Goal: Task Accomplishment & Management: Manage account settings

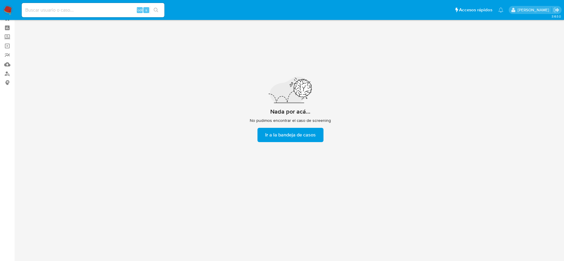
scroll to position [21, 0]
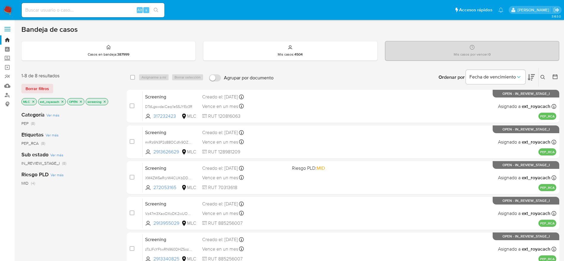
scroll to position [45, 0]
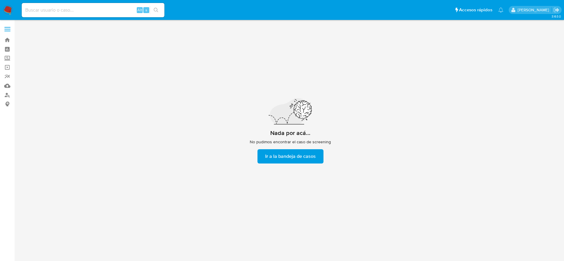
scroll to position [21, 0]
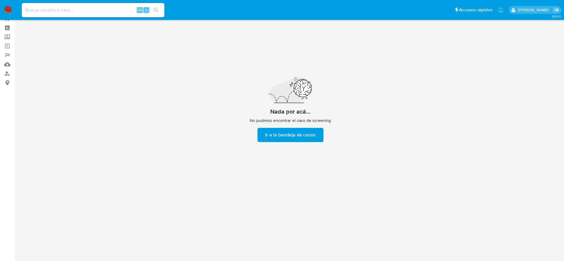
scroll to position [21, 0]
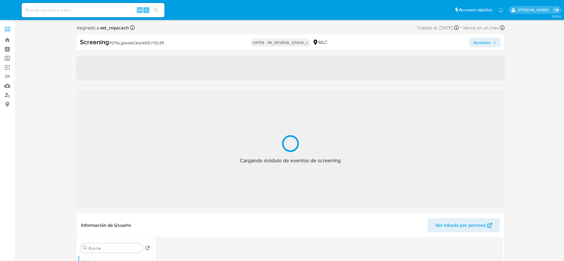
select select "10"
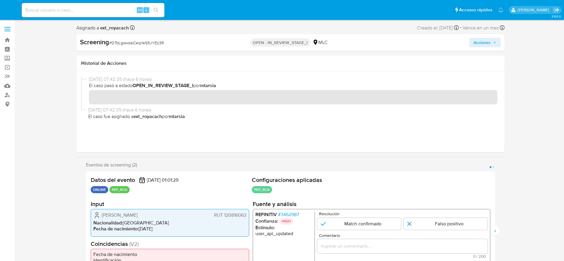
scroll to position [21, 0]
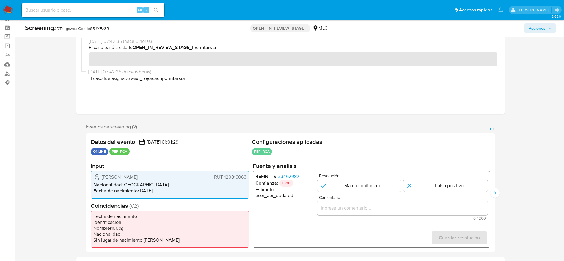
click at [289, 173] on span "# 3462987" at bounding box center [287, 176] width 21 height 6
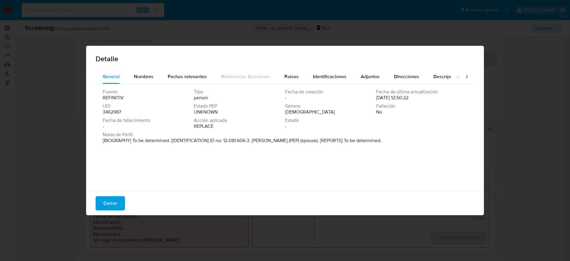
drag, startPoint x: 252, startPoint y: 141, endPoint x: 298, endPoint y: 145, distance: 46.2
click at [298, 145] on div "Notas de Perfil [BIOGRAPHY] To be determined. [IDENTIFICATION] ID no: 12.081.60…" at bounding box center [285, 139] width 365 height 14
click at [108, 204] on span "Cerrar" at bounding box center [110, 203] width 14 height 13
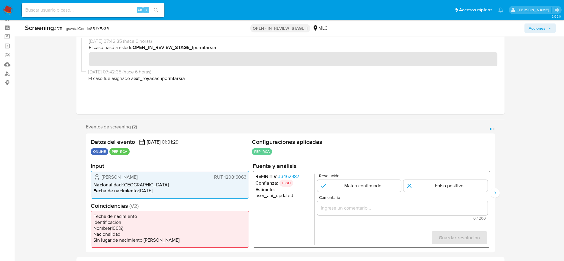
click at [89, 26] on span "# DTdLgswdaiCeqi1eS5JYEz3R" at bounding box center [81, 29] width 55 height 6
copy span "DTdLgswdaiCeqi1eS5JYEz3R"
drag, startPoint x: 102, startPoint y: 173, endPoint x: 247, endPoint y: 179, distance: 144.5
click at [247, 179] on div "Sandra Ximena Tirachini Niklitschek RUT 120816063 Nacionalidad : Chile Fecha de…" at bounding box center [170, 184] width 158 height 27
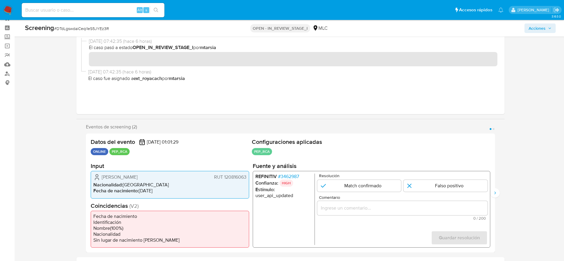
click at [207, 178] on div "Sandra Ximena Tirachini Niklitschek RUT 120816063" at bounding box center [169, 176] width 153 height 7
click at [78, 29] on span "# DTdLgswdaiCeqi1eS5JYEz3R" at bounding box center [81, 29] width 55 height 6
copy span "DTdLgswdaiCeqi1eS5JYEz3R"
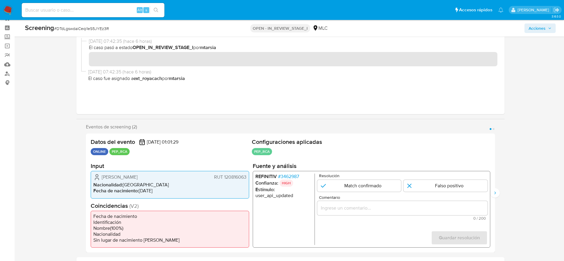
drag, startPoint x: 102, startPoint y: 173, endPoint x: 246, endPoint y: 178, distance: 144.5
click at [246, 178] on div "Sandra Ximena Tirachini Niklitschek RUT 120816063 Nacionalidad : Chile Fecha de…" at bounding box center [170, 184] width 158 height 27
click at [286, 175] on span "# 3462987" at bounding box center [287, 176] width 21 height 6
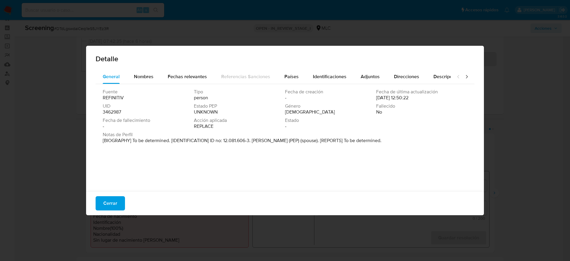
drag, startPoint x: 253, startPoint y: 142, endPoint x: 299, endPoint y: 143, distance: 46.4
click at [299, 143] on p "[BIOGRAPHY] To be determined. [IDENTIFICATION] ID no: 12.081.606-3. Jose Luis R…" at bounding box center [242, 141] width 279 height 6
click at [102, 203] on button "Cerrar" at bounding box center [110, 203] width 29 height 14
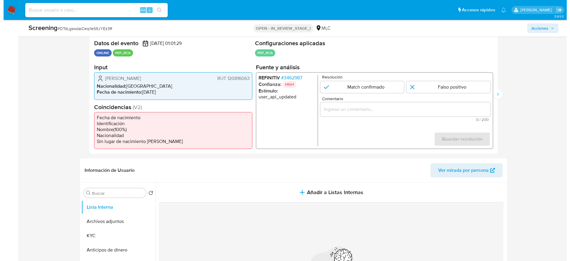
scroll to position [138, 0]
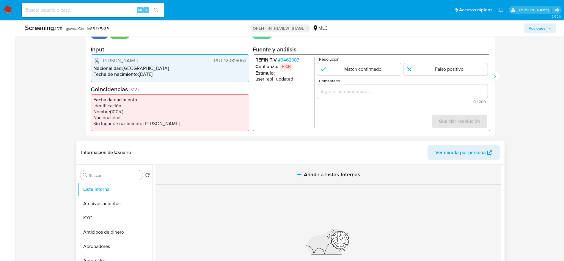
click at [321, 169] on button "Añadir a Listas Internas" at bounding box center [327, 175] width 345 height 20
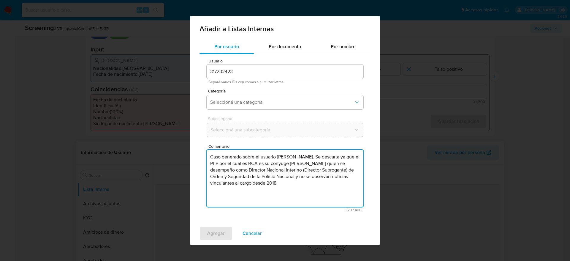
click at [273, 171] on textarea "Caso generado sobre el usuario Sandra Ximena Tirachini Niklitsche. Se descarta …" at bounding box center [285, 178] width 157 height 57
drag, startPoint x: 265, startPoint y: 157, endPoint x: 299, endPoint y: 163, distance: 34.5
click at [299, 163] on textarea "Caso generado sobre el usuario Sandra Ximena Tirachini Niklitsche. Se descarta …" at bounding box center [285, 178] width 157 height 57
type textarea "Caso generado sobre el usuario Sandra Ximena Tirachini Niklitsche. Se descarta …"
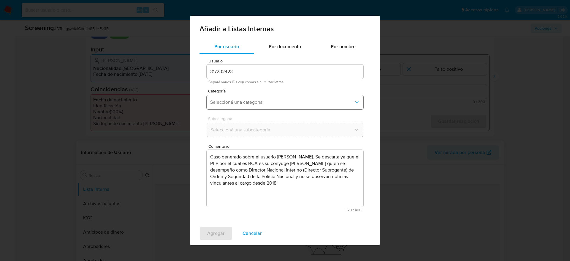
click at [253, 102] on span "Seleccioná una categoría" at bounding box center [282, 102] width 144 height 6
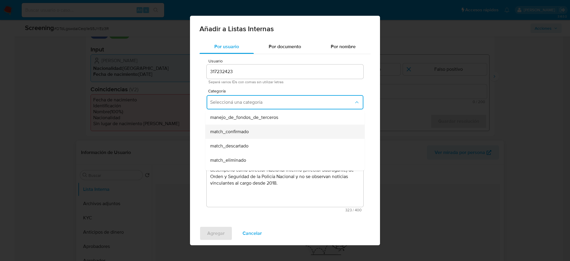
scroll to position [30, 0]
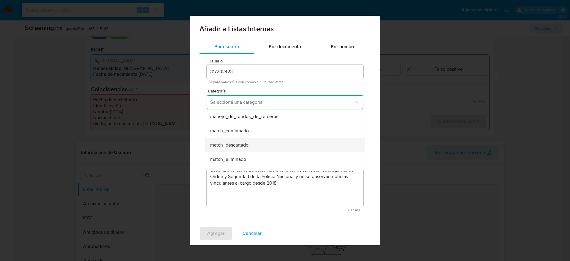
click at [251, 143] on div "match_descartado" at bounding box center [283, 145] width 146 height 14
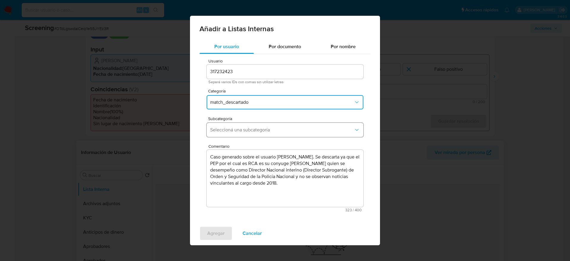
drag, startPoint x: 251, startPoint y: 143, endPoint x: 265, endPoint y: 135, distance: 15.7
click at [265, 135] on div "Usuario 317232423 Separá varios IDs con comas sin utilizar letras Categoría mat…" at bounding box center [285, 135] width 171 height 162
click at [265, 135] on button "Seleccioná una subcategoría" at bounding box center [285, 130] width 157 height 14
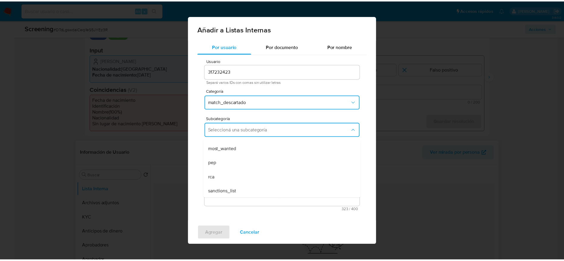
scroll to position [40, 0]
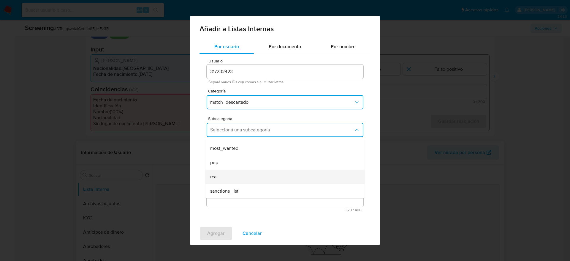
click at [225, 174] on div "rca" at bounding box center [283, 177] width 146 height 14
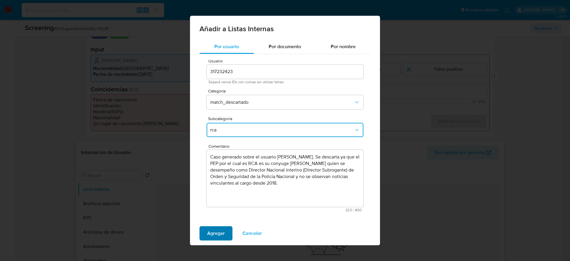
click at [217, 234] on span "Agregar" at bounding box center [216, 233] width 18 height 13
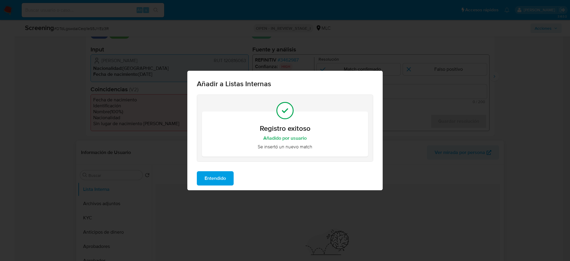
click at [206, 176] on span "Entendido" at bounding box center [215, 178] width 21 height 13
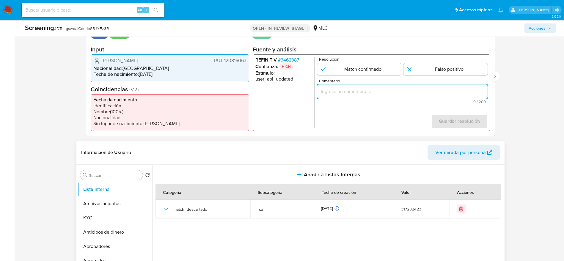
paste input "suario Sandra Ximena Tirachini Niklitsche. Se descarta ya que el PEP por el cua…"
click at [371, 88] on input "suario Sandra Ximena Tirachini Niklitsche. Se descarta ya que el PEP por el cua…" at bounding box center [402, 92] width 170 height 8
type input "suario Sandra Ximena Tirachini Niklitsche. Se descarta ya que el PEP por el cua…"
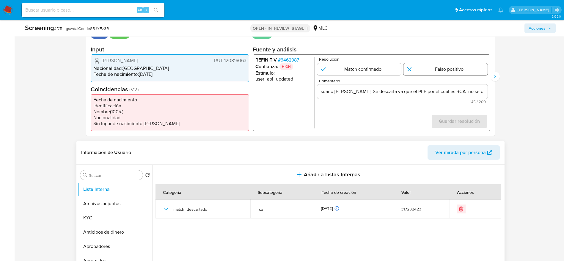
click at [443, 70] on input "1 de 2" at bounding box center [445, 69] width 84 height 12
radio input "true"
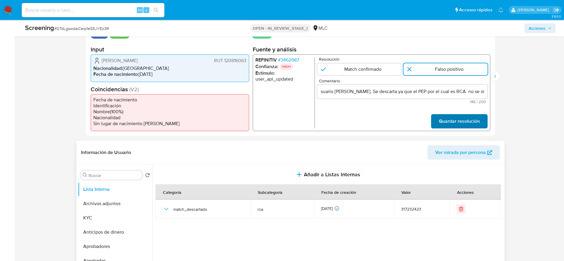
click at [460, 120] on span "Guardar resolución" at bounding box center [458, 121] width 41 height 13
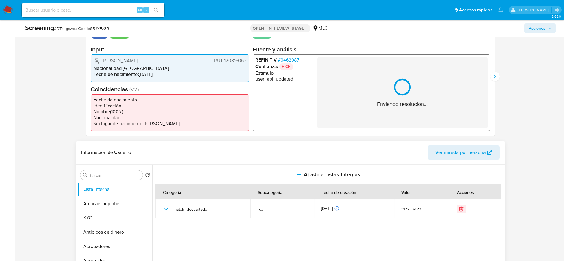
click at [498, 80] on div "Eventos de screening (2) Página 1 Página 2 Datos del evento 09/10/2025 01:01:29…" at bounding box center [290, 71] width 428 height 128
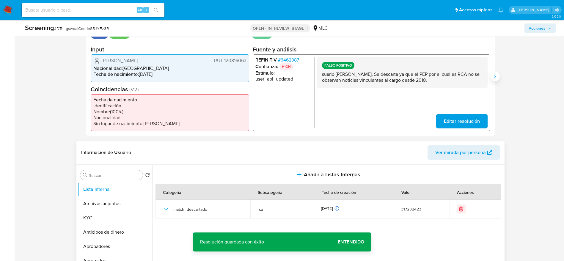
click at [496, 79] on button "Siguiente" at bounding box center [495, 77] width 10 height 10
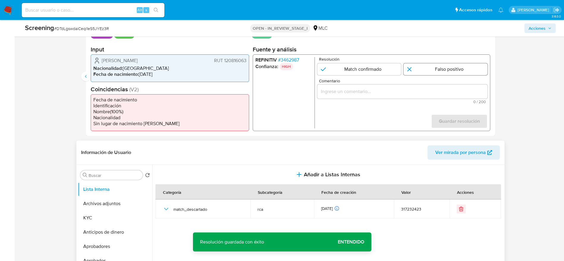
click at [438, 65] on input "2 de 2" at bounding box center [445, 69] width 84 height 12
radio input "true"
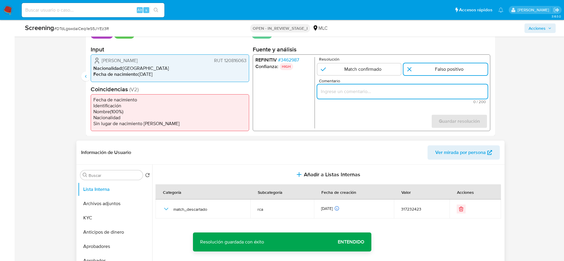
click at [392, 90] on input "Comentario" at bounding box center [402, 92] width 170 height 8
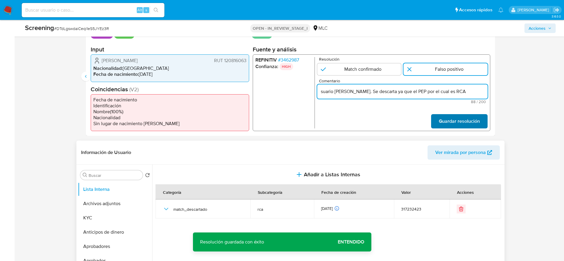
type input "suario Sandra Ximena Tirachini Niklitsche. Se descarta ya que el PEP por el cua…"
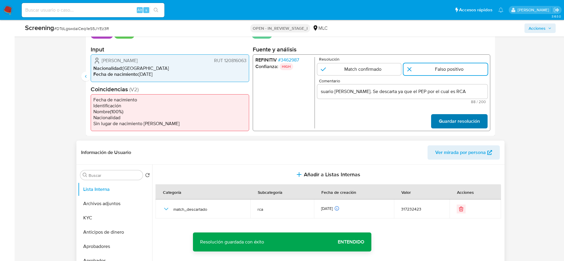
scroll to position [0, 0]
click at [443, 122] on span "Guardar resolución" at bounding box center [458, 121] width 41 height 13
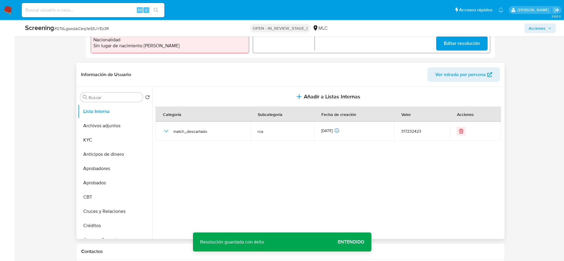
scroll to position [219, 0]
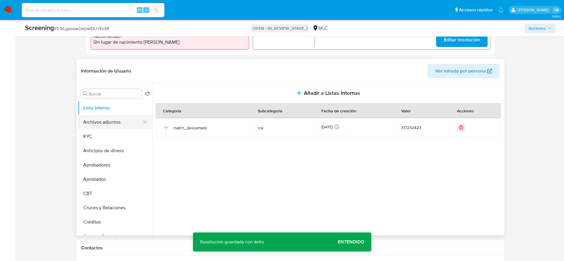
click at [104, 126] on button "Archivos adjuntos" at bounding box center [113, 122] width 70 height 14
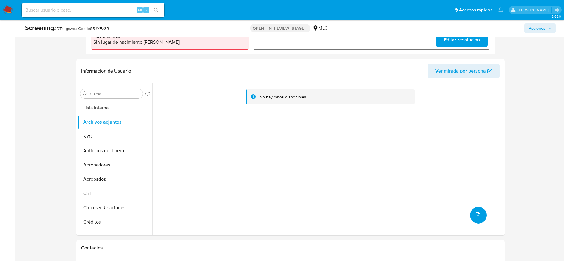
click at [476, 210] on button "upload-file" at bounding box center [478, 215] width 17 height 17
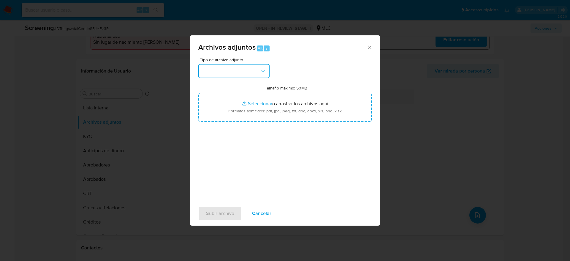
click at [242, 75] on button "button" at bounding box center [233, 71] width 71 height 14
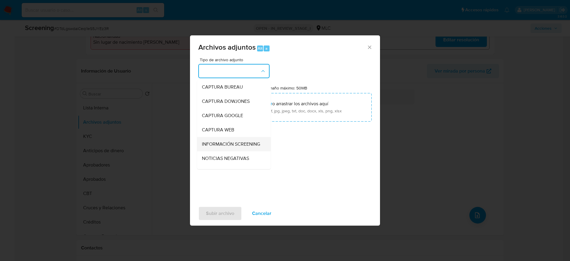
click at [220, 143] on span "INFORMACIÓN SCREENING" at bounding box center [231, 144] width 58 height 6
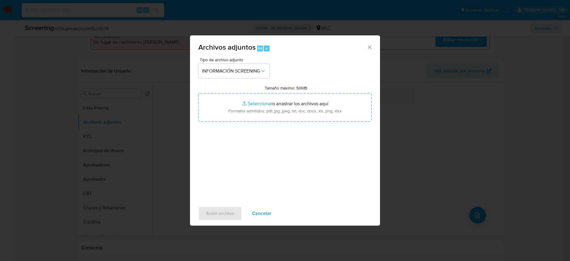
click at [270, 123] on div "Tipo de archivo adjunto INFORMACIÓN SCREENING Tamaño máximo: 50MB Seleccionar a…" at bounding box center [284, 128] width 173 height 140
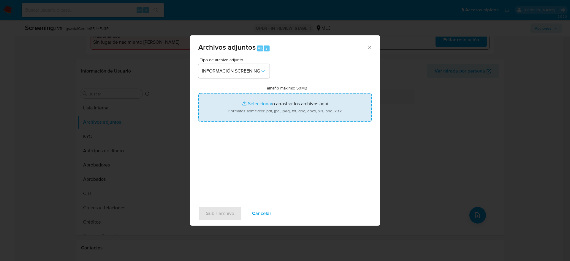
click at [299, 116] on input "Tamaño máximo: 50MB Seleccionar archivos" at bounding box center [284, 107] width 173 height 29
type input "C:\fakepath\_Jose Rivera Aedo_ - Buscar con Google.pdf"
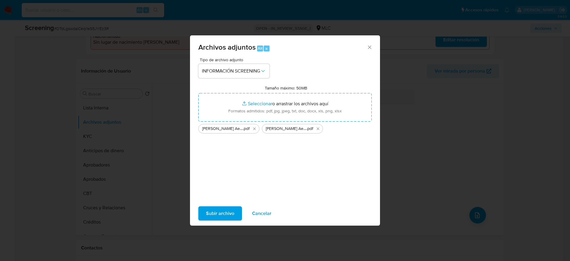
click at [223, 215] on span "Subir archivo" at bounding box center [220, 213] width 28 height 13
click at [215, 214] on span "Subir archivo" at bounding box center [220, 213] width 28 height 13
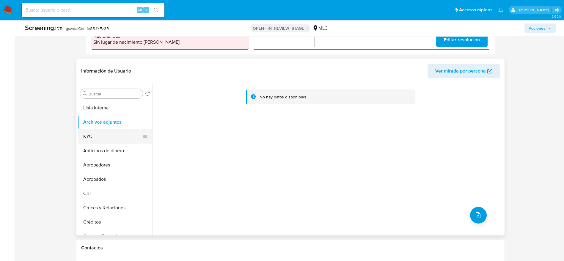
click at [120, 136] on button "KYC" at bounding box center [113, 136] width 70 height 14
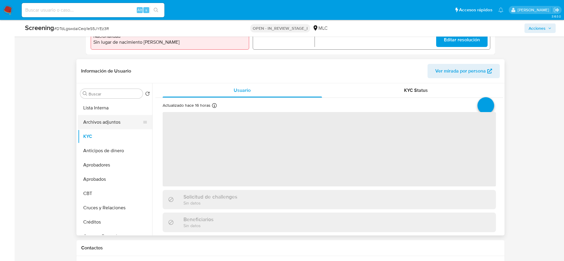
click at [108, 118] on button "Archivos adjuntos" at bounding box center [113, 122] width 70 height 14
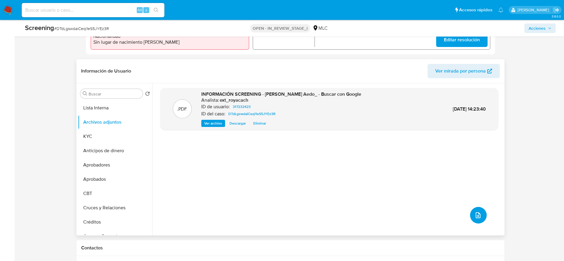
click at [470, 215] on button "upload-file" at bounding box center [478, 215] width 17 height 17
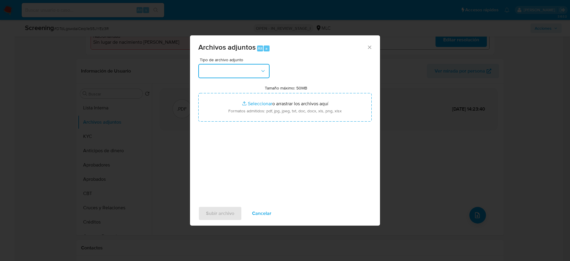
click at [252, 71] on button "button" at bounding box center [233, 71] width 71 height 14
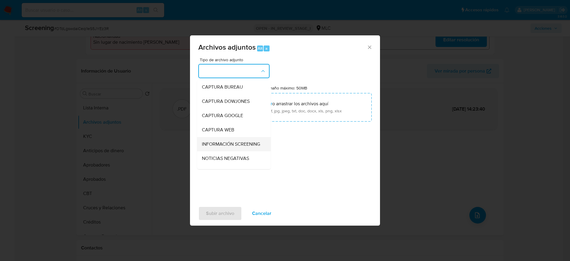
click at [235, 140] on div "INFORMACIÓN SCREENING" at bounding box center [232, 144] width 61 height 14
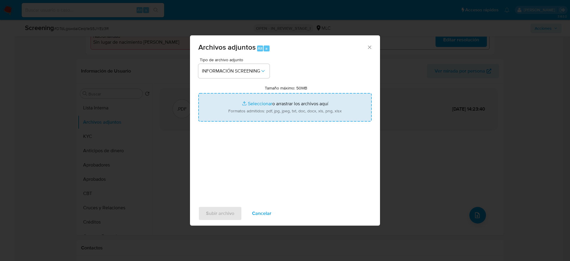
click at [288, 119] on input "Tamaño máximo: 50MB Seleccionar archivos" at bounding box center [284, 107] width 173 height 29
type input "C:\fakepath\_Jose Rivera Aedo_ lavado de dinero - Buscar con Google.pdf"
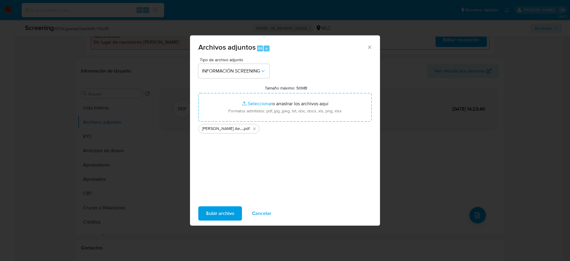
click at [208, 220] on span "Subir archivo" at bounding box center [220, 213] width 28 height 13
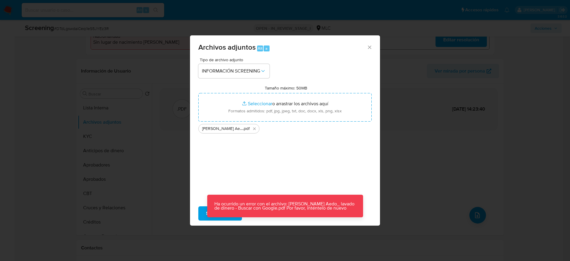
click at [212, 216] on p "Ha ocurrido un error con el archivo: _Jose Rivera Aedo_ lavado de dinero - Busc…" at bounding box center [285, 206] width 156 height 23
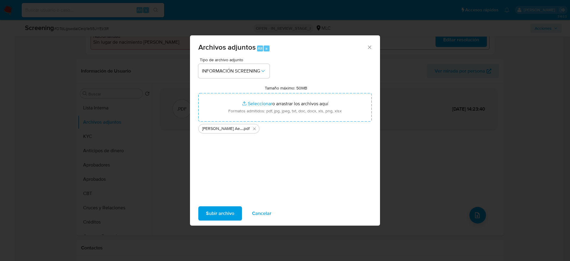
click at [203, 216] on button "Subir archivo" at bounding box center [220, 213] width 44 height 14
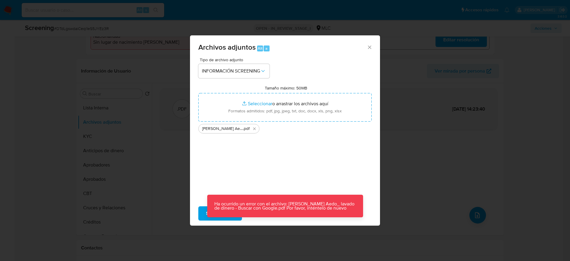
click at [265, 217] on span "Cancelar" at bounding box center [261, 213] width 19 height 13
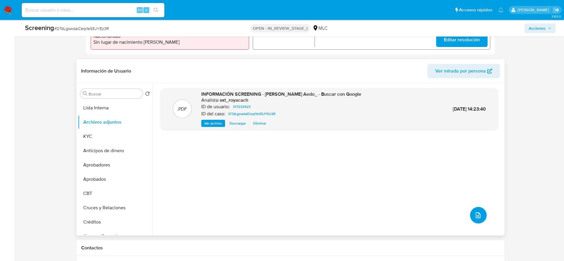
click at [474, 210] on button "upload-file" at bounding box center [478, 215] width 17 height 17
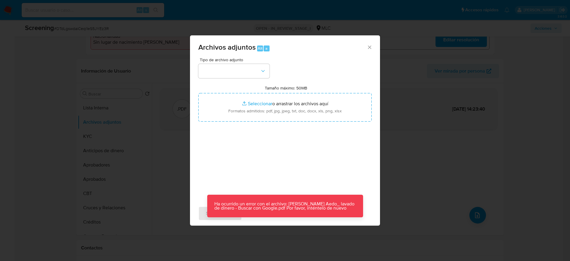
click at [255, 212] on p "Ha ocurrido un error con el archivo: _Jose Rivera Aedo_ lavado de dinero - Busc…" at bounding box center [285, 206] width 156 height 23
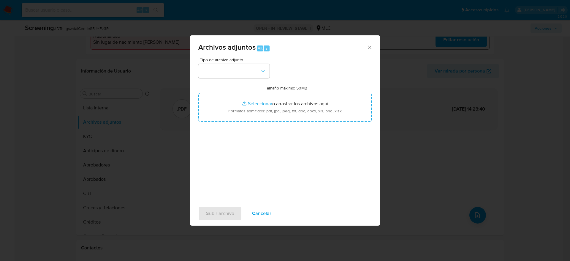
click at [371, 49] on icon "Cerrar" at bounding box center [370, 47] width 6 height 6
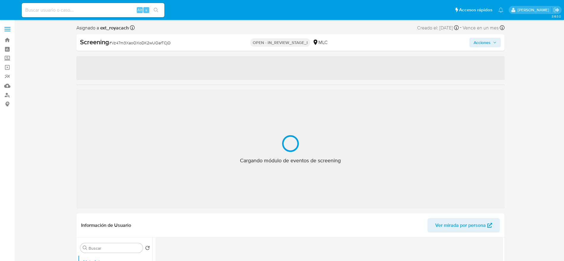
select select "10"
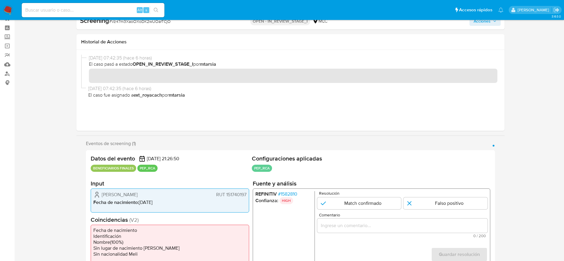
scroll to position [21, 0]
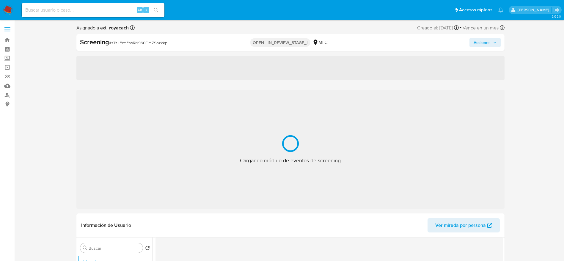
select select "10"
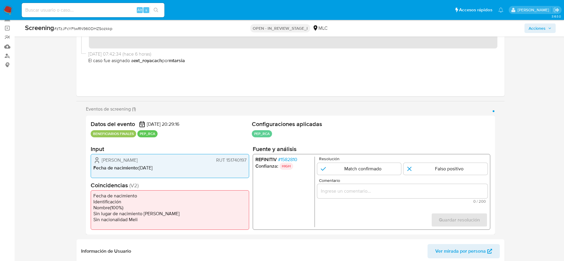
scroll to position [38, 0]
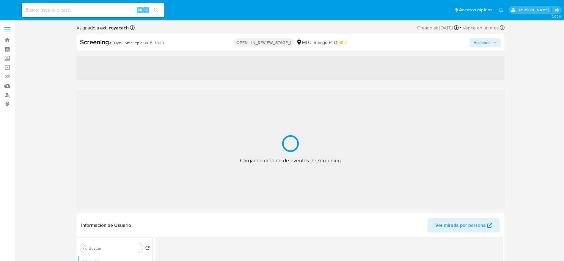
select select "10"
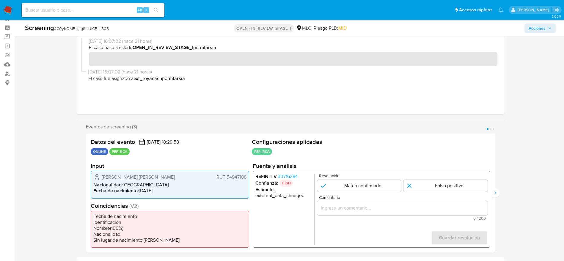
scroll to position [63, 0]
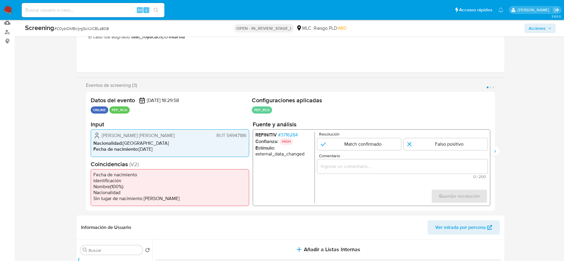
click at [295, 132] on span "# 3716284" at bounding box center [287, 135] width 20 height 6
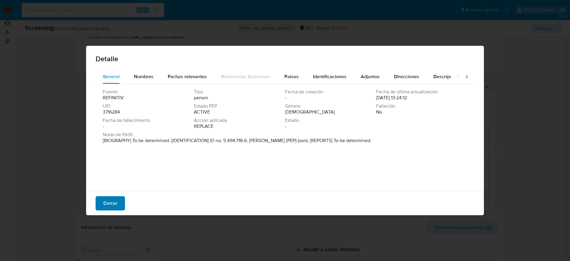
click at [122, 201] on button "Cerrar" at bounding box center [110, 203] width 29 height 14
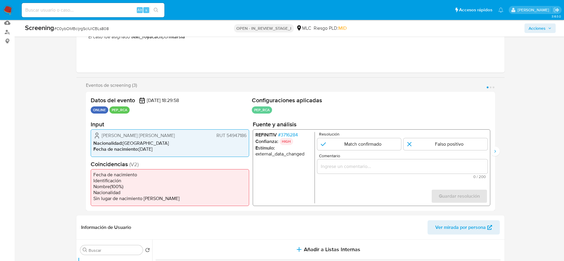
click at [284, 133] on span "# 3716284" at bounding box center [287, 135] width 20 height 6
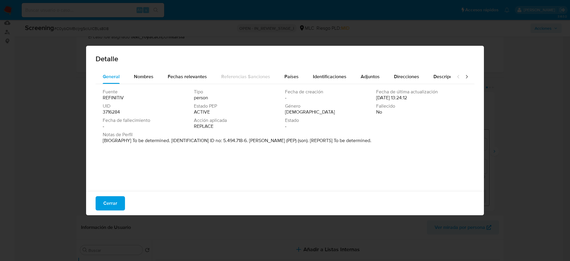
click at [251, 141] on p "[BIOGRAPHY] To be determined. [IDENTIFICATION] ID no: 5.494.718-6. Jorge Kunstm…" at bounding box center [237, 141] width 269 height 6
drag, startPoint x: 250, startPoint y: 141, endPoint x: 299, endPoint y: 140, distance: 49.3
click at [299, 140] on p "[BIOGRAPHY] To be determined. [IDENTIFICATION] ID no: 5.494.718-6. Jorge Kunstm…" at bounding box center [237, 141] width 269 height 6
click at [119, 207] on button "Cerrar" at bounding box center [110, 203] width 29 height 14
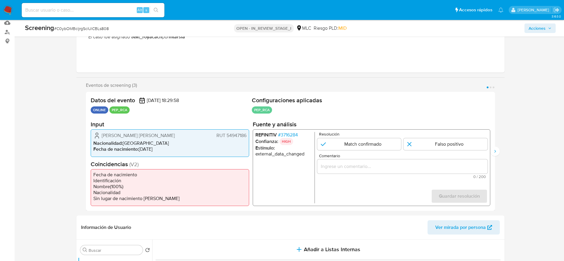
click at [146, 133] on span "[PERSON_NAME]" at bounding box center [138, 135] width 73 height 6
click at [146, 133] on span "Emma Emilia Casas Barriga" at bounding box center [138, 135] width 73 height 6
click at [104, 140] on span "Nacionalidad :" at bounding box center [107, 143] width 29 height 7
drag, startPoint x: 102, startPoint y: 135, endPoint x: 248, endPoint y: 135, distance: 146.5
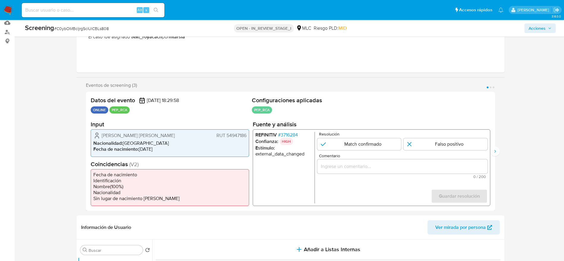
click at [248, 135] on div "Emma Emilia Casas Barriga RUT 54947186 Nacionalidad : Chile Fecha de nacimiento…" at bounding box center [170, 142] width 158 height 27
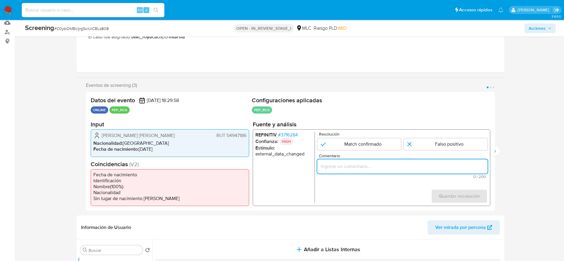
click at [324, 168] on input "Comentario" at bounding box center [402, 166] width 170 height 8
paste input "Usuario Emma Emilia Casas Barriga, el pep por el cual es RCA se desempeña como …"
type input "Usuario Emma Emilia Casas Barriga, el pep por el cual es RCA se desempeña como …"
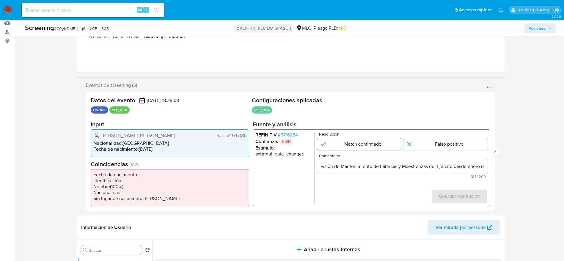
scroll to position [0, 0]
click at [375, 141] on input "1 de 3" at bounding box center [359, 144] width 84 height 12
radio input "true"
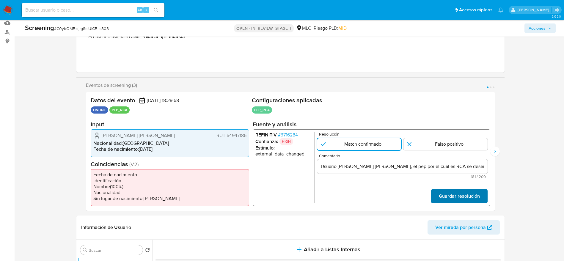
click at [463, 199] on span "Guardar resolución" at bounding box center [458, 196] width 41 height 13
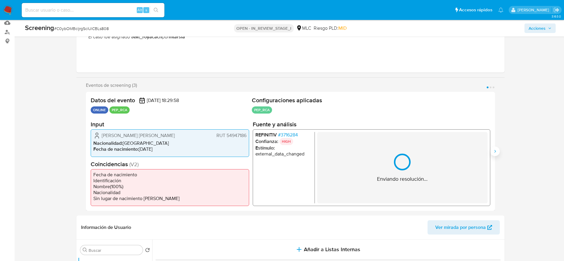
click at [495, 149] on icon "Siguiente" at bounding box center [494, 151] width 5 height 5
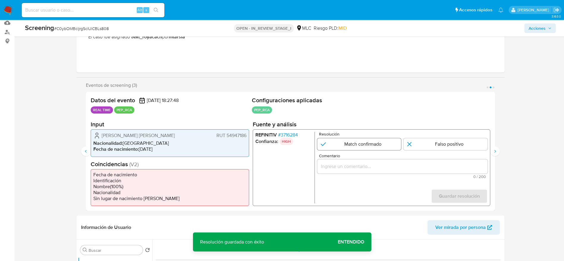
click at [383, 146] on input "2 de 3" at bounding box center [359, 144] width 84 height 12
radio input "true"
click at [386, 169] on input "Comentario" at bounding box center [402, 166] width 170 height 8
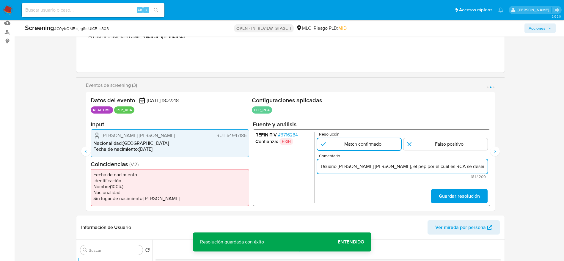
scroll to position [0, 234]
type input "Usuario Emma Emilia Casas Barriga, el pep por el cual es RCA se desempeña como …"
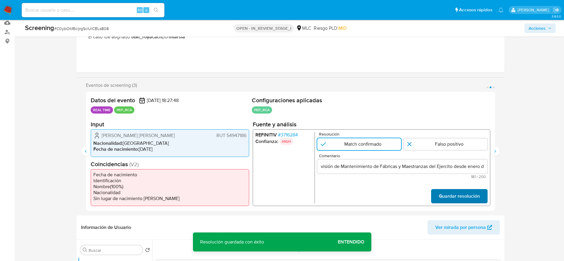
scroll to position [0, 0]
click at [450, 198] on span "Guardar resolución" at bounding box center [458, 196] width 41 height 13
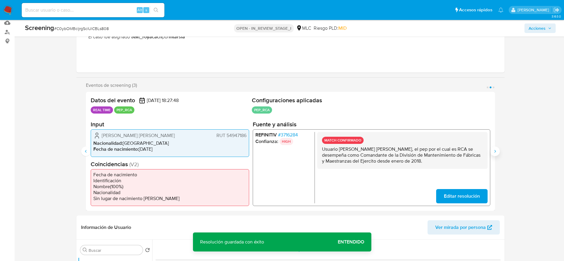
click at [494, 153] on icon "Siguiente" at bounding box center [494, 151] width 5 height 5
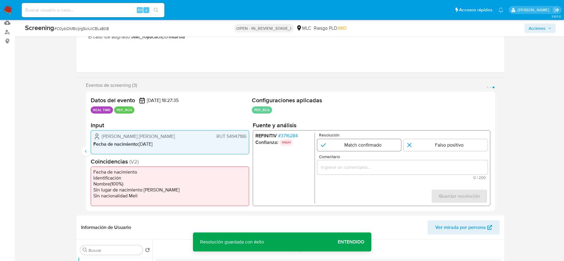
click at [372, 148] on input "3 de 3" at bounding box center [359, 145] width 84 height 12
radio input "true"
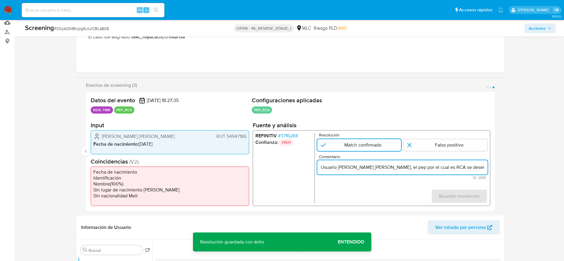
click at [370, 166] on input "Usuario Emma Emilia Casas Barriga, el pep por el cual es RCA se desempeña como …" at bounding box center [402, 167] width 170 height 8
type input "Usuario Emma Emilia Casas Barriga, el pep por el cual es RCA se desempeña como …"
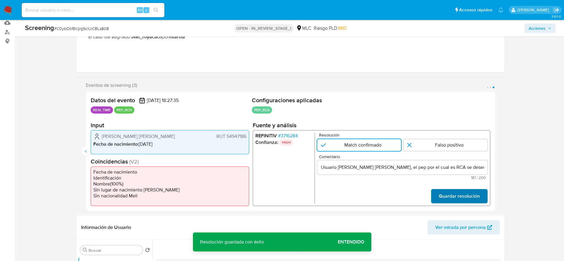
click at [464, 198] on span "Guardar resolución" at bounding box center [458, 196] width 41 height 13
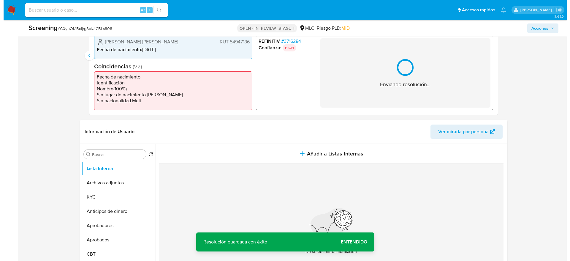
scroll to position [230, 0]
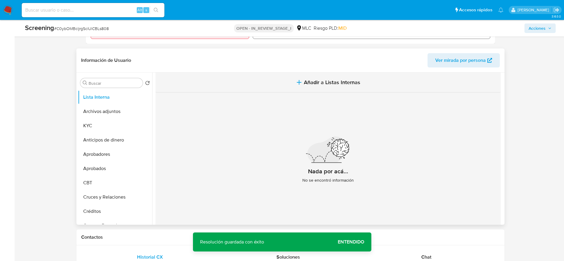
click at [277, 81] on button "Añadir a Listas Internas" at bounding box center [327, 82] width 345 height 20
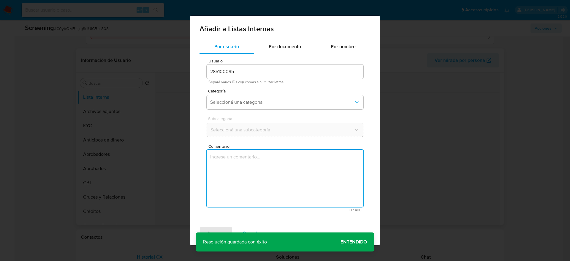
click at [250, 185] on textarea "Comentario" at bounding box center [285, 178] width 157 height 57
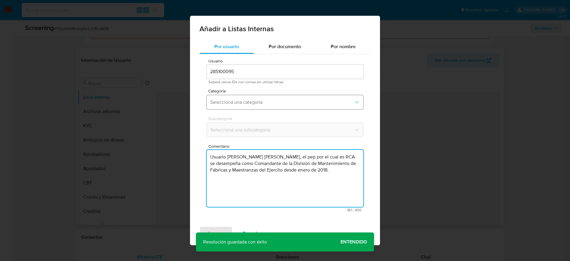
type textarea "Usuario Emma Emilia Casas Barriga, el pep por el cual es RCA se desempeña como …"
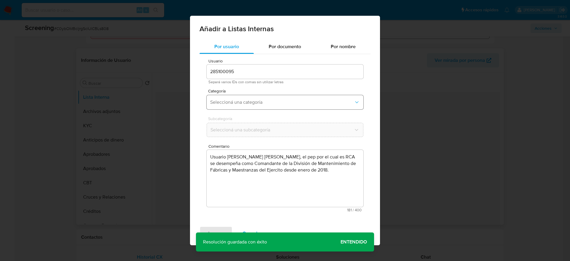
click at [260, 95] on button "Seleccioná una categoría" at bounding box center [285, 102] width 157 height 14
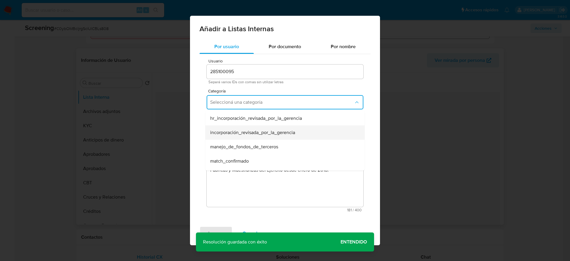
scroll to position [32, 0]
click at [244, 130] on span "match_confirmado" at bounding box center [229, 129] width 39 height 6
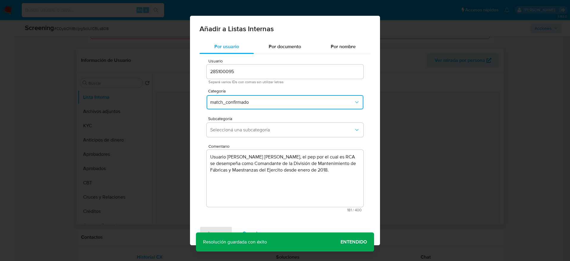
click at [244, 130] on span "Seleccioná una subcategoría" at bounding box center [282, 130] width 144 height 6
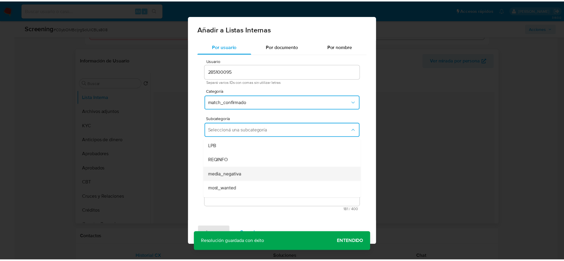
scroll to position [40, 0]
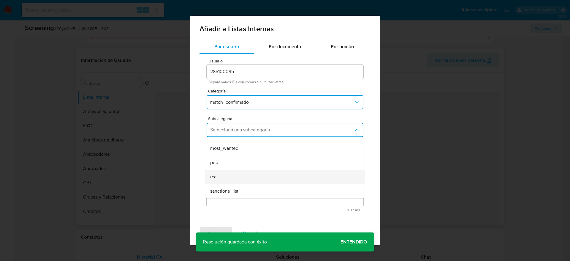
click at [223, 173] on div "rca" at bounding box center [283, 177] width 146 height 14
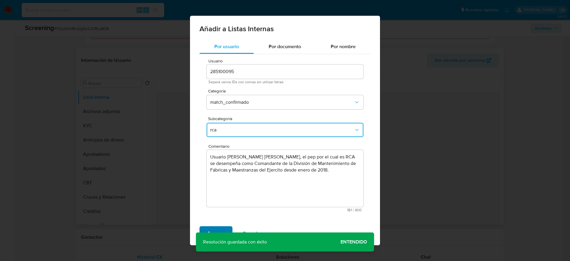
click at [216, 227] on span "Agregar" at bounding box center [216, 233] width 18 height 13
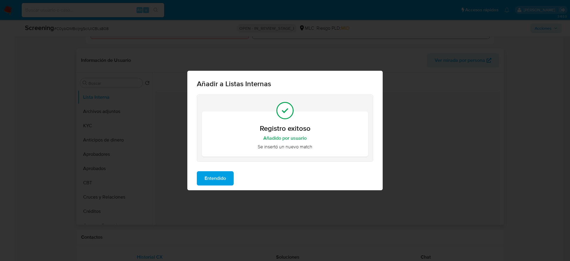
click at [206, 173] on span "Entendido" at bounding box center [215, 178] width 21 height 13
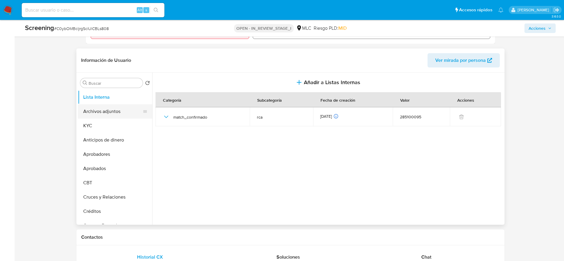
click at [102, 109] on button "Archivos adjuntos" at bounding box center [113, 111] width 70 height 14
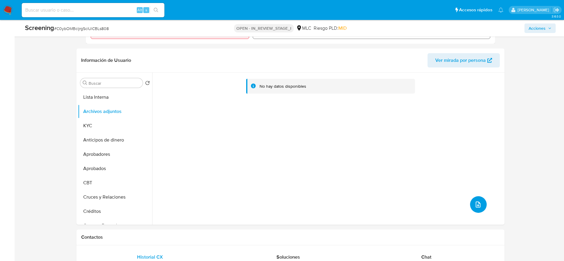
click at [473, 211] on button "upload-file" at bounding box center [478, 204] width 17 height 17
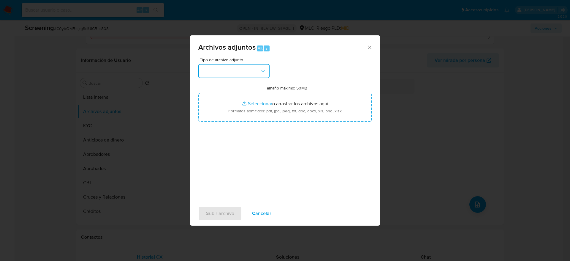
click at [255, 70] on button "button" at bounding box center [233, 71] width 71 height 14
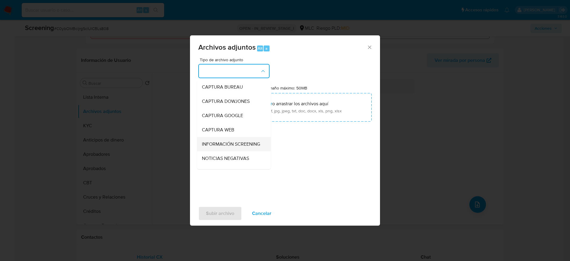
click at [225, 147] on span "INFORMACIÓN SCREENING" at bounding box center [231, 144] width 58 height 6
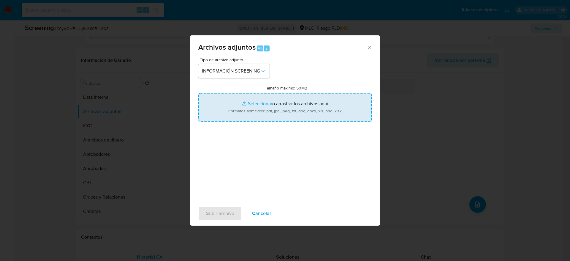
click at [279, 114] on input "Tamaño máximo: 50MB Seleccionar archivos" at bounding box center [284, 107] width 173 height 29
type input "C:\fakepath\_Emma Emilia Casas Barriga_ - Buscar con Google.pdf"
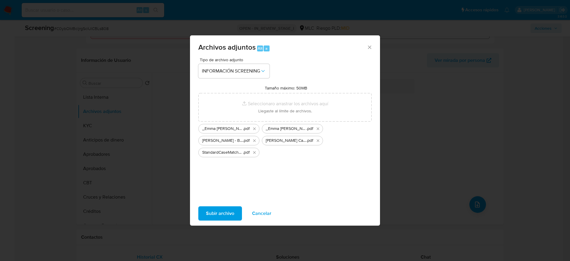
click at [219, 216] on span "Subir archivo" at bounding box center [220, 213] width 28 height 13
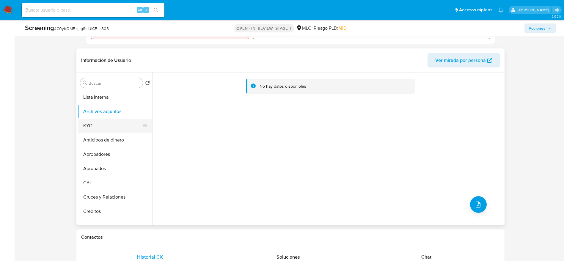
click at [100, 122] on button "KYC" at bounding box center [113, 126] width 70 height 14
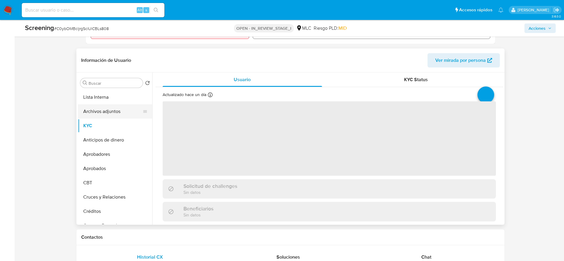
click at [108, 108] on button "Archivos adjuntos" at bounding box center [113, 111] width 70 height 14
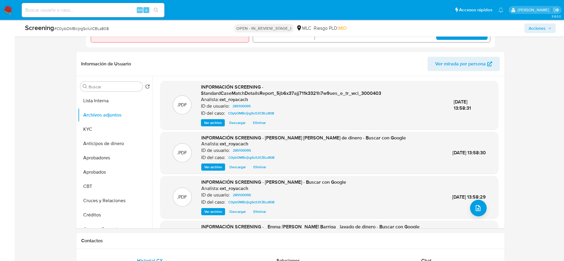
scroll to position [0, 0]
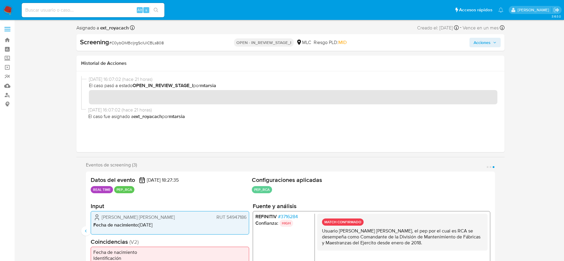
click at [480, 40] on span "Acciones" at bounding box center [481, 43] width 17 height 10
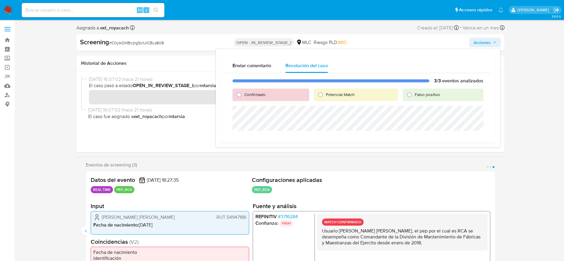
click at [253, 97] on div "Confirmado" at bounding box center [270, 95] width 76 height 12
click at [248, 96] on span "Confirmado" at bounding box center [254, 94] width 21 height 6
click at [244, 96] on input "Confirmado" at bounding box center [239, 95] width 10 height 10
radio input "true"
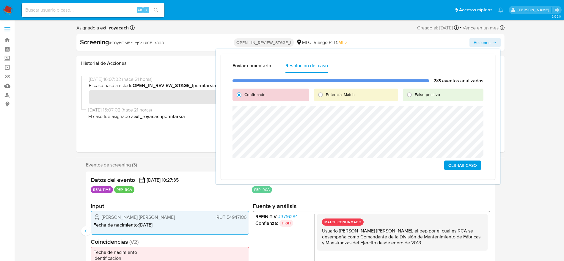
click at [458, 164] on span "Cerrar Caso" at bounding box center [462, 165] width 29 height 8
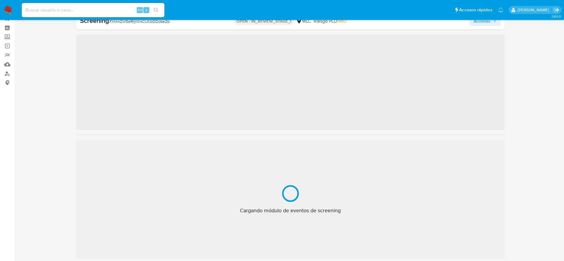
scroll to position [21, 0]
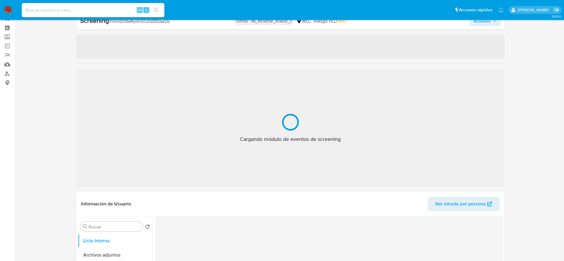
select select "10"
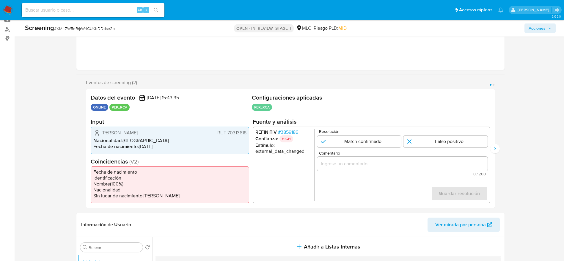
scroll to position [66, 0]
click at [283, 130] on span "# 3859186" at bounding box center [287, 132] width 20 height 6
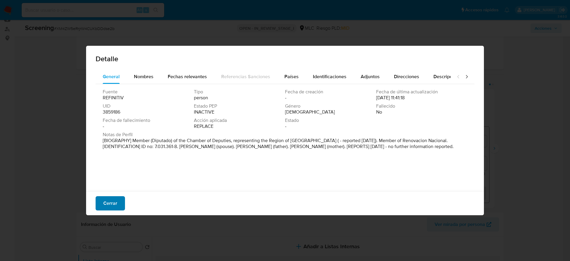
click at [119, 206] on button "Cerrar" at bounding box center [110, 203] width 29 height 14
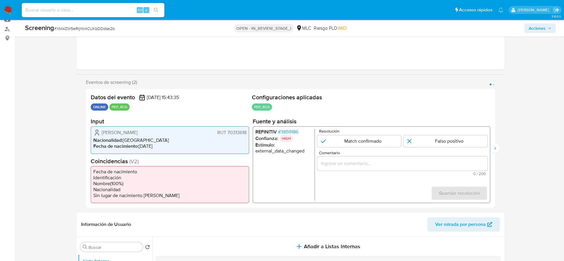
click at [95, 28] on span "# XM4ZW5eRrjrW4CUKbDDdse2b" at bounding box center [84, 29] width 61 height 6
copy span "XM4ZW5eRrjrW4CUKbDDdse2b"
drag, startPoint x: 100, startPoint y: 127, endPoint x: 247, endPoint y: 132, distance: 146.5
click at [247, 132] on div "Luis Rafael Pardo Sainz RUT 70313618 Nacionalidad : Chile Fecha de nacimiento :…" at bounding box center [170, 139] width 158 height 27
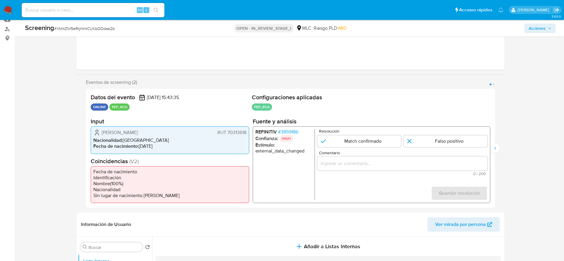
click at [281, 133] on span "# 3859186" at bounding box center [287, 132] width 20 height 6
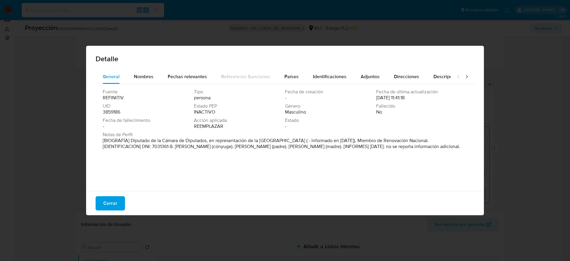
drag, startPoint x: 131, startPoint y: 140, endPoint x: 304, endPoint y: 141, distance: 173.5
click at [304, 141] on font "[BIOGRAFÍA] Diputado de la Cámara de Diputados, en representación de la Región …" at bounding box center [282, 143] width 358 height 13
click at [108, 207] on span "Cerrar" at bounding box center [110, 203] width 14 height 13
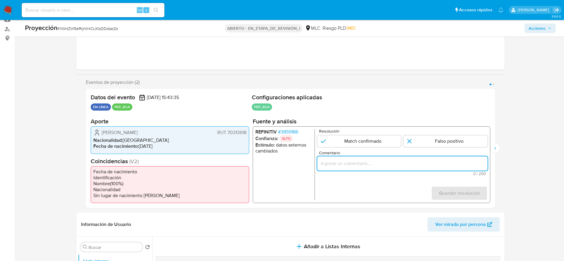
paste input "Caso generado sobre el usuario Luis Rafael Pardo Sainz RUT 70313618 por coincid…"
click at [412, 162] on input "Caso generado sobre el usuario Luis Rafael Pardo Sainz RUT 70313618 por coincid…" at bounding box center [402, 164] width 170 height 8
type input "Caso generado sobre el usuario Luis Rafael Pardo Sainz RUT 70313618 por coincid…"
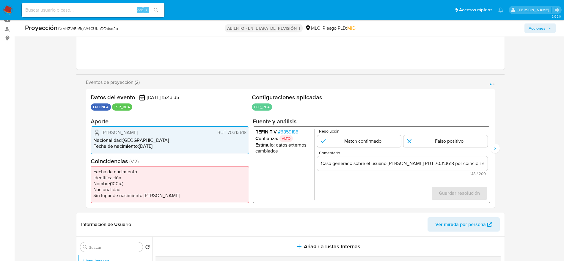
click at [437, 132] on p "Resolución" at bounding box center [402, 131] width 168 height 4
drag, startPoint x: 424, startPoint y: 134, endPoint x: 424, endPoint y: 141, distance: 6.8
click at [424, 141] on div "Resolución Match confirmado Falso positivo" at bounding box center [402, 138] width 170 height 18
click at [424, 141] on input "1 de 2" at bounding box center [445, 141] width 84 height 12
radio input "true"
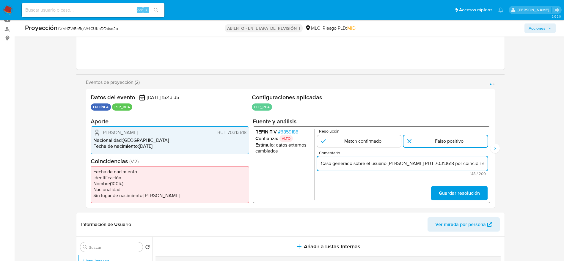
click at [441, 162] on input "Caso generado sobre el usuario Luis Rafael Pardo Sainz RUT 70313618 por coincid…" at bounding box center [402, 164] width 170 height 8
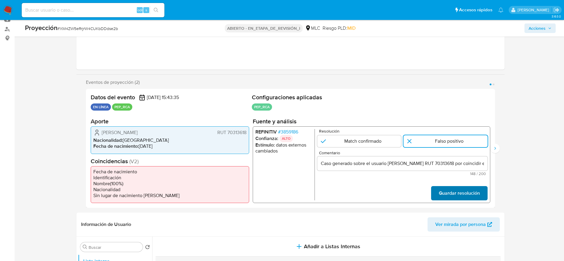
click at [448, 193] on span "Guardar resolución" at bounding box center [458, 193] width 41 height 13
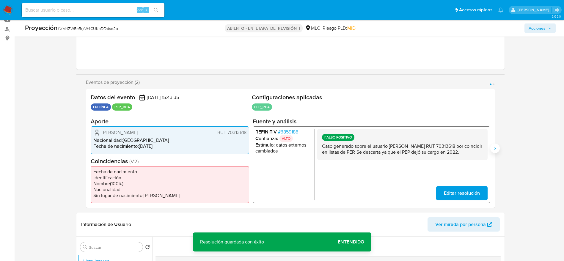
click at [496, 147] on icon "Siguiente" at bounding box center [494, 148] width 5 height 5
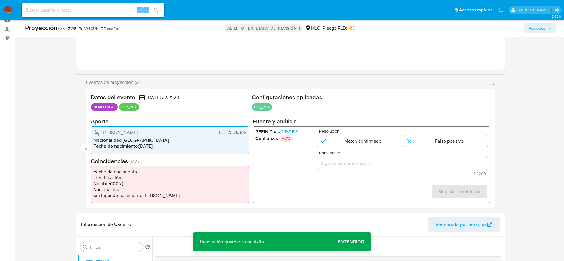
drag, startPoint x: 471, startPoint y: 141, endPoint x: 445, endPoint y: 161, distance: 33.0
click at [445, 161] on form "Resolución Match confirmado Falso positivo Comentario 0 / 200 200 caracteres re…" at bounding box center [402, 164] width 170 height 71
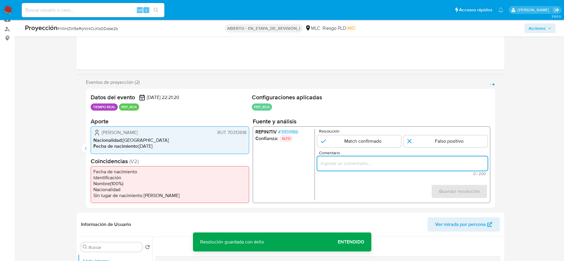
click at [445, 161] on input "Comentario" at bounding box center [402, 164] width 170 height 8
paste input "true"
type input "Caso generado sobre el usuario Luis Rafael Pardo Sainz RUT 70313618 por coincid…"
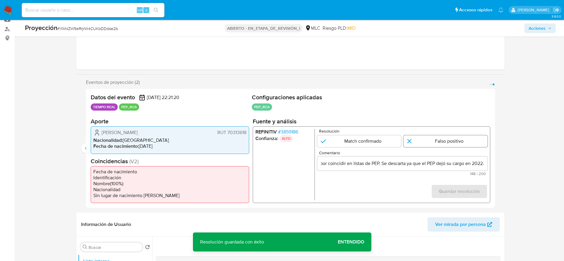
scroll to position [0, 0]
click at [444, 136] on input "2 de 2" at bounding box center [445, 141] width 84 height 12
radio input "true"
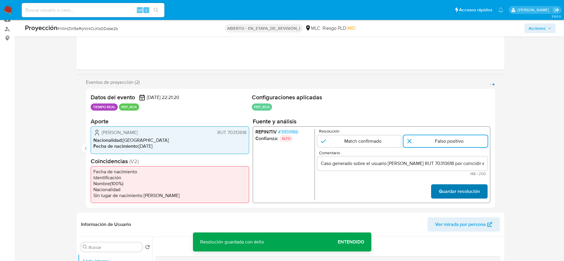
click at [455, 193] on font "Guardar resolución" at bounding box center [458, 191] width 41 height 14
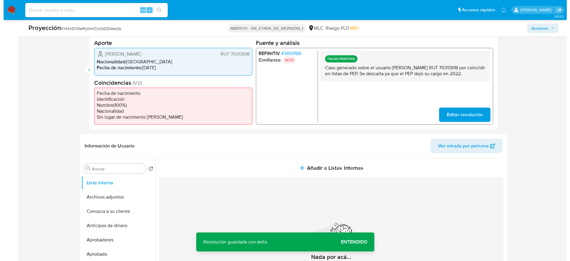
scroll to position [145, 0]
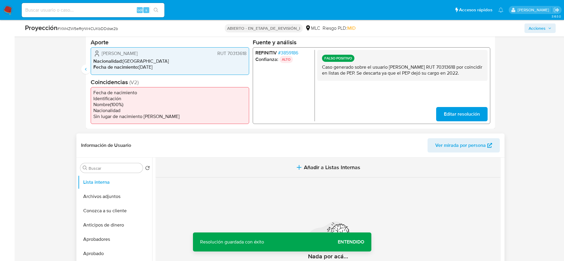
click at [304, 165] on span "Añadir a Listas Internas" at bounding box center [332, 167] width 56 height 7
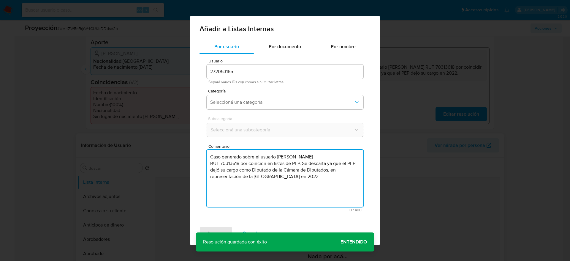
click at [246, 188] on textarea "Caso generado sobre el usuario Luis Rafael Pardo Sainz RUT 70313618 por coincid…" at bounding box center [285, 178] width 157 height 57
type textarea "Caso generado sobre el usuario Luis Rafael Pardo Sainz RUT 70313618 por coincid…"
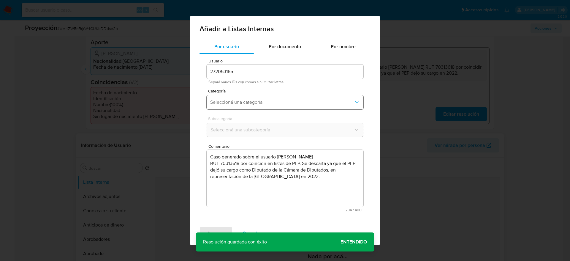
click at [291, 96] on button "Seleccioná una categoría" at bounding box center [285, 102] width 157 height 14
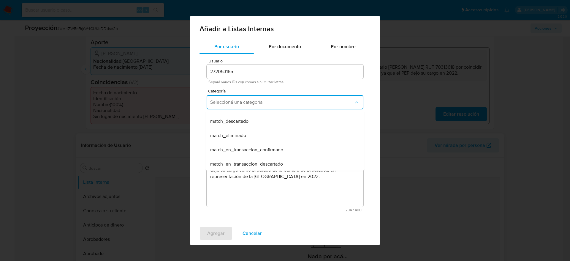
scroll to position [54, 0]
click at [251, 119] on div "match_descartado" at bounding box center [283, 121] width 146 height 14
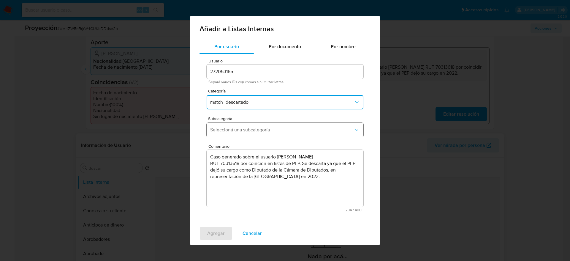
click at [252, 125] on button "Seleccioná una subcategoría" at bounding box center [285, 130] width 157 height 14
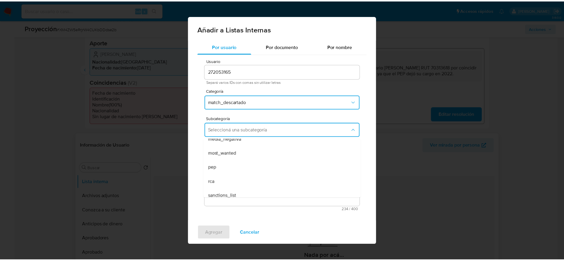
scroll to position [36, 0]
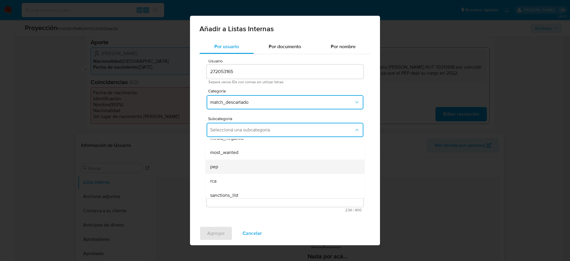
click at [219, 167] on div "pep" at bounding box center [283, 167] width 146 height 14
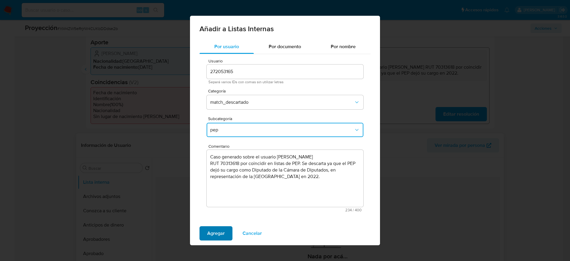
click at [221, 239] on span "Agregar" at bounding box center [216, 233] width 18 height 13
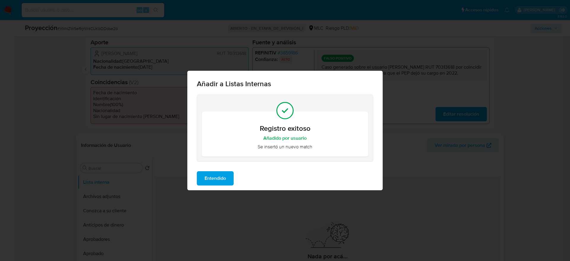
click at [204, 173] on button "Entendido" at bounding box center [215, 178] width 37 height 14
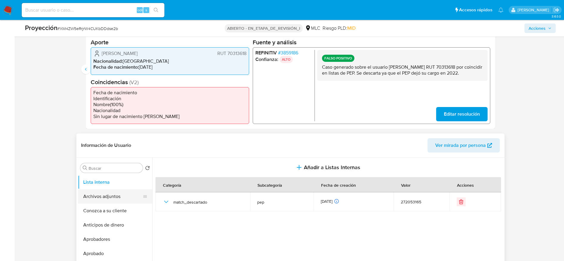
click at [103, 201] on button "Archivos adjuntos" at bounding box center [113, 196] width 70 height 14
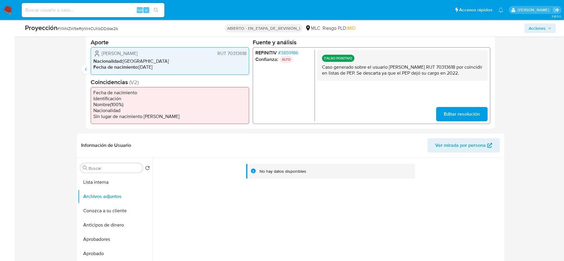
scroll to position [195, 0]
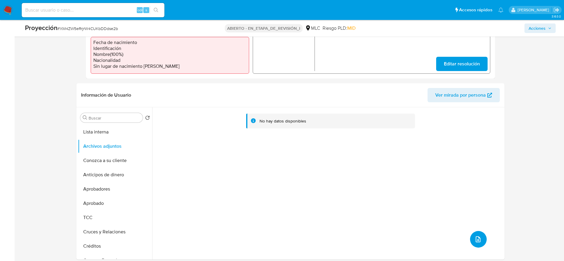
click at [471, 234] on button "subir archivo" at bounding box center [478, 239] width 17 height 17
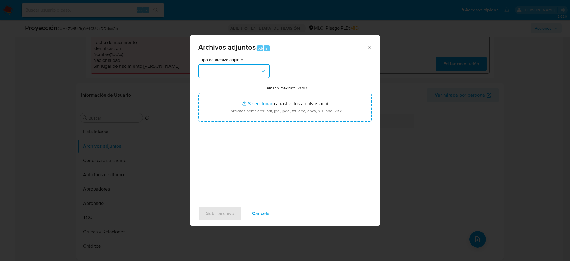
click at [263, 71] on icon "button" at bounding box center [262, 71] width 3 height 2
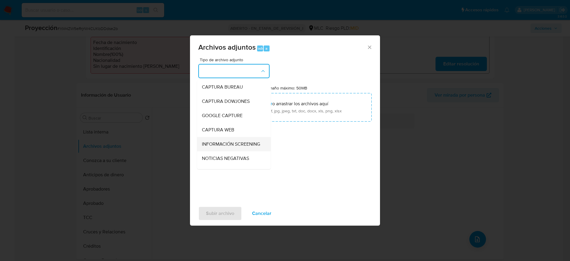
click at [228, 143] on span "INFORMACIÓN SCREENING" at bounding box center [231, 144] width 58 height 6
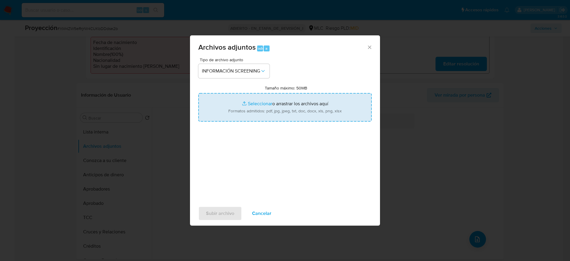
click at [271, 115] on input "Tamaño máximo: 50MB Seleccionar archivos" at bounding box center [284, 107] width 173 height 29
type input "C:\fakepath\_Luis Rafael Pardo Sainz _ lavado de dinero - Buscar con Google.pdf"
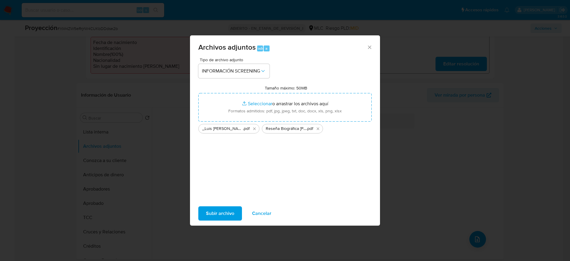
click at [216, 214] on span "Subir archivo" at bounding box center [220, 213] width 28 height 13
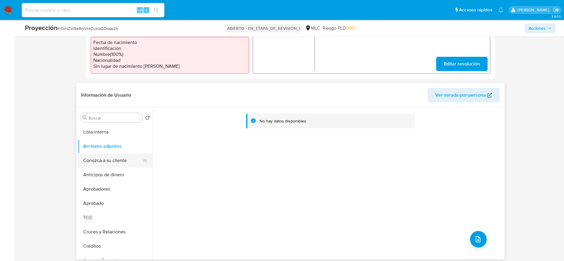
click at [112, 159] on button "Conozca a su cliente" at bounding box center [113, 160] width 70 height 14
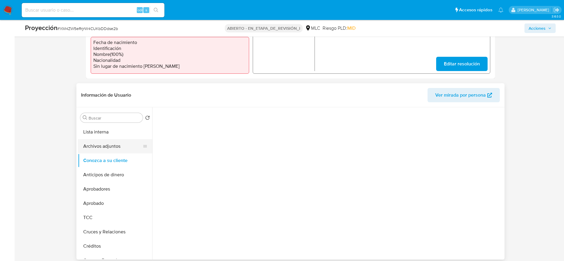
click at [100, 146] on button "Archivos adjuntos" at bounding box center [113, 146] width 70 height 14
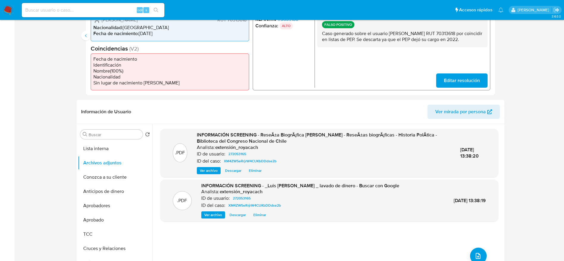
scroll to position [0, 0]
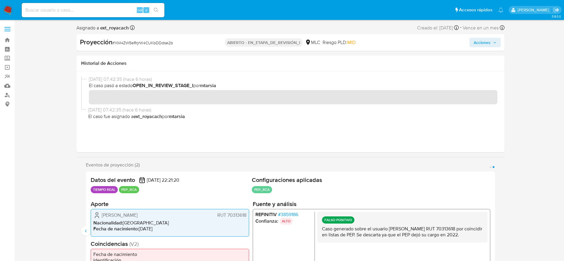
click at [486, 40] on span "Acciones" at bounding box center [481, 43] width 17 height 10
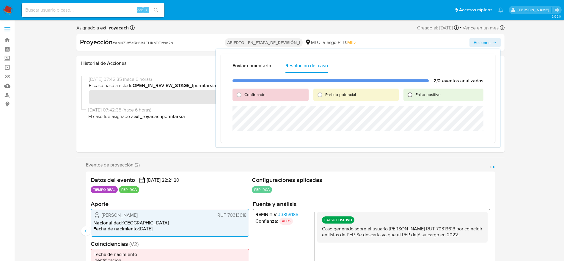
drag, startPoint x: 417, startPoint y: 100, endPoint x: 414, endPoint y: 98, distance: 4.0
click at [414, 98] on div "Falso positivo" at bounding box center [443, 95] width 80 height 12
click at [414, 98] on input "Falso positivo" at bounding box center [410, 95] width 10 height 10
radio input "true"
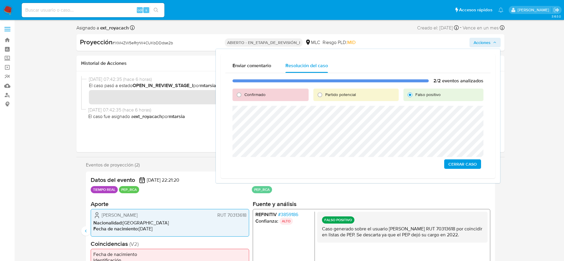
click at [466, 160] on span "Cerrar Caso" at bounding box center [462, 164] width 29 height 8
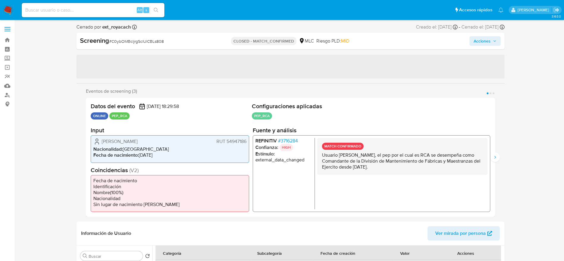
select select "10"
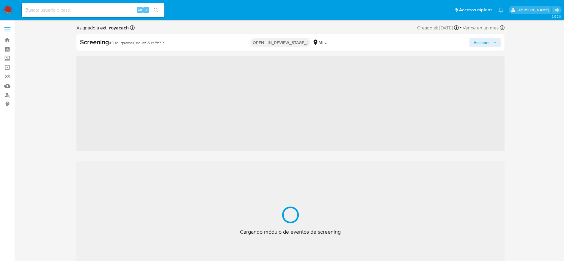
scroll to position [21, 0]
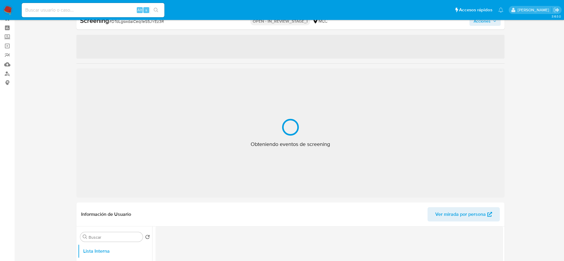
select select "10"
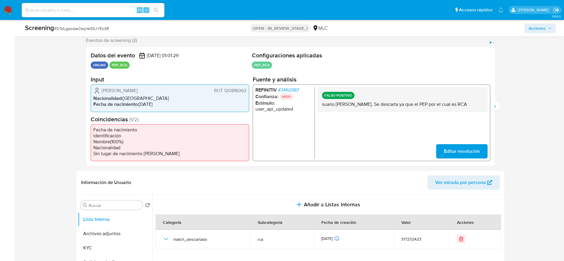
scroll to position [155, 0]
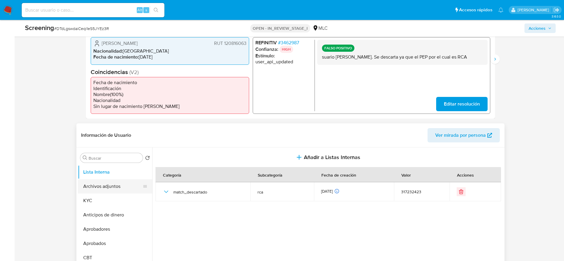
click at [100, 189] on button "Archivos adjuntos" at bounding box center [113, 186] width 70 height 14
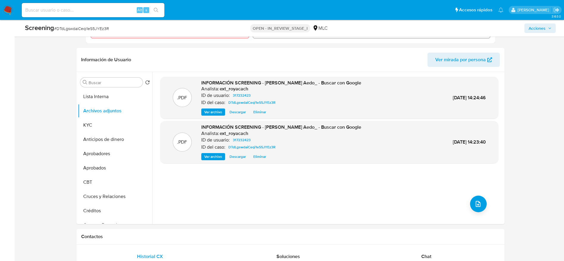
scroll to position [231, 0]
click at [474, 203] on icon "upload-file" at bounding box center [477, 203] width 7 height 7
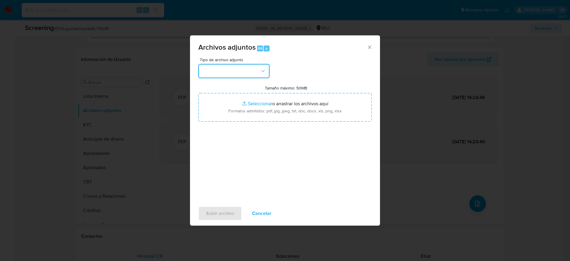
click at [259, 66] on button "button" at bounding box center [233, 71] width 71 height 14
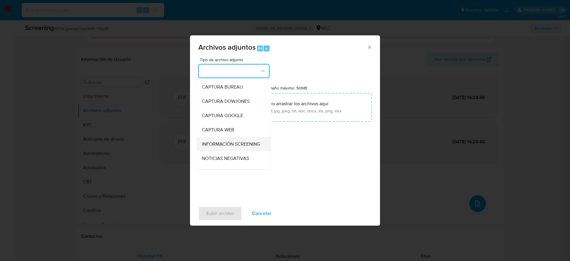
click at [235, 147] on span "INFORMACIÓN SCREENING" at bounding box center [231, 144] width 58 height 6
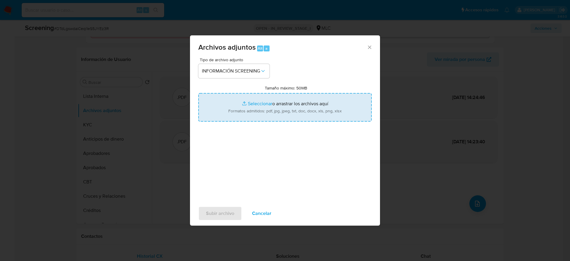
click at [267, 114] on input "Tamaño máximo: 50MB Seleccionar archivos" at bounding box center [284, 107] width 173 height 29
type input "C:\fakepath\[PERSON_NAME] Aedo_ lavado de dinero - Buscar con Google.pdf"
click at [226, 208] on span "Subir archivo" at bounding box center [220, 213] width 28 height 13
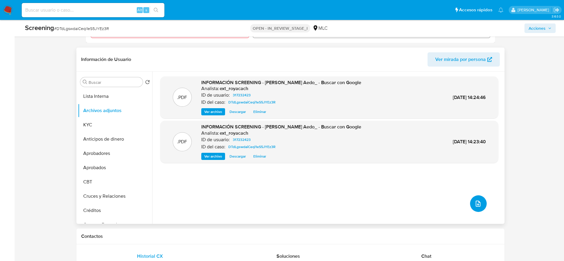
scroll to position [0, 0]
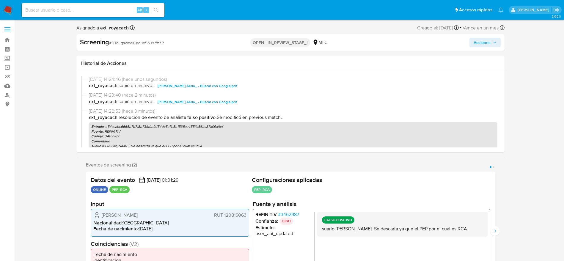
click at [481, 34] on div "Screening # DTdLgswdaiCeqi1eS5JYEz3R OPEN - IN_REVIEW_STAGE_I MLC Acciones" at bounding box center [290, 42] width 428 height 17
click at [486, 39] on span "Acciones" at bounding box center [481, 43] width 17 height 10
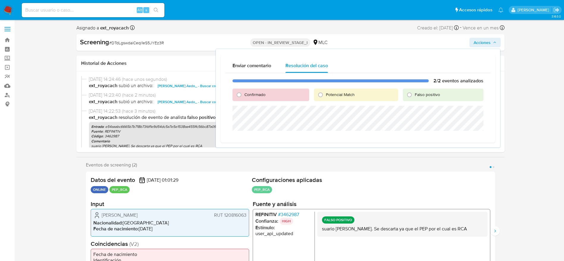
click at [414, 96] on label "Falso positivo" at bounding box center [427, 95] width 26 height 6
click at [414, 96] on input "Falso positivo" at bounding box center [409, 95] width 10 height 10
radio input "true"
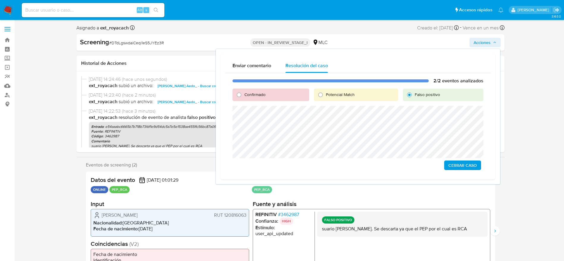
click at [340, 162] on div "2/2 eventos analizados Confirmado Potencial Match Falso positivo Cerrar Caso" at bounding box center [357, 124] width 265 height 102
click at [464, 164] on span "Cerrar Caso" at bounding box center [462, 165] width 29 height 8
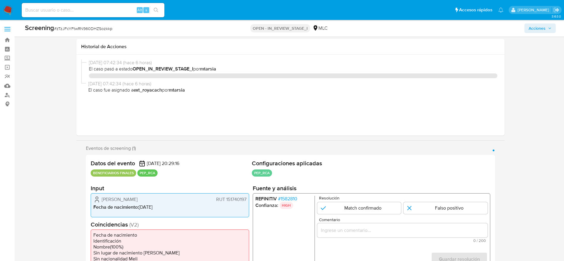
select select "10"
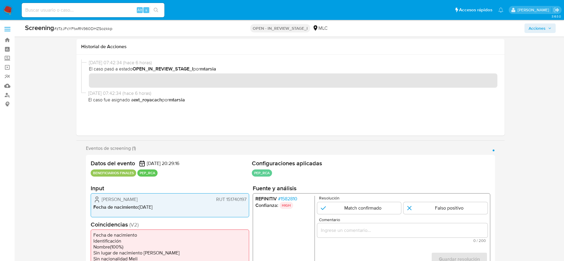
drag, startPoint x: 325, startPoint y: 224, endPoint x: 134, endPoint y: -39, distance: 325.1
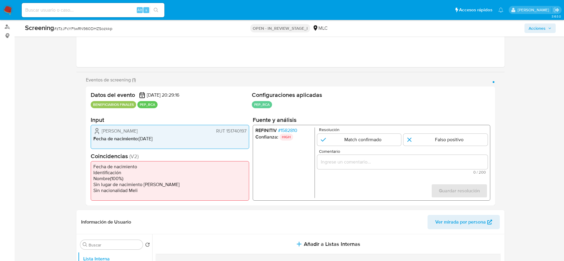
click at [166, 134] on div "Alonso Andrés Cantuarias Rubio RUT 151740197" at bounding box center [169, 130] width 153 height 7
click at [289, 133] on span "# 1582810" at bounding box center [286, 130] width 19 height 6
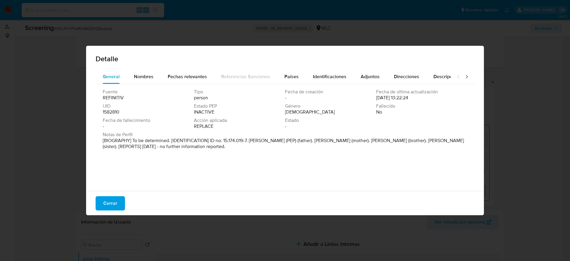
drag, startPoint x: 251, startPoint y: 141, endPoint x: 309, endPoint y: 139, distance: 58.0
click at [309, 139] on p "[BIOGRAPHY] To be determined. [IDENTIFICATION] ID no: 15.174.019-7. Eugenio Can…" at bounding box center [285, 144] width 364 height 12
click at [108, 209] on span "Cerrar" at bounding box center [110, 203] width 14 height 13
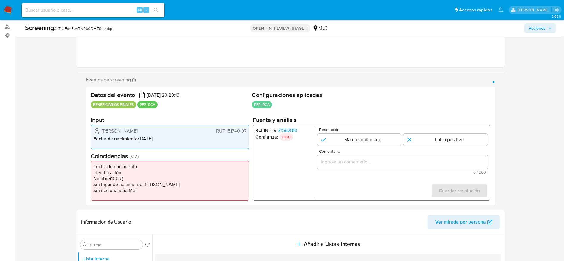
click at [133, 128] on span "Alonso Andrés Cantuarias Rubio" at bounding box center [120, 131] width 36 height 6
click at [283, 132] on span "# 1582810" at bounding box center [286, 130] width 19 height 6
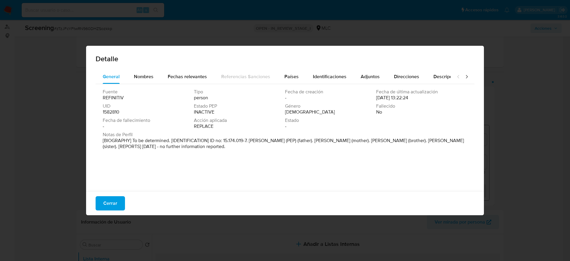
drag, startPoint x: 250, startPoint y: 140, endPoint x: 310, endPoint y: 138, distance: 60.3
click at [310, 138] on p "[BIOGRAPHY] To be determined. [IDENTIFICATION] ID no: 15.174.019-7. Eugenio Can…" at bounding box center [285, 144] width 364 height 12
click at [119, 202] on button "Cerrar" at bounding box center [110, 203] width 29 height 14
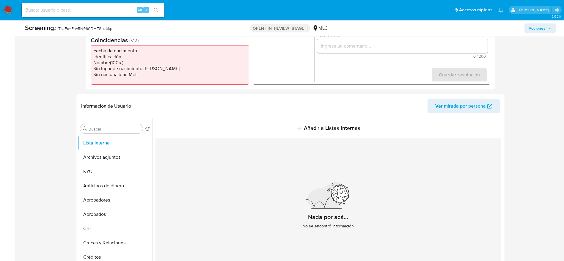
scroll to position [184, 0]
click at [88, 172] on button "KYC" at bounding box center [113, 171] width 70 height 14
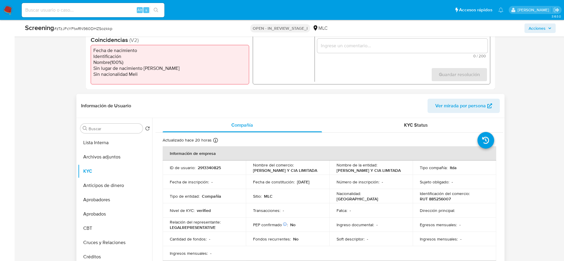
drag, startPoint x: 331, startPoint y: 168, endPoint x: 404, endPoint y: 169, distance: 73.4
click at [404, 169] on td "Nombre de la entidad : SERGIO ESCOBAR Y CIA LIMITADA" at bounding box center [370, 167] width 83 height 14
copy p "SERGIO ESCOBAR Y CIA LIMITADA"
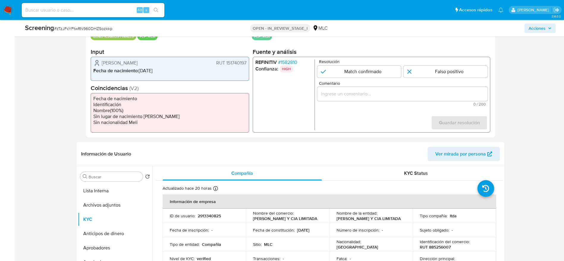
scroll to position [135, 0]
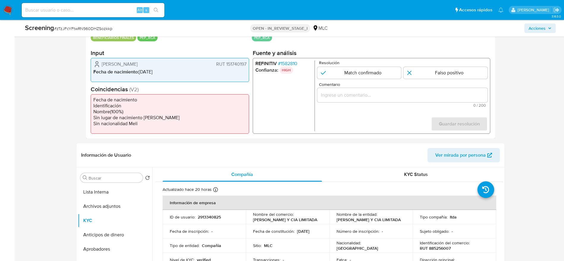
click at [291, 65] on span "# 1582810" at bounding box center [286, 64] width 19 height 6
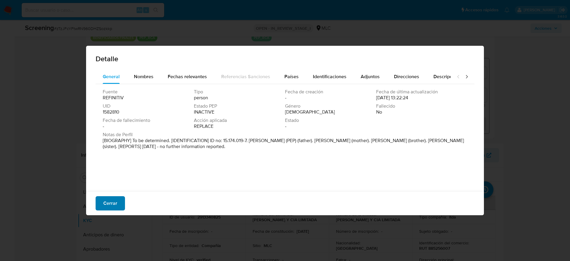
click at [117, 200] on span "Cerrar" at bounding box center [110, 203] width 14 height 13
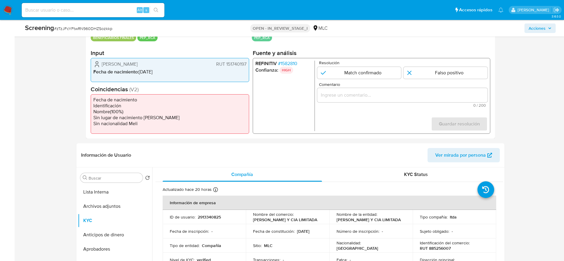
drag, startPoint x: 99, startPoint y: 64, endPoint x: 249, endPoint y: 64, distance: 149.4
click at [249, 64] on div "Alonso Andrés Cantuarias Rubio RUT 151740197 Fecha de nacimiento : 04/04/1983" at bounding box center [170, 70] width 158 height 24
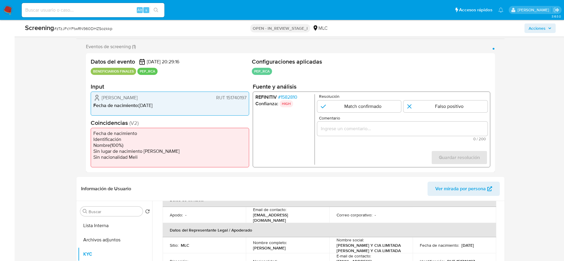
scroll to position [96, 0]
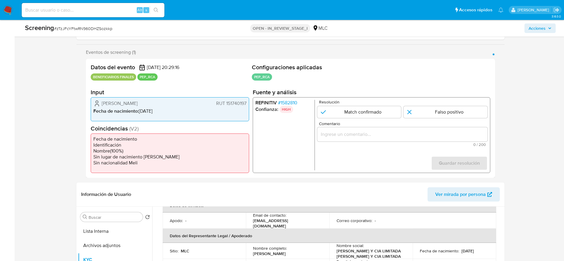
click at [285, 103] on span "# 1582810" at bounding box center [286, 103] width 19 height 6
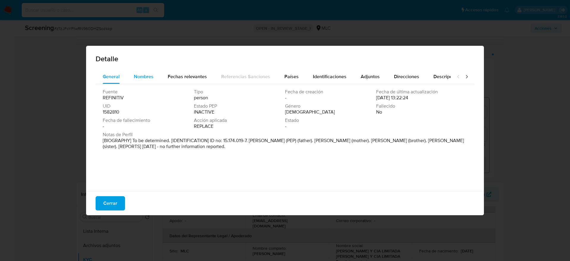
click at [151, 79] on span "Nombres" at bounding box center [144, 76] width 20 height 7
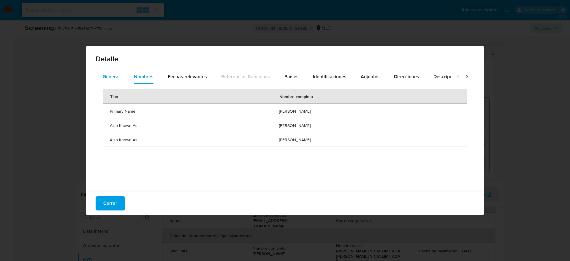
click at [110, 71] on div "General" at bounding box center [111, 77] width 17 height 14
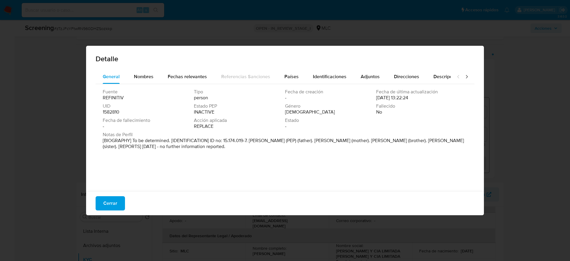
drag, startPoint x: 250, startPoint y: 141, endPoint x: 310, endPoint y: 140, distance: 59.7
click at [310, 140] on p "[BIOGRAPHY] To be determined. [IDENTIFICATION] ID no: 15.174.019-7. Eugenio Can…" at bounding box center [285, 144] width 364 height 12
click at [115, 203] on span "Cerrar" at bounding box center [110, 203] width 14 height 13
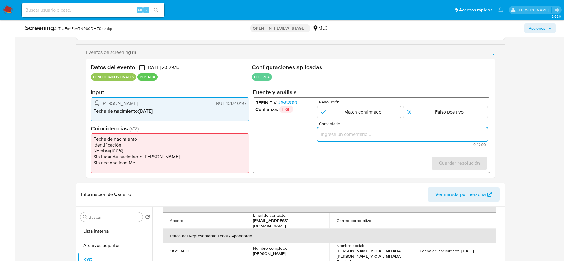
click at [349, 138] on input "Comentario" at bounding box center [402, 134] width 170 height 8
paste input "Caso generado sobre el usuario SERGIO ESCOBAR Y CIA LIMITADA . RL es Alonso And…"
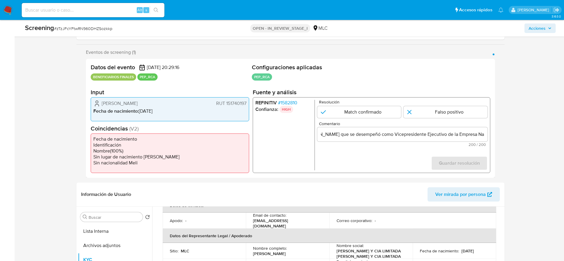
scroll to position [0, 0]
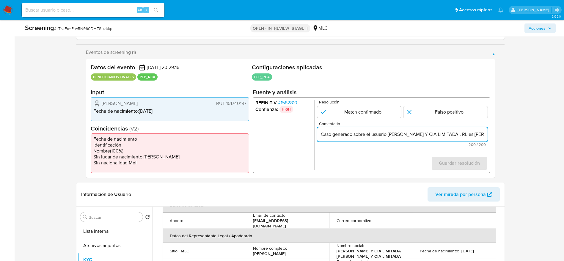
click at [392, 133] on input "Caso generado sobre el usuario SERGIO ESCOBAR Y CIA LIMITADA . RL es Alonso And…" at bounding box center [402, 134] width 170 height 8
paste input "Usuario SERGIO ESCOBAR Y CIA LIMITADA . RL es Alonso Andrés Cantuarias Rubio, h…"
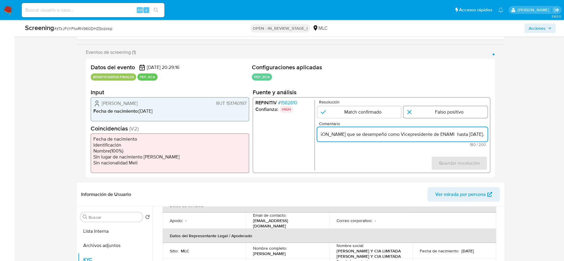
type input "Usuario SERGIO ESCOBAR Y CIA LIMITADA . RL es Alonso Andrés Cantuarias Rubio, h…"
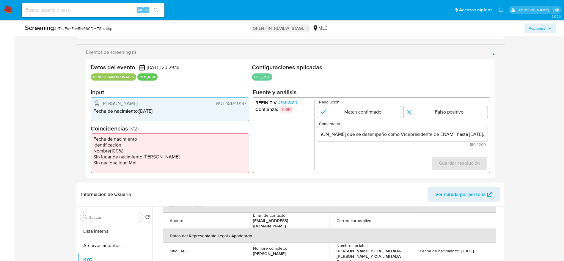
scroll to position [0, 0]
click at [465, 109] on input "1 de 1" at bounding box center [445, 112] width 84 height 12
radio input "true"
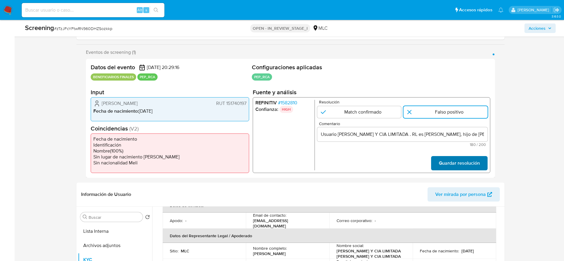
click at [458, 163] on span "Guardar resolución" at bounding box center [458, 163] width 41 height 13
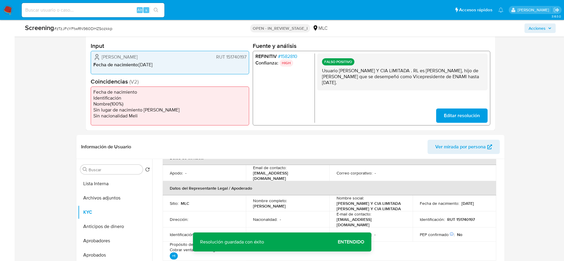
scroll to position [156, 0]
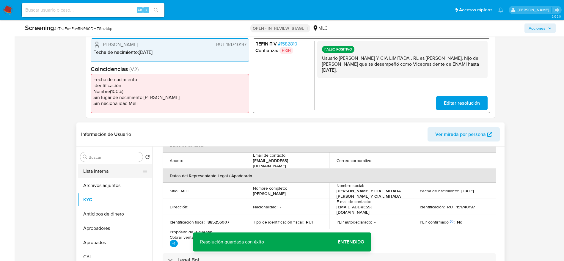
click at [81, 171] on button "Lista Interna" at bounding box center [113, 171] width 70 height 14
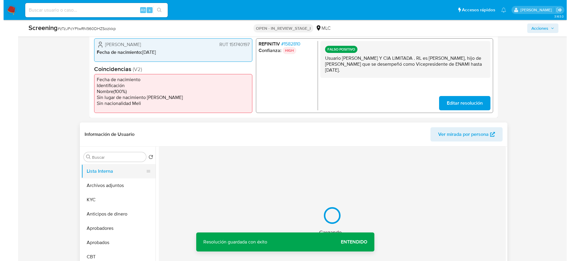
scroll to position [0, 0]
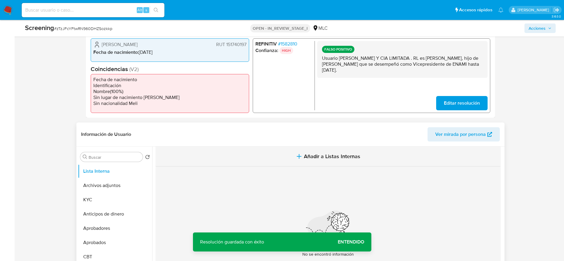
click at [340, 153] on span "Añadir a Listas Internas" at bounding box center [332, 156] width 56 height 7
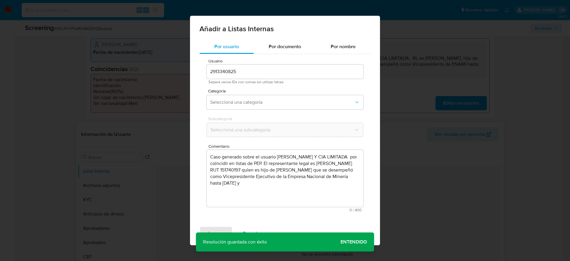
click at [280, 193] on textarea "Caso generado sobre el usuario SERGIO ESCOBAR Y CIA LIMITADA por coincidir en l…" at bounding box center [285, 178] width 157 height 57
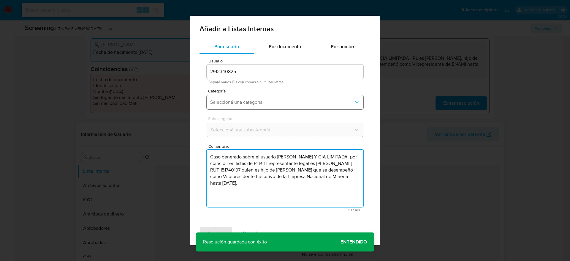
type textarea "Caso generado sobre el usuario SERGIO ESCOBAR Y CIA LIMITADA por coincidir en l…"
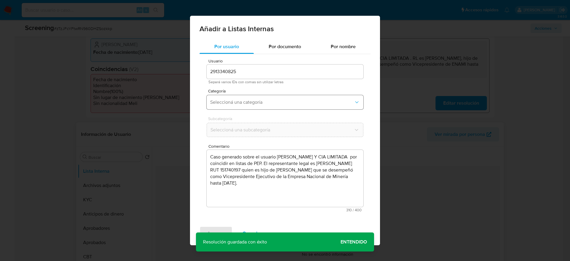
click at [258, 96] on button "Seleccioná una categoría" at bounding box center [285, 102] width 157 height 14
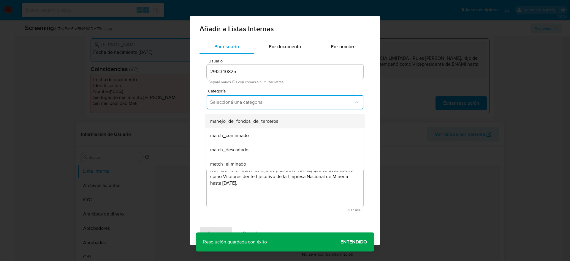
scroll to position [33, 0]
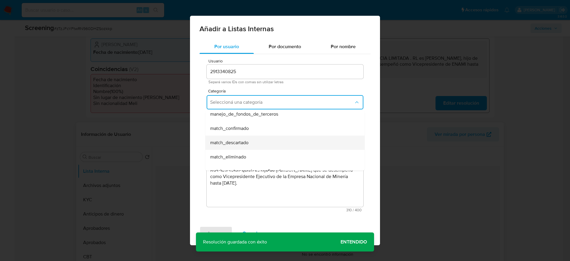
click at [250, 139] on div "match_descartado" at bounding box center [283, 142] width 146 height 14
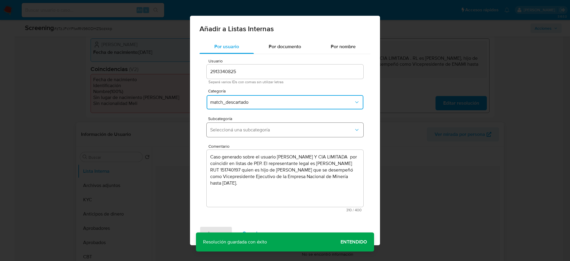
drag, startPoint x: 250, startPoint y: 139, endPoint x: 264, endPoint y: 134, distance: 14.8
click at [264, 134] on div "Subcategoría Seleccioná una subcategoría" at bounding box center [285, 127] width 157 height 23
click at [264, 134] on button "Seleccioná una subcategoría" at bounding box center [285, 130] width 157 height 14
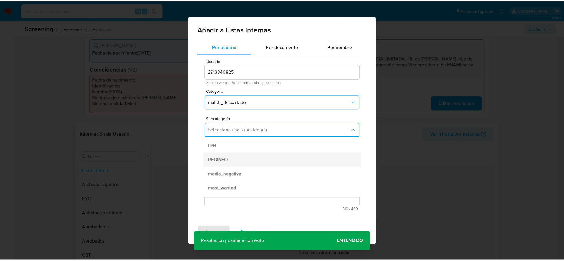
scroll to position [40, 0]
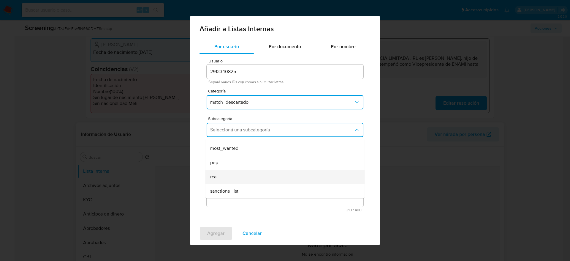
click at [224, 183] on div "rca" at bounding box center [283, 177] width 146 height 14
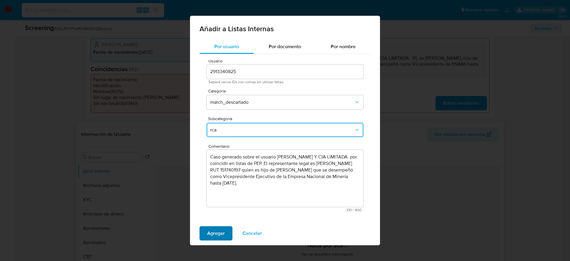
click at [217, 234] on span "Agregar" at bounding box center [216, 233] width 18 height 13
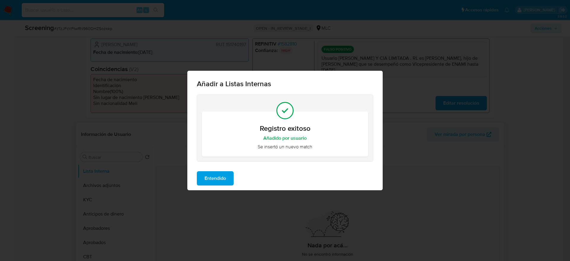
click at [217, 174] on span "Entendido" at bounding box center [215, 178] width 21 height 13
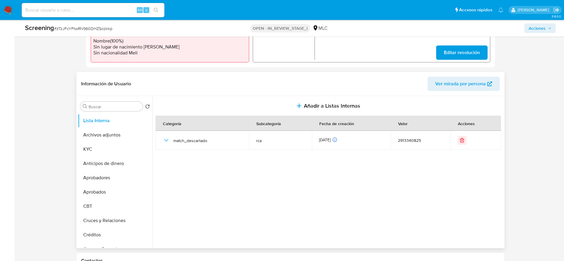
scroll to position [214, 0]
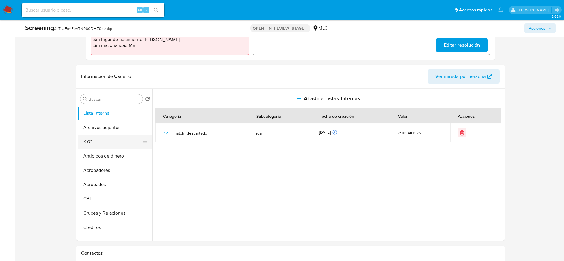
click at [108, 143] on button "KYC" at bounding box center [113, 142] width 70 height 14
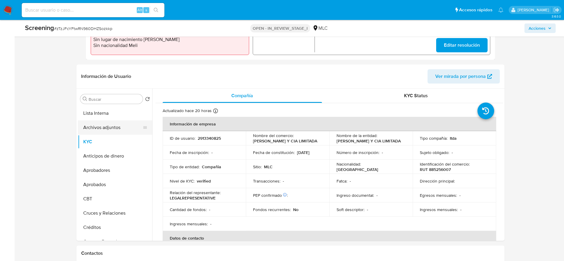
click at [112, 122] on button "Archivos adjuntos" at bounding box center [113, 127] width 70 height 14
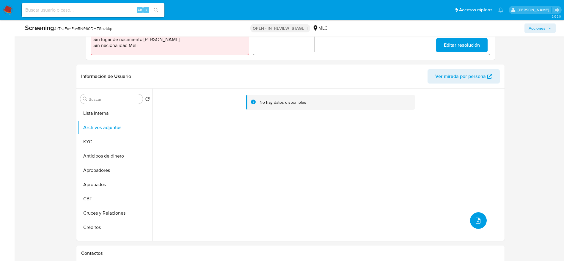
click at [477, 217] on icon "upload-file" at bounding box center [477, 220] width 7 height 7
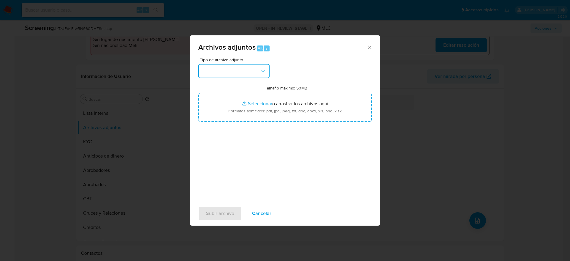
click at [256, 74] on button "button" at bounding box center [233, 71] width 71 height 14
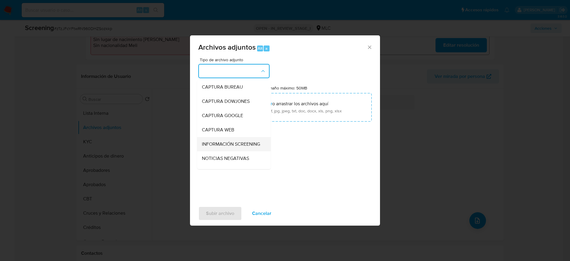
click at [241, 139] on div "INFORMACIÓN SCREENING" at bounding box center [232, 144] width 61 height 14
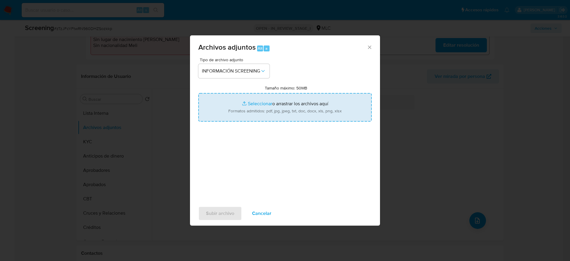
click at [280, 113] on input "Tamaño máximo: 50MB Seleccionar archivos" at bounding box center [284, 107] width 173 height 29
type input "C:\fakepath\_Alonso Andrés Cantuarias Rubio_ - Buscar con Google.pdf"
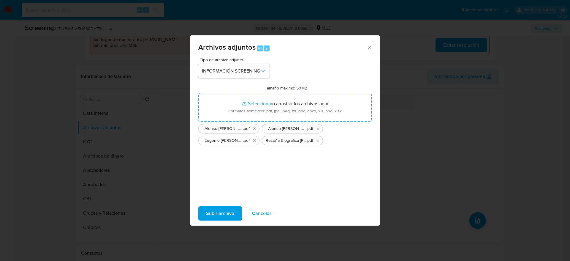
click at [218, 216] on span "Subir archivo" at bounding box center [220, 213] width 28 height 13
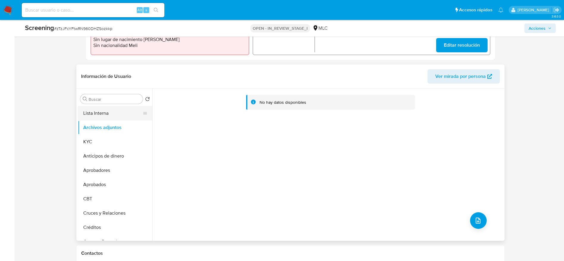
click at [111, 112] on button "Lista Interna" at bounding box center [113, 113] width 70 height 14
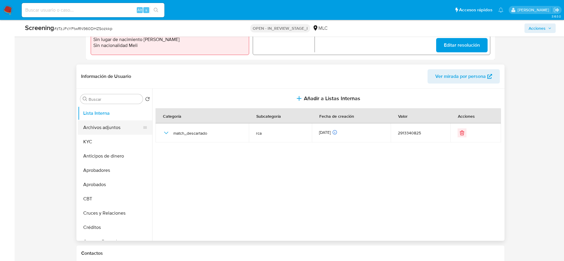
click at [108, 123] on button "Archivos adjuntos" at bounding box center [113, 127] width 70 height 14
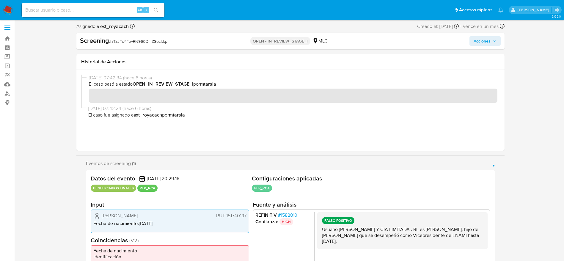
scroll to position [0, 0]
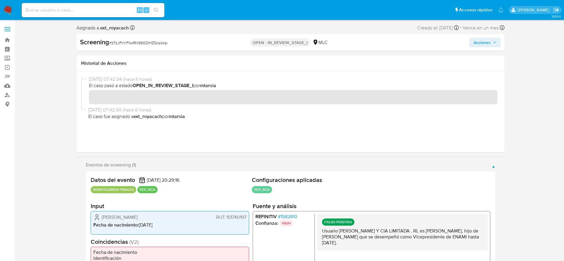
click at [493, 42] on icon "button" at bounding box center [495, 43] width 4 height 4
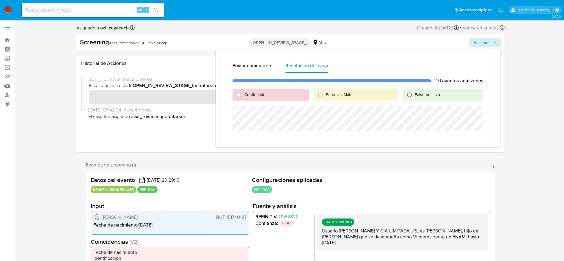
click at [411, 94] on input "Falso positivo" at bounding box center [409, 95] width 10 height 10
radio input "true"
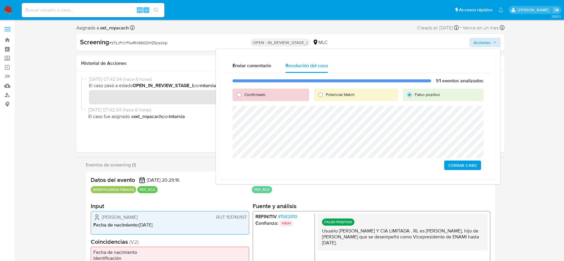
click at [467, 162] on span "Cerrar Caso" at bounding box center [462, 165] width 29 height 8
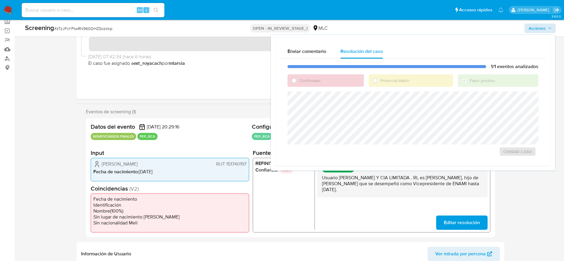
scroll to position [40, 0]
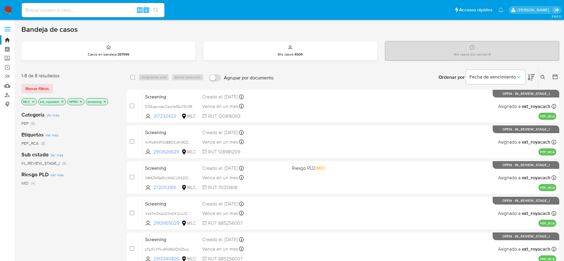
scroll to position [45, 0]
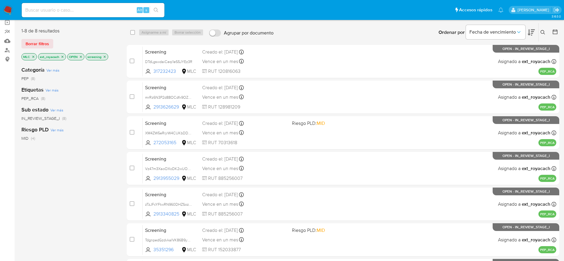
drag, startPoint x: 0, startPoint y: 0, endPoint x: 7, endPoint y: 8, distance: 10.7
click at [7, 8] on img at bounding box center [8, 10] width 10 height 10
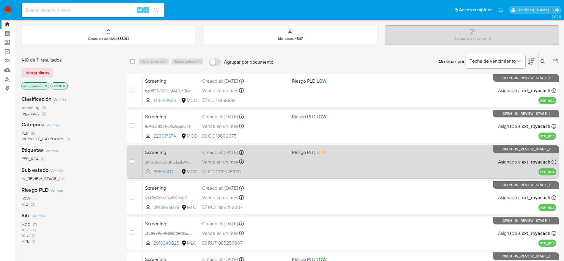
scroll to position [15, 0]
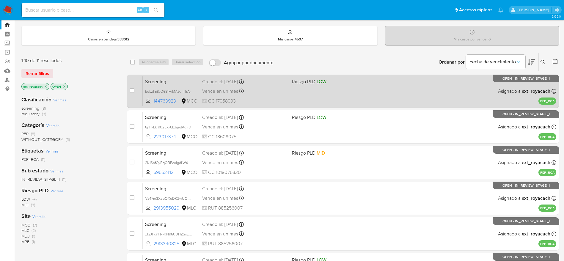
click at [287, 88] on div "Screening bgLzTESvD6S1HjMA9yhlTrAr 144763923 MCO Riesgo PLD: LOW Creado el: [DA…" at bounding box center [349, 91] width 413 height 30
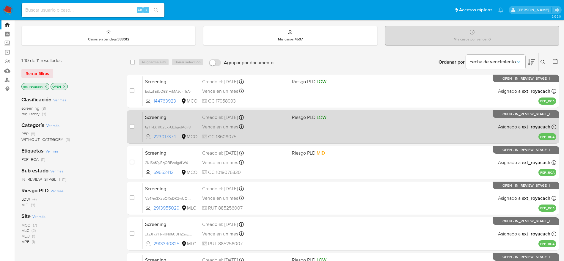
scroll to position [37, 0]
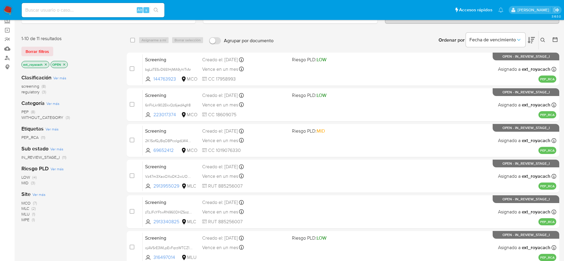
click at [8, 10] on img at bounding box center [8, 10] width 10 height 10
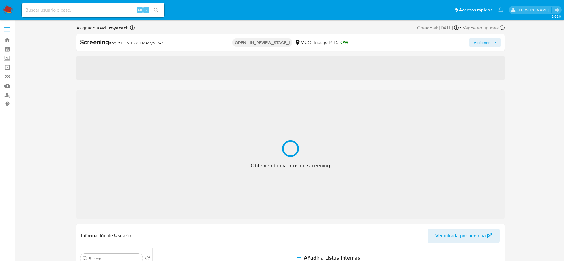
select select "10"
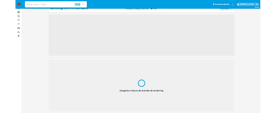
scroll to position [21, 0]
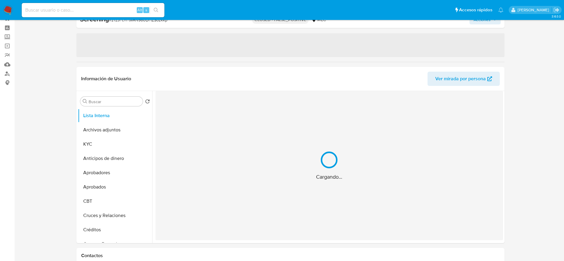
select select "10"
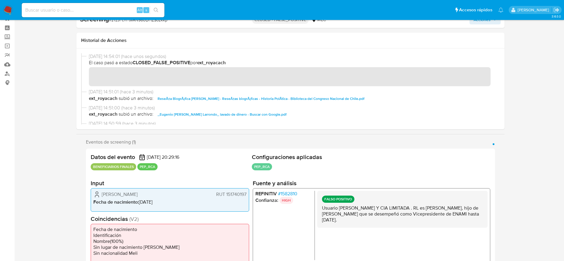
click at [392, 206] on p "Usuario [PERSON_NAME] Y CIA LIMITADA . RL es [PERSON_NAME], hijo de [PERSON_NAM…" at bounding box center [401, 214] width 161 height 18
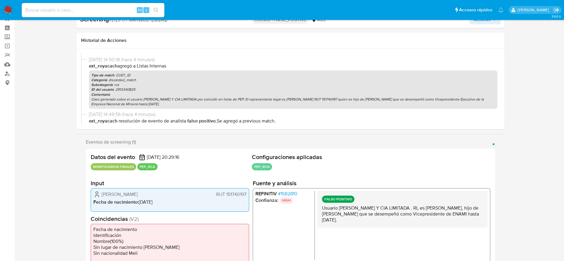
scroll to position [95, 0]
click at [205, 96] on p "Comentario" at bounding box center [292, 95] width 403 height 5
click at [203, 103] on p "Caso generado sobre el usuario [PERSON_NAME] Y CIA LIMITADA por coincidir en li…" at bounding box center [292, 102] width 403 height 10
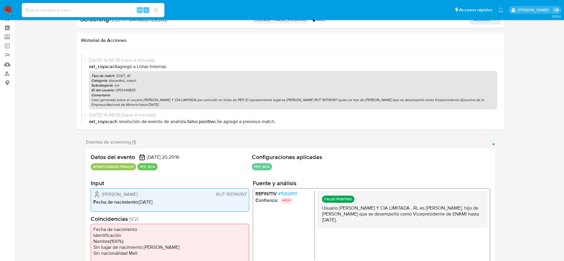
click at [203, 103] on p "Caso generado sobre el usuario [PERSON_NAME] Y CIA LIMITADA por coincidir en li…" at bounding box center [292, 102] width 403 height 10
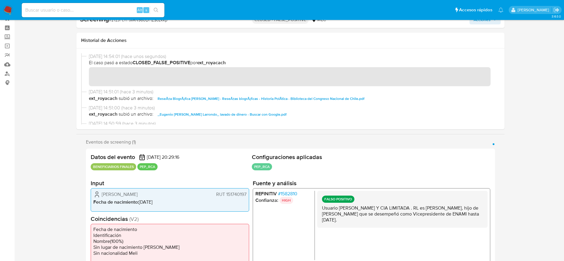
click at [136, 21] on span "# zTzJFcYFtwRN960DHZSozkkp" at bounding box center [138, 20] width 58 height 6
copy span "zTzJFcYFtwRN960DHZSozkkp"
click at [136, 21] on span "# zTzJFcYFtwRN960DHZSozkkp" at bounding box center [138, 20] width 58 height 6
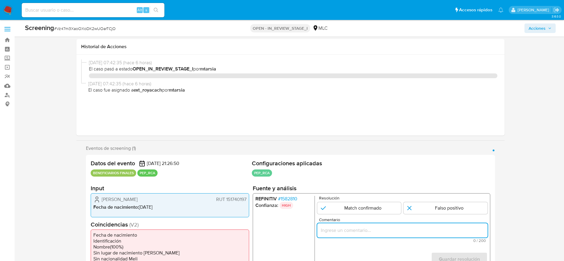
select select "10"
click at [372, 226] on input "Usuario [PERSON_NAME] Y CIA LIMITADA . RL es [PERSON_NAME], hijo de [PERSON_NAM…" at bounding box center [402, 230] width 170 height 8
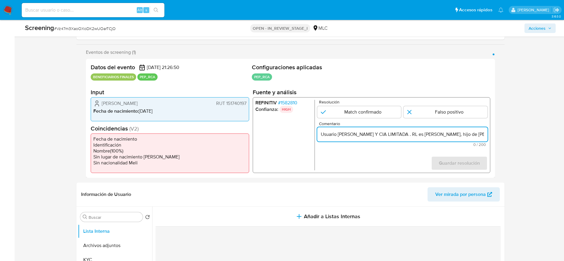
scroll to position [0, 243]
type input "Usuario SERGIO ESCOBAR Y CIA LIMITADA . RL es Alonso Andrés Cantuarias Rubio, h…"
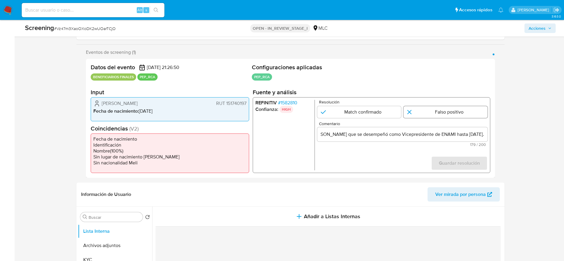
scroll to position [0, 0]
click at [460, 106] on input "1 de 1" at bounding box center [445, 112] width 84 height 12
radio input "true"
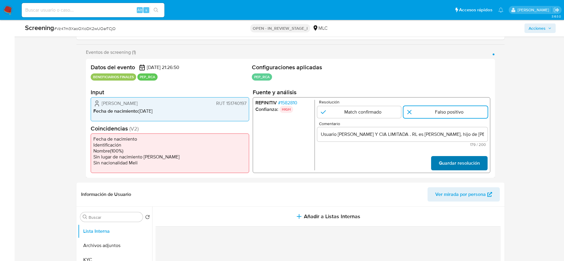
click at [465, 161] on span "Guardar resolución" at bounding box center [458, 163] width 41 height 13
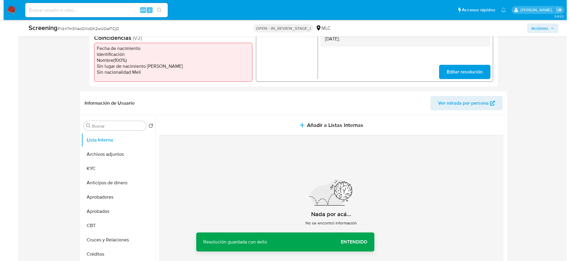
scroll to position [190, 0]
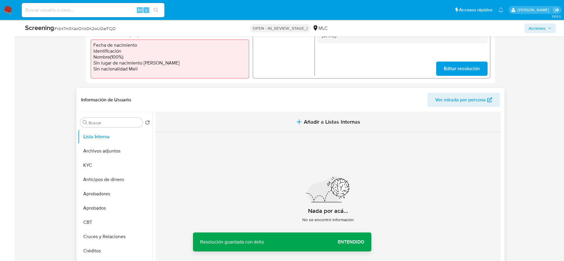
click at [248, 129] on button "Añadir a Listas Internas" at bounding box center [327, 122] width 345 height 20
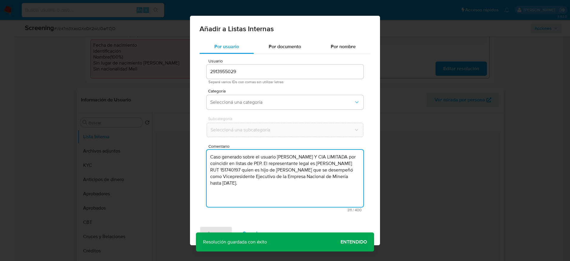
click at [256, 174] on textarea "Caso generado sobre el usuario SERGIO ESCOBAR Y CIA LIMITADA por coincidir en l…" at bounding box center [285, 178] width 157 height 57
type textarea "Caso generado sobre el usuario SERGIO ESCOBAR Y CIA LIMITADA por coincidir en l…"
click at [261, 105] on button "Seleccioná una categoría" at bounding box center [285, 102] width 157 height 14
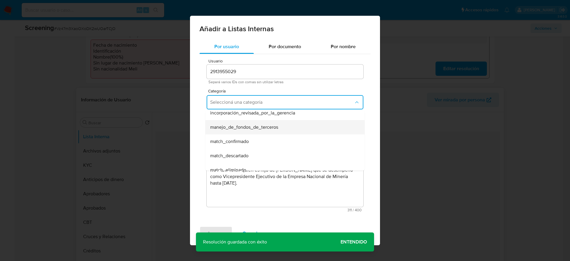
scroll to position [20, 0]
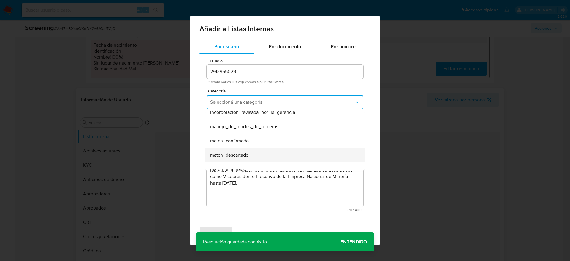
click at [259, 154] on div "match_descartado" at bounding box center [283, 155] width 146 height 14
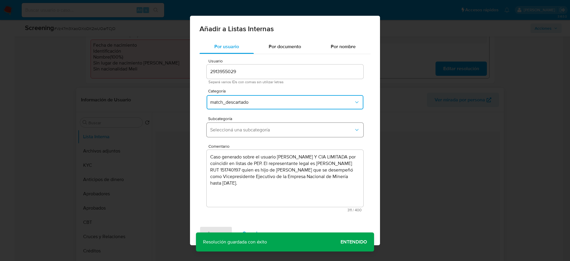
click at [288, 128] on span "Seleccioná una subcategoría" at bounding box center [282, 130] width 144 height 6
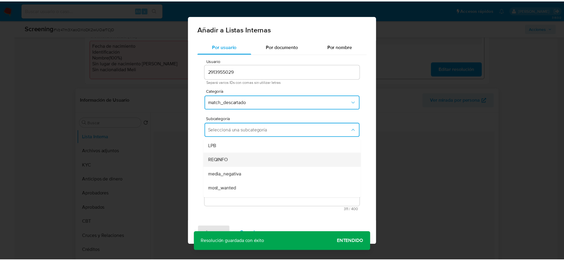
scroll to position [40, 0]
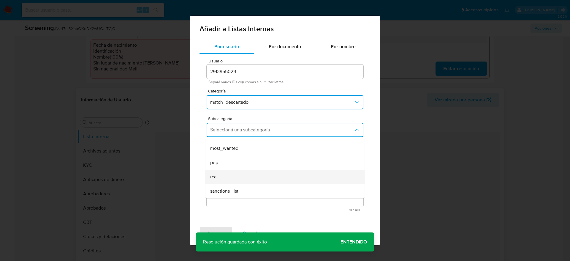
click at [238, 175] on div "rca" at bounding box center [283, 177] width 146 height 14
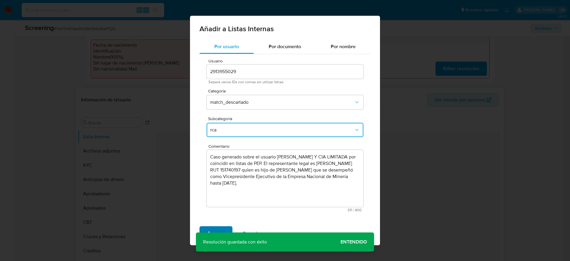
click at [212, 233] on span "Agregar" at bounding box center [216, 233] width 18 height 13
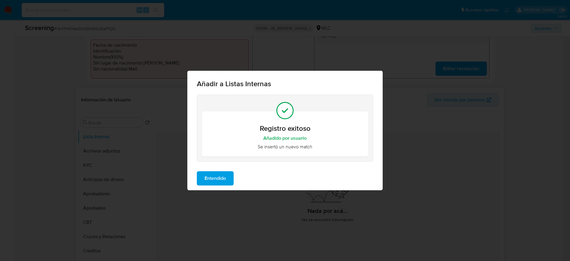
click at [214, 179] on span "Entendido" at bounding box center [215, 178] width 21 height 13
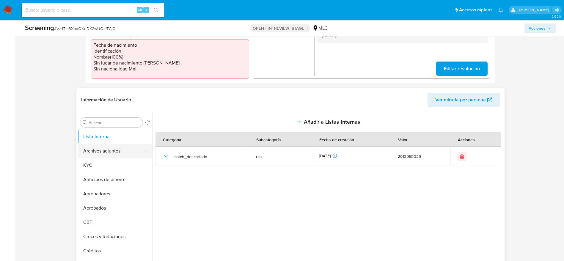
click at [110, 154] on button "Archivos adjuntos" at bounding box center [113, 151] width 70 height 14
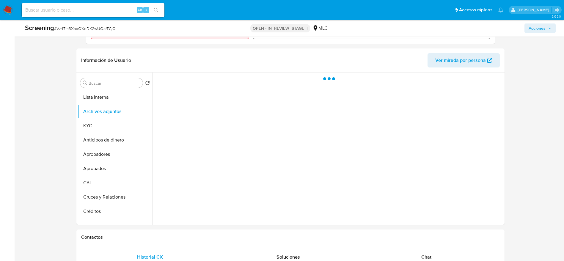
scroll to position [242, 0]
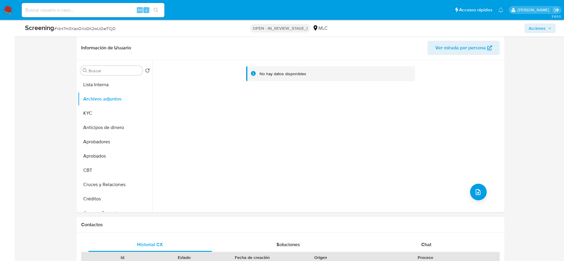
click at [471, 184] on div "No hay datos disponibles" at bounding box center [327, 136] width 351 height 152
click at [474, 188] on icon "upload-file" at bounding box center [477, 191] width 7 height 7
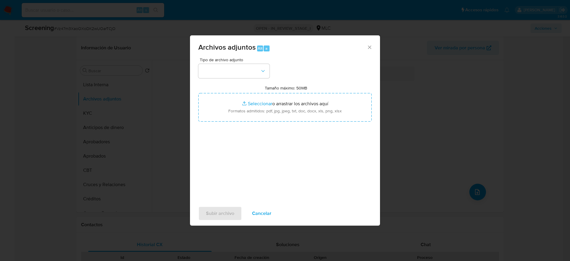
click at [259, 67] on button "button" at bounding box center [233, 71] width 71 height 14
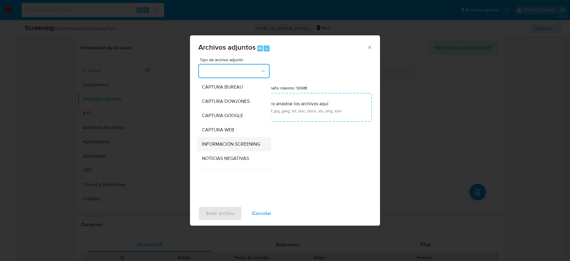
click at [231, 145] on span "INFORMACIÓN SCREENING" at bounding box center [231, 144] width 58 height 6
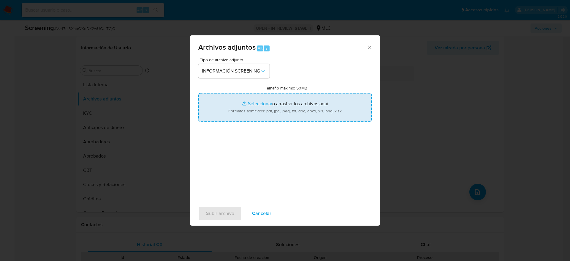
click at [289, 112] on input "Tamaño máximo: 50MB Seleccionar archivos" at bounding box center [284, 107] width 173 height 29
type input "C:\fakepath\_Alonso Andrés Cantuarias Rubio_ - Buscar con Google.pdf"
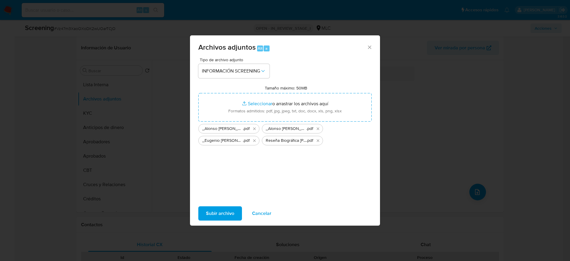
drag, startPoint x: 289, startPoint y: 112, endPoint x: 210, endPoint y: 217, distance: 131.1
click at [210, 217] on span "Subir archivo" at bounding box center [220, 213] width 28 height 13
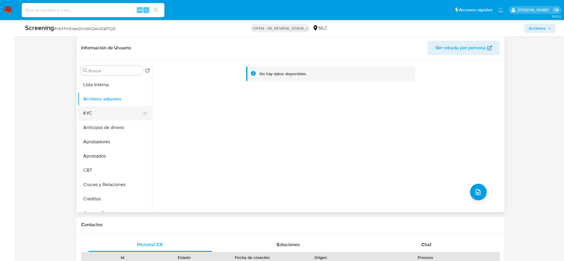
click at [99, 113] on button "KYC" at bounding box center [113, 113] width 70 height 14
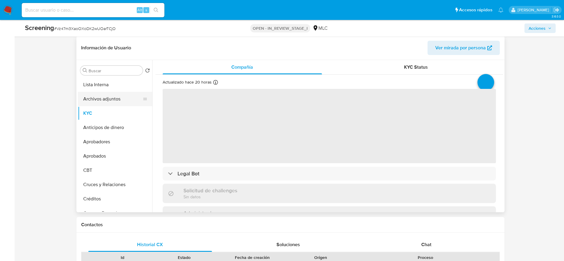
click at [111, 101] on button "Archivos adjuntos" at bounding box center [113, 99] width 70 height 14
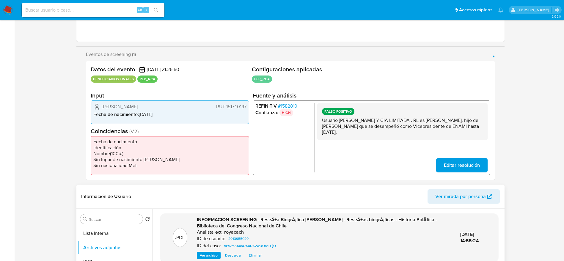
scroll to position [0, 0]
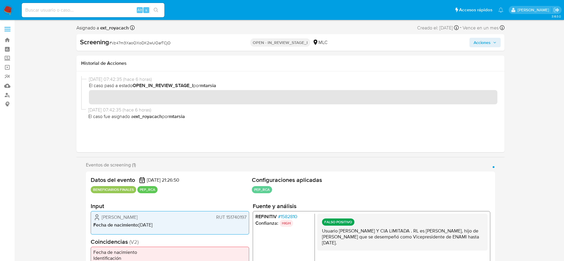
click at [479, 46] on span "Acciones" at bounding box center [481, 43] width 17 height 10
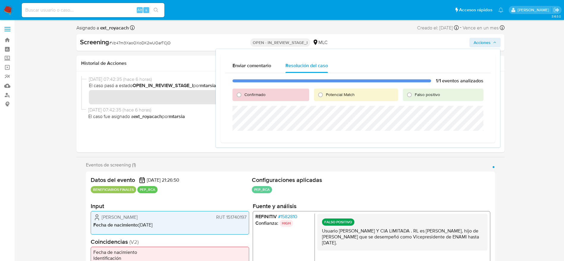
click at [415, 95] on span "Falso positivo" at bounding box center [426, 94] width 25 height 6
click at [414, 95] on input "Falso positivo" at bounding box center [409, 95] width 10 height 10
radio input "true"
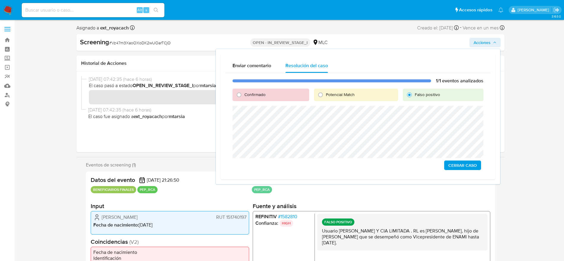
click at [456, 161] on span "Cerrar Caso" at bounding box center [462, 165] width 29 height 8
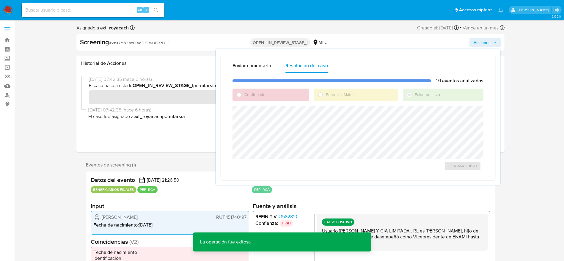
click at [137, 44] on span "# Vz47m3XaoOXoDK2wUOarTCjO" at bounding box center [139, 43] width 61 height 6
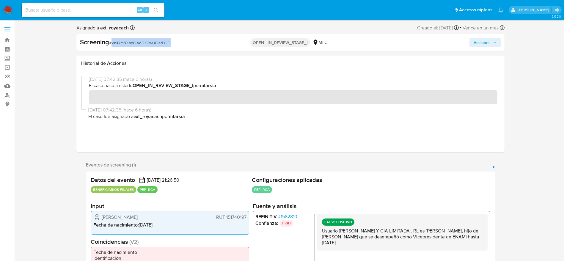
click at [137, 44] on span "# Vz47m3XaoOXoDK2wUOarTCjO" at bounding box center [139, 43] width 61 height 6
copy span "Vz47m3XaoOXoDK2wUOarTCjO"
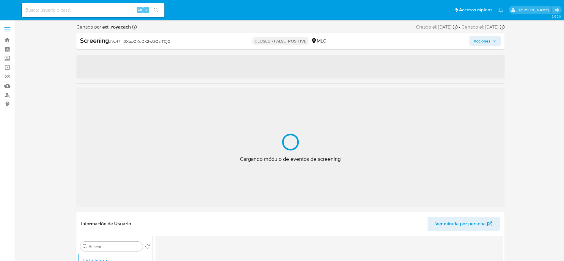
select select "10"
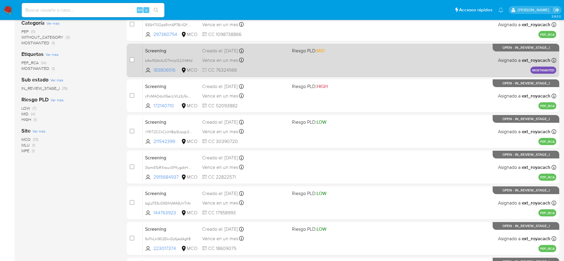
scroll to position [117, 0]
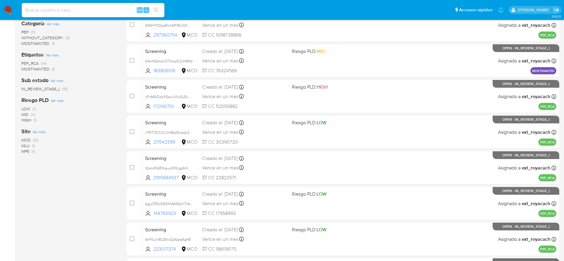
click at [34, 141] on span "(13)" at bounding box center [35, 140] width 5 height 6
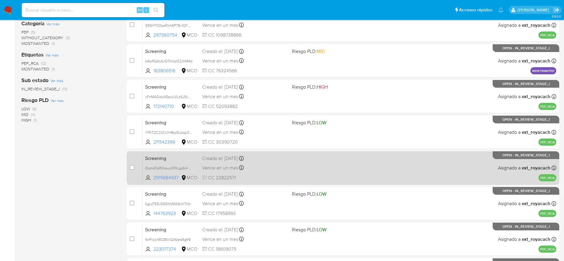
scroll to position [230, 0]
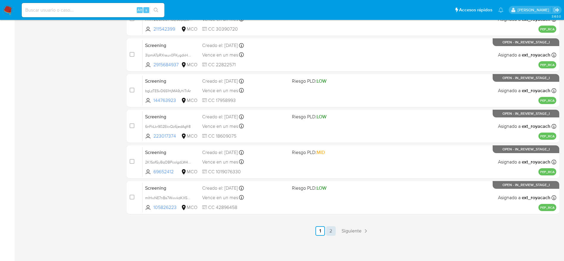
click at [331, 233] on link "2" at bounding box center [331, 231] width 10 height 10
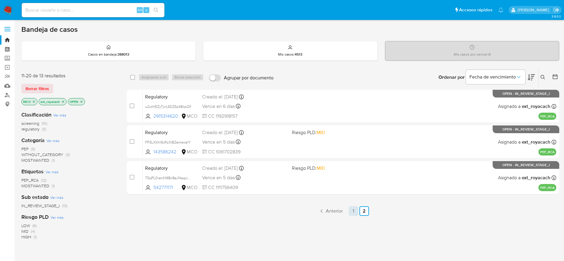
click at [353, 209] on link "1" at bounding box center [353, 211] width 10 height 10
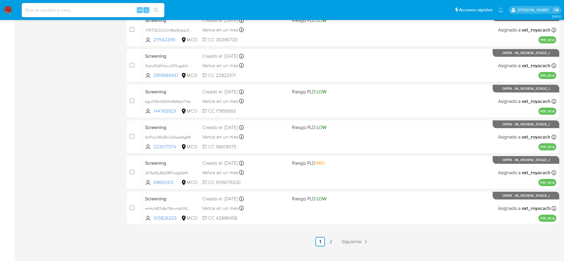
scroll to position [230, 0]
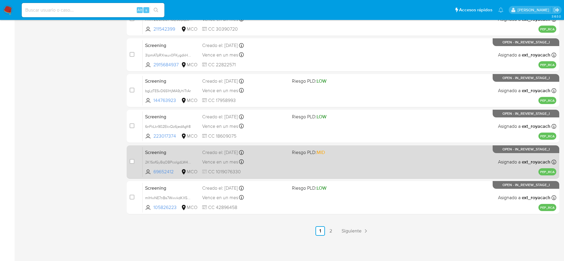
click at [272, 151] on div "Creado el: [DATE] Creado el: [DATE] 11:34:10" at bounding box center [244, 152] width 85 height 7
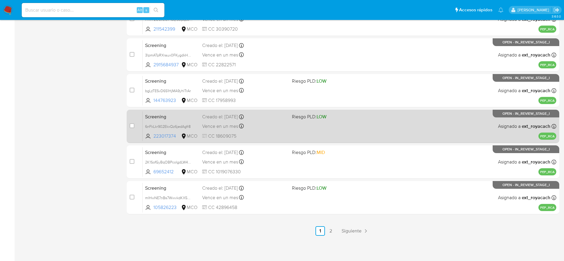
click at [279, 135] on span "CC 18609075" at bounding box center [244, 136] width 85 height 7
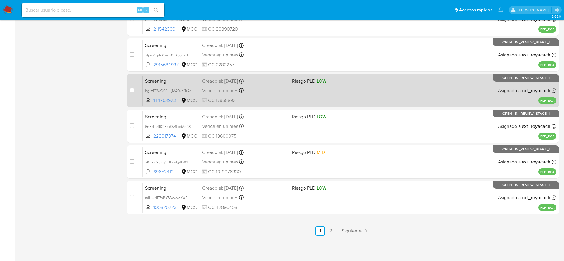
click at [276, 80] on div "Creado el: [DATE] Creado el: [DATE] 11:39:10" at bounding box center [244, 81] width 85 height 7
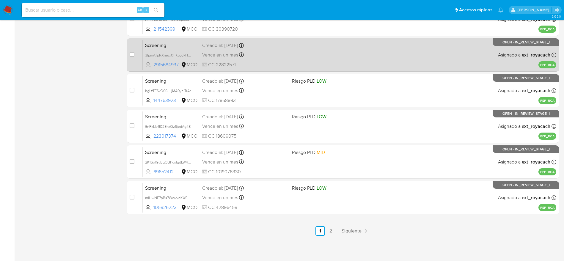
click at [252, 59] on div "Screening 3lpmATpRXraux0FKygdkHCW9 2915684937 MCO Creado el: [DATE] Creado el: …" at bounding box center [349, 55] width 413 height 30
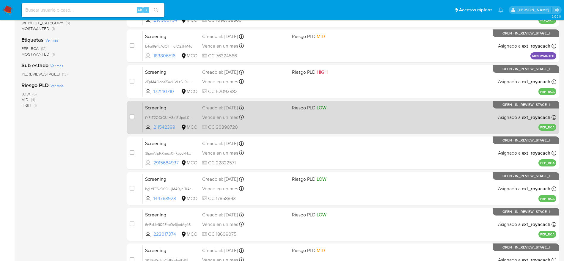
scroll to position [131, 0]
click at [265, 124] on div "Screening iYRlT2CCtCUiH8qiSUpqL0TD 211542399 MCO Riesgo PLD: LOW Creado el: [DA…" at bounding box center [349, 117] width 413 height 30
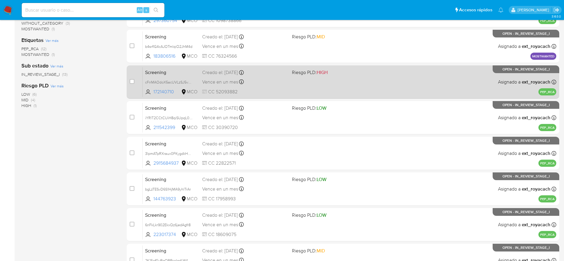
click at [286, 78] on div "Vence en un mes Vence el [DATE] 12:45:42" at bounding box center [244, 82] width 85 height 8
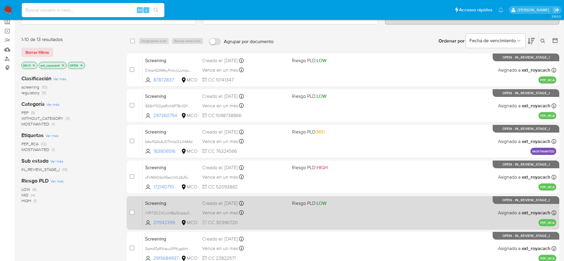
scroll to position [28, 0]
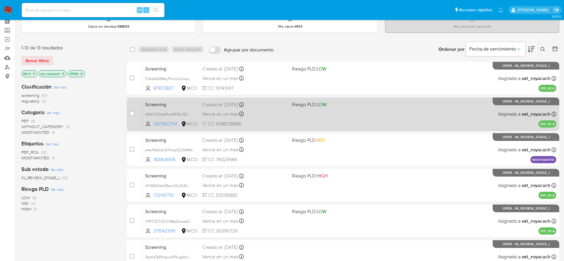
click at [285, 105] on div "Creado el: [DATE] Creado el: [DATE] 12:56:27" at bounding box center [244, 104] width 85 height 7
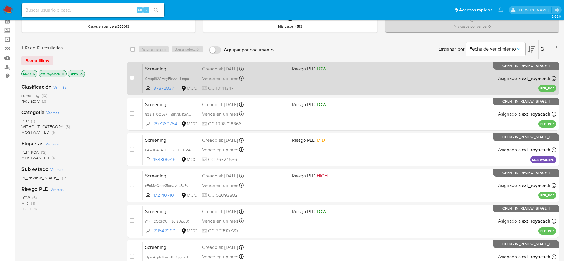
click at [302, 72] on div "Screening CVopi62AMsyFkrzvLLLmpuBa 87872837 MCO Riesgo PLD: LOW Creado el: [DAT…" at bounding box center [349, 78] width 413 height 30
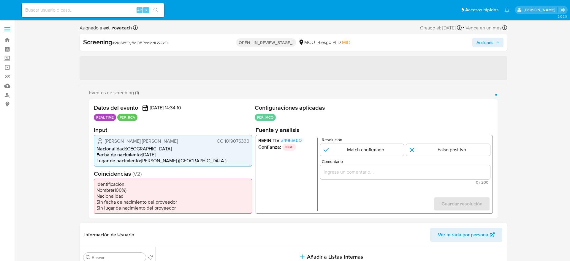
select select "10"
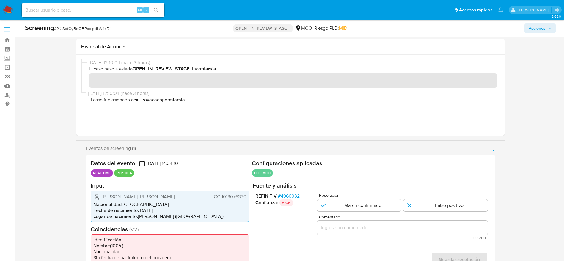
scroll to position [67, 0]
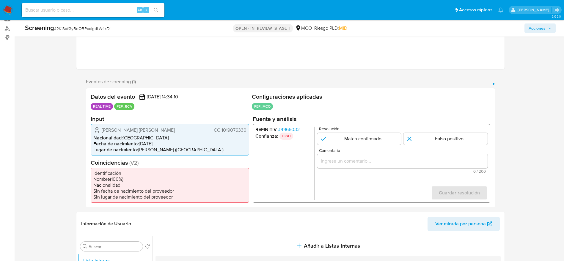
click at [297, 127] on span "# 4966032" at bounding box center [288, 129] width 22 height 6
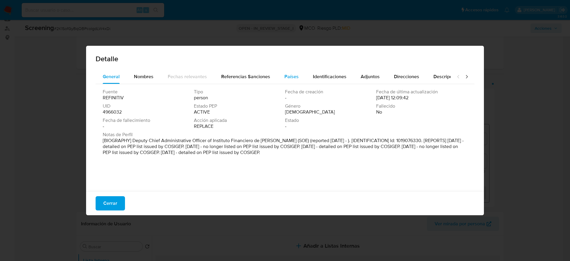
click at [285, 78] on span "Países" at bounding box center [292, 76] width 14 height 7
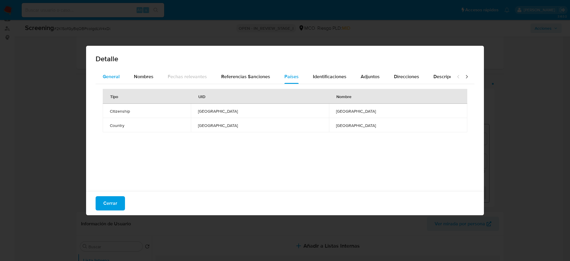
click at [110, 79] on span "General" at bounding box center [111, 76] width 17 height 7
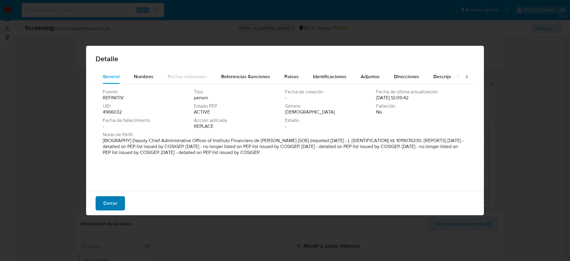
click at [108, 199] on span "Cerrar" at bounding box center [110, 203] width 14 height 13
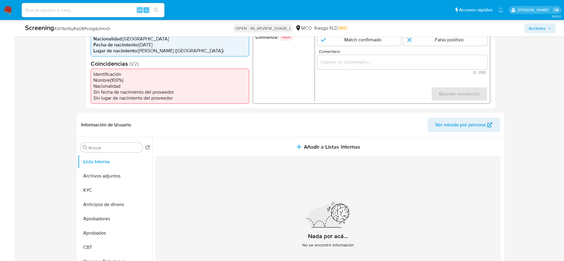
scroll to position [95, 0]
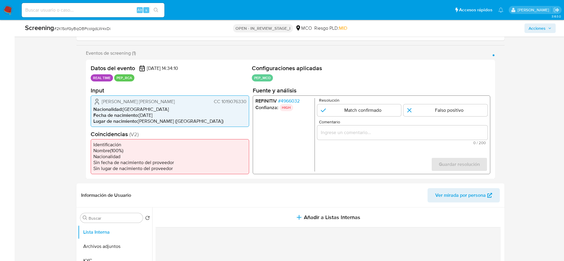
click at [280, 104] on span "# 4966032" at bounding box center [288, 101] width 22 height 6
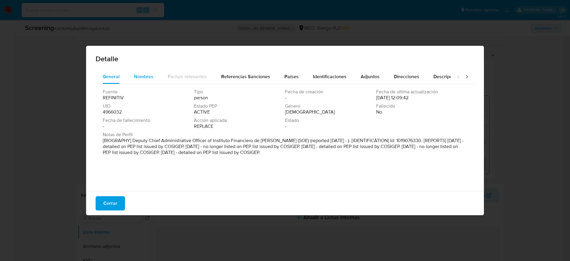
click at [149, 74] on span "Nombres" at bounding box center [144, 76] width 20 height 7
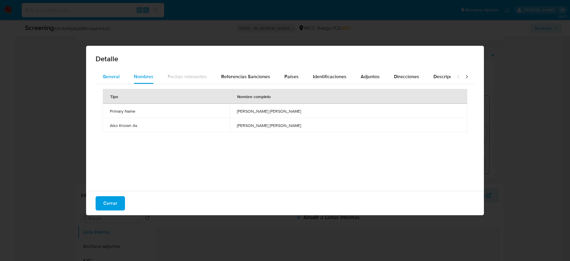
click at [116, 79] on span "General" at bounding box center [111, 76] width 17 height 7
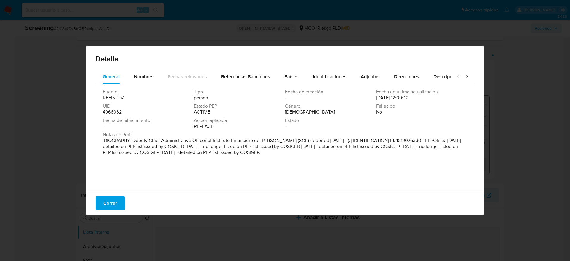
click at [111, 211] on div "Cerrar" at bounding box center [285, 203] width 398 height 24
click at [113, 197] on span "Cerrar" at bounding box center [110, 203] width 14 height 13
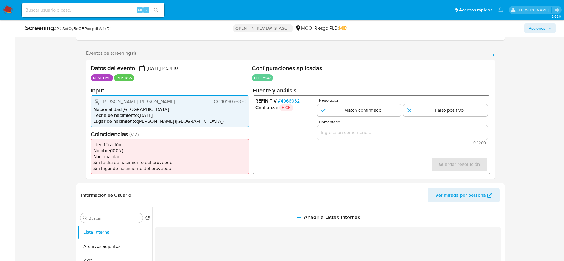
click at [139, 102] on span "Juan Ricardo Lopez Morales" at bounding box center [138, 101] width 73 height 6
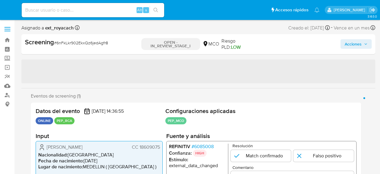
select select "10"
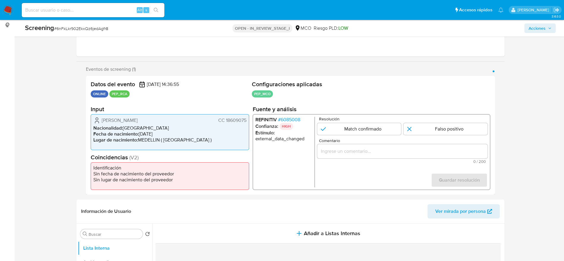
scroll to position [84, 0]
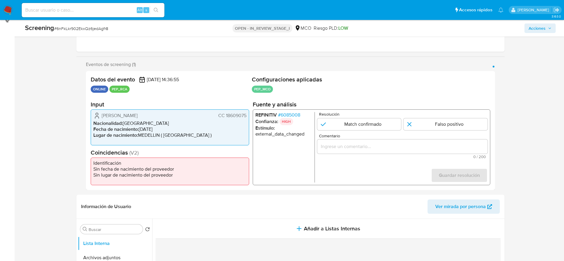
click at [296, 113] on span "# 6085008" at bounding box center [288, 115] width 22 height 6
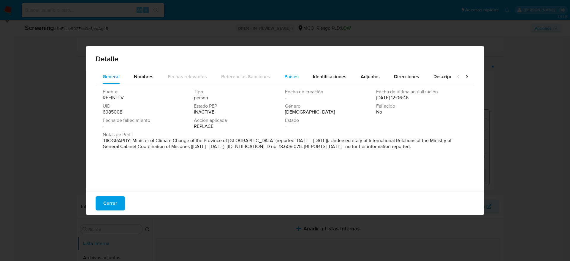
click at [295, 80] on div "Países" at bounding box center [292, 77] width 14 height 14
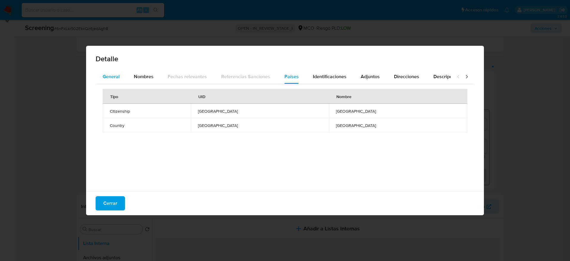
click at [113, 71] on div "General" at bounding box center [111, 77] width 17 height 14
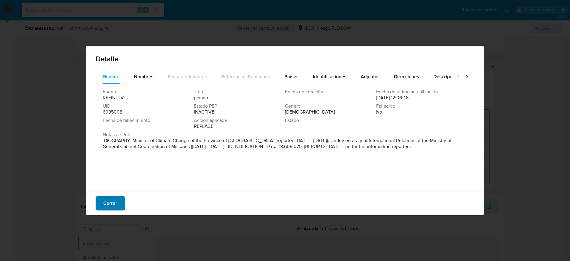
click at [105, 173] on span "Cerrar" at bounding box center [110, 203] width 14 height 13
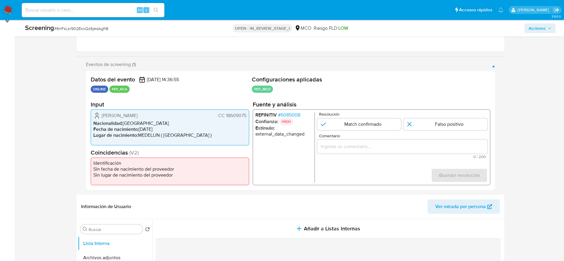
drag, startPoint x: 99, startPoint y: 115, endPoint x: 246, endPoint y: 113, distance: 147.6
click at [246, 113] on div "[PERSON_NAME] CC 18609075 Nacionalidad : [DEMOGRAPHIC_DATA] Fecha de nacimiento…" at bounding box center [170, 127] width 158 height 36
click at [290, 114] on span "# 6085008" at bounding box center [288, 115] width 22 height 6
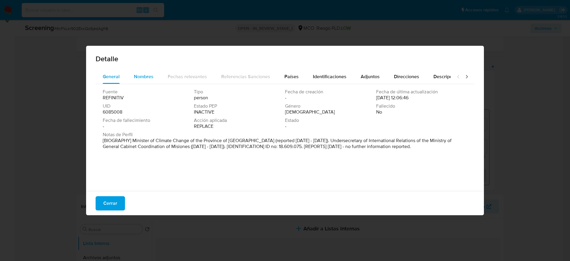
click at [139, 79] on span "Nombres" at bounding box center [144, 76] width 20 height 7
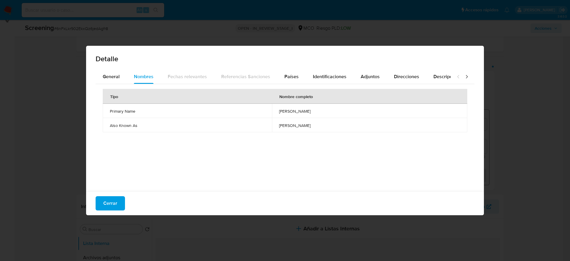
click at [279, 110] on span "[PERSON_NAME]" at bounding box center [369, 110] width 181 height 5
click at [285, 79] on span "Países" at bounding box center [292, 76] width 14 height 7
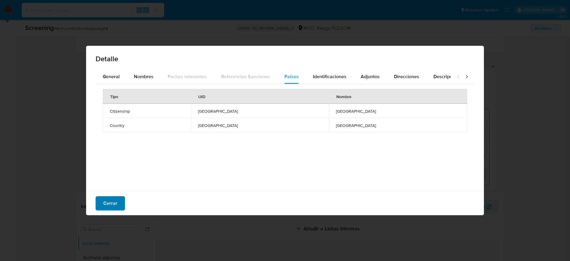
drag, startPoint x: 127, startPoint y: 206, endPoint x: 113, endPoint y: 205, distance: 14.0
click at [113, 173] on div "Cerrar" at bounding box center [285, 203] width 398 height 24
click at [113, 173] on span "Cerrar" at bounding box center [110, 203] width 14 height 13
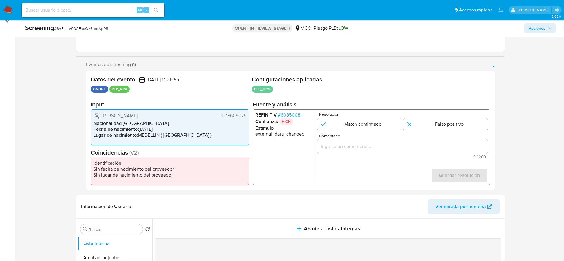
drag, startPoint x: 364, startPoint y: 139, endPoint x: 361, endPoint y: 142, distance: 4.5
click at [361, 142] on div "Comentario 0 / 200 200 caracteres restantes" at bounding box center [402, 146] width 170 height 25
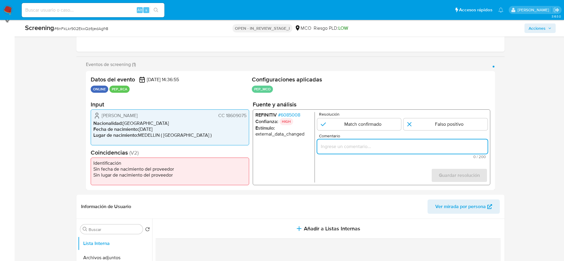
click at [361, 143] on input "Comentario" at bounding box center [402, 147] width 170 height 8
paste input "Compara al usuario Jose Hugo Arias Bedoya CC 18609075 con el PEP patricio lomba…"
type input "Compara al usuario Jose Hugo Arias Bedoya CC 18609075 con el PEP patricio lomba…"
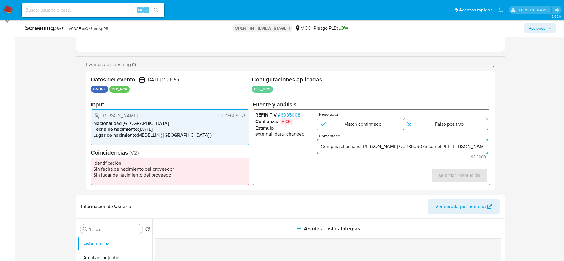
click at [380, 122] on input "1 de 1" at bounding box center [445, 124] width 84 height 12
radio input "true"
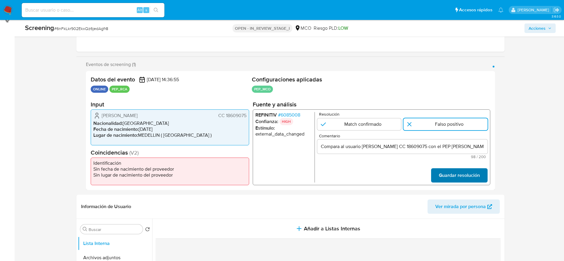
click at [380, 171] on span "Guardar resolución" at bounding box center [458, 175] width 41 height 13
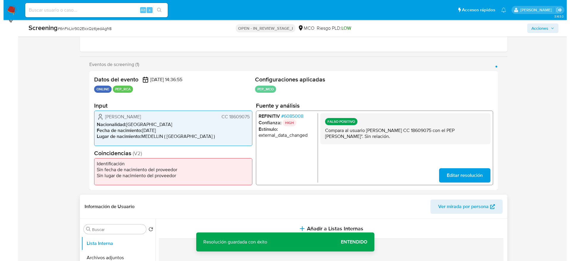
scroll to position [140, 0]
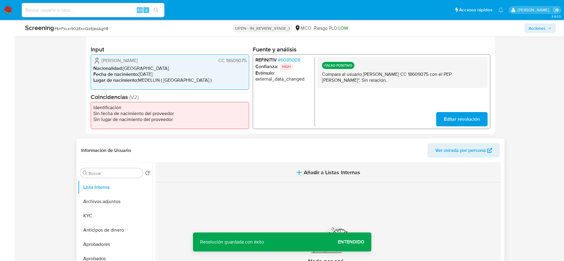
drag, startPoint x: 279, startPoint y: 160, endPoint x: 285, endPoint y: 168, distance: 10.3
click at [285, 168] on div "Información de Usuario Ver mirada por persona Buscar Volver al orden por defect…" at bounding box center [290, 226] width 428 height 176
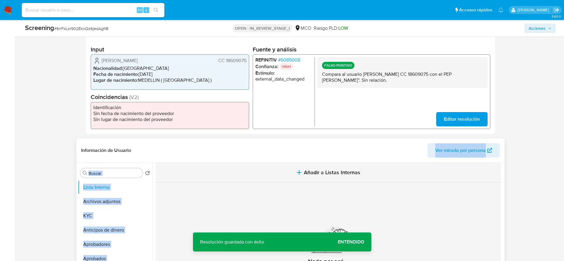
click at [285, 168] on button "Añadir a Listas Internas" at bounding box center [327, 172] width 345 height 20
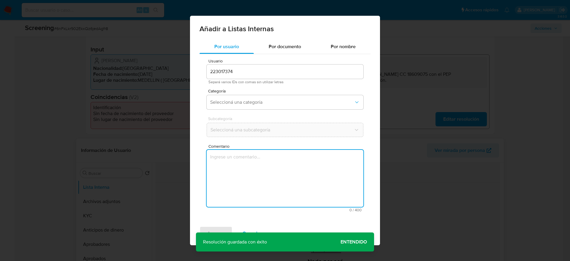
click at [285, 168] on textarea "Comentario" at bounding box center [285, 178] width 157 height 57
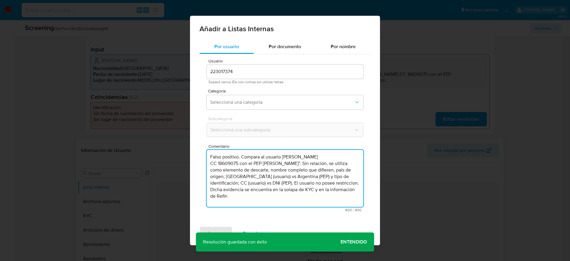
drag, startPoint x: 258, startPoint y: 184, endPoint x: 352, endPoint y: 192, distance: 94.2
click at [352, 173] on textarea "Falso positivo. Compara al usuario Jose Hugo Arias Bedoya CC 18609075 con el PE…" at bounding box center [285, 178] width 157 height 57
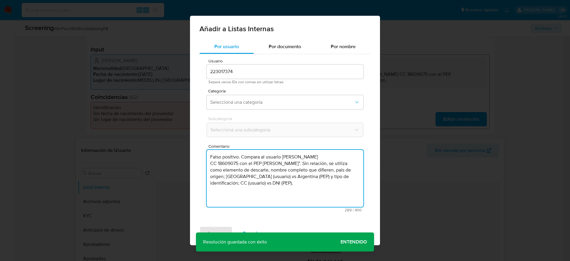
drag, startPoint x: 242, startPoint y: 157, endPoint x: 198, endPoint y: 157, distance: 44.0
click at [198, 157] on div "Por usuario Por documento Por nombre Usuario 223017374 Separá varios IDs con co…" at bounding box center [285, 131] width 190 height 182
drag, startPoint x: 241, startPoint y: 163, endPoint x: 195, endPoint y: 166, distance: 46.5
click at [195, 166] on div "Por usuario Por documento Por nombre Usuario 223017374 Separá varios IDs con co…" at bounding box center [285, 131] width 190 height 182
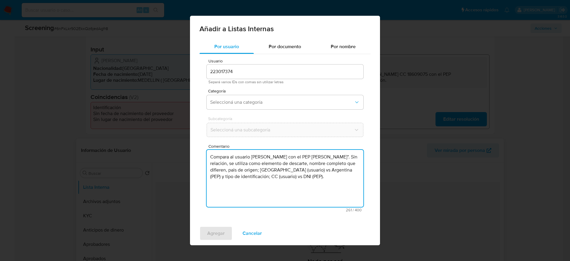
click at [217, 167] on textarea "Compara al usuario Jose Hugo Arias Bedoya con el PEP patricio lombardi". Sin re…" at bounding box center [285, 178] width 157 height 57
type textarea "Compara al usuario Jose Hugo Arias Bedoya con el PEP patricio lombardi". Sin re…"
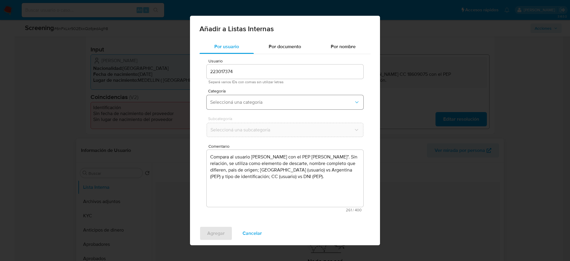
click at [298, 108] on button "Seleccioná una categoría" at bounding box center [285, 102] width 157 height 14
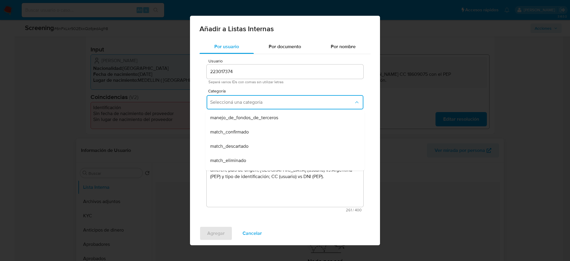
scroll to position [29, 0]
click at [279, 141] on div "match_descartado" at bounding box center [283, 146] width 146 height 14
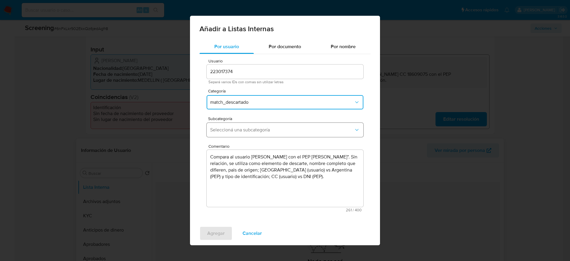
click at [292, 126] on button "Seleccioná una subcategoría" at bounding box center [285, 130] width 157 height 14
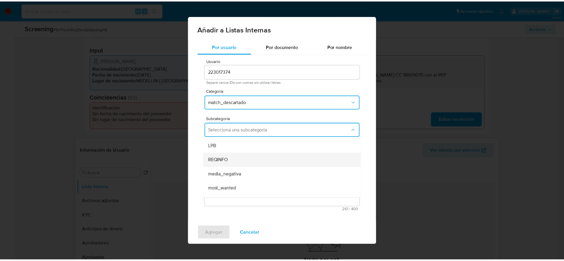
scroll to position [40, 0]
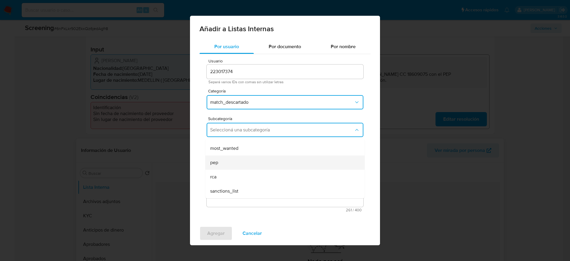
click at [266, 165] on div "pep" at bounding box center [283, 162] width 146 height 14
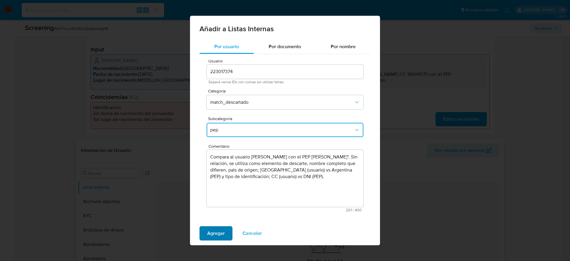
click at [219, 173] on span "Agregar" at bounding box center [216, 233] width 18 height 13
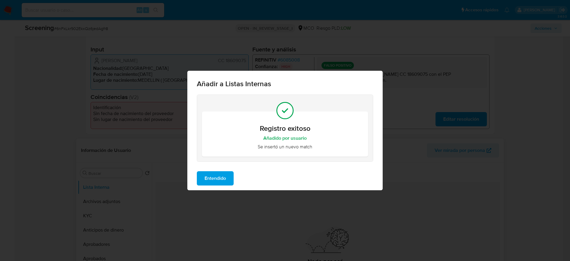
click at [218, 173] on span "Entendido" at bounding box center [215, 178] width 21 height 13
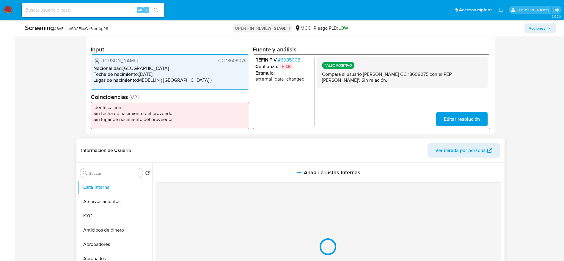
scroll to position [0, 0]
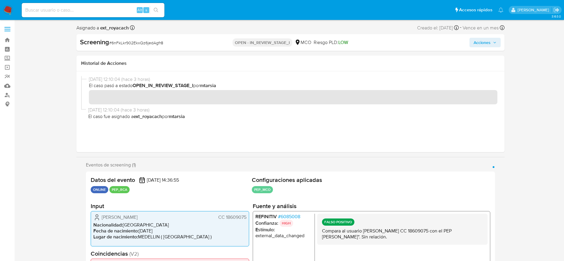
click at [380, 41] on button "Acciones" at bounding box center [484, 43] width 31 height 10
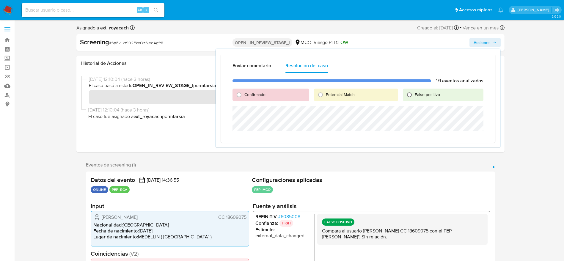
click at [380, 97] on input "Falso positivo" at bounding box center [409, 95] width 10 height 10
radio input "true"
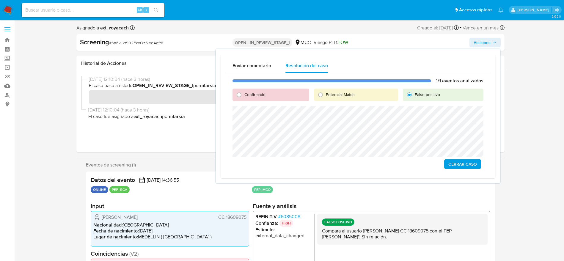
click at [380, 168] on span "Cerrar Caso" at bounding box center [462, 164] width 29 height 8
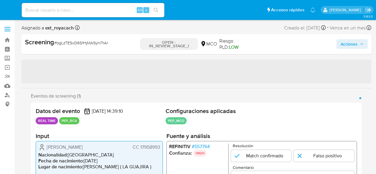
select select "10"
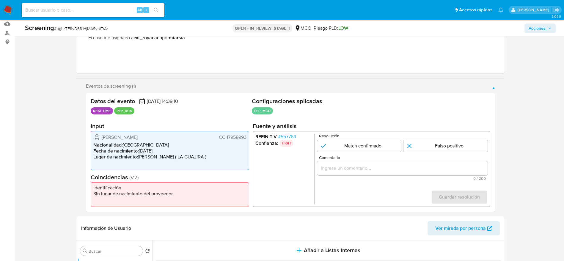
scroll to position [62, 0]
click at [291, 137] on span "# 557764" at bounding box center [286, 136] width 18 height 6
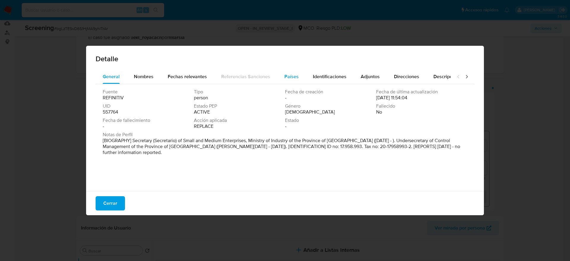
click at [290, 81] on div "Países" at bounding box center [292, 77] width 14 height 14
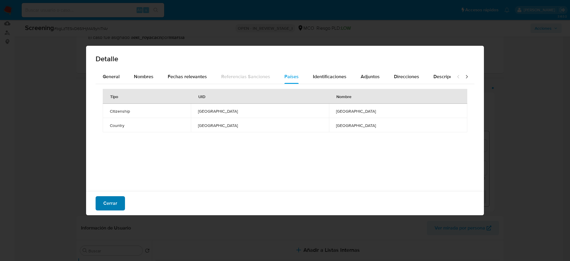
click at [119, 173] on button "Cerrar" at bounding box center [110, 203] width 29 height 14
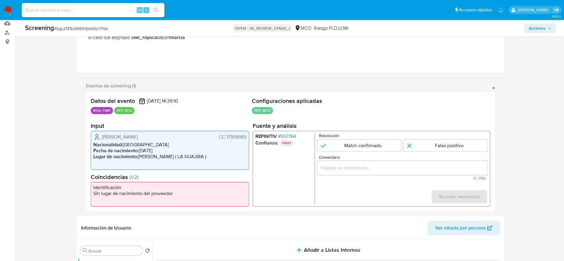
click at [83, 28] on span "# bgLzTESvD6S1HjMA9yhlTrAr" at bounding box center [81, 29] width 54 height 6
copy span "bgLzTESvD6S1HjMA9yhlTrAr"
drag, startPoint x: 99, startPoint y: 136, endPoint x: 246, endPoint y: 135, distance: 147.1
click at [246, 135] on div "Javier Jainer Rodriguez Sarmiento CC 17958993" at bounding box center [169, 136] width 153 height 7
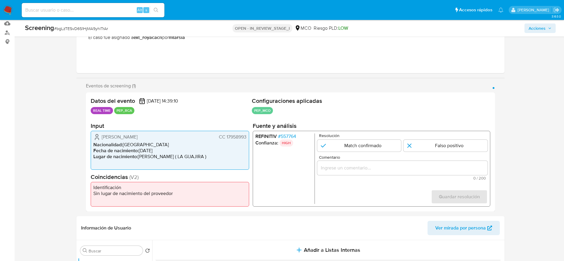
click at [282, 136] on span "# 557764" at bounding box center [286, 136] width 18 height 6
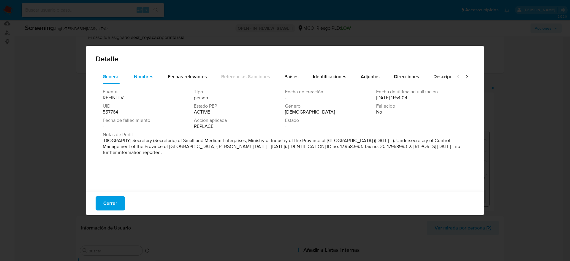
click at [146, 77] on span "Nombres" at bounding box center [144, 76] width 20 height 7
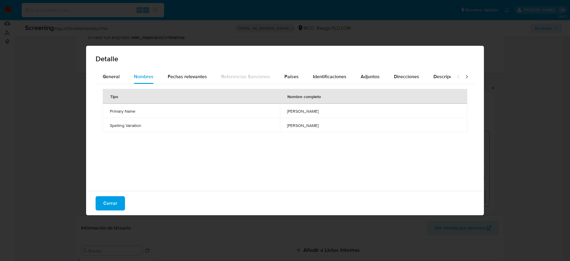
click at [293, 112] on span "jose luis artaza" at bounding box center [373, 110] width 173 height 5
click at [116, 78] on span "General" at bounding box center [111, 76] width 17 height 7
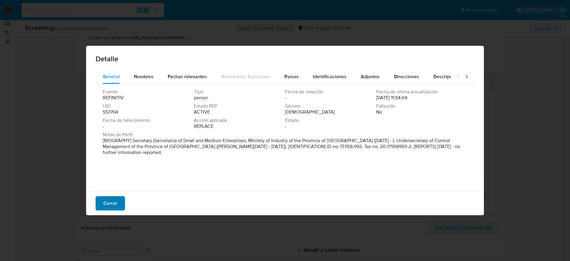
click at [121, 173] on button "Cerrar" at bounding box center [110, 203] width 29 height 14
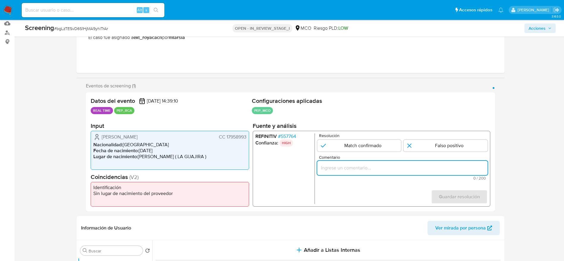
paste input "Compara al usuario Javier Jainer Rodriguez Sarmiento CC 17958993 con el PEP jos…"
click at [375, 165] on input "Compara al usuario Javier Jainer Rodriguez Sarmiento CC 17958993 con el PEP jos…" at bounding box center [402, 168] width 170 height 8
type input "Compara al usuario Javier Jainer Rodriguez Sarmiento CC 17958993 con el PEP jos…"
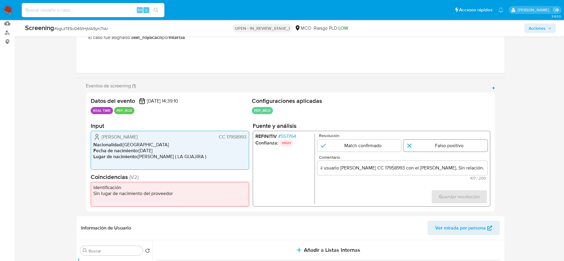
scroll to position [0, 0]
click at [375, 144] on input "1 de 1" at bounding box center [445, 146] width 84 height 12
radio input "true"
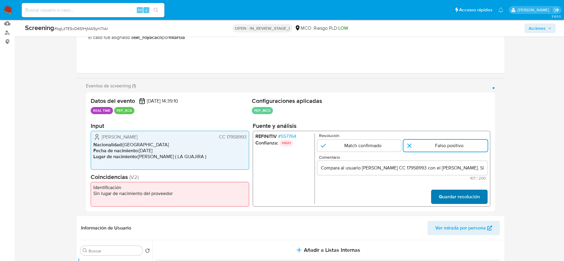
click at [375, 173] on span "Guardar resolución" at bounding box center [458, 196] width 41 height 13
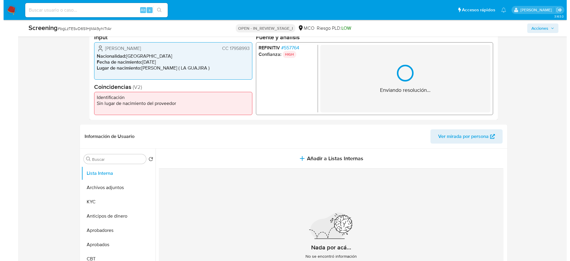
scroll to position [161, 0]
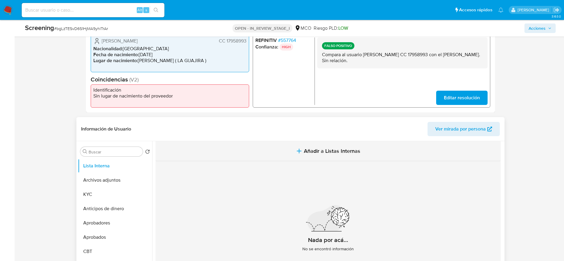
click at [279, 160] on button "Añadir a Listas Internas" at bounding box center [327, 151] width 345 height 20
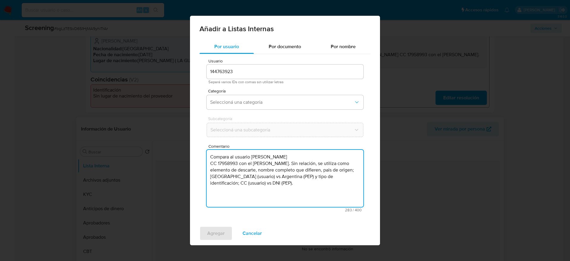
click at [280, 164] on textarea "Compara al usuario Javier Jainer Rodriguez Sarmiento CC 17958993 con el PEP jos…" at bounding box center [285, 178] width 157 height 57
type textarea "Compara al usuario Javier Jainer Rodriguez Sarmiento CC 17958993 con el PEP jos…"
click at [266, 105] on button "Seleccioná una categoría" at bounding box center [285, 102] width 157 height 14
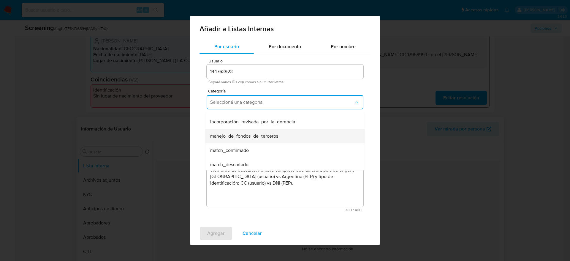
scroll to position [11, 0]
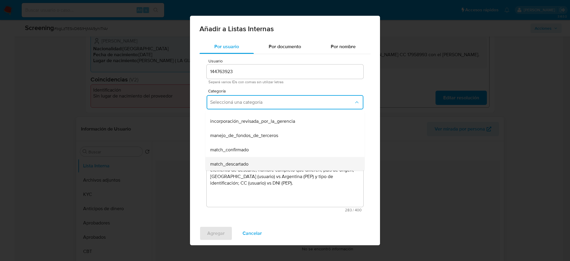
click at [238, 161] on span "match_descartado" at bounding box center [229, 164] width 38 height 6
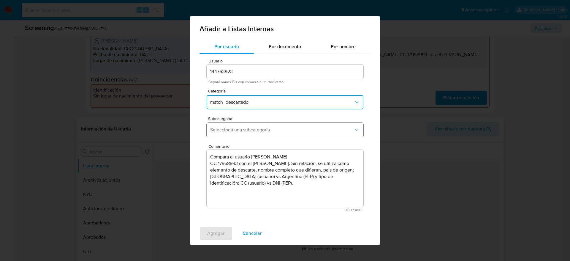
click at [280, 135] on button "Seleccioná una subcategoría" at bounding box center [285, 130] width 157 height 14
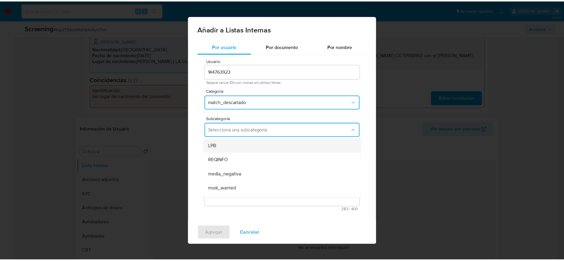
scroll to position [40, 0]
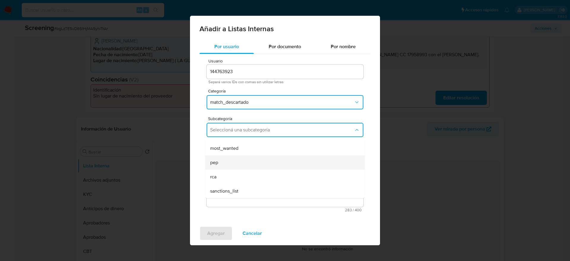
click at [244, 162] on div "pep" at bounding box center [283, 162] width 146 height 14
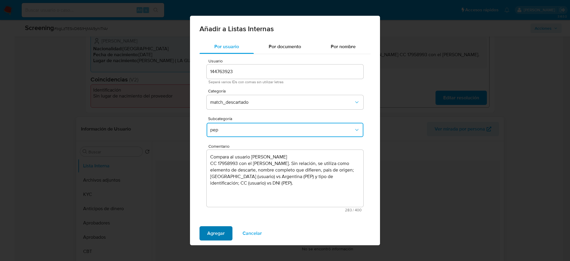
click at [213, 173] on span "Agregar" at bounding box center [216, 233] width 18 height 13
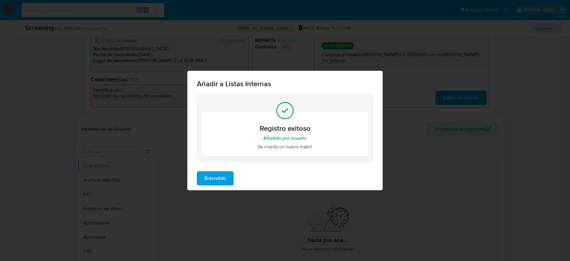
click at [208, 173] on span "Entendido" at bounding box center [215, 178] width 21 height 13
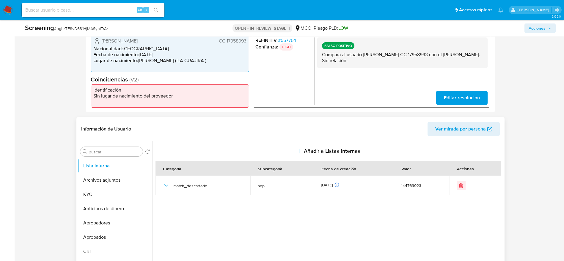
scroll to position [0, 0]
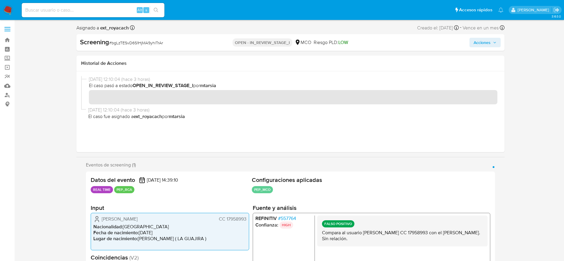
click at [375, 43] on span "Acciones" at bounding box center [481, 43] width 17 height 10
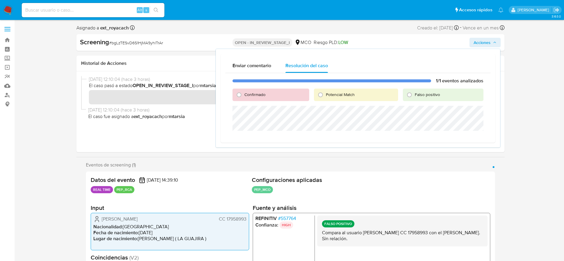
click at [375, 94] on span "Falso positivo" at bounding box center [426, 94] width 25 height 6
click at [375, 94] on input "Falso positivo" at bounding box center [409, 95] width 10 height 10
radio input "true"
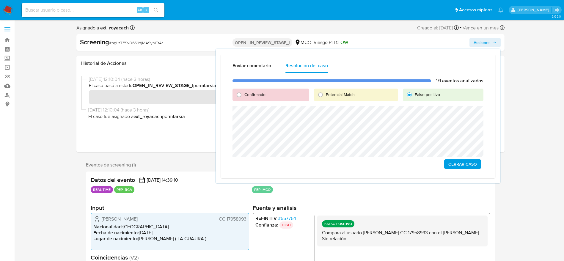
click at [375, 159] on button "Cerrar Caso" at bounding box center [462, 164] width 37 height 10
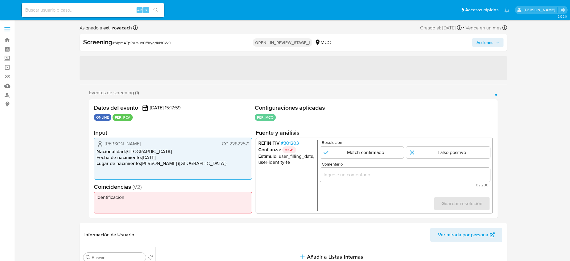
select select "10"
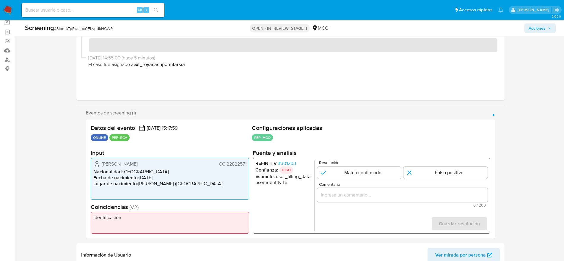
scroll to position [36, 0]
click at [294, 162] on span "# 301203" at bounding box center [286, 163] width 18 height 6
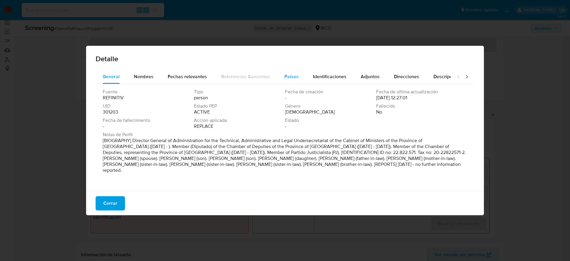
click at [289, 75] on span "Países" at bounding box center [292, 76] width 14 height 7
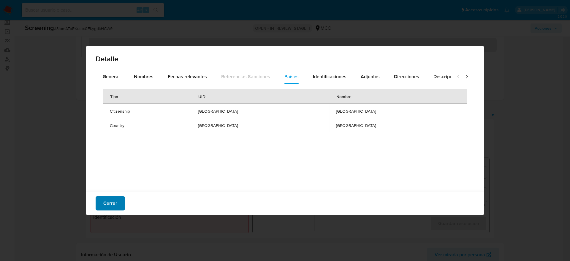
click at [104, 198] on span "Cerrar" at bounding box center [110, 203] width 14 height 13
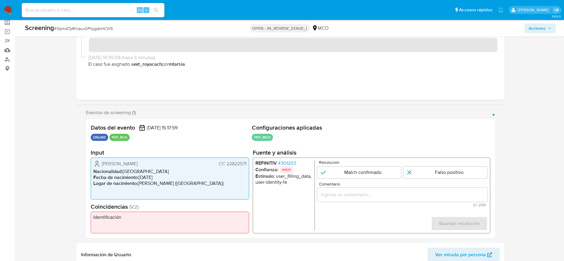
click at [79, 29] on span "# 3lpmATpRXraux0FKygdkHCW9" at bounding box center [83, 29] width 59 height 6
copy span "3lpmATpRXraux0FKygdkHCW9"
click at [79, 29] on span "# 3lpmATpRXraux0FKygdkHCW9" at bounding box center [83, 29] width 59 height 6
drag, startPoint x: 101, startPoint y: 162, endPoint x: 247, endPoint y: 161, distance: 146.8
click at [247, 161] on div "[PERSON_NAME] CC 22822571 Nacionalidad : [DEMOGRAPHIC_DATA] Fecha de nacimiento…" at bounding box center [170, 178] width 158 height 42
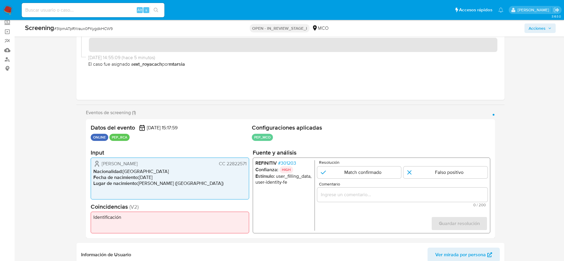
click at [295, 162] on span "# 301203" at bounding box center [286, 163] width 18 height 6
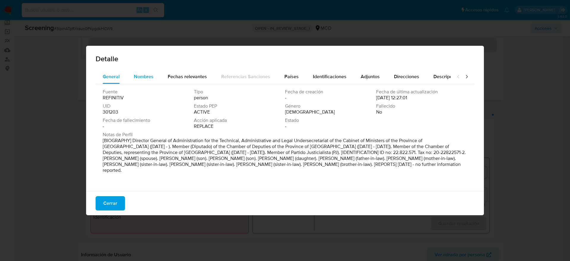
click at [151, 79] on span "Nombres" at bounding box center [144, 76] width 20 height 7
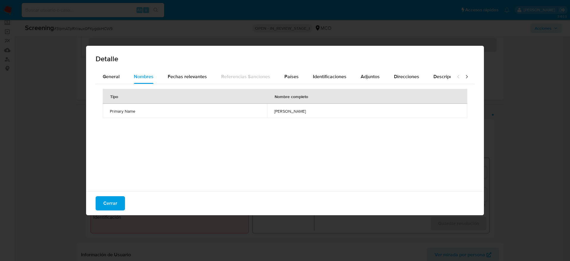
click at [267, 109] on td "[PERSON_NAME]" at bounding box center [367, 111] width 200 height 14
click at [277, 79] on button "Países" at bounding box center [291, 77] width 29 height 14
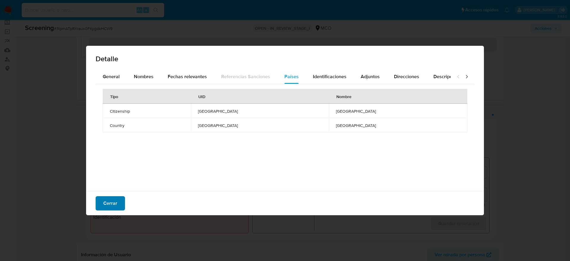
click at [97, 202] on button "Cerrar" at bounding box center [110, 203] width 29 height 14
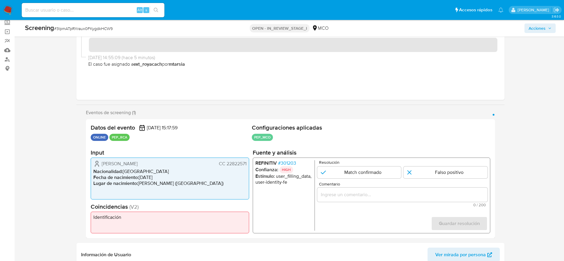
paste input "Compara al usuario [PERSON_NAME] CC 22822571 con el PEP [PERSON_NAME]. Sin rela…"
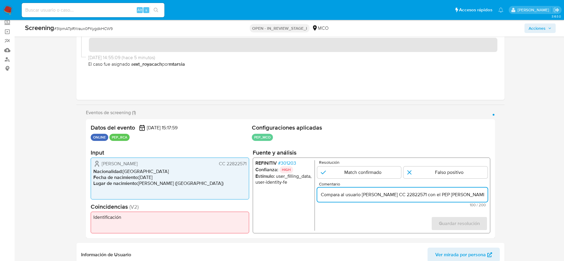
click at [354, 195] on input "Compara al usuario [PERSON_NAME] CC 22822571 con el PEP [PERSON_NAME]. Sin rela…" at bounding box center [402, 195] width 170 height 8
type input "Compara al usuario [PERSON_NAME] CC 22822571 con el PEP [PERSON_NAME]. Sin rela…"
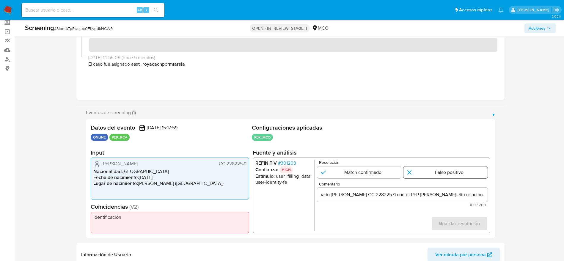
scroll to position [0, 0]
click at [437, 175] on input "1 de 1" at bounding box center [445, 172] width 84 height 12
radio input "true"
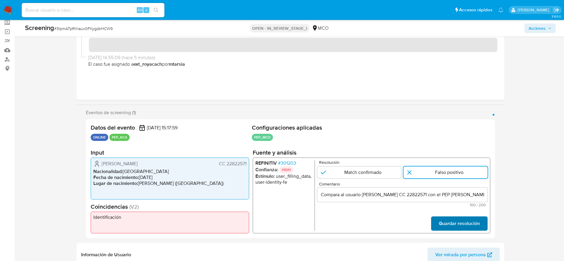
click at [464, 221] on span "Guardar resolución" at bounding box center [458, 223] width 41 height 13
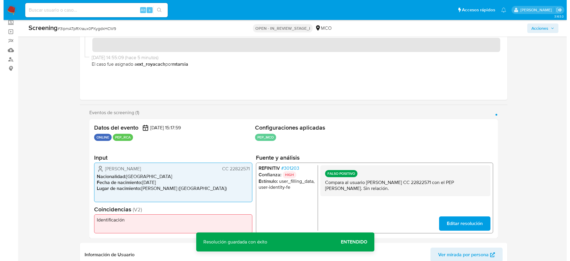
scroll to position [100, 0]
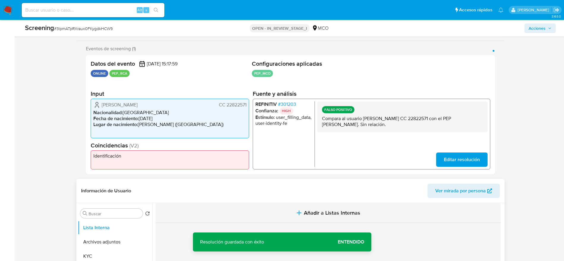
click at [203, 209] on button "Añadir a Listas Internas" at bounding box center [327, 213] width 345 height 20
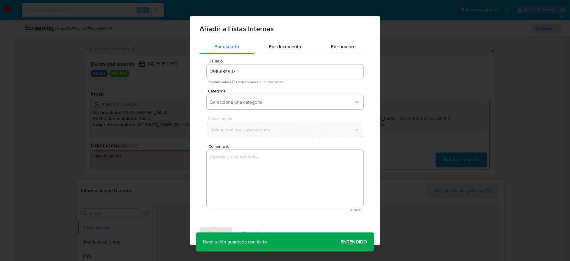
click at [203, 209] on div "Usuario 2915684937 Separá varios IDs con comas sin utilizar letras Categoría Se…" at bounding box center [285, 135] width 171 height 162
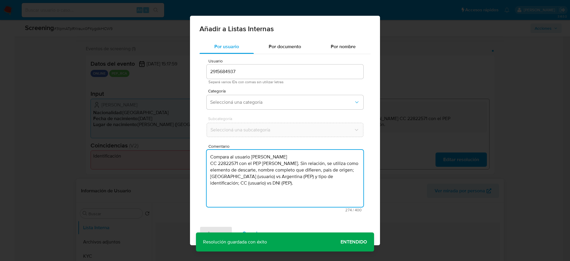
click at [236, 195] on textarea "Compara al usuario [PERSON_NAME] CC 22822571 con el PEP [PERSON_NAME]. Sin rela…" at bounding box center [285, 178] width 157 height 57
type textarea "Compara al usuario [PERSON_NAME] CC 22822571 con el PEP [PERSON_NAME]. Sin rela…"
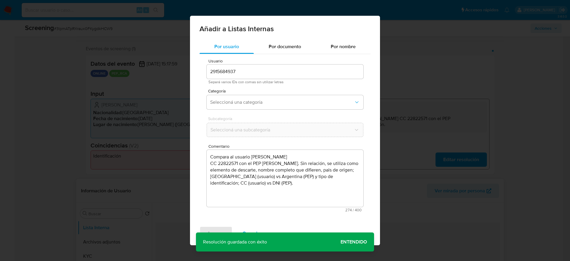
drag, startPoint x: 253, startPoint y: 100, endPoint x: 259, endPoint y: 159, distance: 58.6
click at [259, 159] on div "Usuario 2915684937 Separá varios IDs con comas sin utilizar letras Categoría Se…" at bounding box center [285, 135] width 171 height 162
click at [266, 100] on span "Seleccioná una categoría" at bounding box center [282, 102] width 144 height 6
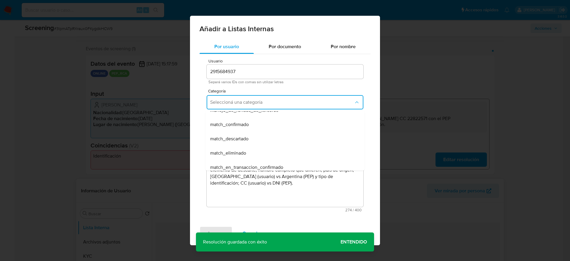
scroll to position [37, 0]
click at [258, 141] on div "match_descartado" at bounding box center [283, 138] width 146 height 14
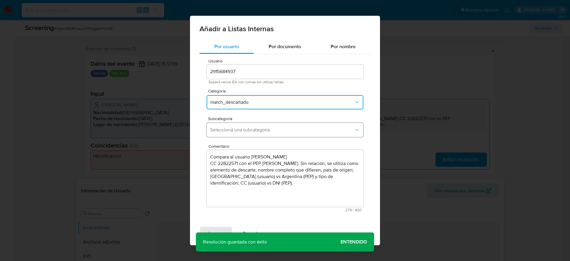
drag, startPoint x: 275, startPoint y: 137, endPoint x: 280, endPoint y: 133, distance: 5.9
click at [280, 133] on button "Seleccioná una subcategoría" at bounding box center [285, 130] width 157 height 14
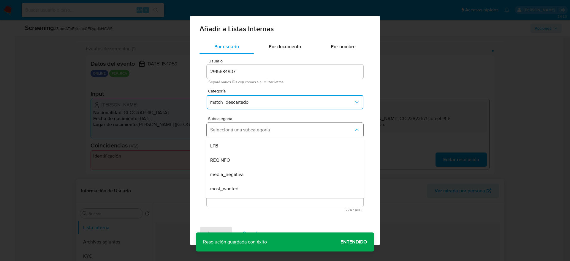
click at [280, 133] on button "Seleccioná una subcategoría" at bounding box center [285, 130] width 157 height 14
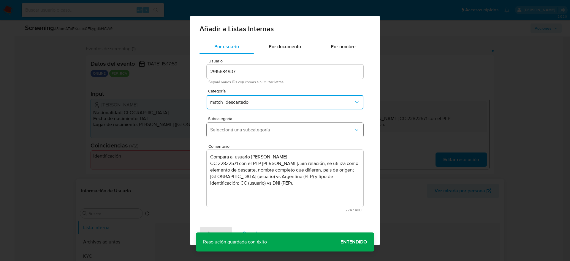
click at [245, 125] on button "Seleccioná una subcategoría" at bounding box center [285, 130] width 157 height 14
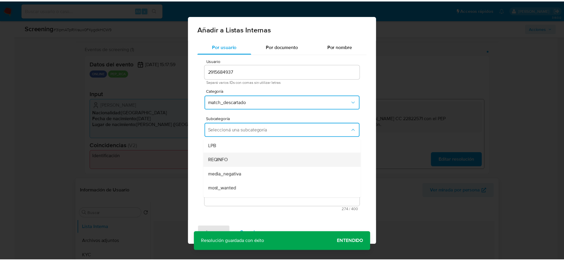
scroll to position [31, 0]
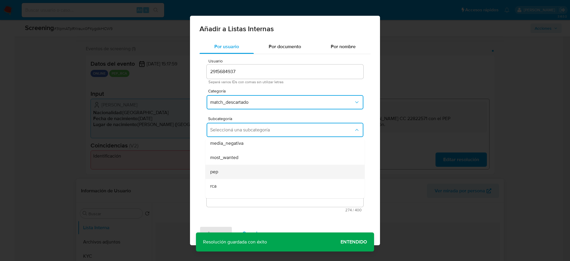
click at [228, 172] on div "pep" at bounding box center [283, 172] width 146 height 14
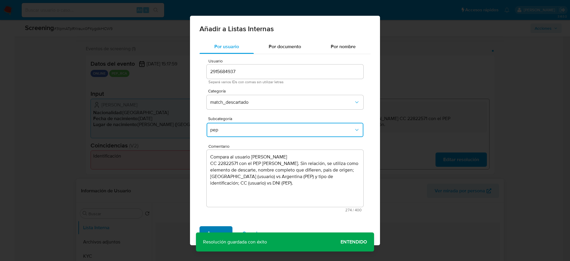
click at [209, 229] on span "Agregar" at bounding box center [216, 233] width 18 height 13
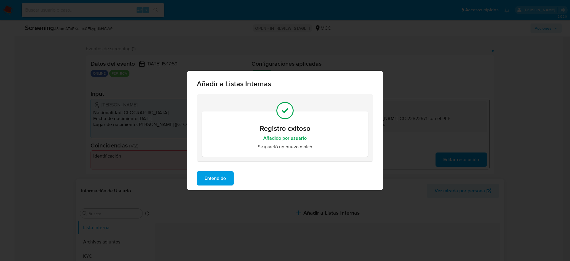
click at [214, 174] on span "Entendido" at bounding box center [215, 178] width 21 height 13
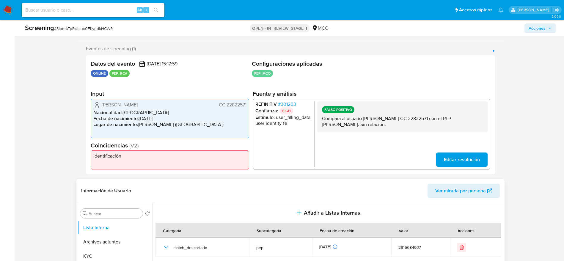
click at [532, 31] on span "Acciones" at bounding box center [536, 28] width 17 height 10
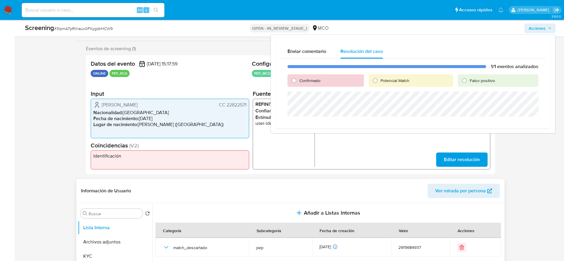
click at [472, 81] on span "Falso positivo" at bounding box center [481, 81] width 25 height 6
click at [469, 81] on input "Falso positivo" at bounding box center [464, 81] width 10 height 10
radio input "true"
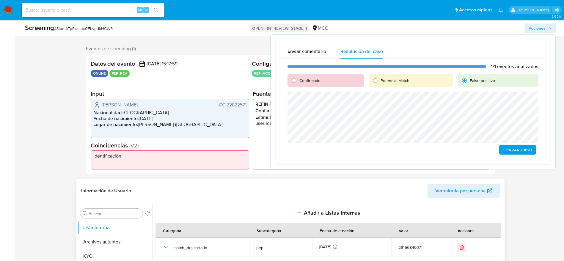
click at [520, 149] on span "Cerrar Caso" at bounding box center [517, 150] width 29 height 8
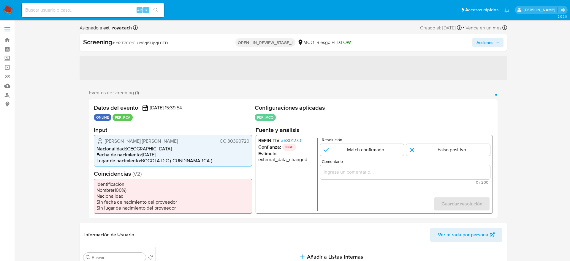
select select "10"
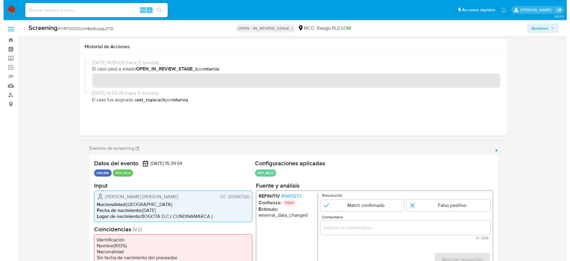
scroll to position [55, 0]
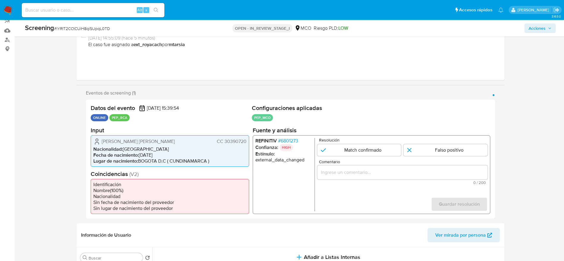
click at [289, 143] on span "# 6801273" at bounding box center [287, 141] width 20 height 6
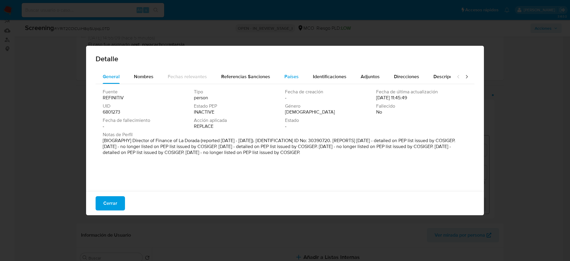
click at [290, 79] on span "Países" at bounding box center [292, 76] width 14 height 7
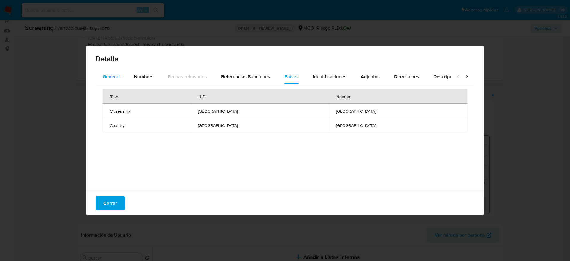
click at [116, 73] on span "General" at bounding box center [111, 76] width 17 height 7
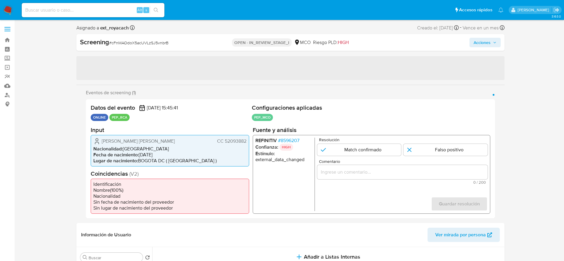
select select "10"
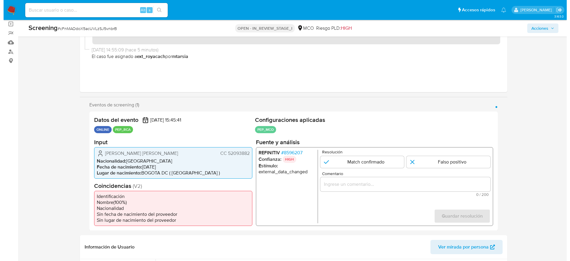
scroll to position [44, 0]
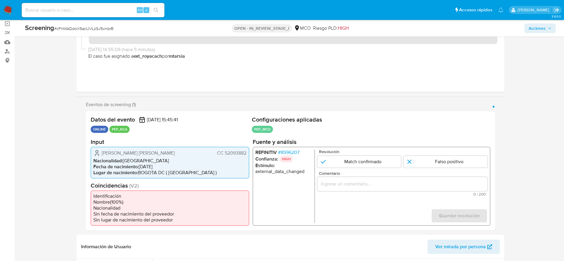
click at [284, 151] on span "# 8596207" at bounding box center [287, 152] width 21 height 6
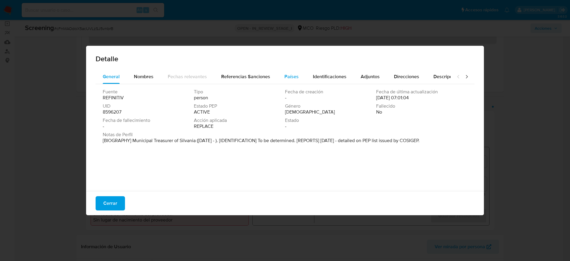
click at [285, 80] on div "Países" at bounding box center [292, 77] width 14 height 14
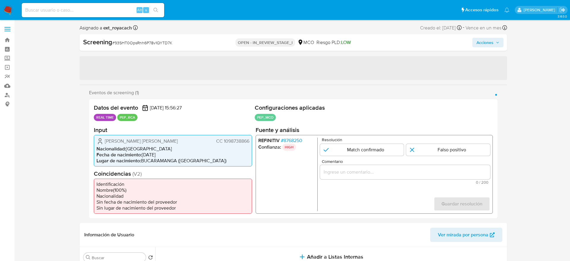
select select "10"
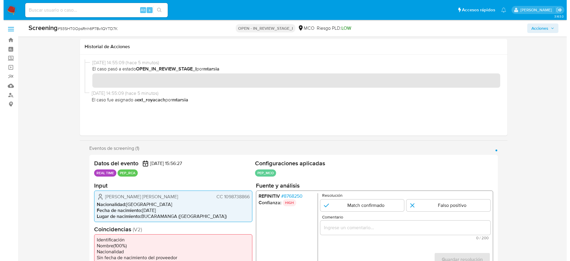
scroll to position [87, 0]
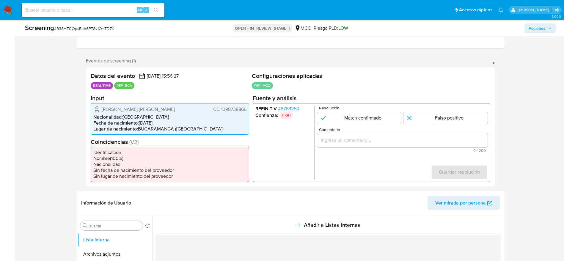
click at [292, 108] on span "# 8768250" at bounding box center [287, 108] width 21 height 6
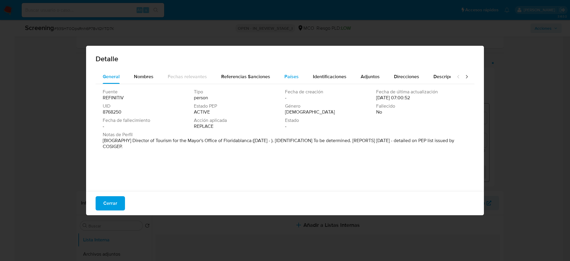
click at [299, 76] on button "Países" at bounding box center [291, 77] width 29 height 14
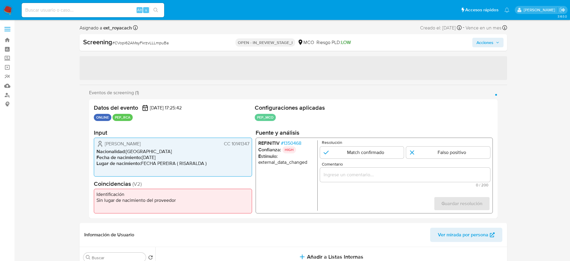
select select "10"
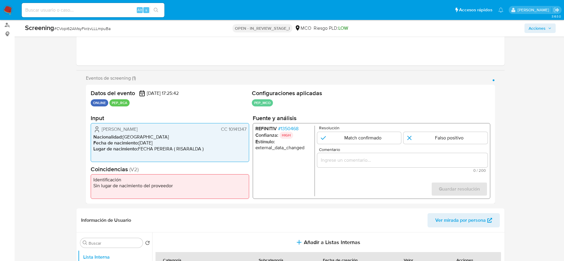
scroll to position [71, 0]
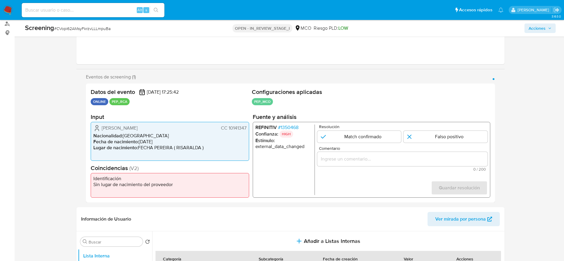
click at [294, 128] on span "# 1350468" at bounding box center [287, 127] width 20 height 6
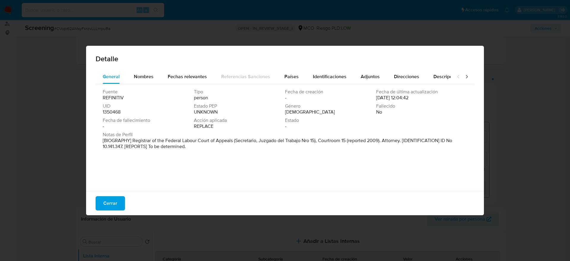
click at [287, 88] on div "Fuente REFINITIV Tipo person Fecha de creación - Fecha de última actualización …" at bounding box center [285, 136] width 379 height 104
click at [288, 82] on div "Países" at bounding box center [292, 77] width 14 height 14
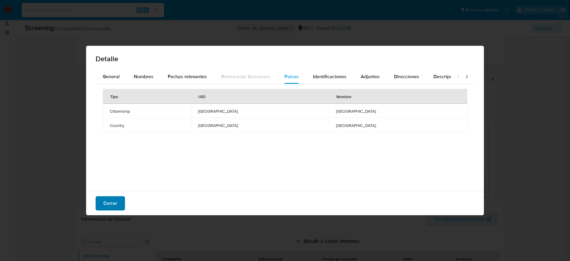
click at [115, 197] on span "Cerrar" at bounding box center [110, 203] width 14 height 13
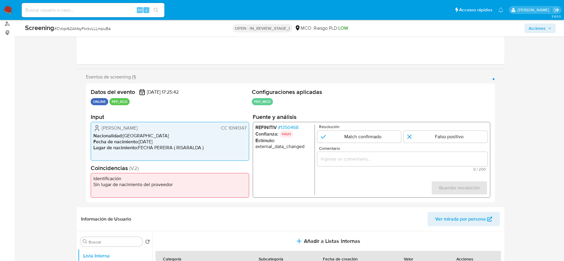
click at [83, 29] on span "# CVopi62AMsyFkrzvLLLmpuBa" at bounding box center [82, 29] width 56 height 6
copy span "CVopi62AMsyFkrzvLLLmpuBa"
drag, startPoint x: 100, startPoint y: 127, endPoint x: 247, endPoint y: 127, distance: 146.5
click at [247, 127] on div "Juan Carlos Gallego CC 10141347 Nacionalidad : Colombia Fecha de nacimiento : 1…" at bounding box center [170, 141] width 158 height 39
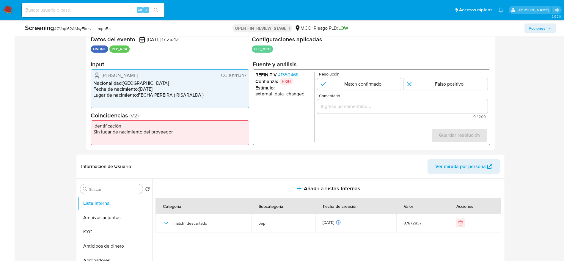
scroll to position [124, 0]
click at [287, 76] on span "# 1350468" at bounding box center [287, 74] width 20 height 6
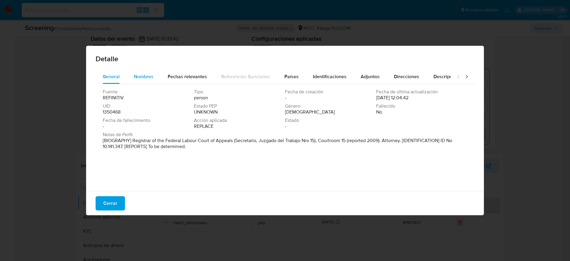
click at [143, 71] on div "Nombres" at bounding box center [144, 77] width 20 height 14
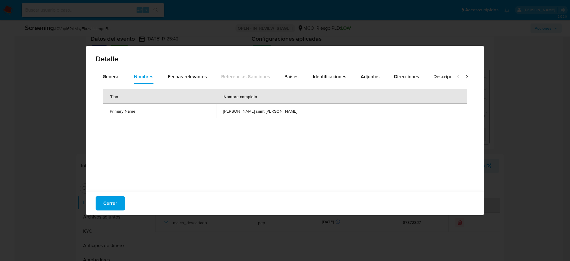
click at [290, 113] on span "osvaldo adolfo saint martin" at bounding box center [341, 110] width 237 height 5
click at [105, 198] on span "Cerrar" at bounding box center [110, 203] width 14 height 13
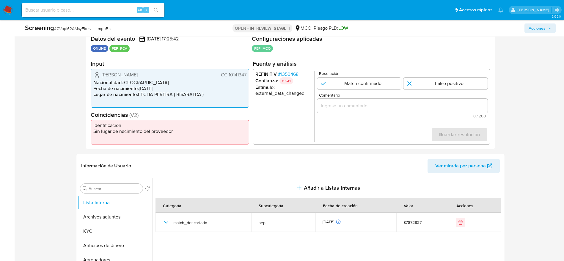
click at [393, 111] on div "1 de 1" at bounding box center [402, 106] width 170 height 14
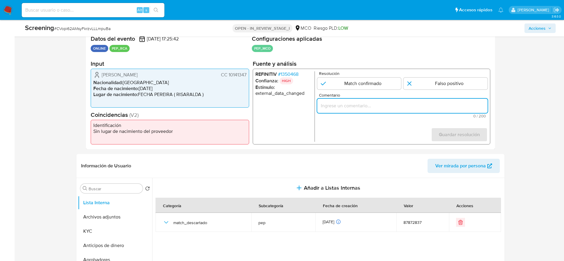
paste input "Compara al usuario Juan Carlos Gallego CC 10141347 con el PEP osvaldo adolfo sa…"
click at [402, 108] on input "Comentario" at bounding box center [402, 106] width 170 height 8
type input "Compara al usuario Juan Carlos Gallego CC 10141347 con el PEP osvaldo adolfo sa…"
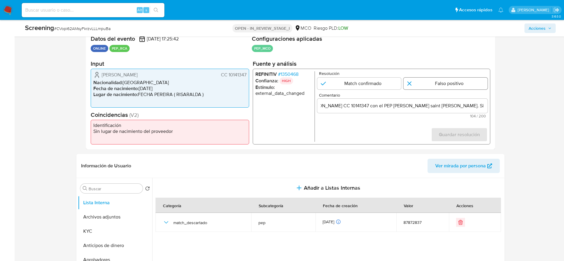
scroll to position [0, 0]
click at [444, 85] on input "1 de 1" at bounding box center [445, 84] width 84 height 12
radio input "true"
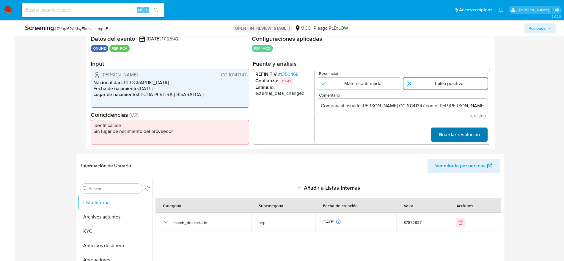
click at [466, 133] on span "Guardar resolución" at bounding box center [458, 134] width 41 height 13
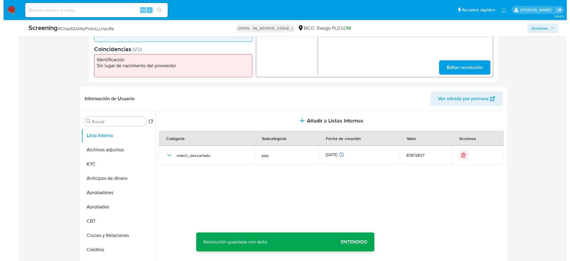
scroll to position [208, 0]
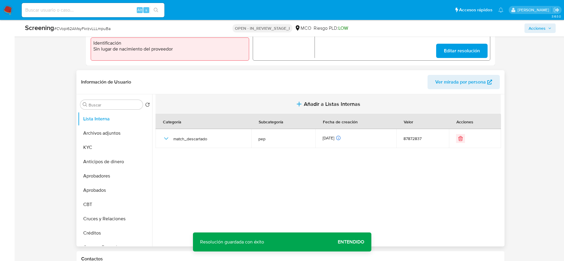
click at [284, 94] on button "Añadir a Listas Internas" at bounding box center [327, 104] width 345 height 20
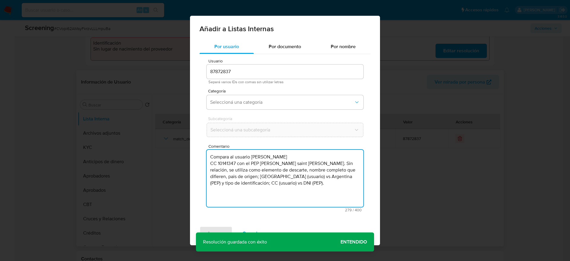
click at [251, 159] on textarea "Compara al usuario Juan Carlos Gallego CC 10141347 con el PEP osvaldo adolfo sa…" at bounding box center [285, 178] width 157 height 57
type textarea "Compara al usuario Juan Carlos Gallego CC 10141347 con el PEP osvaldo adolfo sa…"
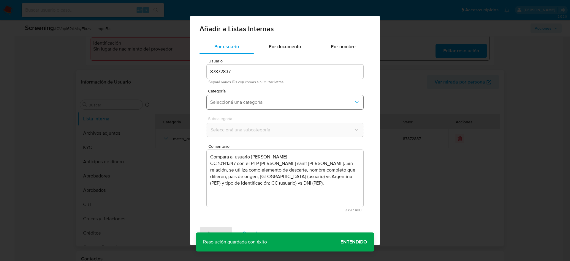
click at [266, 104] on span "Seleccioná una categoría" at bounding box center [282, 102] width 144 height 6
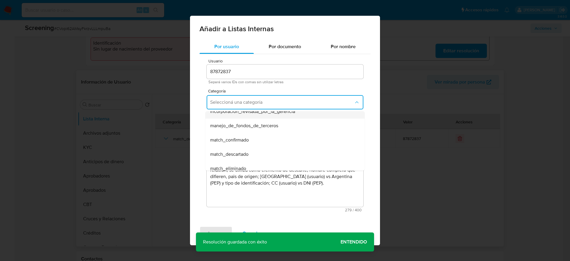
scroll to position [21, 0]
click at [228, 152] on span "match_descartado" at bounding box center [229, 154] width 38 height 6
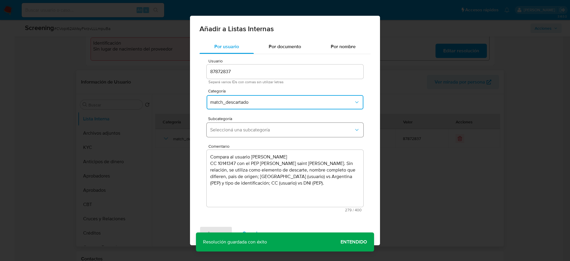
click at [252, 135] on button "Seleccioná una subcategoría" at bounding box center [285, 130] width 157 height 14
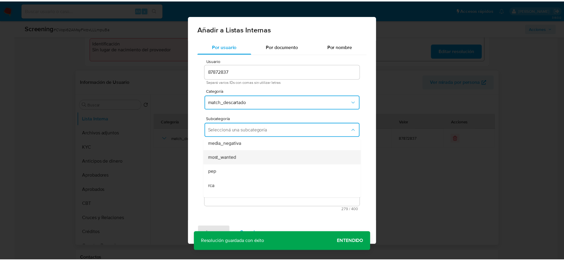
scroll to position [32, 0]
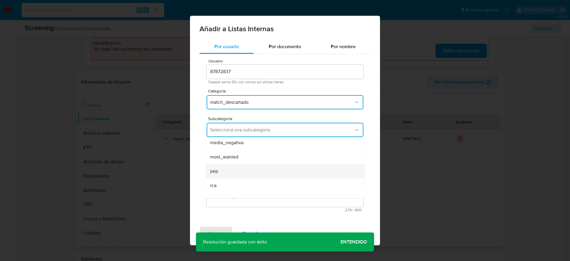
click at [244, 175] on div "pep" at bounding box center [283, 171] width 146 height 14
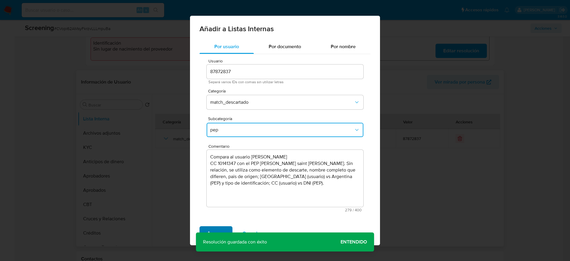
click at [217, 228] on span "Agregar" at bounding box center [216, 233] width 18 height 13
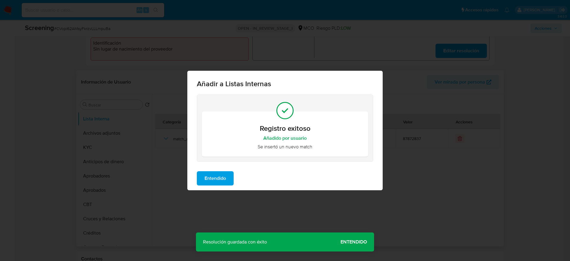
click at [219, 173] on span "Entendido" at bounding box center [215, 178] width 21 height 13
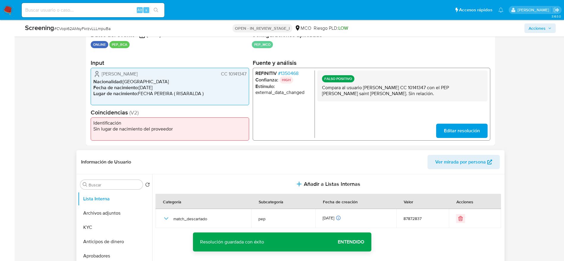
scroll to position [127, 0]
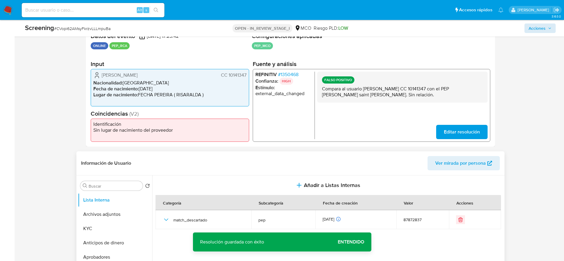
drag, startPoint x: 521, startPoint y: 24, endPoint x: 532, endPoint y: 29, distance: 12.5
click at [532, 29] on div "Acciones" at bounding box center [467, 28] width 175 height 10
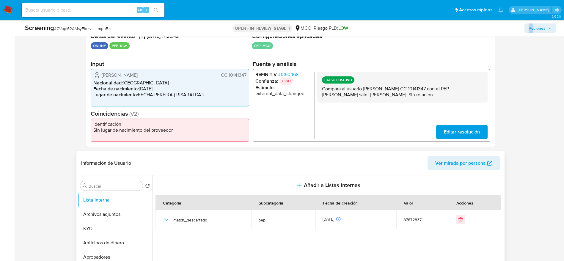
click at [532, 29] on span "Acciones" at bounding box center [536, 28] width 17 height 10
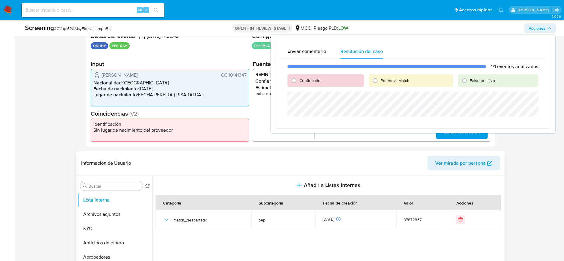
click at [472, 76] on div "Falso positivo" at bounding box center [497, 80] width 81 height 12
click at [471, 80] on span "Falso positivo" at bounding box center [481, 81] width 25 height 6
click at [469, 80] on input "Falso positivo" at bounding box center [464, 81] width 10 height 10
radio input "true"
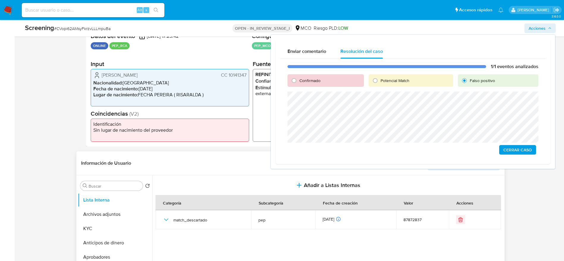
click at [525, 153] on span "Cerrar Caso" at bounding box center [517, 150] width 29 height 8
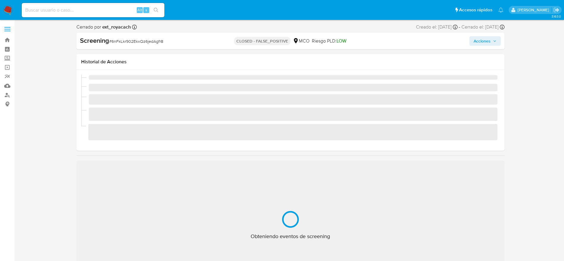
select select "10"
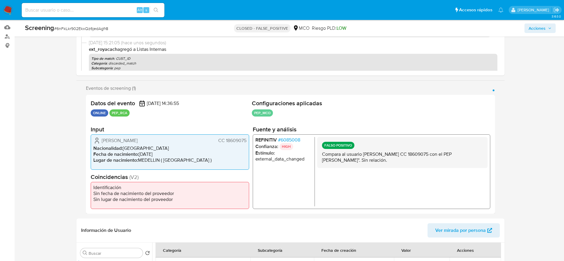
scroll to position [59, 0]
drag, startPoint x: 99, startPoint y: 139, endPoint x: 246, endPoint y: 138, distance: 147.7
click at [246, 138] on div "[PERSON_NAME] CC 18609075 Nacionalidad : [DEMOGRAPHIC_DATA] Fecha de nacimiento…" at bounding box center [170, 151] width 158 height 35
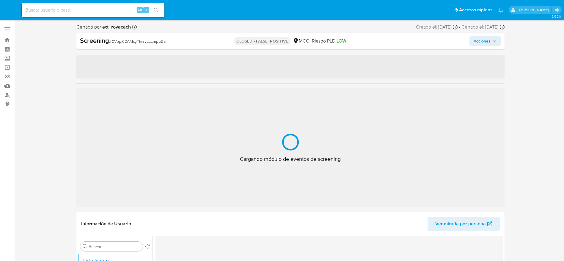
select select "10"
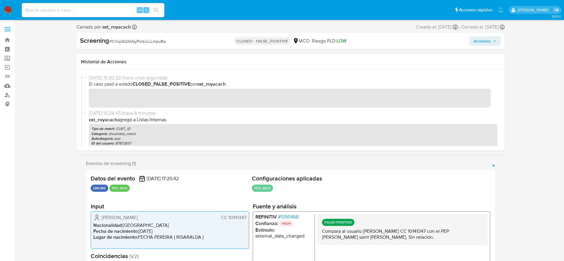
scroll to position [21, 0]
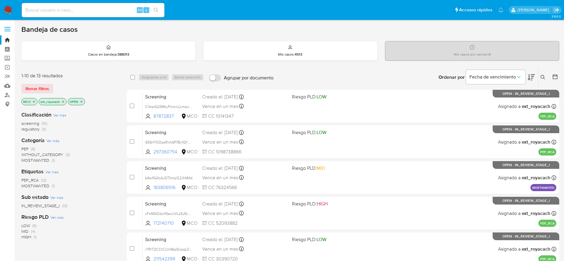
click at [8, 7] on img at bounding box center [8, 10] width 10 height 10
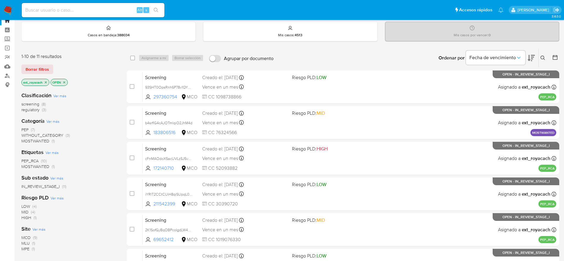
scroll to position [20, 0]
click at [40, 111] on span "regulatory (3)" at bounding box center [33, 110] width 25 height 6
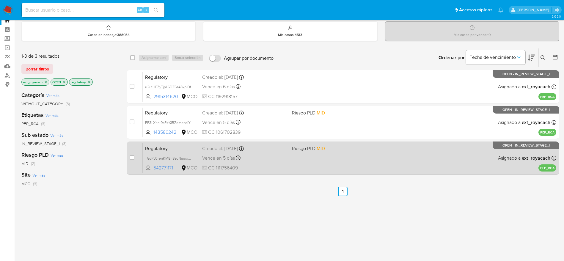
click at [247, 158] on div "Vence en 5 días Vence el 15/10/2025 00:44:39" at bounding box center [244, 158] width 85 height 8
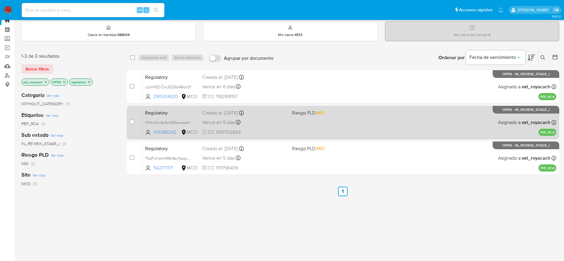
click at [280, 121] on div "Vence en 5 días Vence el 15/10/2025 01:22:58" at bounding box center [244, 122] width 85 height 8
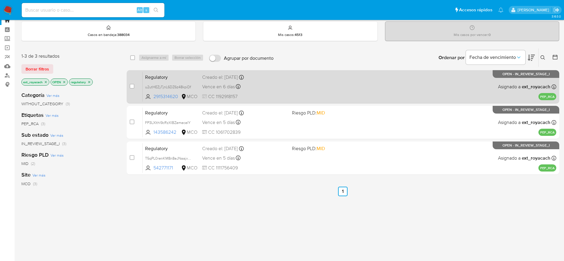
click at [293, 84] on div "Regulatory u2utHEZyTjnL6DZ6z48kpiDf 2915314620 MCO Creado el: 09/10/2025 Creado…" at bounding box center [349, 87] width 413 height 30
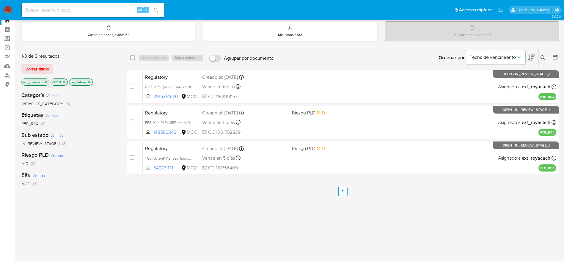
click at [12, 6] on img at bounding box center [8, 10] width 10 height 10
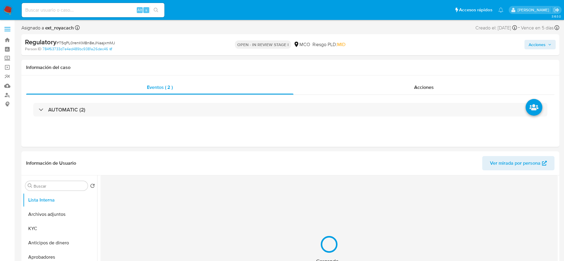
select select "10"
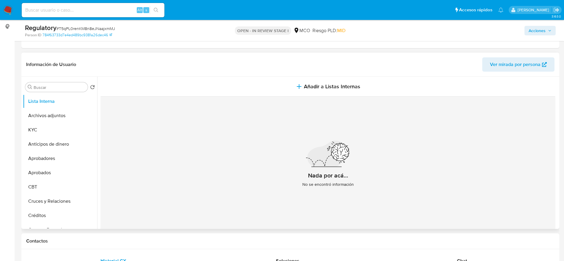
scroll to position [80, 0]
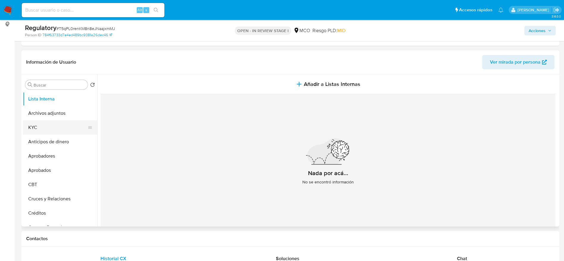
click at [48, 123] on button "KYC" at bounding box center [58, 127] width 70 height 14
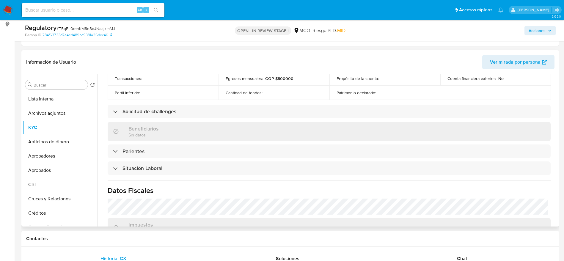
scroll to position [219, 0]
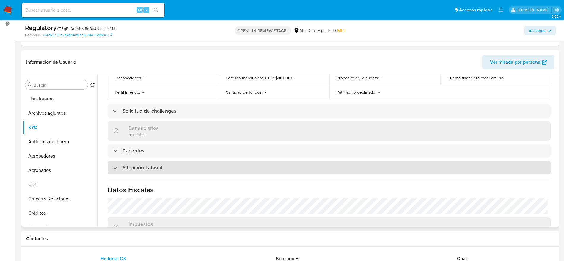
click at [213, 168] on div "Situación Laboral" at bounding box center [329, 168] width 443 height 14
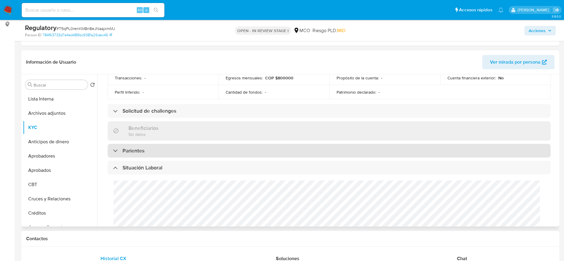
click at [185, 144] on div "Parientes" at bounding box center [329, 151] width 443 height 14
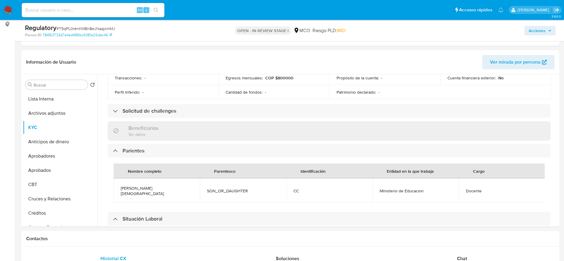
click at [80, 26] on span "# T5qPL0renKM8n8eJNaajxmMJ" at bounding box center [85, 29] width 59 height 6
copy span "T5qPL0renKM8n8eJNaajxmMJ"
copy span "Albert Jesus Arroyo Caicedo"
drag, startPoint x: 120, startPoint y: 185, endPoint x: 176, endPoint y: 185, distance: 55.8
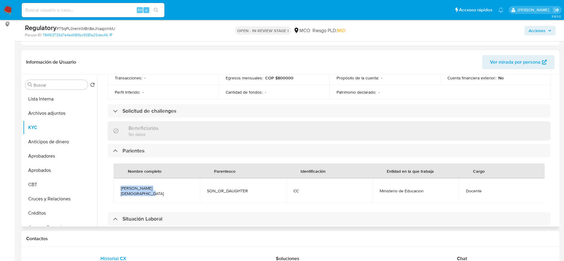
click at [176, 185] on td "Albert Jesus Arroyo Caicedo" at bounding box center [156, 190] width 86 height 24
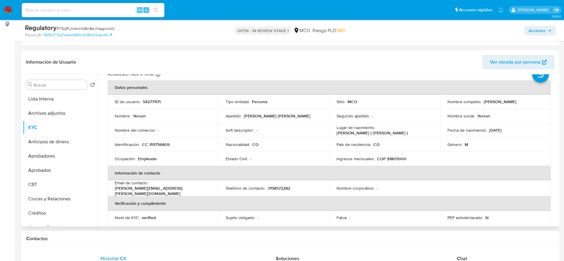
scroll to position [0, 0]
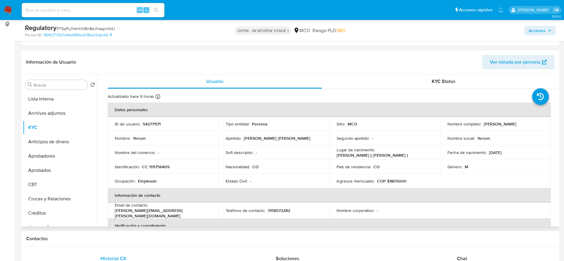
drag, startPoint x: 482, startPoint y: 124, endPoint x: 526, endPoint y: 127, distance: 45.0
click at [526, 127] on td "Nombre completo : Yerson Arroyo Arroyo" at bounding box center [495, 124] width 111 height 14
copy p "Yerson Arroyo Arroyo"
click at [52, 87] on input "Buscar" at bounding box center [60, 84] width 52 height 5
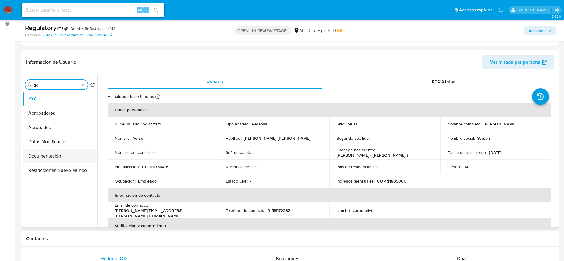
type input "do"
click at [49, 162] on button "Documentación" at bounding box center [58, 156] width 70 height 14
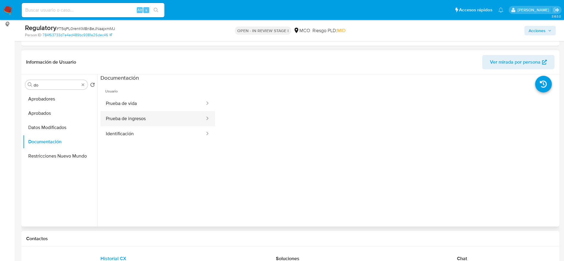
click at [158, 111] on button "Prueba de ingresos" at bounding box center [152, 118] width 105 height 15
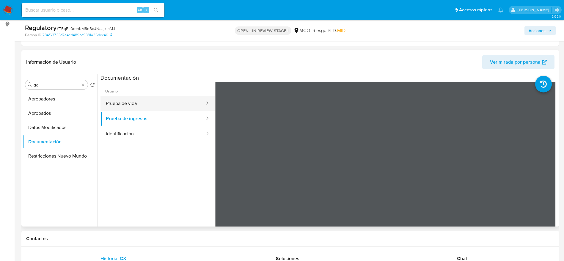
click at [152, 107] on button "Prueba de vida" at bounding box center [152, 103] width 105 height 15
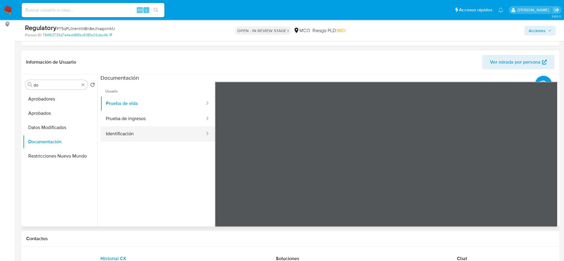
click at [144, 129] on button "Identificación" at bounding box center [152, 133] width 105 height 15
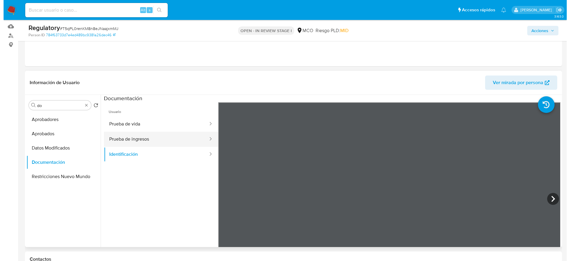
scroll to position [59, 0]
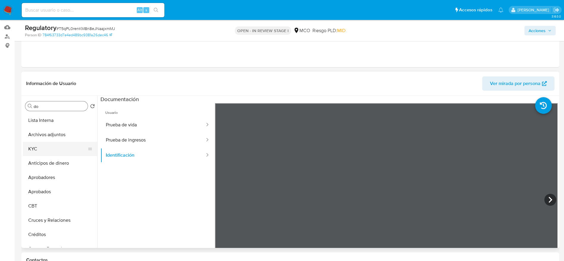
click at [44, 149] on button "KYC" at bounding box center [58, 149] width 70 height 14
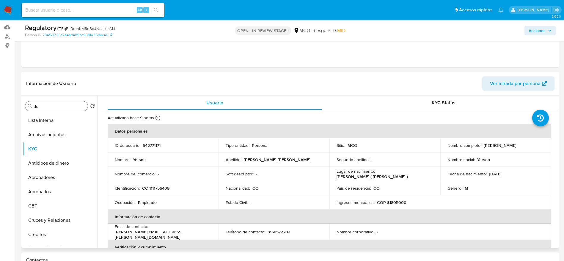
drag, startPoint x: 481, startPoint y: 146, endPoint x: 528, endPoint y: 145, distance: 46.9
click at [528, 145] on div "Nombre completo : Yerson Arroyo Arroyo" at bounding box center [495, 145] width 97 height 5
copy p "Yerson Arroyo Arroyo"
click at [53, 120] on button "Lista Interna" at bounding box center [58, 120] width 70 height 14
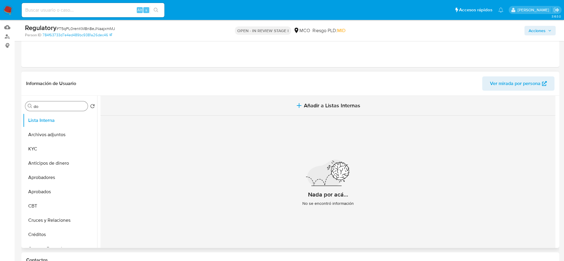
click at [240, 103] on button "Añadir a Listas Internas" at bounding box center [327, 106] width 455 height 20
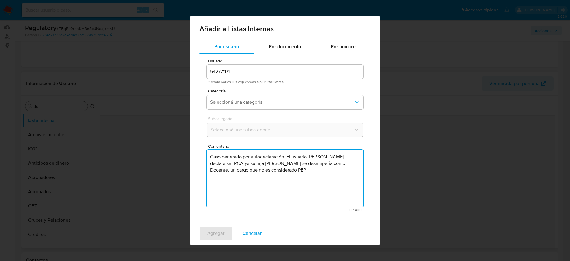
click at [236, 181] on textarea "Caso generado por autodeclaración. El usuario Yerson Arroyo Arroyo declara ser …" at bounding box center [285, 178] width 157 height 57
type textarea "Caso generado por autodeclaración. El usuario Yerson Arroyo Arroyo declara ser …"
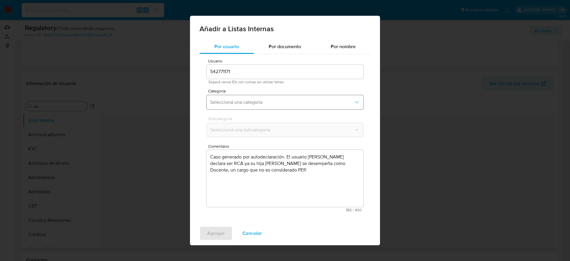
click at [283, 105] on button "Seleccioná una categoría" at bounding box center [285, 102] width 157 height 14
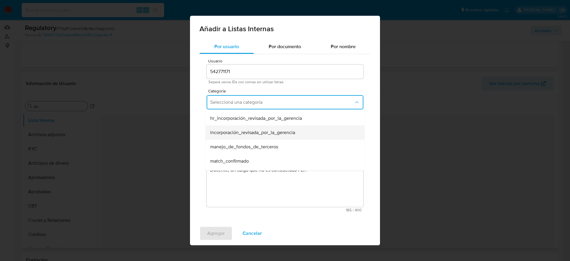
scroll to position [26, 0]
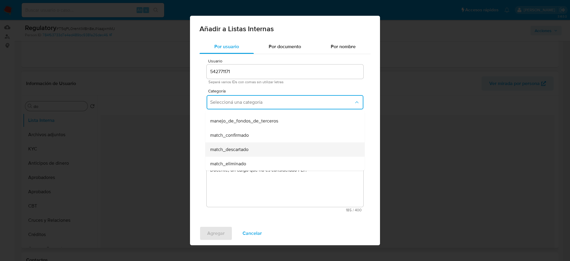
click at [242, 154] on div "match_descartado" at bounding box center [283, 149] width 146 height 14
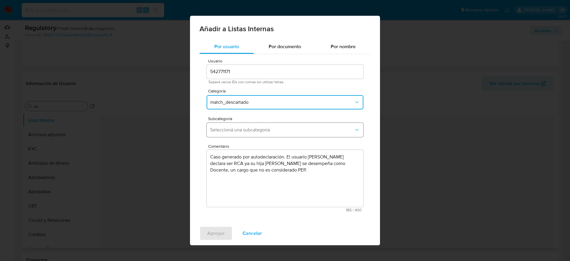
click at [287, 131] on span "Seleccioná una subcategoría" at bounding box center [282, 130] width 144 height 6
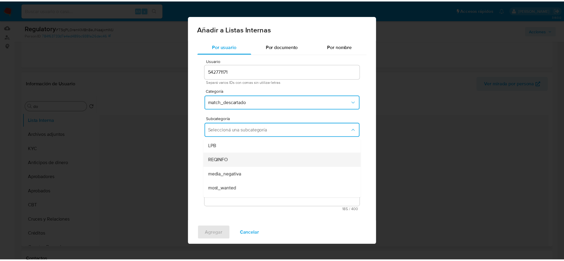
scroll to position [40, 0]
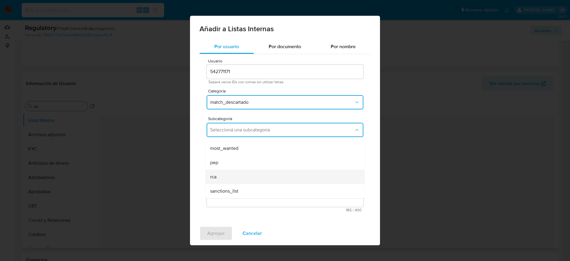
click at [216, 178] on span "rca" at bounding box center [213, 177] width 6 height 6
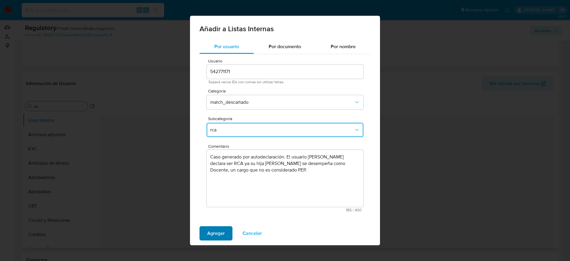
click at [216, 235] on span "Agregar" at bounding box center [216, 233] width 18 height 13
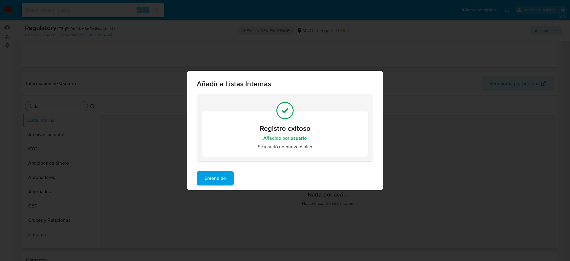
click at [208, 173] on span "Entendido" at bounding box center [215, 178] width 21 height 13
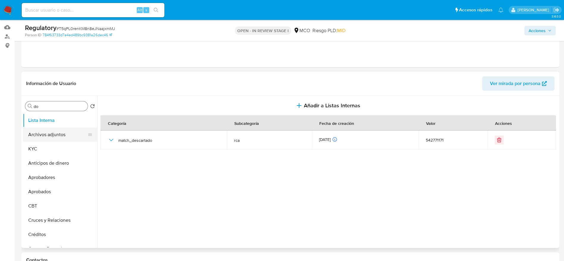
click at [39, 141] on button "Archivos adjuntos" at bounding box center [58, 134] width 70 height 14
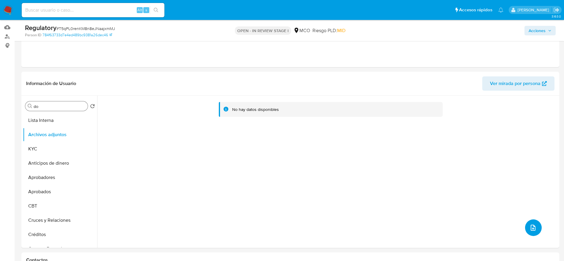
click at [525, 228] on button "upload-file" at bounding box center [533, 227] width 17 height 17
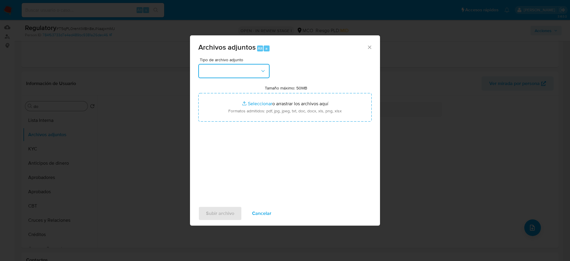
click at [259, 71] on button "button" at bounding box center [233, 71] width 71 height 14
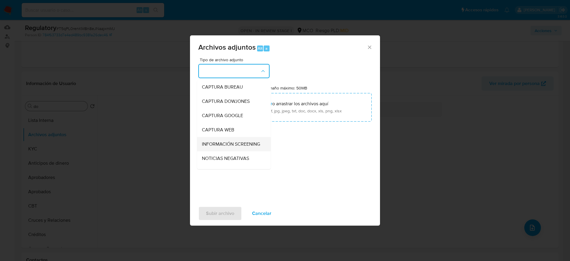
click at [232, 151] on div "INFORMACIÓN SCREENING" at bounding box center [232, 144] width 61 height 14
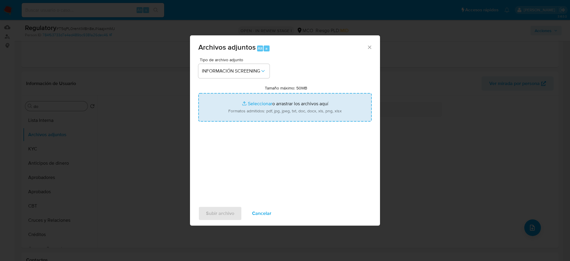
click at [307, 113] on input "Tamaño máximo: 50MB Seleccionar archivos" at bounding box center [284, 107] width 173 height 29
type input "C:\fakepath\_Albert Jesus Arroyo Caicedo_ - Buscar con Google.pdf"
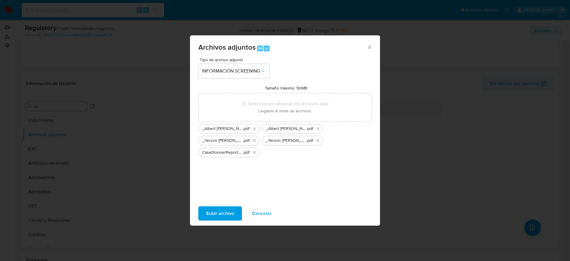
click at [224, 213] on span "Subir archivo" at bounding box center [220, 213] width 28 height 13
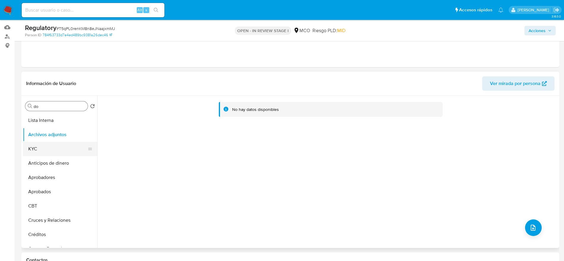
click at [41, 147] on button "KYC" at bounding box center [58, 149] width 70 height 14
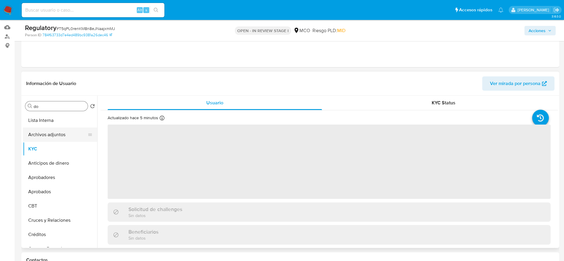
click at [62, 132] on button "Archivos adjuntos" at bounding box center [58, 134] width 70 height 14
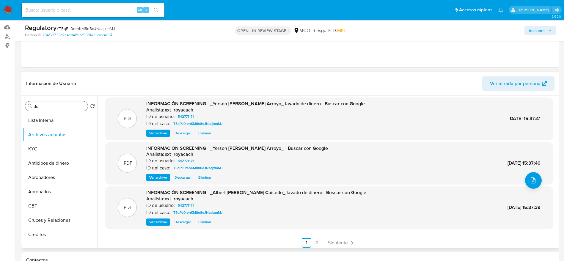
scroll to position [0, 0]
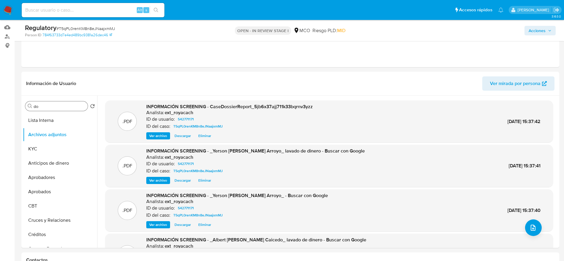
click at [538, 29] on span "Acciones" at bounding box center [536, 31] width 17 height 10
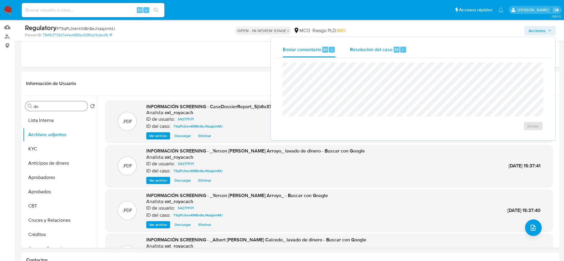
click at [370, 43] on div "Resolución del caso Alt r" at bounding box center [378, 49] width 57 height 15
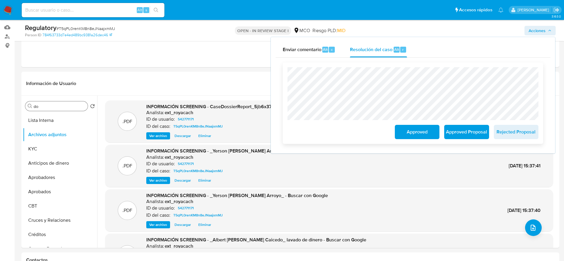
click at [424, 129] on span "Approved" at bounding box center [416, 131] width 29 height 13
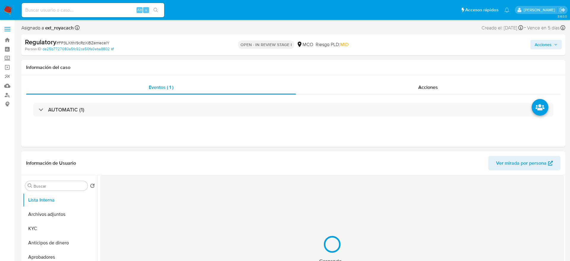
select select "10"
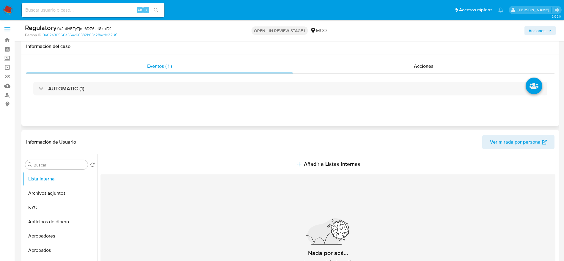
scroll to position [67, 0]
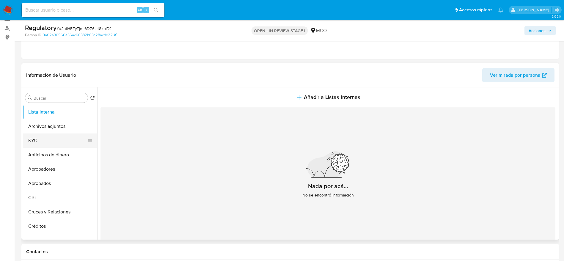
click at [57, 137] on button "KYC" at bounding box center [58, 140] width 70 height 14
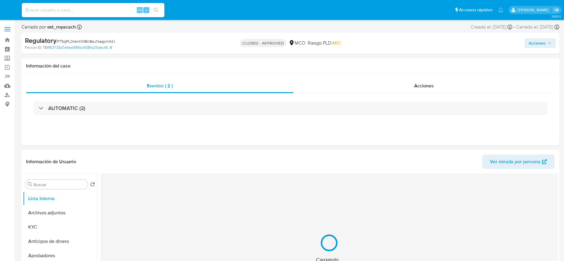
select select "10"
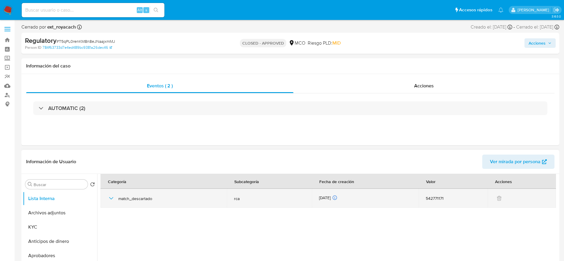
click at [111, 198] on icon "button" at bounding box center [111, 198] width 7 height 7
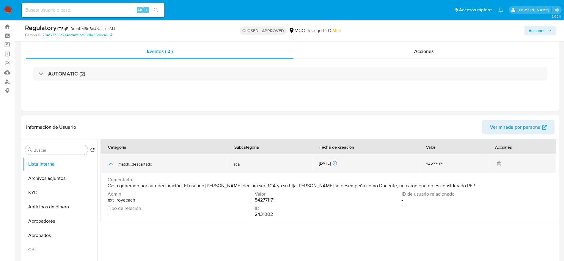
scroll to position [13, 0]
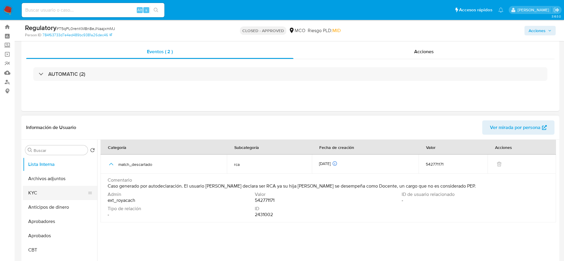
click at [30, 196] on button "KYC" at bounding box center [58, 193] width 70 height 14
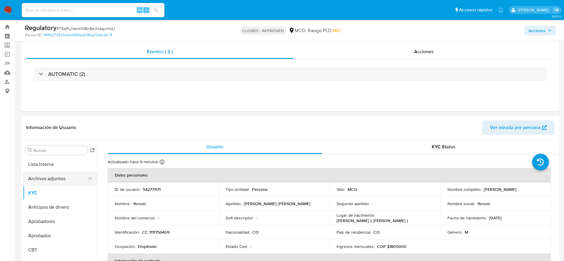
click at [39, 179] on button "Archivos adjuntos" at bounding box center [58, 178] width 70 height 14
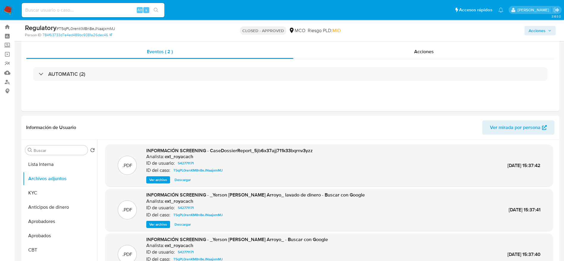
click at [547, 28] on span "Acciones" at bounding box center [539, 30] width 23 height 8
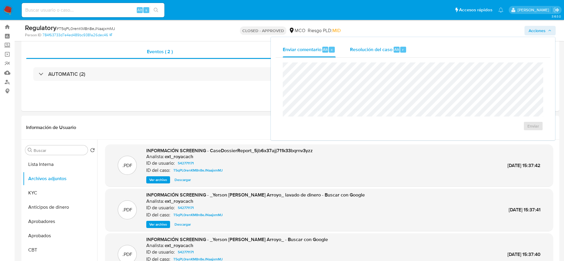
click at [375, 55] on div "Resolución del caso Alt r" at bounding box center [378, 49] width 57 height 15
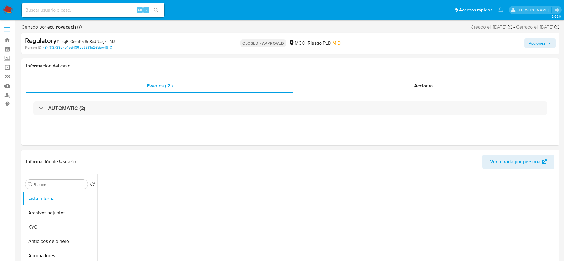
select select "10"
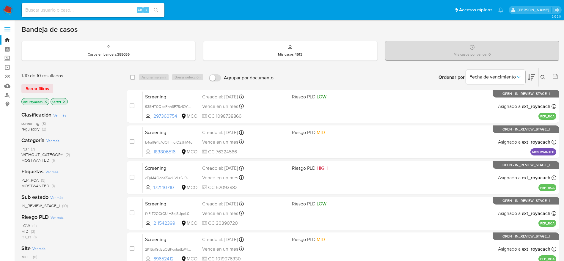
click at [39, 128] on span "regulatory" at bounding box center [30, 129] width 18 height 6
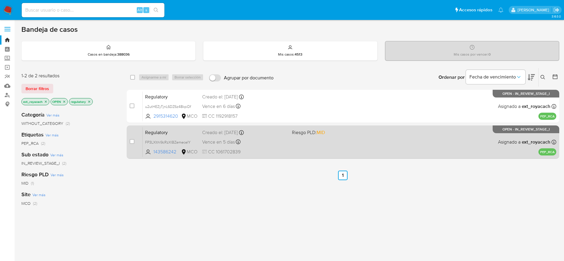
click at [260, 135] on div "Creado el: 09/10/2025 Creado el: 09/10/2025 01:22:58" at bounding box center [244, 132] width 85 height 7
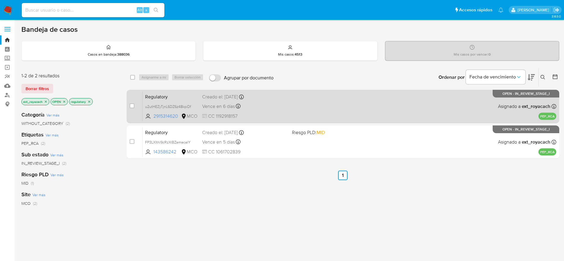
click at [254, 113] on span "CC 1192918157" at bounding box center [244, 116] width 85 height 7
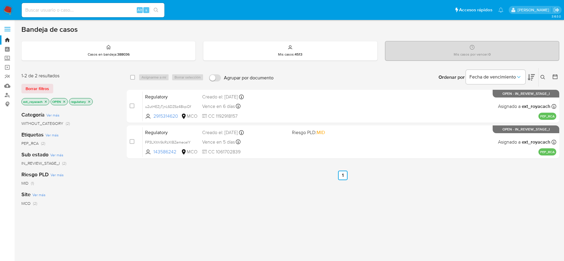
click at [7, 12] on img at bounding box center [8, 10] width 10 height 10
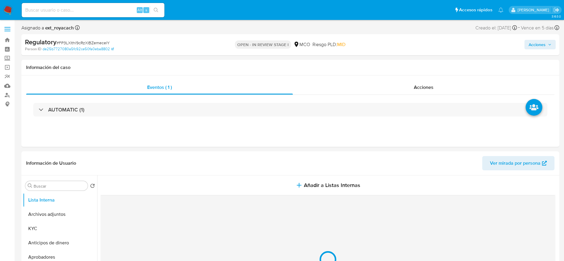
select select "10"
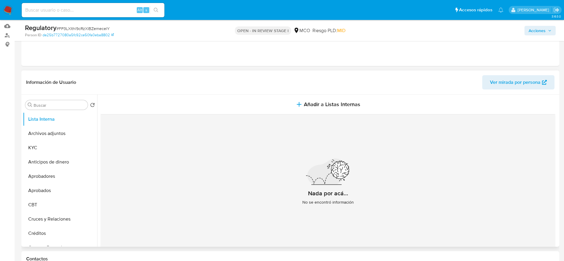
scroll to position [59, 0]
click at [60, 146] on button "KYC" at bounding box center [58, 148] width 70 height 14
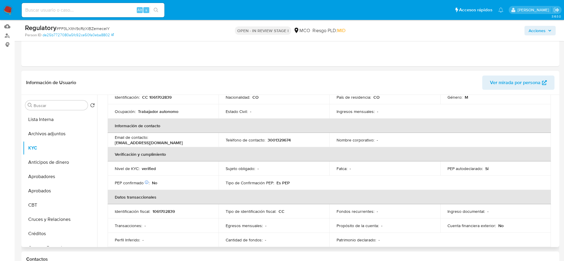
scroll to position [90, 0]
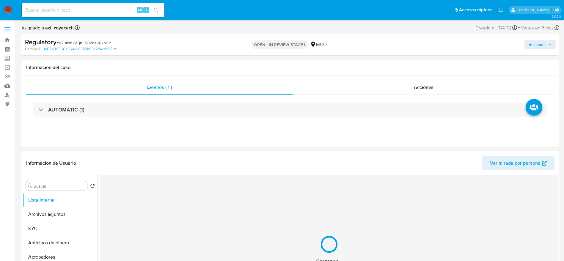
select select "10"
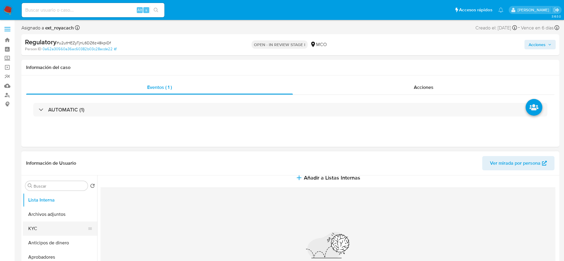
click at [40, 225] on button "KYC" at bounding box center [58, 228] width 70 height 14
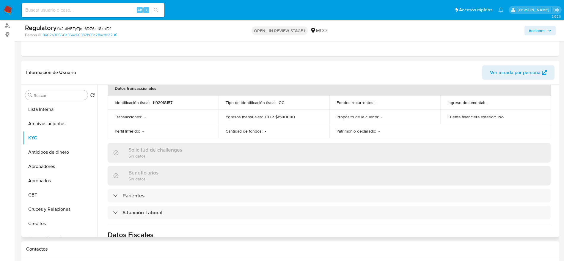
scroll to position [191, 0]
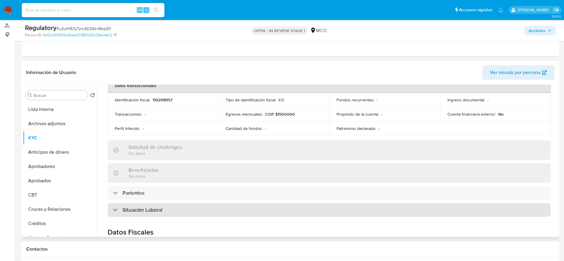
click at [164, 207] on div "Situación Laboral" at bounding box center [329, 210] width 443 height 14
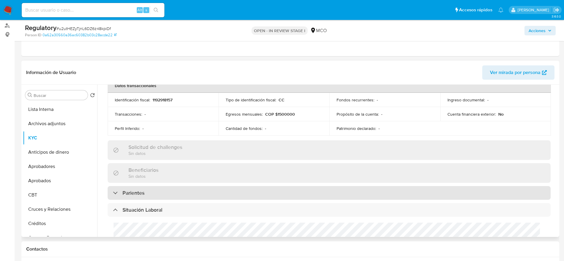
click at [174, 192] on div "Parientes" at bounding box center [329, 193] width 443 height 14
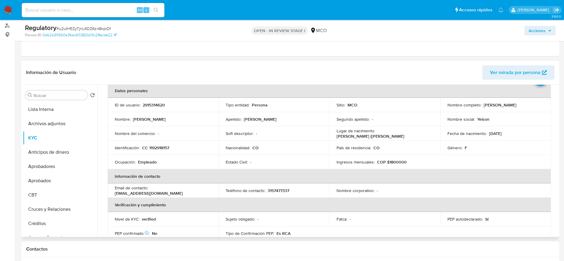
scroll to position [0, 0]
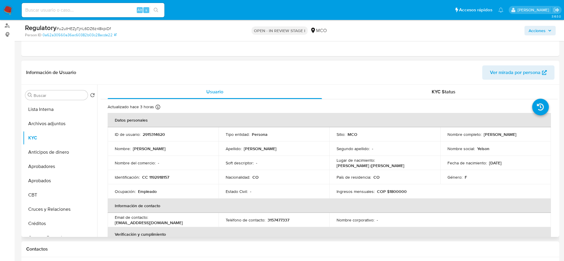
drag, startPoint x: 480, startPoint y: 134, endPoint x: 542, endPoint y: 132, distance: 61.2
click at [542, 132] on td "Nombre completo : Yeison Andres Torres Molina" at bounding box center [495, 134] width 111 height 14
copy div "Yeison Andres Torres Molina"
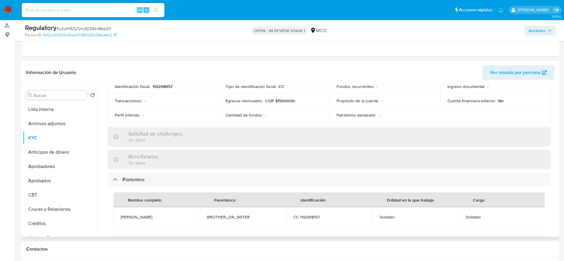
scroll to position [216, 0]
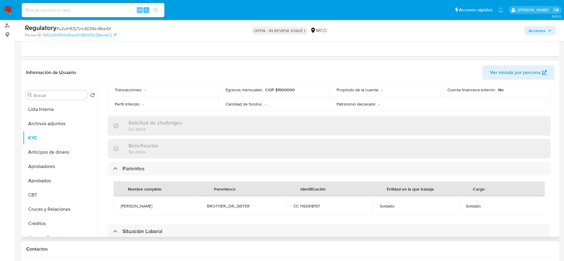
click at [133, 204] on span "Yeison Torres" at bounding box center [157, 205] width 72 height 5
copy span "Yeison Torres"
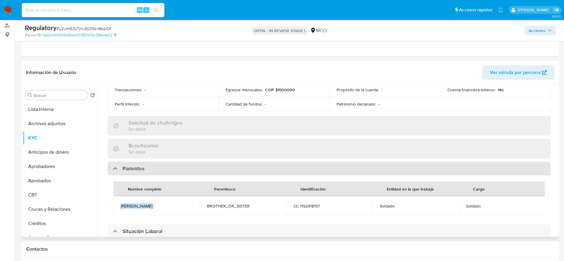
scroll to position [223, 0]
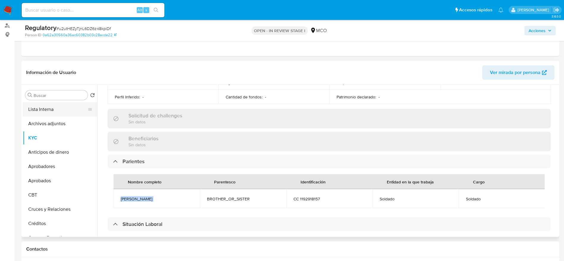
click at [61, 110] on button "Lista Interna" at bounding box center [58, 109] width 70 height 14
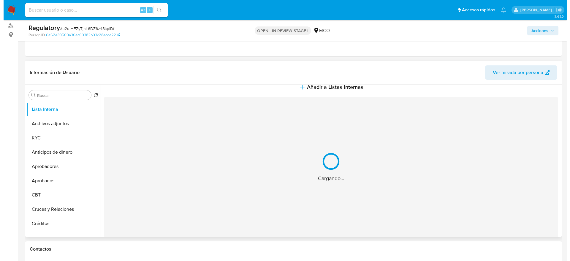
scroll to position [0, 0]
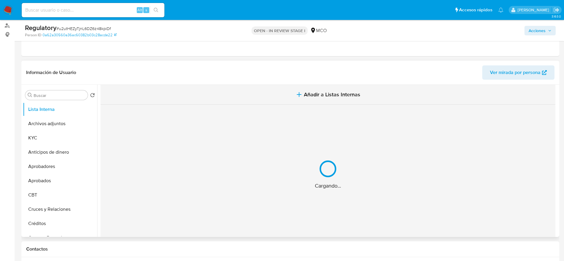
click at [274, 89] on button "Añadir a Listas Internas" at bounding box center [327, 95] width 455 height 20
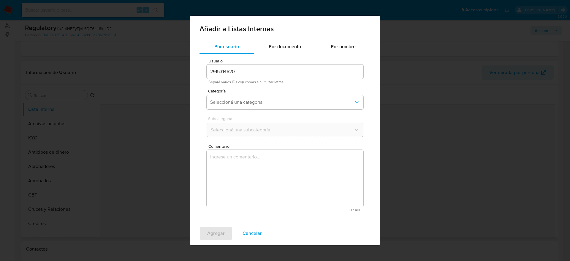
click at [249, 149] on div "Comentario 0 / 400 400 caracteres restantes" at bounding box center [285, 178] width 157 height 68
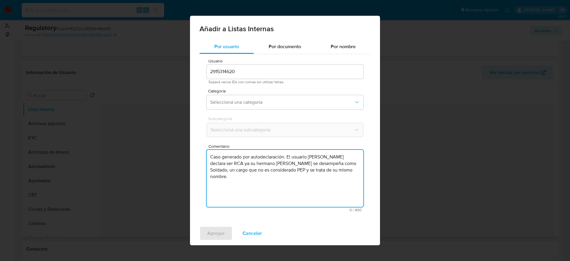
click at [247, 154] on textarea "Caso generado por autodeclaración. El usuario Yeison Andres Torres Molina decla…" at bounding box center [285, 178] width 157 height 57
type textarea "Caso generado por autodeclaración. El usuario Yeison Andres Torres Molina decla…"
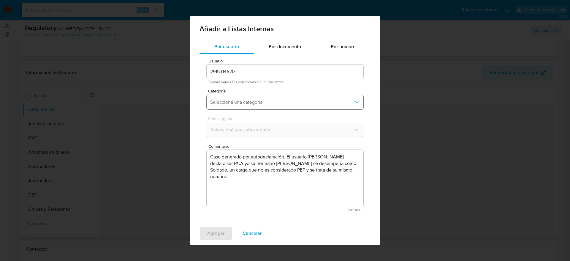
click at [284, 96] on button "Seleccioná una categoría" at bounding box center [285, 102] width 157 height 14
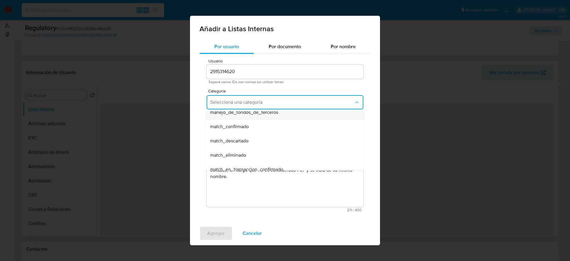
scroll to position [35, 0]
click at [247, 142] on span "match_descartado" at bounding box center [229, 141] width 38 height 6
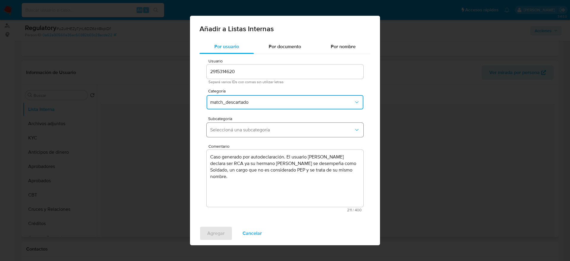
click at [266, 129] on span "Seleccioná una subcategoría" at bounding box center [282, 130] width 144 height 6
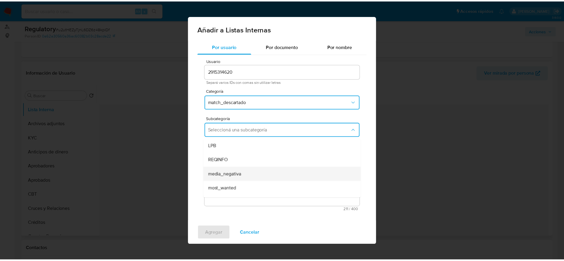
scroll to position [40, 0]
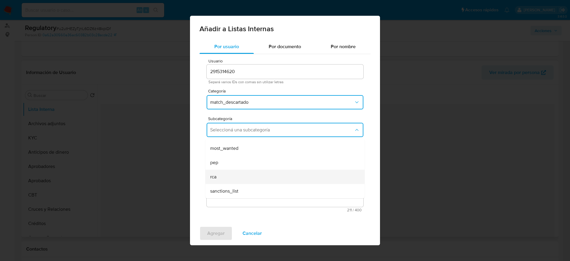
click at [222, 177] on div "rca" at bounding box center [283, 177] width 146 height 14
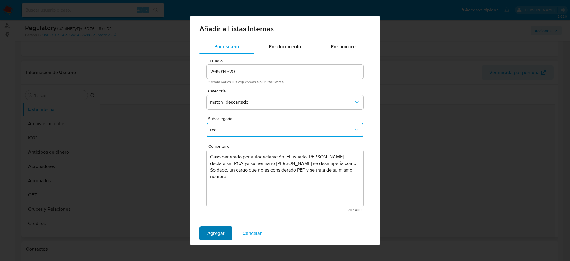
click at [211, 237] on span "Agregar" at bounding box center [216, 233] width 18 height 13
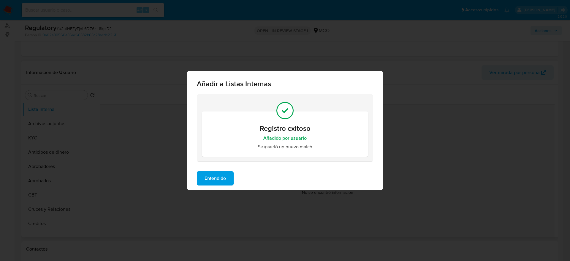
click at [212, 179] on span "Entendido" at bounding box center [215, 178] width 21 height 13
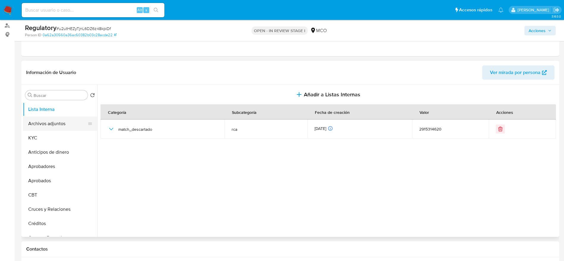
click at [61, 117] on button "Archivos adjuntos" at bounding box center [58, 123] width 70 height 14
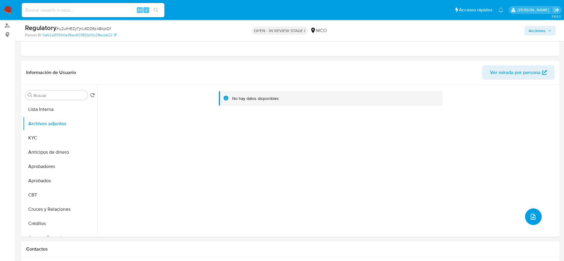
click at [535, 211] on button "upload-file" at bounding box center [533, 216] width 17 height 17
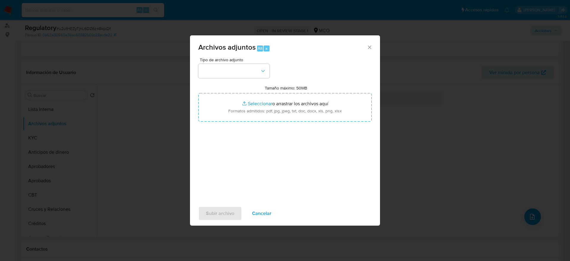
click at [235, 62] on span "Tipo de archivo adjunto" at bounding box center [235, 60] width 71 height 4
click at [238, 68] on button "button" at bounding box center [233, 71] width 71 height 14
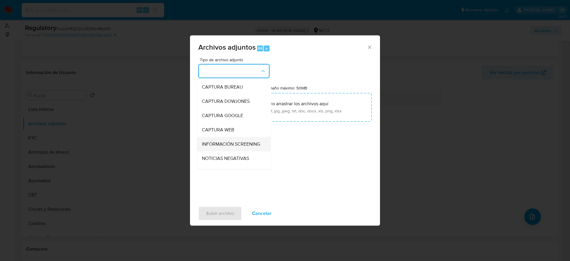
click at [228, 139] on div "INFORMACIÓN SCREENING" at bounding box center [232, 144] width 61 height 14
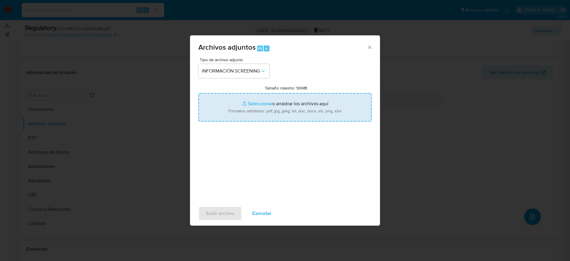
click at [284, 97] on input "Tamaño máximo: 50MB Seleccionar archivos" at bounding box center [284, 107] width 173 height 29
type input "C:\fakepath\_Yeison Andres Torres Molina_ - Buscar con Google.pdf"
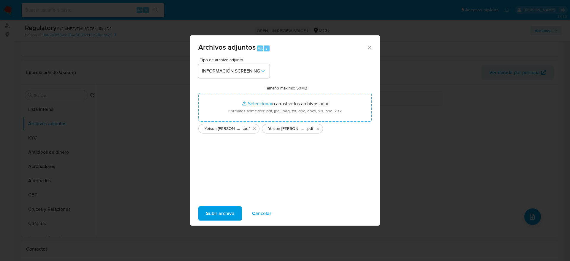
click at [236, 212] on button "Subir archivo" at bounding box center [220, 213] width 44 height 14
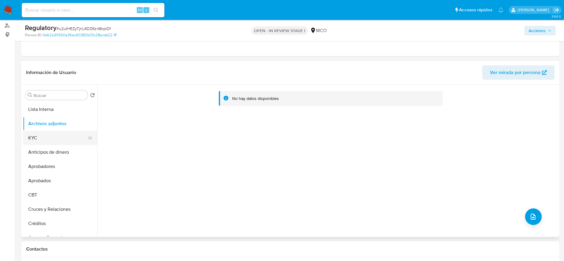
click at [42, 140] on button "KYC" at bounding box center [58, 138] width 70 height 14
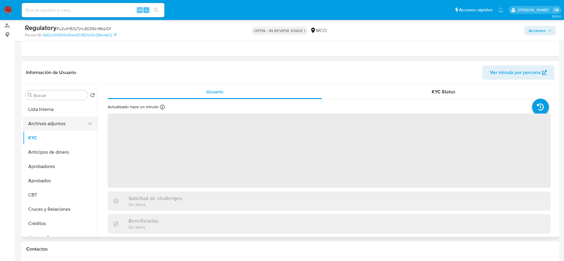
click at [45, 128] on button "Archivos adjuntos" at bounding box center [58, 123] width 70 height 14
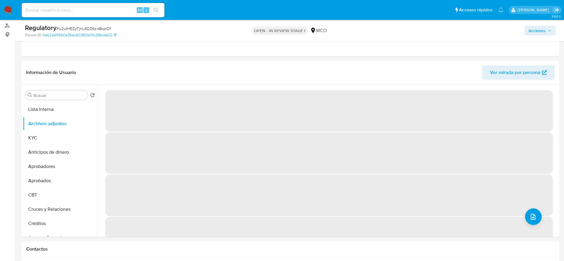
click at [537, 32] on span "Acciones" at bounding box center [536, 31] width 17 height 10
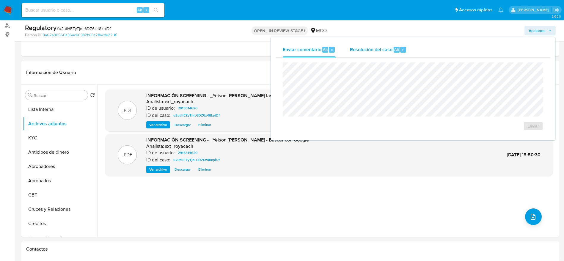
click at [358, 44] on div "Resolución del caso Alt r" at bounding box center [378, 49] width 57 height 15
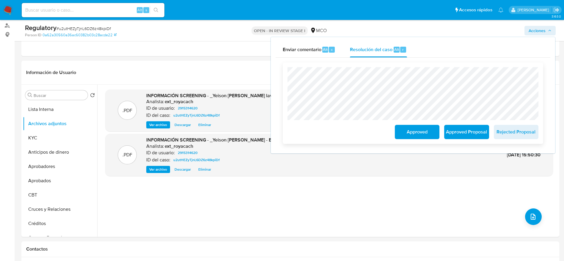
click at [421, 132] on span "Approved" at bounding box center [416, 131] width 29 height 13
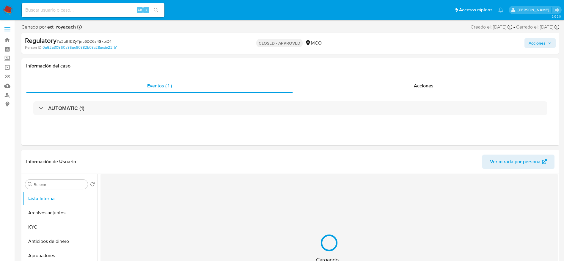
select select "10"
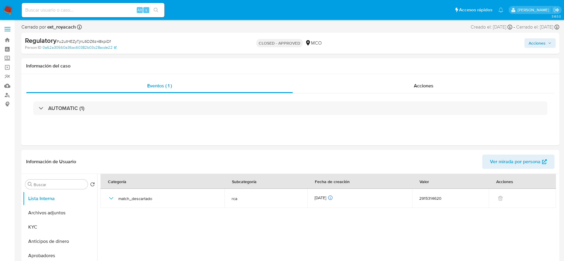
click at [546, 44] on span "Acciones" at bounding box center [539, 43] width 23 height 8
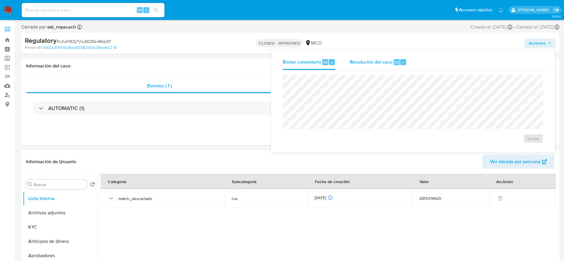
click at [382, 60] on span "Resolución del caso" at bounding box center [371, 62] width 42 height 7
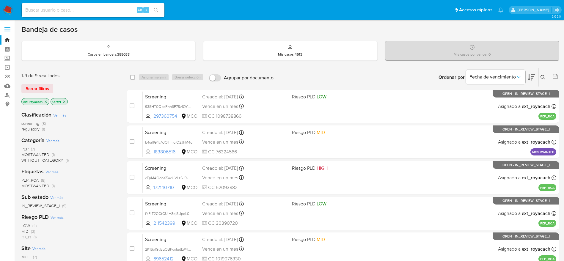
click at [40, 130] on span "regulatory (1)" at bounding box center [32, 129] width 23 height 6
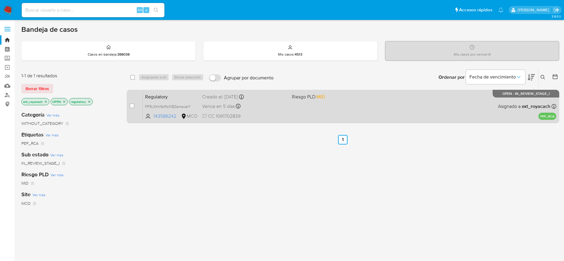
click at [370, 113] on div "Regulatory FP3LXlthl9cRzXlBZemecelY 143586242 MCO Riesgo PLD: MID Creado el: 09…" at bounding box center [349, 106] width 413 height 30
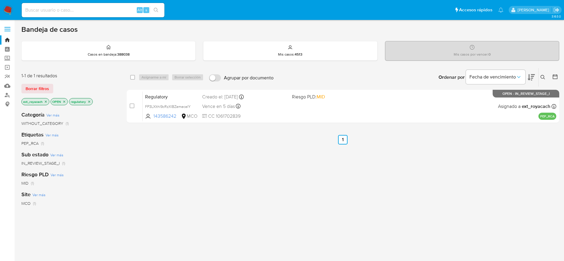
click at [8, 6] on img at bounding box center [8, 10] width 10 height 10
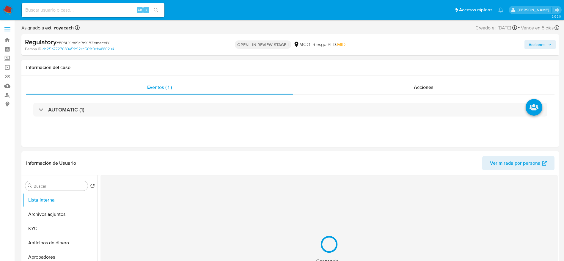
select select "10"
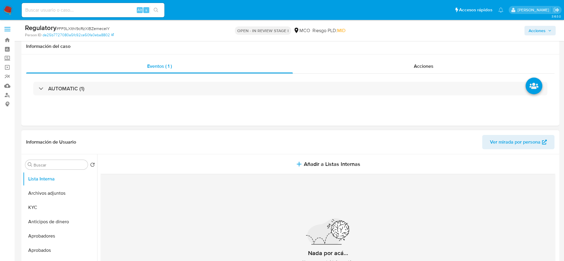
scroll to position [58, 0]
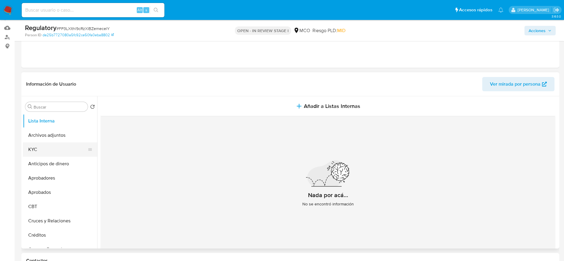
click at [49, 147] on button "KYC" at bounding box center [58, 149] width 70 height 14
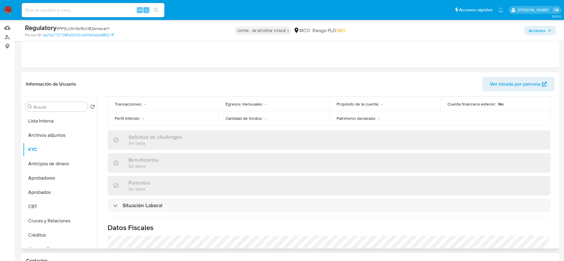
scroll to position [253, 0]
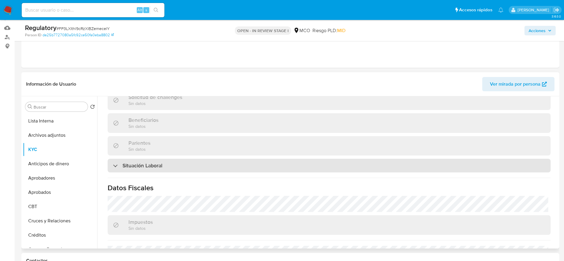
click at [157, 164] on h3 "Situación Laboral" at bounding box center [142, 165] width 40 height 7
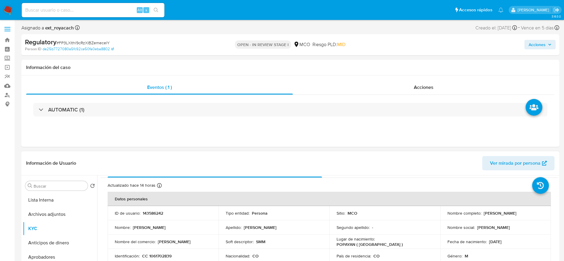
scroll to position [12, 0]
drag, startPoint x: 482, startPoint y: 214, endPoint x: 534, endPoint y: 211, distance: 52.9
click at [534, 211] on div "Nombre completo : Sigifredo Moriones Medina" at bounding box center [495, 213] width 97 height 5
copy p "Sigifredo Moriones Medina"
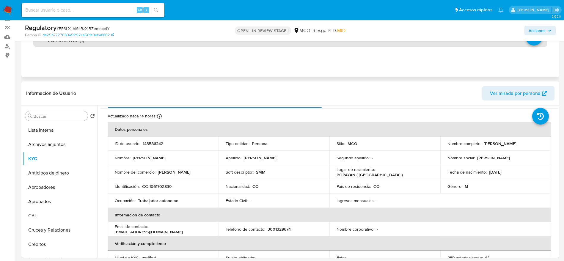
scroll to position [49, 0]
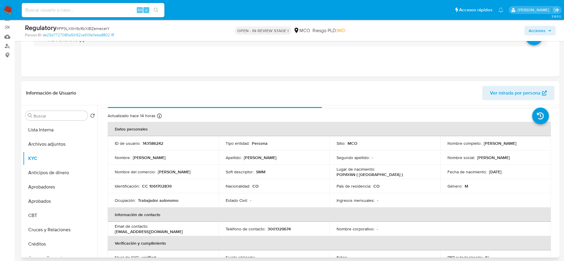
click at [162, 184] on p "CC 1061702839" at bounding box center [156, 185] width 29 height 5
copy p "1061702839"
click at [35, 128] on button "Lista Interna" at bounding box center [58, 130] width 70 height 14
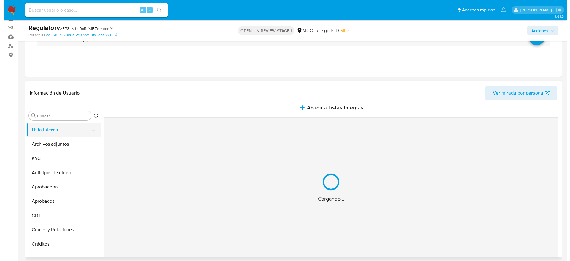
scroll to position [0, 0]
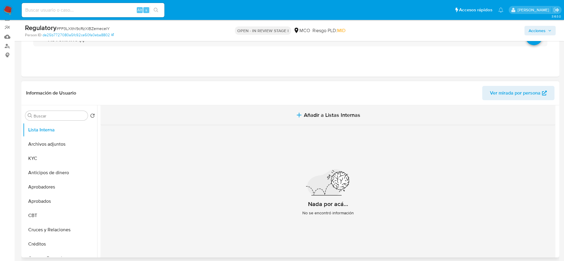
click at [205, 118] on button "Añadir a Listas Internas" at bounding box center [327, 115] width 455 height 20
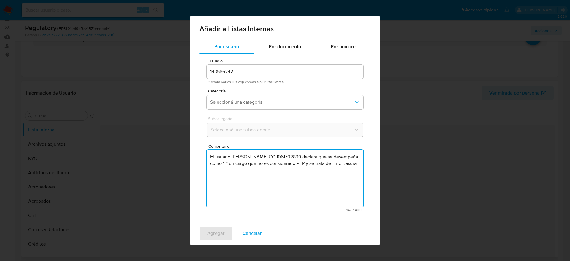
click at [269, 187] on textarea "El usuario Sigifredo Moriones Medina,CC 1061702839 declara que se desempeña com…" at bounding box center [285, 178] width 157 height 57
type textarea "El usuario Sigifredo Moriones Medina,CC 1061702839 declara que se desempeña com…"
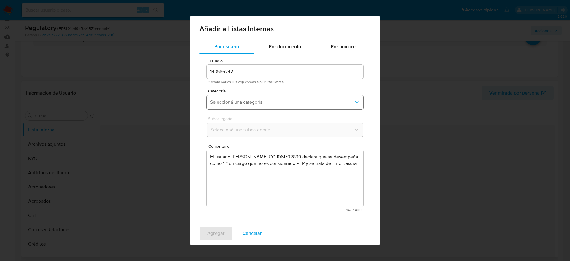
click at [264, 97] on button "Seleccioná una categoría" at bounding box center [285, 102] width 157 height 14
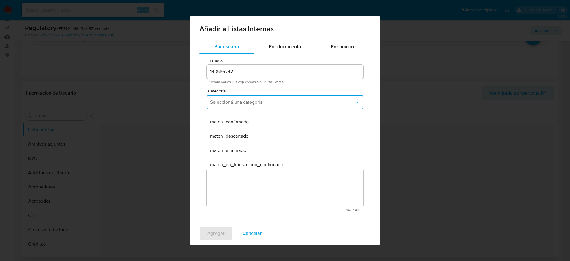
scroll to position [41, 0]
click at [252, 135] on div "match_descartado" at bounding box center [283, 134] width 146 height 14
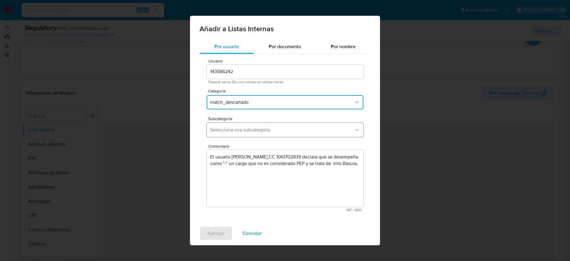
click at [273, 129] on span "Seleccioná una subcategoría" at bounding box center [282, 130] width 144 height 6
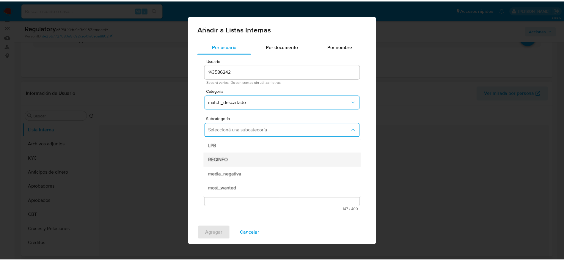
scroll to position [40, 0]
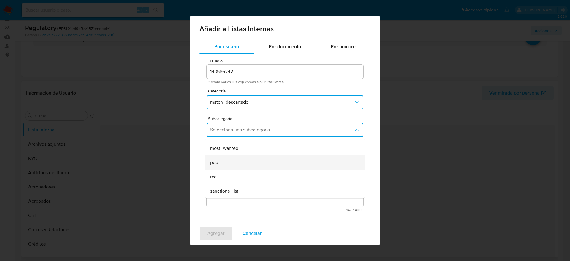
click at [239, 162] on div "pep" at bounding box center [283, 162] width 146 height 14
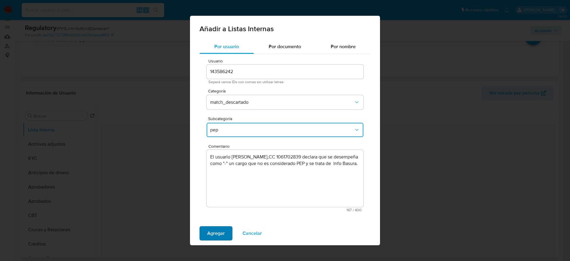
click at [214, 233] on span "Agregar" at bounding box center [216, 233] width 18 height 13
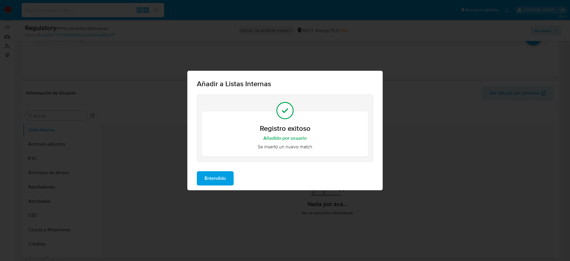
click at [227, 180] on button "Entendido" at bounding box center [215, 178] width 37 height 14
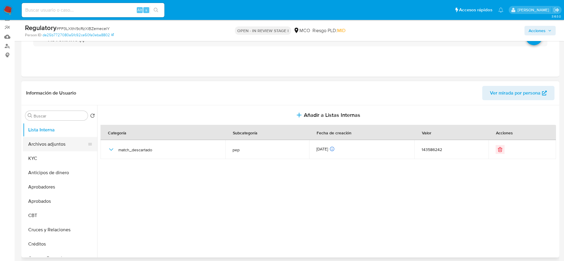
click at [49, 144] on button "Archivos adjuntos" at bounding box center [58, 144] width 70 height 14
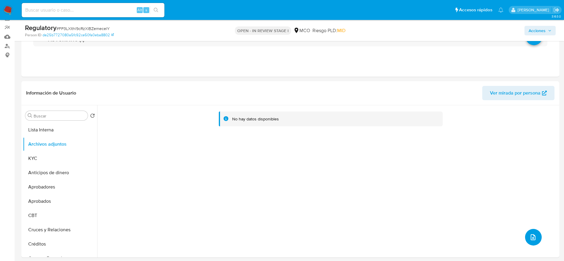
click at [526, 234] on button "upload-file" at bounding box center [533, 237] width 17 height 17
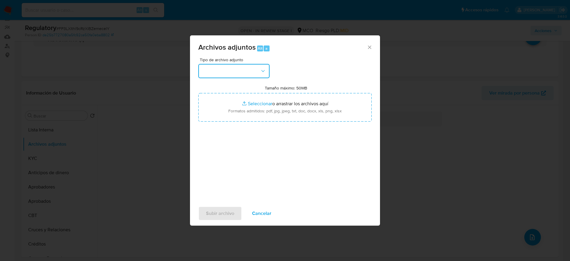
click at [263, 67] on button "button" at bounding box center [233, 71] width 71 height 14
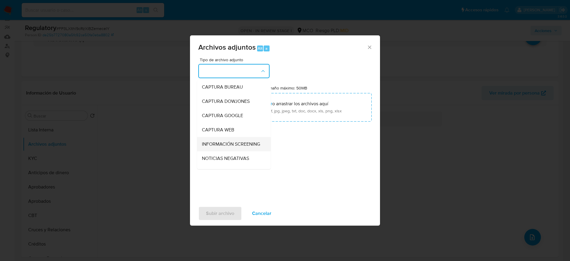
click at [227, 146] on span "INFORMACIÓN SCREENING" at bounding box center [231, 144] width 58 height 6
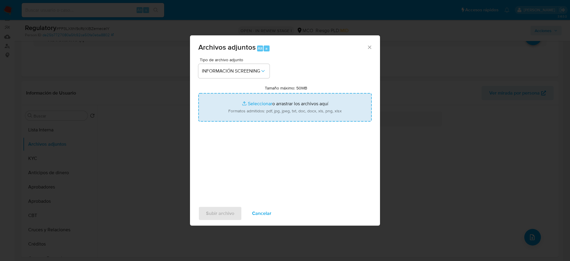
click at [271, 113] on input "Tamaño máximo: 50MB Seleccionar archivos" at bounding box center [284, 107] width 173 height 29
type input "C:\fakepath\_Sigifredo Moriones Medina_ - Buscar con Google.pdf"
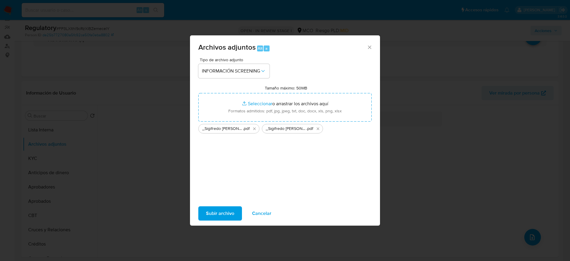
click at [219, 214] on span "Subir archivo" at bounding box center [220, 213] width 28 height 13
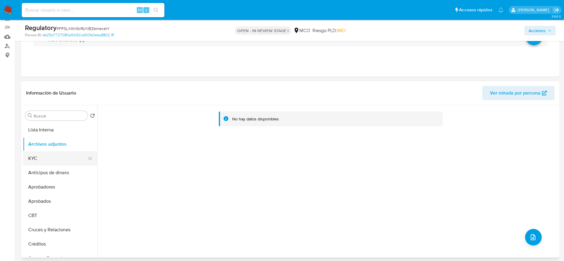
click at [42, 154] on button "KYC" at bounding box center [58, 158] width 70 height 14
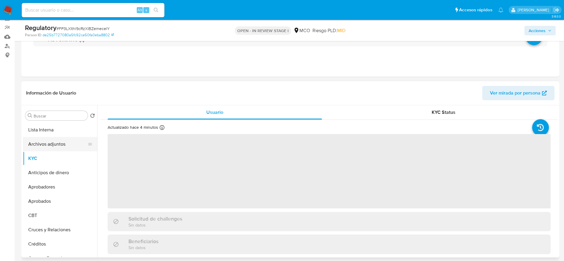
click at [53, 145] on button "Archivos adjuntos" at bounding box center [58, 144] width 70 height 14
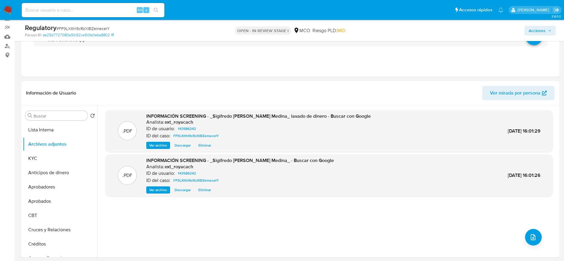
scroll to position [0, 0]
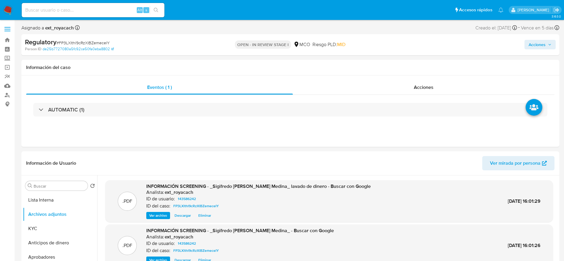
click at [532, 44] on span "Acciones" at bounding box center [536, 45] width 17 height 10
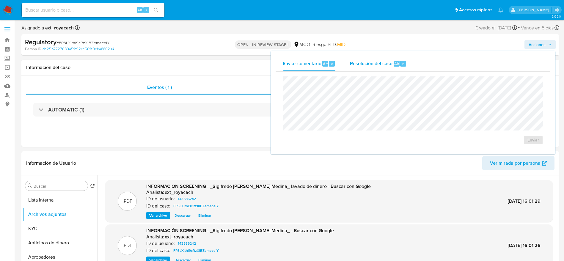
click at [354, 67] on div "Resolución del caso Alt r" at bounding box center [378, 63] width 57 height 15
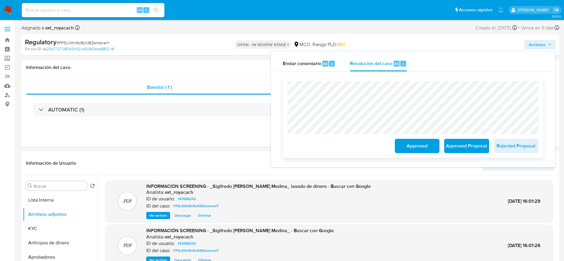
click at [413, 147] on span "Approved" at bounding box center [416, 145] width 29 height 13
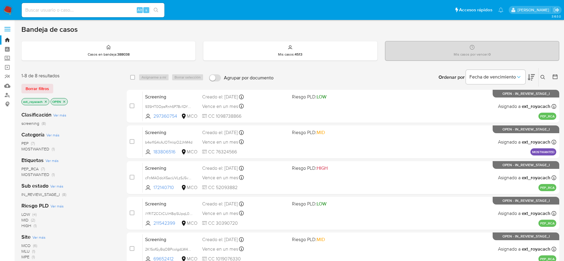
click at [30, 147] on span "MOSTWANTED" at bounding box center [35, 149] width 28 height 6
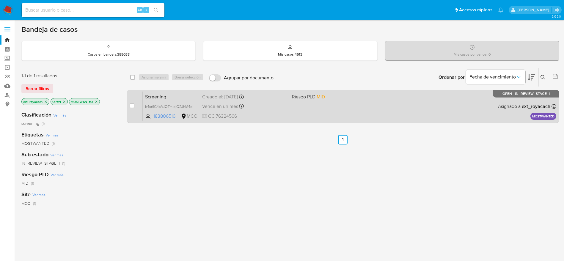
click at [352, 98] on span "Riesgo PLD: MID" at bounding box center [334, 96] width 85 height 8
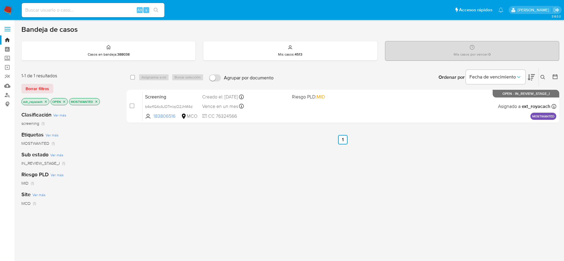
click at [64, 102] on icon "close-filter" at bounding box center [64, 101] width 2 height 2
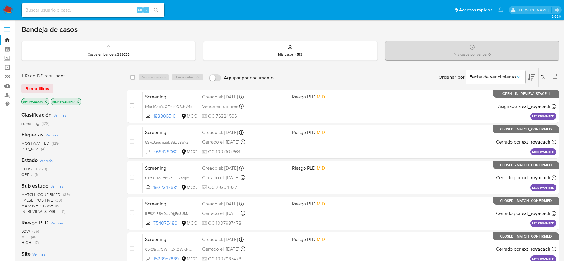
click at [38, 169] on span "CLOSED (128)" at bounding box center [34, 169] width 26 height 6
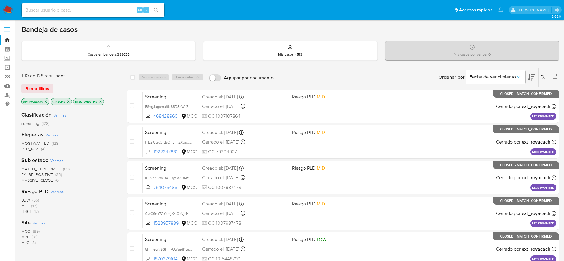
click at [41, 167] on span "MATCH_CONFIRMED" at bounding box center [40, 169] width 39 height 6
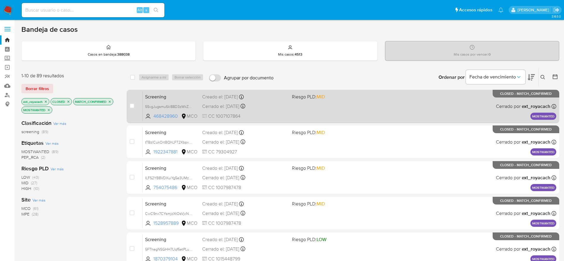
click at [382, 106] on div "Screening 5SvgJugsmu6kl88D3zWkZ4Aa 468428960 MCO Riesgo PLD: MID Creado el: [DA…" at bounding box center [349, 106] width 413 height 30
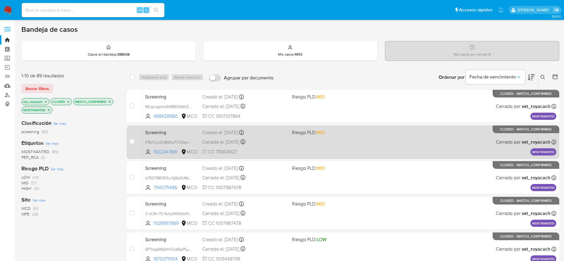
click at [322, 150] on div "Screening tTBzlCukOrtBQhLFT2XbpxUO 1922347881 MCO Riesgo PLD: MID Creado el: [D…" at bounding box center [349, 142] width 413 height 30
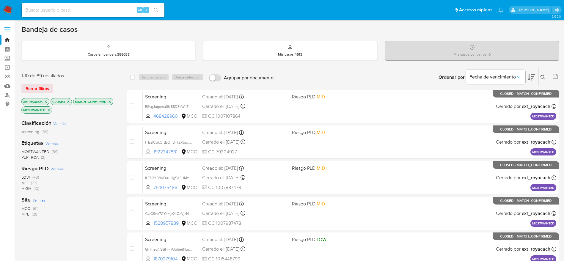
click at [10, 14] on img at bounding box center [8, 10] width 10 height 10
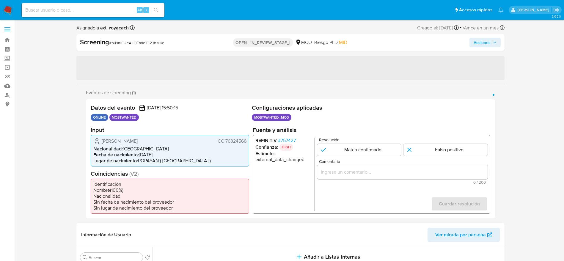
select select "10"
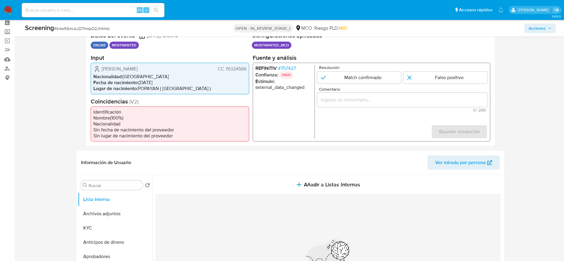
scroll to position [31, 0]
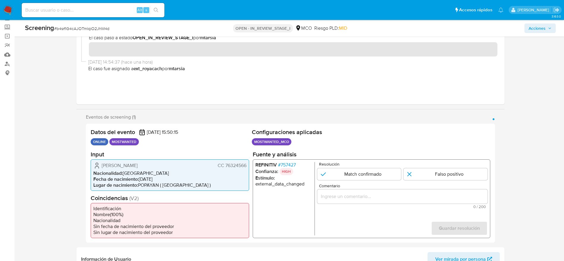
click at [288, 166] on span "# 757427" at bounding box center [286, 165] width 18 height 6
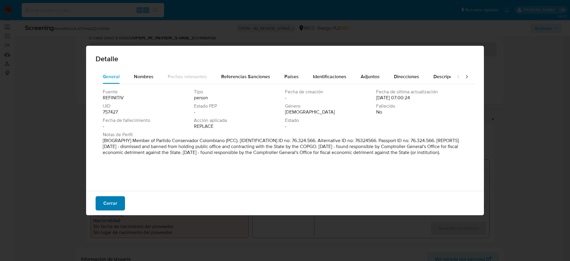
click at [120, 199] on button "Cerrar" at bounding box center [110, 203] width 29 height 14
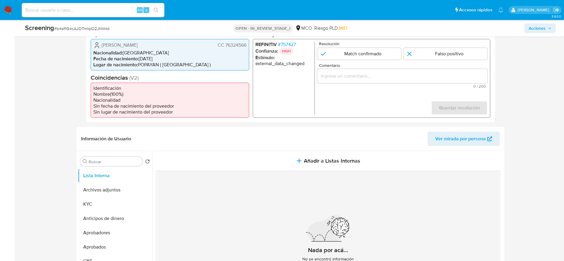
scroll to position [158, 0]
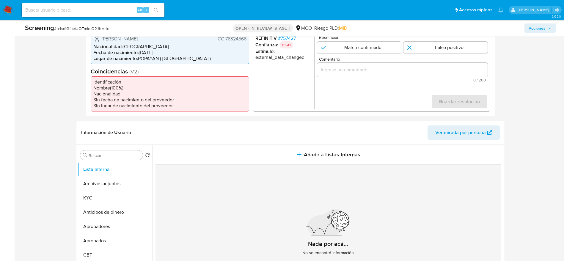
click at [243, 40] on span "CC 76324566" at bounding box center [231, 39] width 29 height 6
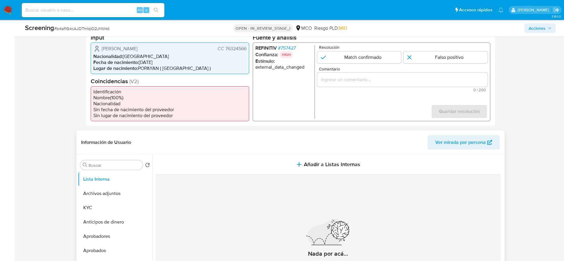
scroll to position [149, 0]
click at [128, 49] on span "[PERSON_NAME]" at bounding box center [120, 48] width 36 height 6
click at [89, 26] on span "# b4srflG4cAJOTmlqiO2JhM4d" at bounding box center [81, 29] width 55 height 6
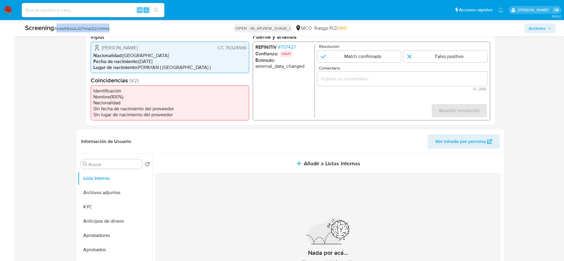
click at [89, 26] on span "# b4srflG4cAJOTmlqiO2JhM4d" at bounding box center [81, 29] width 55 height 6
copy span "b4srflG4cAJOTmlqiO2JhM4d"
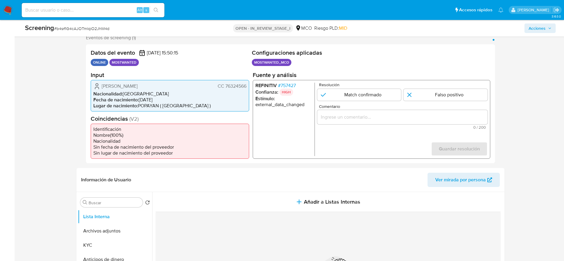
drag, startPoint x: 100, startPoint y: 85, endPoint x: 246, endPoint y: 86, distance: 145.9
click at [246, 86] on div "[PERSON_NAME] CC 76324566 Nacionalidad : [DEMOGRAPHIC_DATA] Fecha de nacimiento…" at bounding box center [170, 95] width 158 height 31
click at [284, 84] on span "# 757427" at bounding box center [286, 85] width 18 height 6
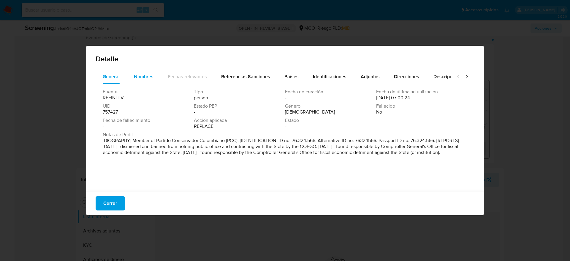
click at [147, 74] on span "Nombres" at bounding box center [144, 76] width 20 height 7
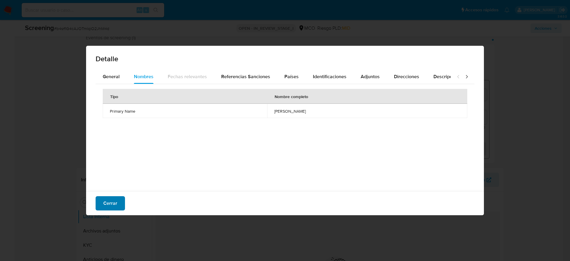
click at [111, 198] on span "Cerrar" at bounding box center [110, 203] width 14 height 13
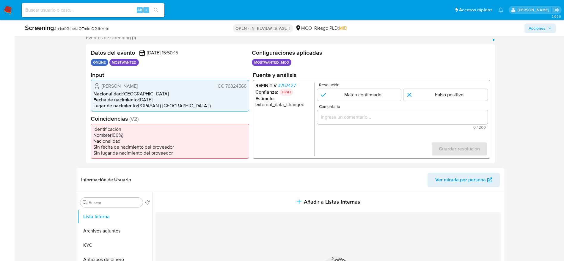
paste input "El titular de la cuenta es [PERSON_NAME] CC 76324566."
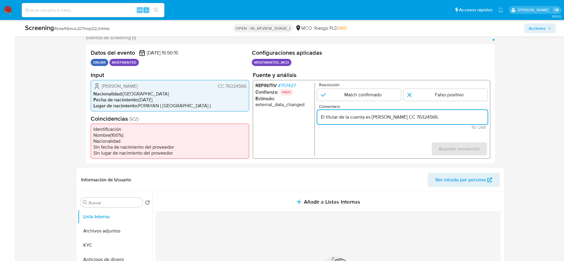
click at [417, 117] on input "El titular de la cuenta es [PERSON_NAME] CC 76324566." at bounding box center [402, 117] width 170 height 8
type input "El titular de la cuenta es [PERSON_NAME] CC 76324566. Continua listado en Procu…"
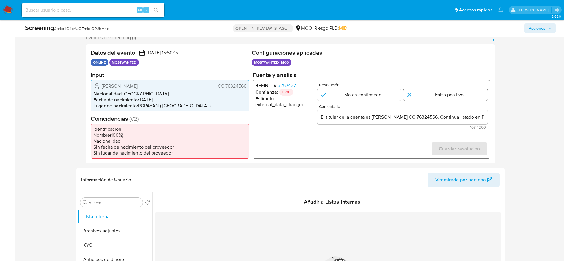
click at [444, 96] on input "1 de 1" at bounding box center [445, 95] width 84 height 12
radio input "true"
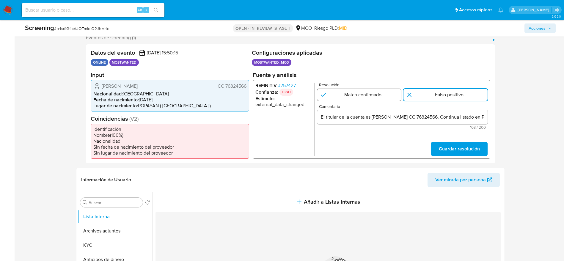
click at [384, 98] on input "1 de 1" at bounding box center [359, 95] width 84 height 12
radio input "true"
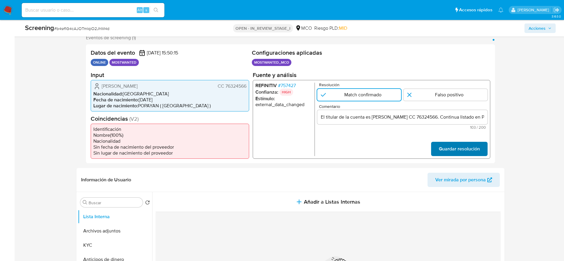
click at [455, 148] on span "Guardar resolución" at bounding box center [458, 148] width 41 height 13
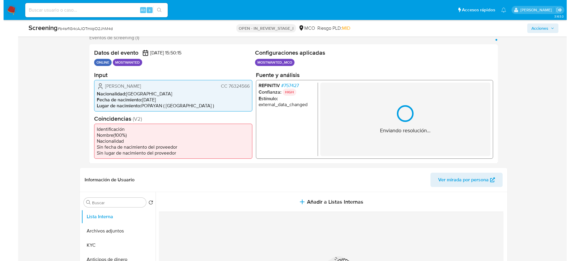
scroll to position [165, 0]
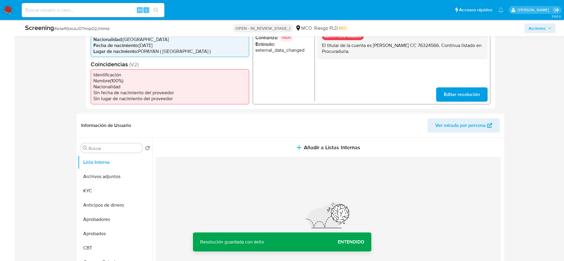
click at [398, 46] on p "El titular de la cuenta es [PERSON_NAME] CC 76324566. Continua listado en Procu…" at bounding box center [401, 48] width 161 height 12
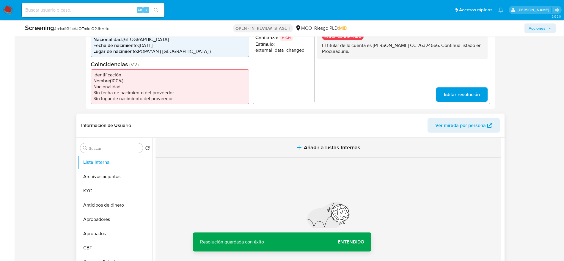
click at [322, 144] on span "Añadir a Listas Internas" at bounding box center [332, 147] width 56 height 7
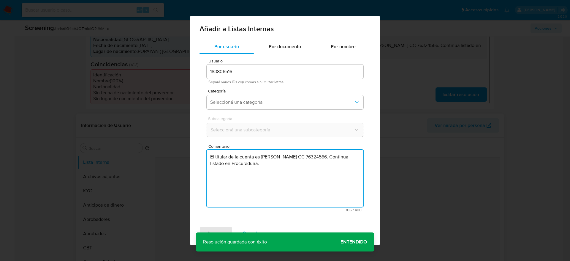
click at [284, 178] on textarea "El titular de la cuenta es [PERSON_NAME] CC 76324566. Continua listado en Procu…" at bounding box center [285, 178] width 157 height 57
type textarea "El titular de la cuenta es [PERSON_NAME] CC 76324566. Continua listado en Procu…"
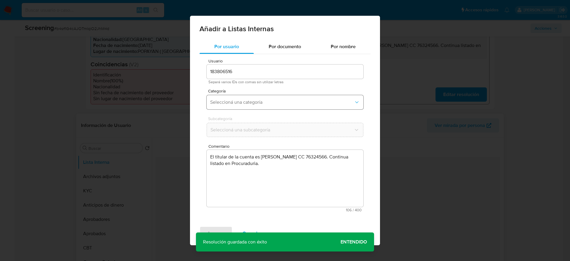
click at [276, 101] on span "Seleccioná una categoría" at bounding box center [282, 102] width 144 height 6
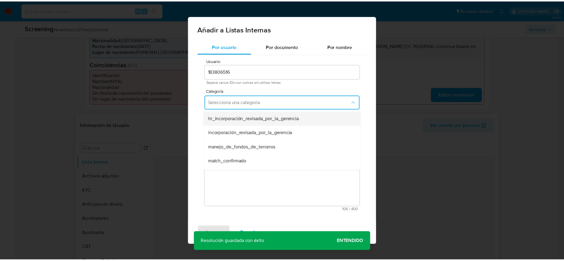
scroll to position [25, 0]
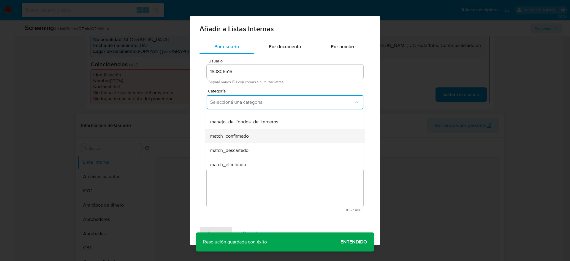
click at [240, 135] on span "match_confirmado" at bounding box center [229, 136] width 39 height 6
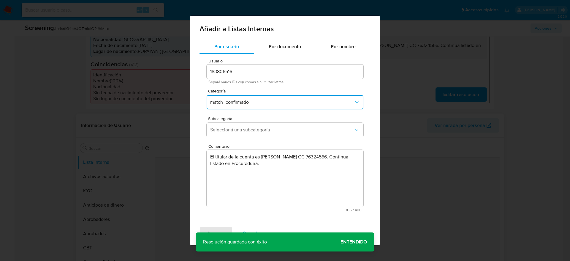
click at [240, 135] on button "Seleccioná una subcategoría" at bounding box center [285, 130] width 157 height 14
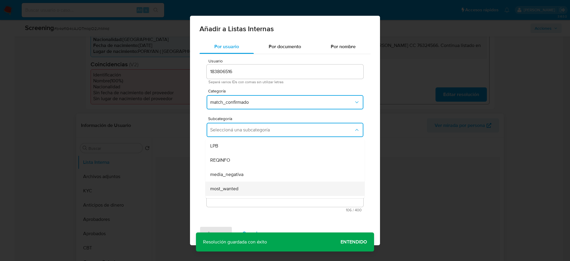
click at [226, 190] on span "most_wanted" at bounding box center [224, 189] width 28 height 6
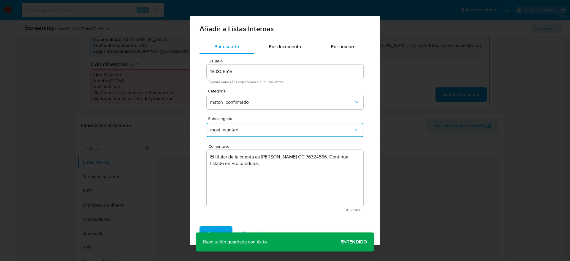
click at [217, 225] on div "Agregar Cancelar" at bounding box center [285, 233] width 190 height 24
click at [214, 231] on span "Agregar" at bounding box center [216, 233] width 18 height 13
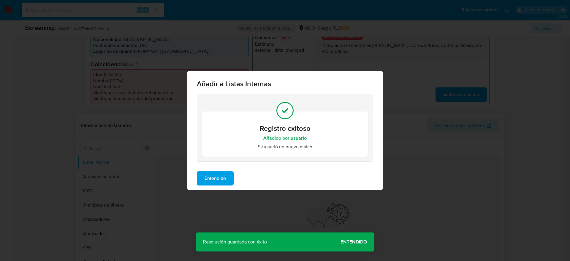
click at [210, 179] on span "Entendido" at bounding box center [215, 178] width 21 height 13
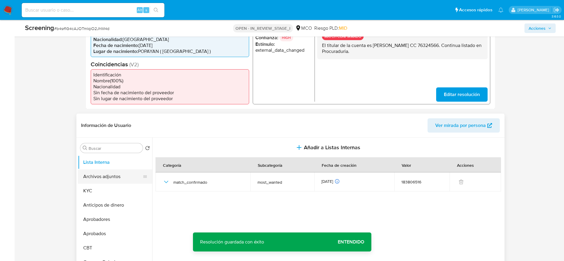
click at [112, 175] on button "Archivos adjuntos" at bounding box center [113, 176] width 70 height 14
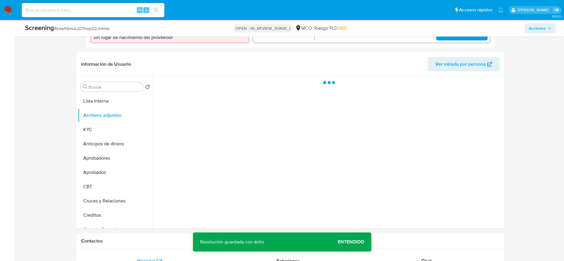
scroll to position [226, 0]
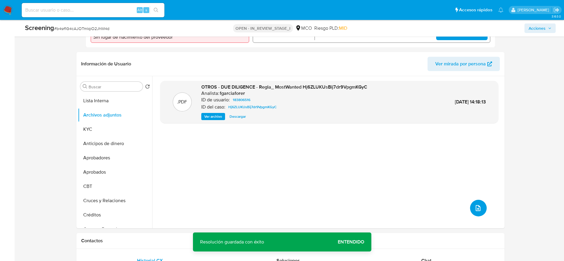
click at [475, 207] on icon "upload-file" at bounding box center [477, 207] width 7 height 7
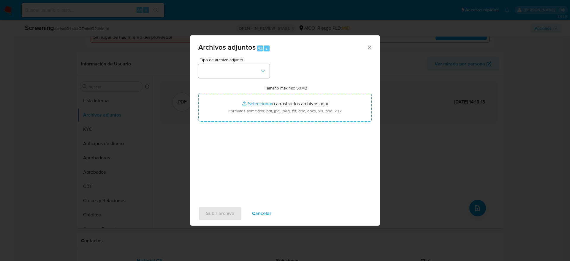
click at [257, 65] on button "button" at bounding box center [233, 71] width 71 height 14
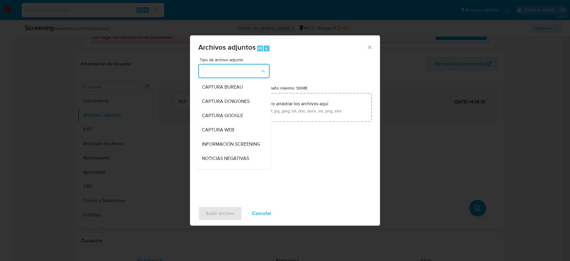
click at [257, 65] on button "button" at bounding box center [233, 71] width 71 height 14
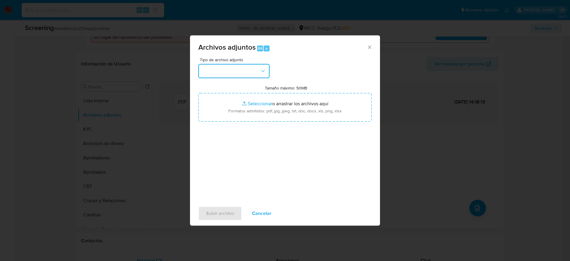
click at [257, 65] on button "button" at bounding box center [233, 71] width 71 height 14
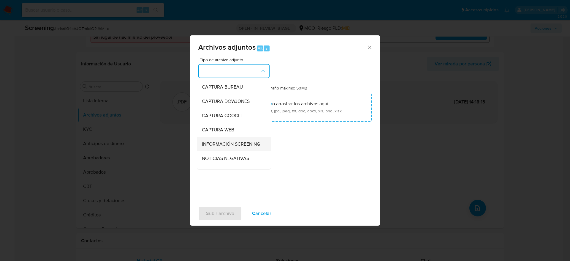
click at [223, 147] on span "INFORMACIÓN SCREENING" at bounding box center [231, 144] width 58 height 6
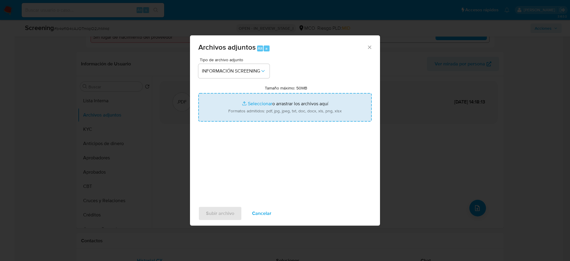
click at [282, 93] on input "Tamaño máximo: 50MB Seleccionar archivos" at bounding box center [284, 107] width 173 height 29
type input "C:\fakepath\_Juan Manuel Jaramillo Hurtado_ - Buscar con Google.pdf"
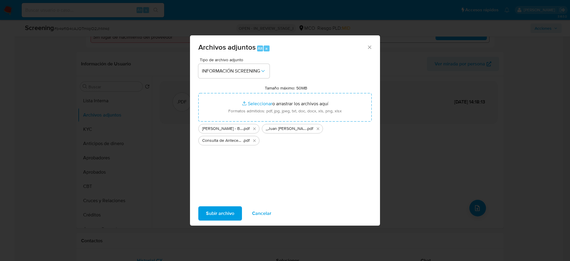
click at [220, 212] on span "Subir archivo" at bounding box center [220, 213] width 28 height 13
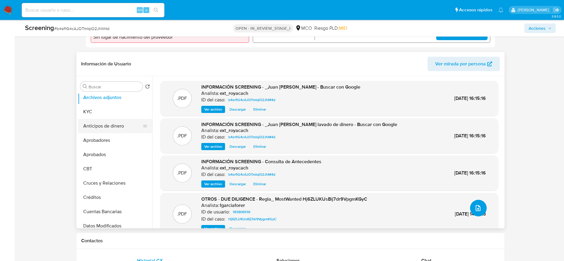
scroll to position [0, 0]
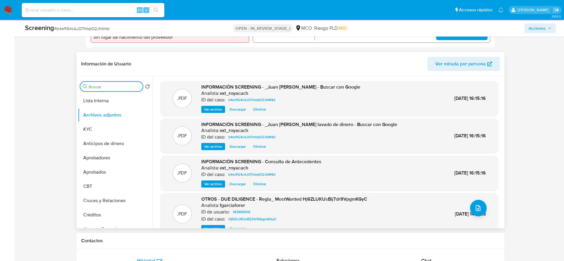
click at [94, 85] on input "Buscar" at bounding box center [115, 86] width 52 height 5
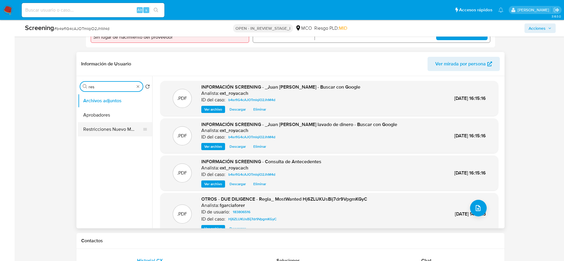
type input "res"
click at [100, 125] on button "Restricciones Nuevo Mundo" at bounding box center [113, 129] width 70 height 14
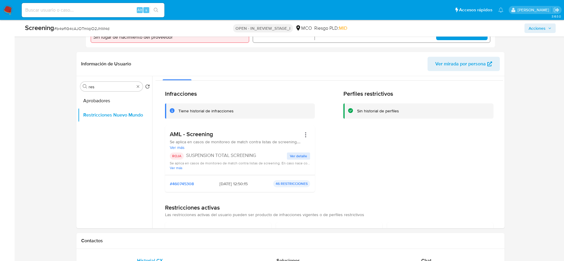
scroll to position [791, 0]
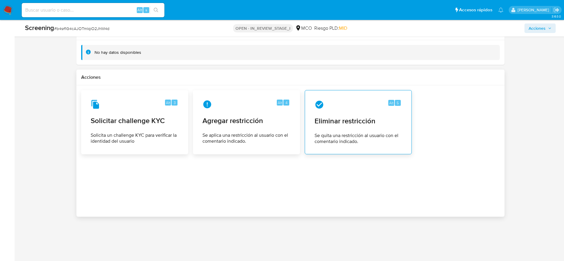
click at [324, 131] on div "Alt 5 Eliminar restricción Se quita una restricción al usuario con el comentari…" at bounding box center [358, 122] width 97 height 54
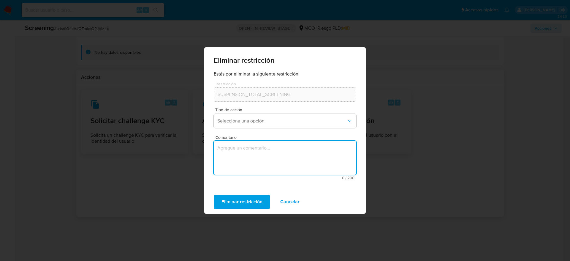
click at [277, 145] on textarea "Comentario" at bounding box center [285, 158] width 143 height 34
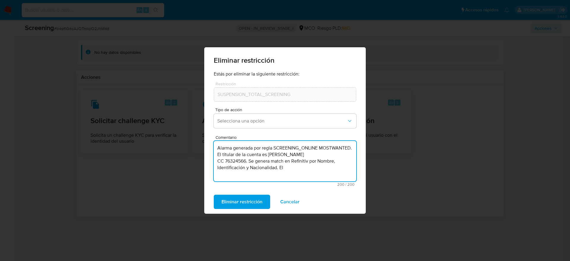
drag, startPoint x: 253, startPoint y: 154, endPoint x: 208, endPoint y: 143, distance: 46.0
click at [208, 143] on div "Estás por eliminar la siguiente restricción: Restricción SUSPENSION_TOTAL_SCREE…" at bounding box center [285, 130] width 162 height 119
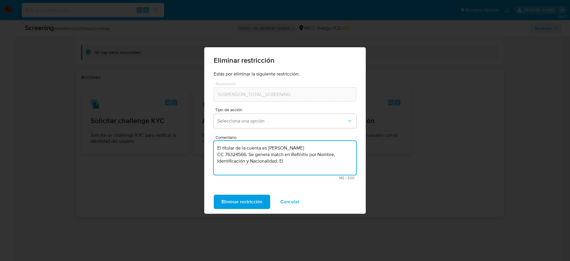
drag, startPoint x: 295, startPoint y: 163, endPoint x: 206, endPoint y: 155, distance: 89.8
click at [206, 155] on div "Estás por eliminar la siguiente restricción: Restricción SUSPENSION_TOTAL_SCREE…" at bounding box center [285, 130] width 162 height 119
type textarea "El titular de la cuenta es Juan Manuel Jaramillo Hurtado. Continua listado en p…"
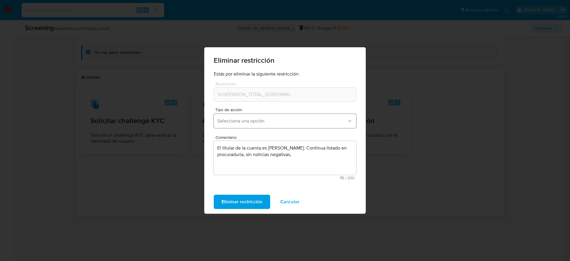
click at [288, 120] on span "Selecciona una opción" at bounding box center [282, 121] width 130 height 6
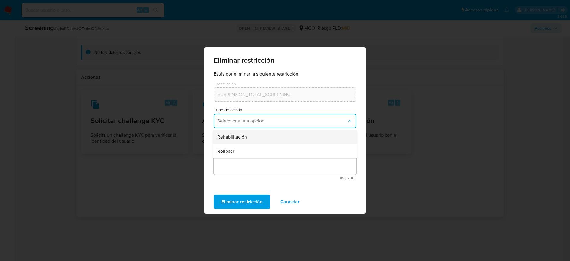
click at [272, 138] on div "Rehabilitación" at bounding box center [283, 137] width 132 height 14
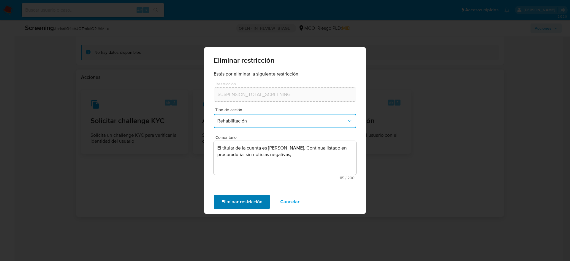
click at [233, 198] on span "Eliminar restricción" at bounding box center [242, 201] width 41 height 13
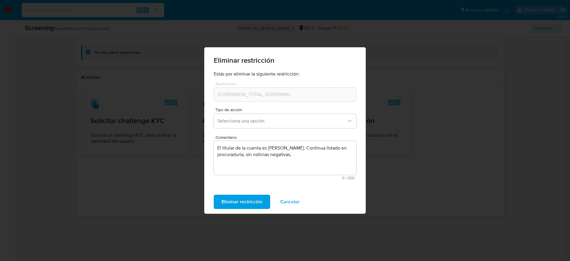
click at [233, 198] on span "Eliminar restricción" at bounding box center [242, 201] width 41 height 13
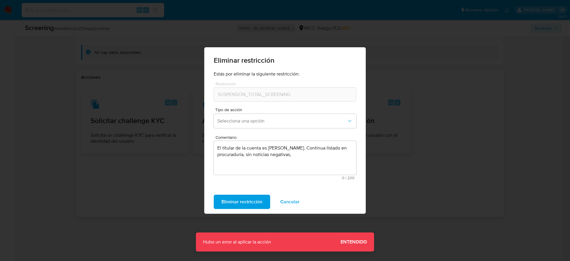
click at [257, 199] on span "Eliminar restricción" at bounding box center [242, 201] width 41 height 13
click at [262, 146] on textarea "El titular de la cuenta es Juan Manuel Jaramillo Hurtado. Continua listado en p…" at bounding box center [285, 158] width 143 height 34
click at [243, 202] on span "Eliminar restricción" at bounding box center [242, 201] width 41 height 13
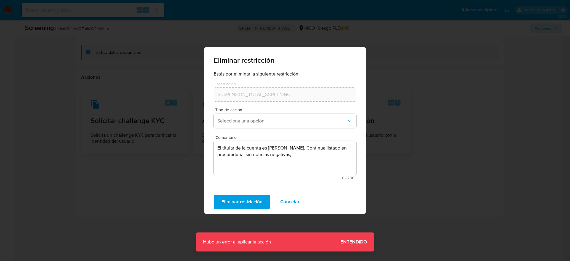
click at [288, 198] on span "Cancelar" at bounding box center [289, 201] width 19 height 13
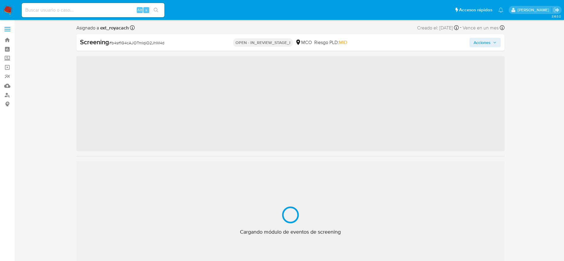
scroll to position [21, 0]
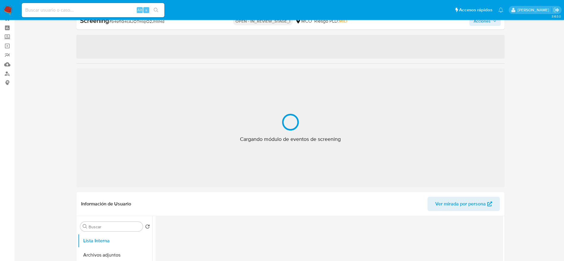
select select "10"
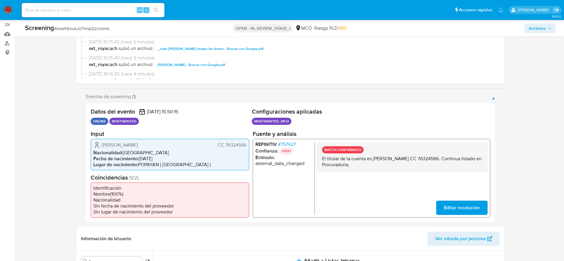
scroll to position [221, 0]
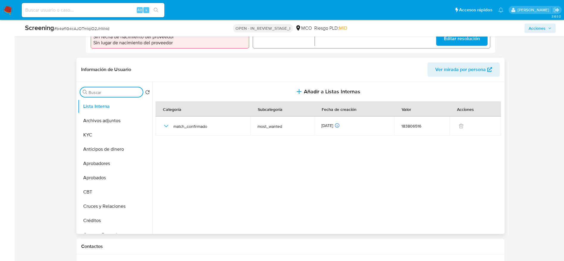
click at [108, 90] on input "Buscar" at bounding box center [115, 92] width 52 height 5
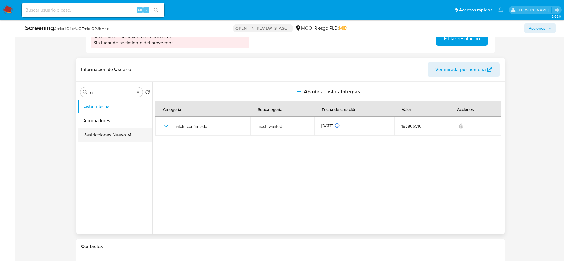
click at [109, 135] on button "Restricciones Nuevo Mundo" at bounding box center [113, 135] width 70 height 14
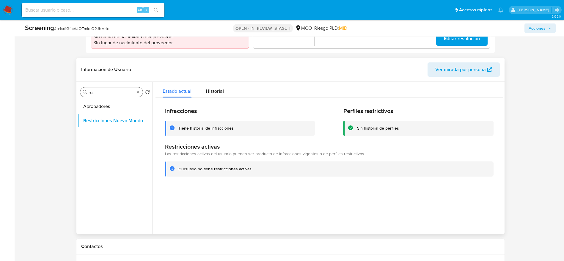
click at [101, 89] on div "Buscar res" at bounding box center [111, 92] width 62 height 10
click at [100, 91] on input "res" at bounding box center [112, 92] width 46 height 5
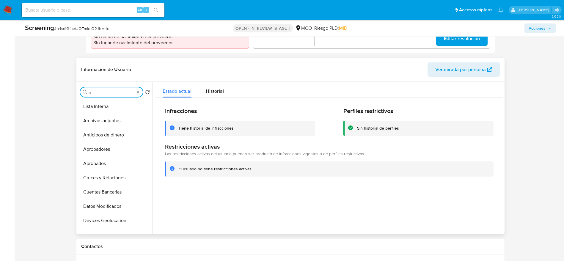
click at [100, 91] on input "a" at bounding box center [112, 92] width 46 height 5
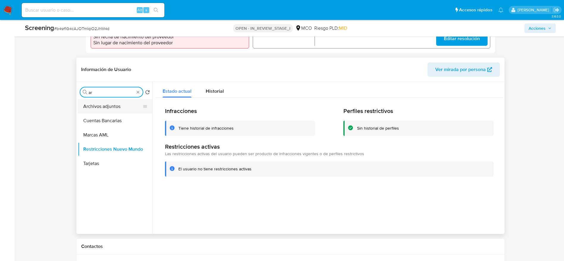
type input "ar"
click at [105, 108] on button "Archivos adjuntos" at bounding box center [113, 106] width 70 height 14
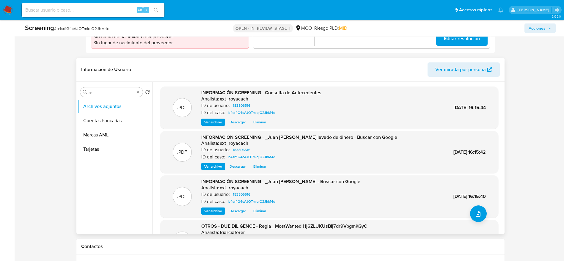
scroll to position [0, 0]
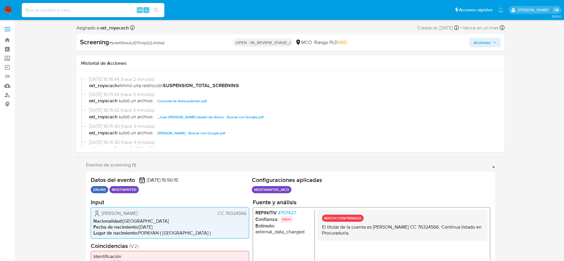
click at [480, 38] on span "Acciones" at bounding box center [481, 43] width 17 height 10
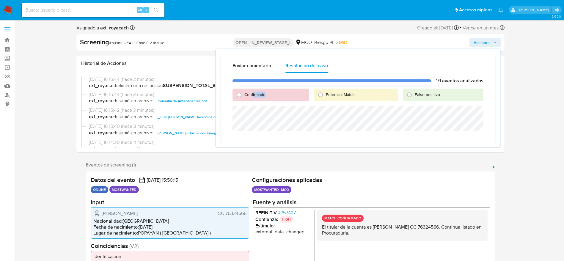
drag, startPoint x: 267, startPoint y: 95, endPoint x: 252, endPoint y: 95, distance: 14.6
click at [252, 95] on div "Confirmado" at bounding box center [270, 95] width 76 height 12
click at [252, 95] on span "Confirmado" at bounding box center [254, 94] width 21 height 6
click at [244, 95] on input "Confirmado" at bounding box center [239, 95] width 10 height 10
radio input "true"
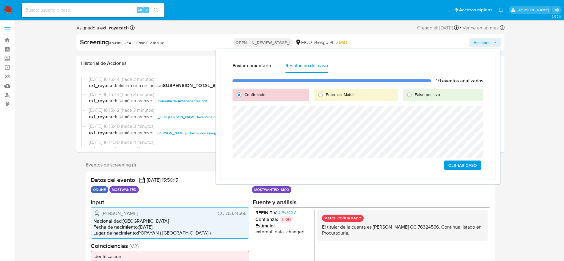
click at [457, 166] on span "Cerrar Caso" at bounding box center [462, 165] width 29 height 8
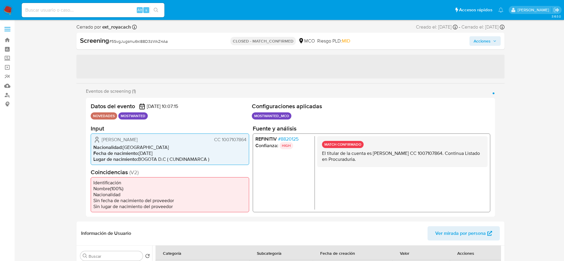
select select "10"
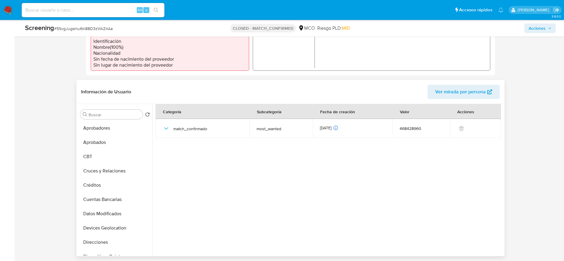
scroll to position [97, 0]
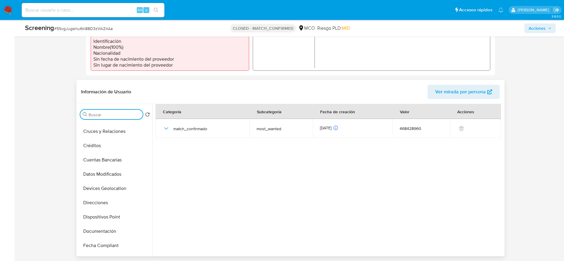
click at [113, 113] on input "Buscar" at bounding box center [115, 114] width 52 height 5
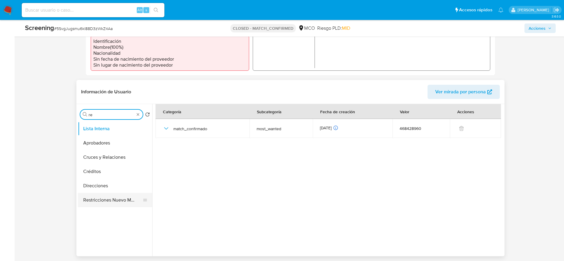
type input "re"
click at [104, 199] on button "Restricciones Nuevo Mundo" at bounding box center [113, 200] width 70 height 14
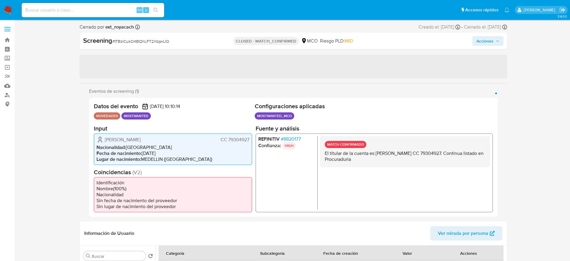
select select "10"
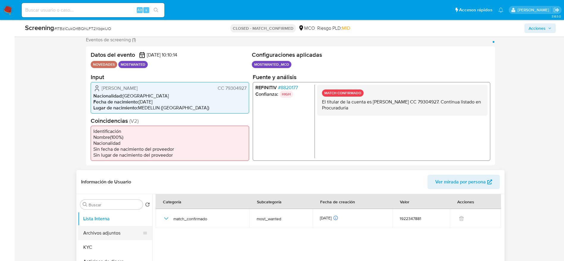
scroll to position [26, 0]
click at [106, 202] on input "Buscar" at bounding box center [115, 204] width 52 height 5
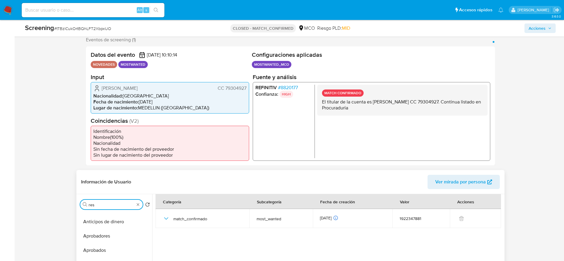
scroll to position [0, 0]
type input "res"
click at [117, 244] on button "Restricciones Nuevo Mundo" at bounding box center [113, 247] width 70 height 14
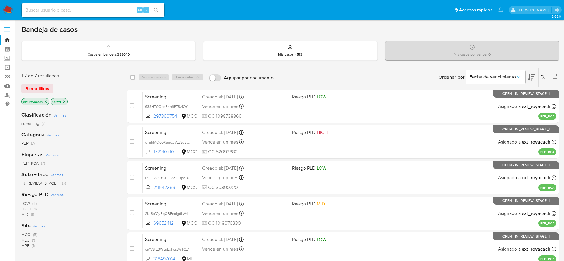
click at [8, 4] on nav "Pausado Ver notificaciones Alt s Accesos rápidos Presiona las siguientes teclas…" at bounding box center [282, 10] width 564 height 20
click at [8, 10] on img at bounding box center [8, 10] width 10 height 10
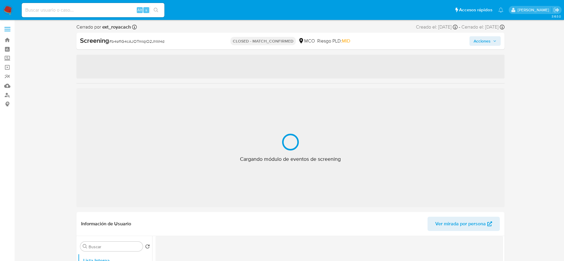
select select "10"
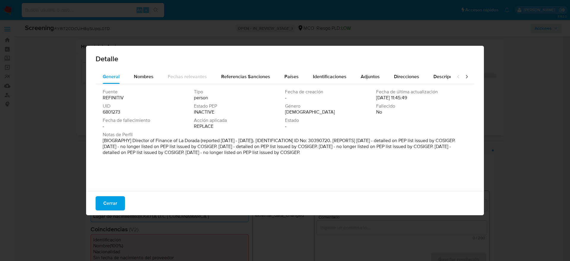
select select "10"
click at [120, 198] on button "Cerrar" at bounding box center [110, 203] width 29 height 14
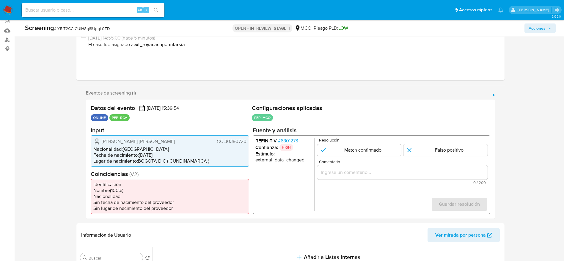
click at [98, 29] on span "# iYRlT2CCtCUiH8qiSUpqL0TD" at bounding box center [82, 29] width 56 height 6
copy span "iYRlT2CCtCUiH8qiSUpqL0TD"
drag, startPoint x: 101, startPoint y: 138, endPoint x: 248, endPoint y: 138, distance: 147.0
click at [248, 138] on div "Astrid Lilibeth Gaviria Alvarez CC 30390720 Nacionalidad : Colombia Fecha de na…" at bounding box center [170, 150] width 158 height 31
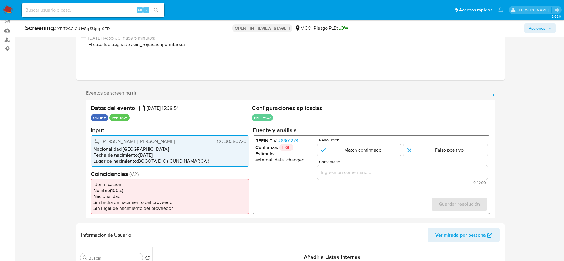
click at [292, 139] on span "# 6801273" at bounding box center [287, 141] width 20 height 6
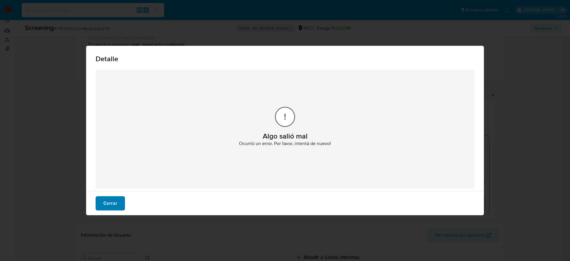
click at [112, 200] on span "Cerrar" at bounding box center [110, 203] width 14 height 13
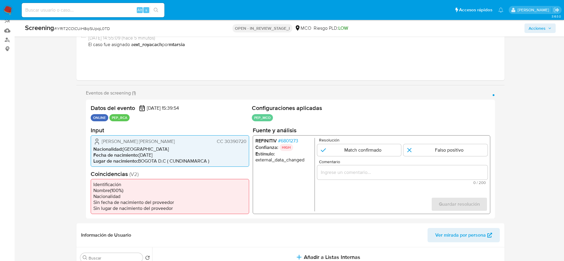
click at [286, 141] on span "# 6801273" at bounding box center [287, 141] width 20 height 6
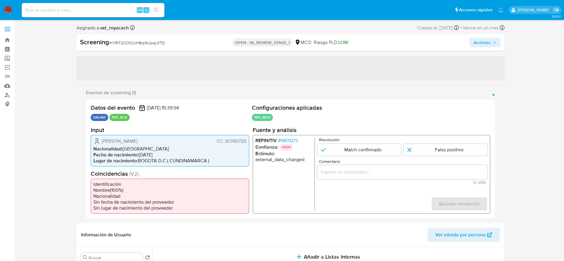
select select "10"
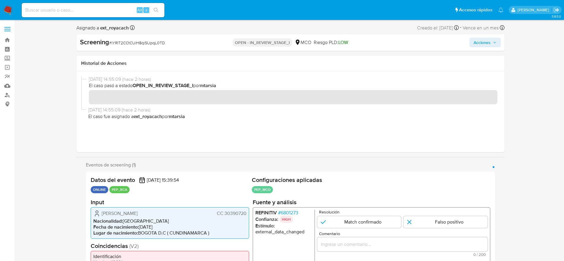
click at [126, 42] on span "# iYRlT2CCtCUiH8qiSUpqL0TD" at bounding box center [137, 43] width 56 height 6
copy span "iYRlT2CCtCUiH8qiSUpqL0TD"
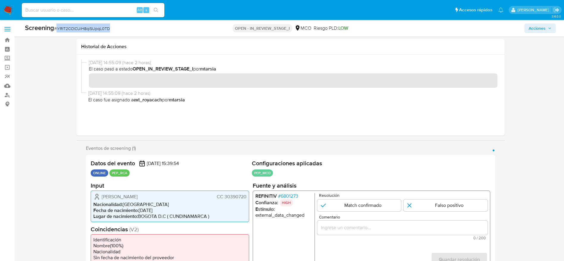
scroll to position [70, 0]
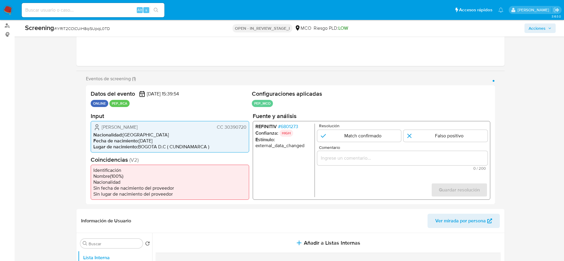
drag, startPoint x: 97, startPoint y: 125, endPoint x: 249, endPoint y: 126, distance: 151.8
click at [249, 126] on div "Datos del evento 09/10/2025 15:39:54 ONLINE PEP_RCA Configuraciones aplicadas P…" at bounding box center [290, 144] width 409 height 119
click at [294, 129] on span "# 6801273" at bounding box center [287, 126] width 20 height 6
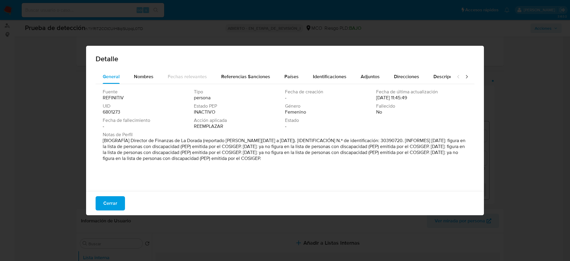
drag, startPoint x: 131, startPoint y: 139, endPoint x: 203, endPoint y: 141, distance: 71.6
click at [203, 141] on font "[BIOGRAFÍA] Director de Finanzas de La Dorada (reportado de marzo de 2020 a oct…" at bounding box center [284, 149] width 363 height 25
click at [112, 197] on span "Cerrar" at bounding box center [110, 203] width 14 height 13
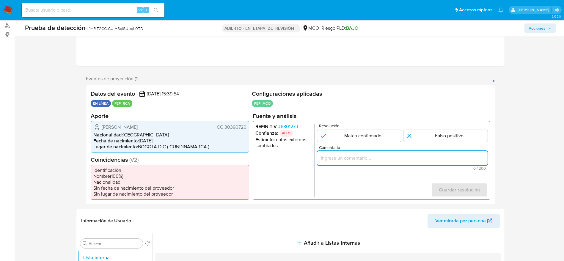
click at [340, 161] on input "Comentario" at bounding box center [402, 158] width 170 height 8
paste input "Caso generado sobre el usuario Astrid Lilibeth Gaviria Alvarez CC 30390720 por …"
type input "Caso generado sobre el usuario Astrid Lilibeth Gaviria Alvarez CC 30390720 por …"
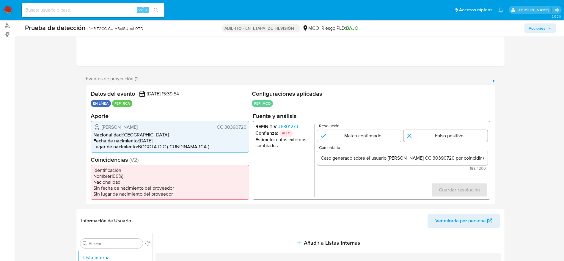
click at [428, 135] on input "1 de 1" at bounding box center [445, 136] width 84 height 12
radio input "true"
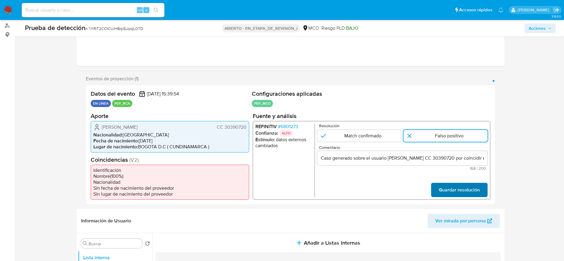
click at [461, 187] on span "Guardar resolución" at bounding box center [458, 189] width 41 height 13
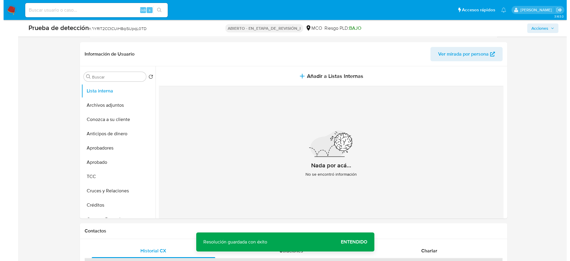
scroll to position [263, 0]
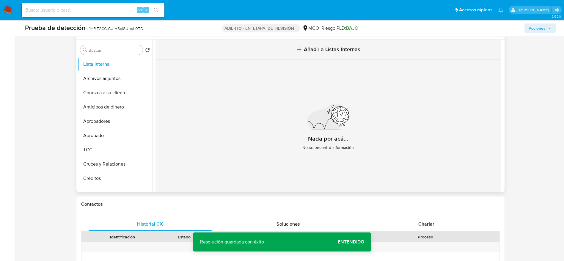
click at [288, 44] on button "Añadir a Listas Internas" at bounding box center [327, 50] width 345 height 20
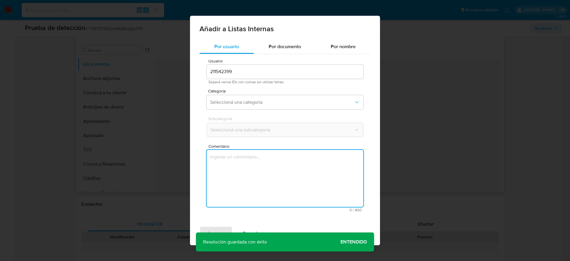
click at [219, 164] on textarea "Comentario" at bounding box center [285, 178] width 157 height 57
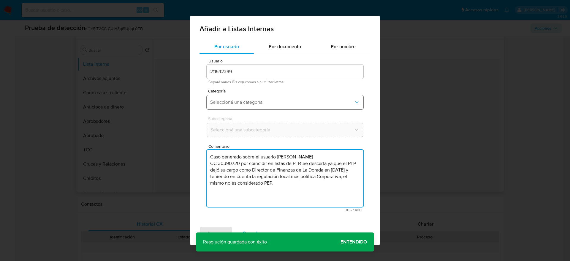
type textarea "Caso generado sobre el usuario Astrid Lilibeth Gaviria Alvarez CC 30390720 por …"
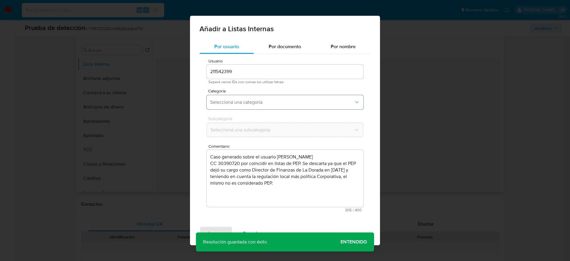
click at [314, 101] on span "Seleccioná una categoría" at bounding box center [282, 102] width 144 height 6
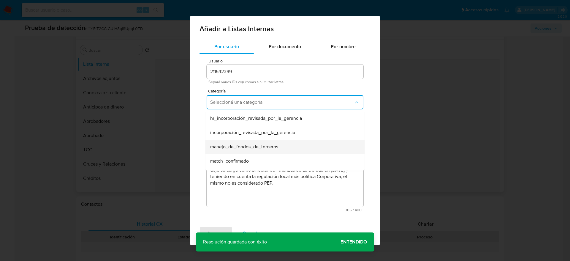
scroll to position [34, 0]
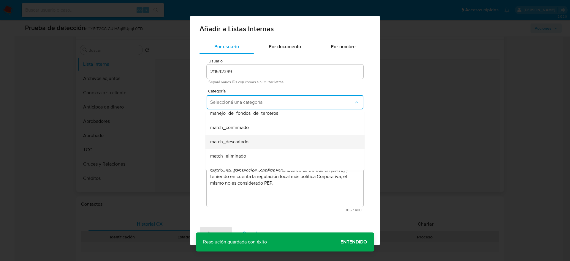
click at [274, 142] on div "match_descartado" at bounding box center [283, 142] width 146 height 14
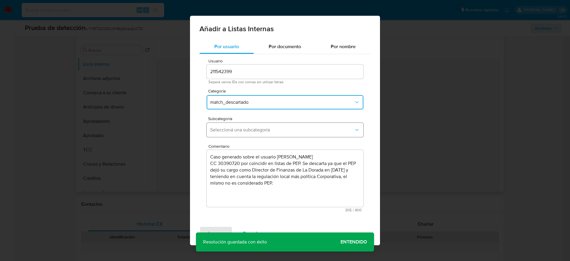
click at [303, 132] on span "Seleccioná una subcategoría" at bounding box center [282, 130] width 144 height 6
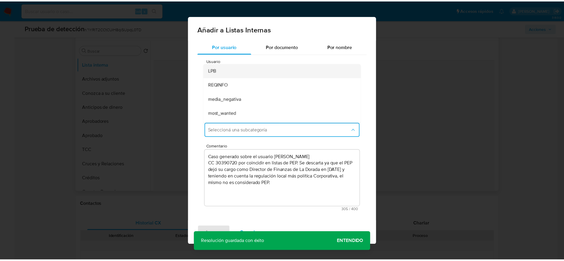
scroll to position [40, 0]
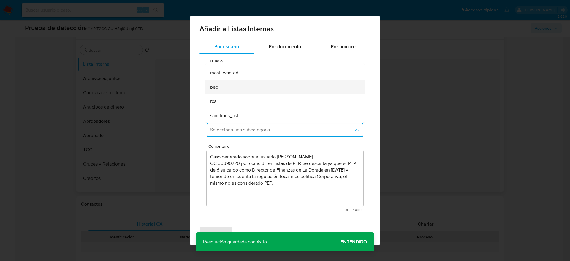
click at [223, 81] on div "pep" at bounding box center [283, 87] width 146 height 14
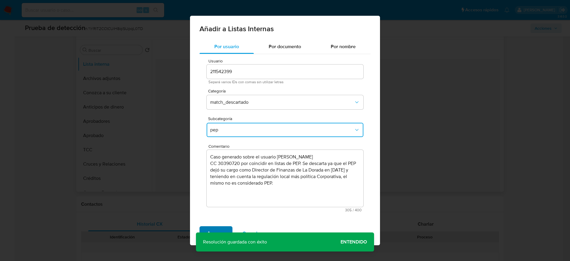
click at [224, 227] on span "Agregar" at bounding box center [216, 233] width 18 height 13
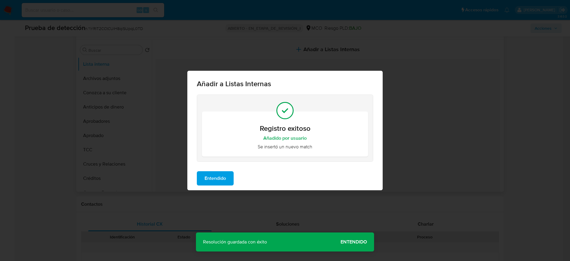
click at [197, 179] on button "Entendido" at bounding box center [215, 178] width 37 height 14
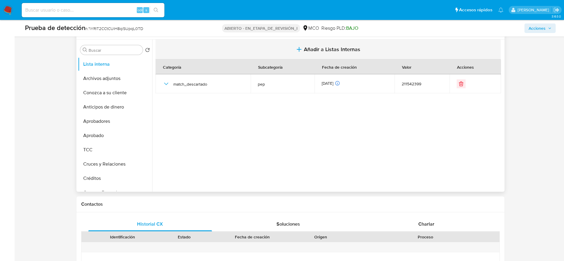
scroll to position [0, 0]
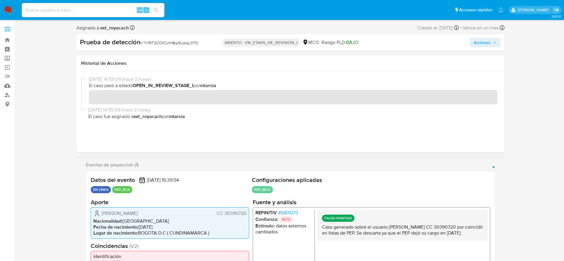
click at [470, 42] on button "Acciones" at bounding box center [484, 43] width 31 height 10
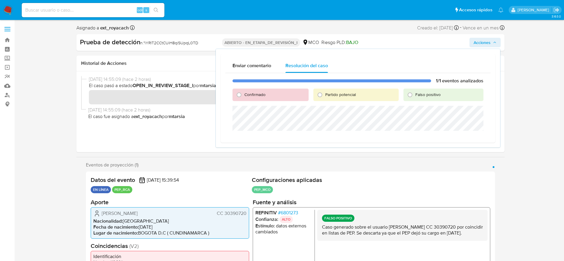
click at [432, 91] on font "Falso positivo" at bounding box center [427, 94] width 25 height 6
click at [414, 91] on input "Falso positivo" at bounding box center [410, 95] width 10 height 10
radio input "true"
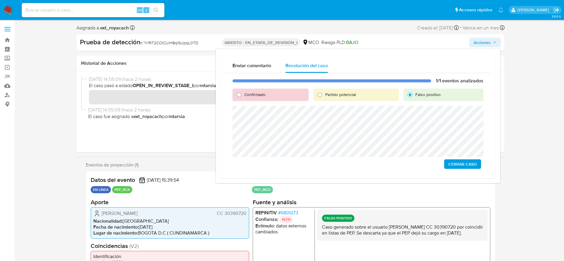
click at [341, 160] on div "1/1 eventos analizados Confirmado Partido potencial Falso positivo Cerrar Caso" at bounding box center [357, 123] width 265 height 100
click at [461, 168] on span "Cerrar Caso" at bounding box center [462, 164] width 29 height 8
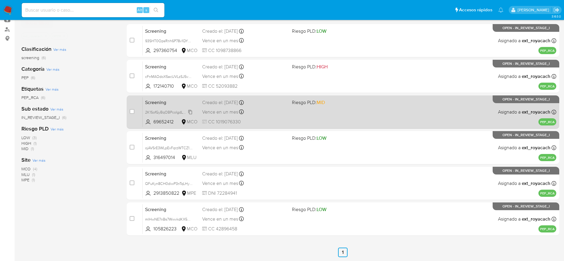
scroll to position [66, 0]
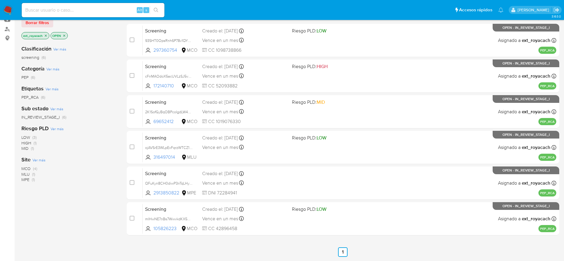
click at [9, 5] on img at bounding box center [8, 10] width 10 height 10
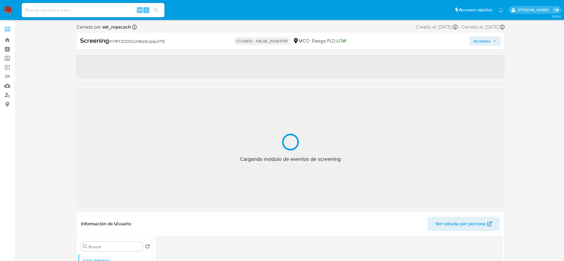
select select "10"
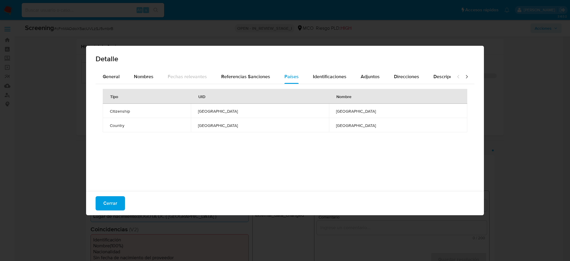
select select "10"
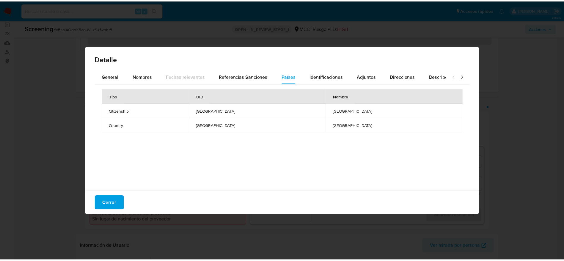
scroll to position [44, 0]
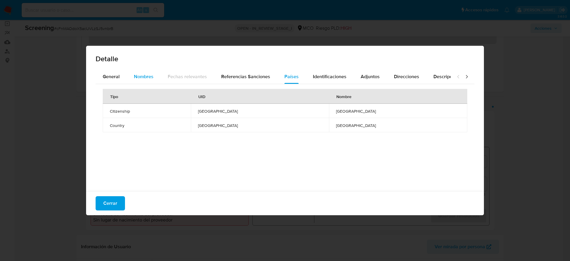
click at [140, 71] on div "Nombres" at bounding box center [144, 77] width 20 height 14
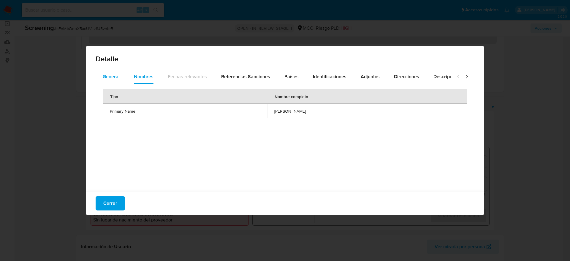
click at [111, 78] on span "General" at bounding box center [111, 76] width 17 height 7
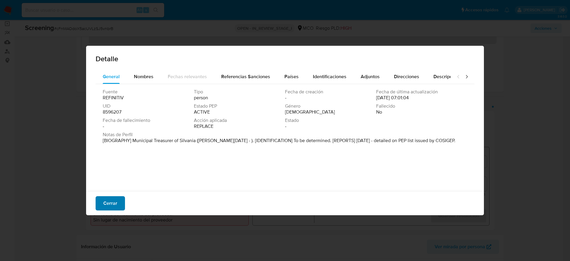
drag, startPoint x: 91, startPoint y: 225, endPoint x: 106, endPoint y: 206, distance: 24.1
click at [106, 206] on div "Detalle General Nombres Fechas relevantes Referencias Sanciones Países Identifi…" at bounding box center [285, 130] width 570 height 261
click at [106, 206] on span "Cerrar" at bounding box center [110, 203] width 14 height 13
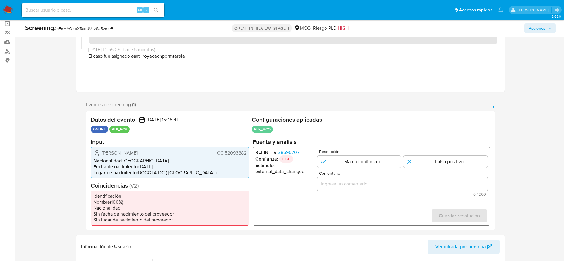
click at [132, 153] on span "[PERSON_NAME]" at bounding box center [120, 153] width 36 height 6
click at [101, 152] on div "[PERSON_NAME] CC 52093882" at bounding box center [169, 152] width 153 height 7
drag, startPoint x: 101, startPoint y: 152, endPoint x: 245, endPoint y: 152, distance: 144.1
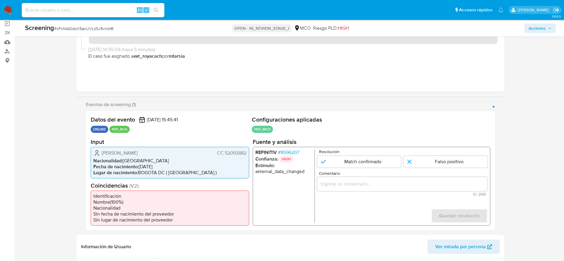
click at [245, 152] on div "[PERSON_NAME] CC 52093882" at bounding box center [169, 152] width 153 height 7
click at [282, 150] on span "# 8596207" at bounding box center [287, 152] width 21 height 6
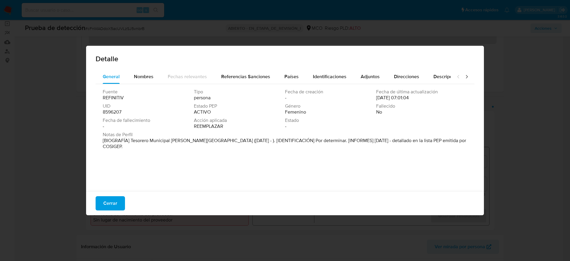
drag, startPoint x: 130, startPoint y: 139, endPoint x: 195, endPoint y: 139, distance: 64.5
click at [195, 139] on font "[BIOGRAFÍA] Tesorero Municipal [PERSON_NAME][GEOGRAPHIC_DATA] ([DATE] - ). [IDE…" at bounding box center [285, 143] width 364 height 13
click at [110, 205] on span "Cerrar" at bounding box center [110, 203] width 14 height 13
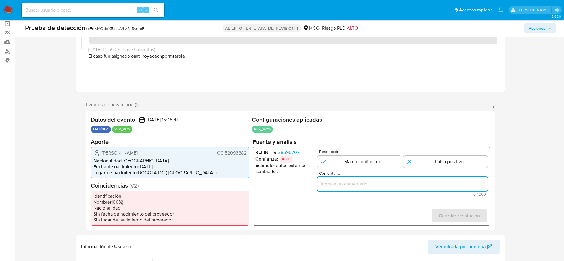
click at [350, 182] on input "Comentario" at bounding box center [402, 184] width 170 height 8
paste input "Caso generado sobre el usuario [PERSON_NAME]. El titular de la cuenta se desemp…"
type input "Caso generado sobre el usuario [PERSON_NAME]. El titular de la cuenta se desemp…"
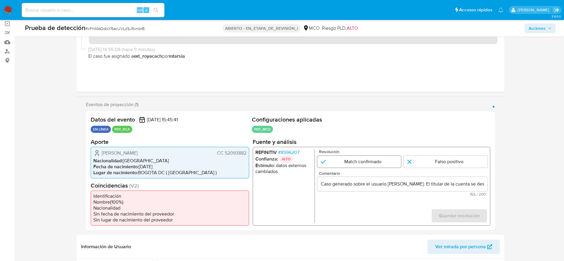
click at [370, 160] on input "1 de 1" at bounding box center [359, 161] width 84 height 12
radio input "true"
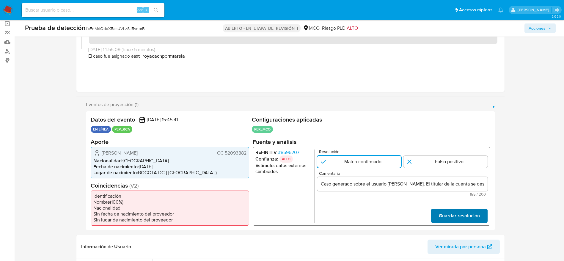
click at [468, 219] on span "Guardar resolución" at bounding box center [458, 215] width 41 height 13
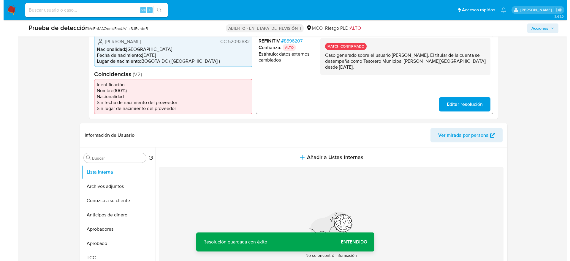
scroll to position [156, 0]
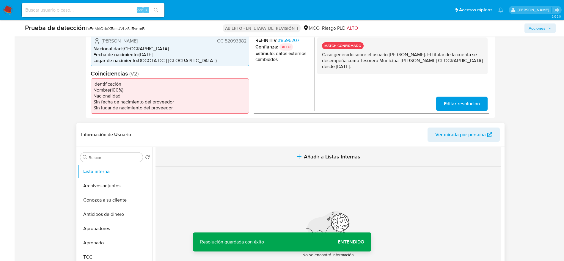
click at [329, 158] on span "Añadir a Listas Internas" at bounding box center [332, 156] width 56 height 7
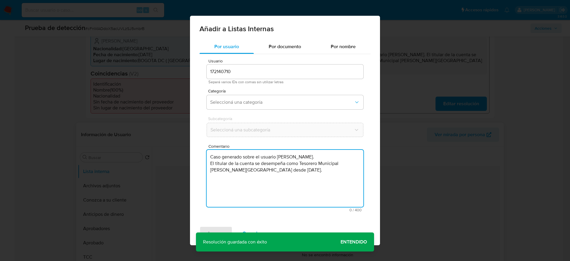
click at [299, 179] on textarea "Caso generado sobre el usuario [PERSON_NAME]. El titular de la cuenta se desemp…" at bounding box center [285, 178] width 157 height 57
type textarea "Caso generado sobre el usuario [PERSON_NAME]. El titular de la cuenta se desemp…"
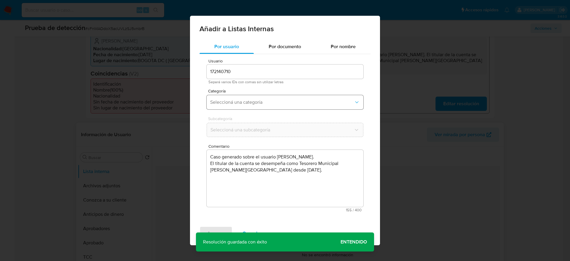
drag, startPoint x: 267, startPoint y: 94, endPoint x: 265, endPoint y: 95, distance: 3.1
click at [265, 95] on div "Categoría Seleccioná una categoría" at bounding box center [285, 100] width 157 height 23
click at [265, 95] on button "Seleccioná una categoría" at bounding box center [285, 102] width 157 height 14
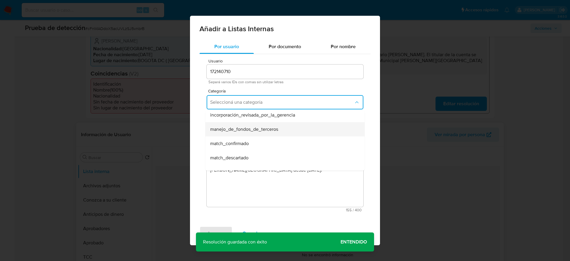
scroll to position [18, 0]
click at [258, 141] on div "match_confirmado" at bounding box center [283, 143] width 146 height 14
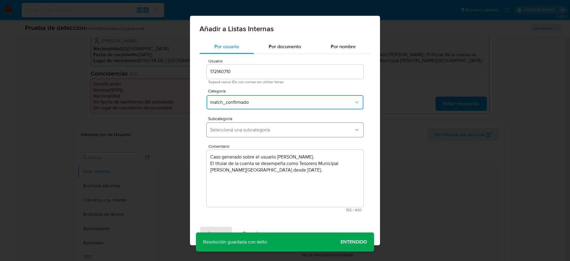
click at [277, 134] on button "Seleccioná una subcategoría" at bounding box center [285, 130] width 157 height 14
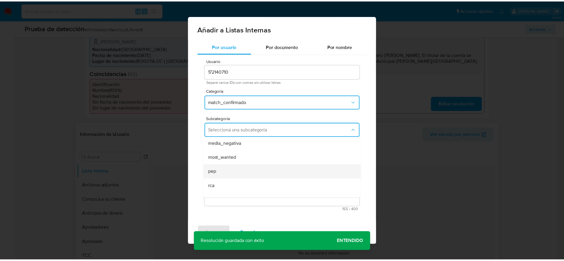
scroll to position [32, 0]
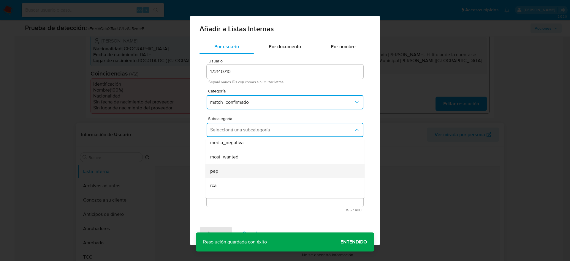
click at [235, 171] on div "pep" at bounding box center [283, 171] width 146 height 14
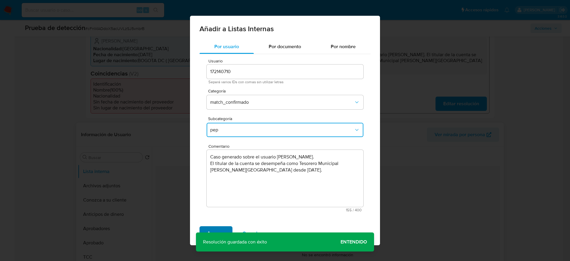
click at [214, 227] on span "Agregar" at bounding box center [216, 233] width 18 height 13
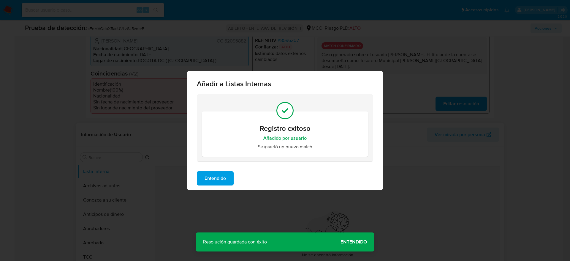
click at [221, 173] on span "Entendido" at bounding box center [215, 178] width 21 height 13
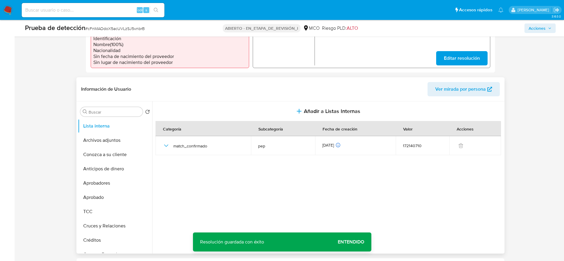
scroll to position [202, 0]
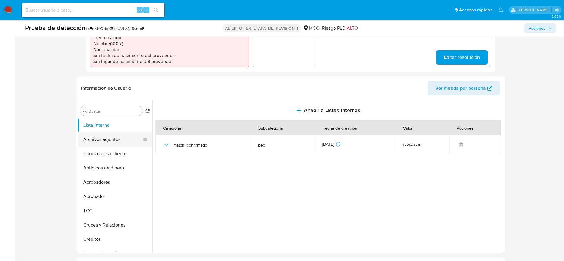
click at [104, 135] on button "Archivos adjuntos" at bounding box center [113, 139] width 70 height 14
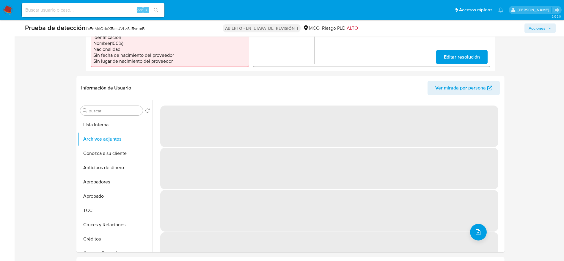
scroll to position [203, 0]
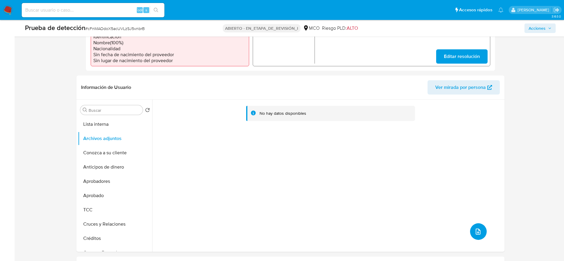
click at [476, 230] on icon "subir archivo" at bounding box center [477, 231] width 7 height 7
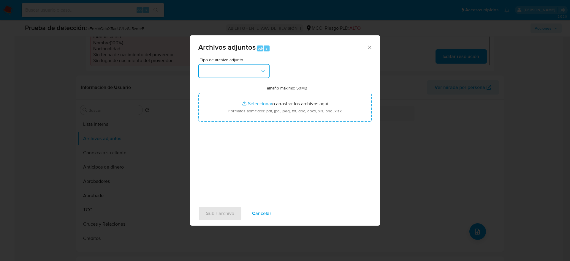
click at [234, 72] on button "button" at bounding box center [233, 71] width 71 height 14
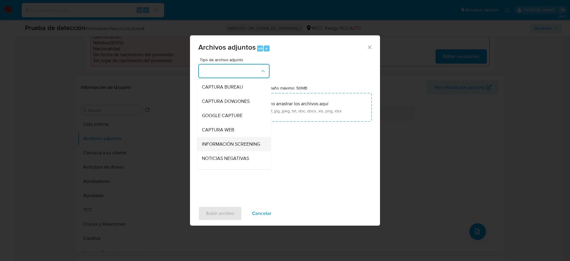
click at [230, 141] on span "INFORMACIÓN SCREENING" at bounding box center [231, 144] width 58 height 6
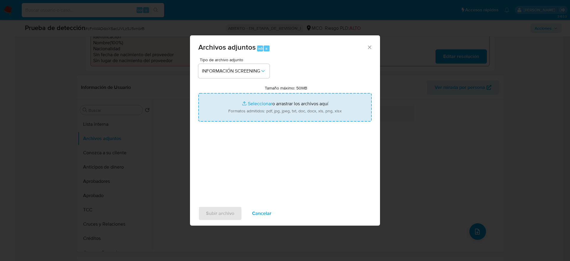
click at [285, 119] on input "Tamaño máximo: 50MB Seleccionar archivos" at bounding box center [284, 107] width 173 height 29
type input "C:\fakepath\_Monica Esperanza Ruiz Alvarez_ - Buscar con Google.pdf"
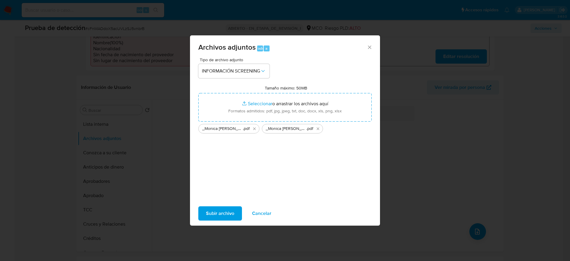
click at [204, 213] on button "Subir archivo" at bounding box center [220, 213] width 44 height 14
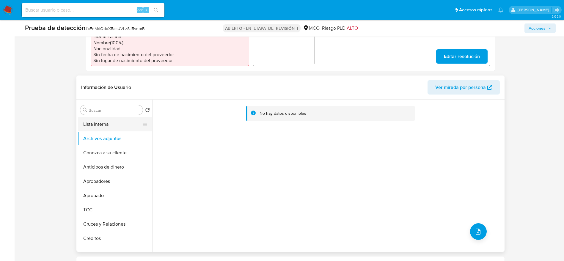
click at [102, 127] on button "Lista interna" at bounding box center [113, 124] width 70 height 14
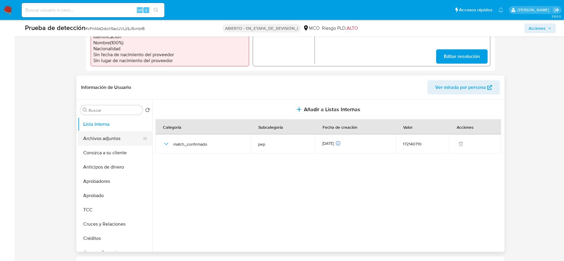
click at [103, 137] on button "Archivos adjuntos" at bounding box center [113, 138] width 70 height 14
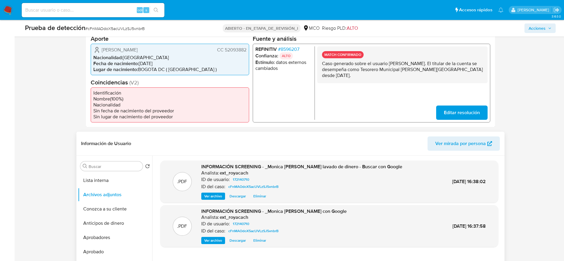
scroll to position [0, 0]
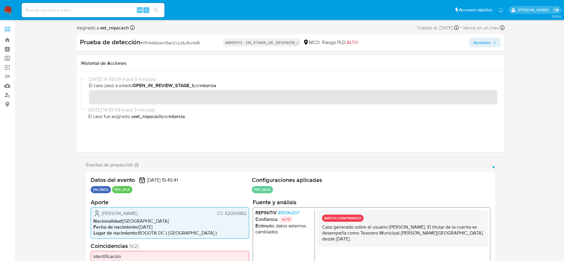
click at [485, 40] on span "Acciones" at bounding box center [481, 43] width 17 height 10
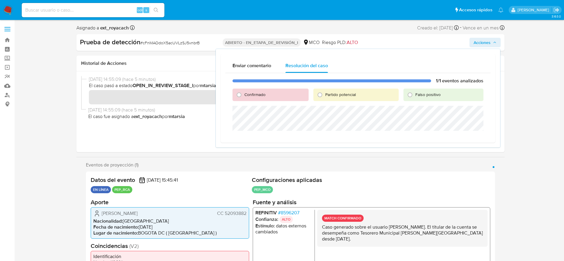
click at [263, 92] on span "Confirmado" at bounding box center [254, 94] width 21 height 6
click at [244, 92] on input "Confirmado" at bounding box center [239, 95] width 10 height 10
radio input "true"
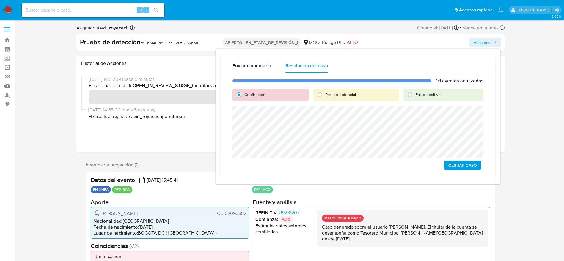
click at [457, 167] on span "Cerrar Caso" at bounding box center [462, 165] width 29 height 8
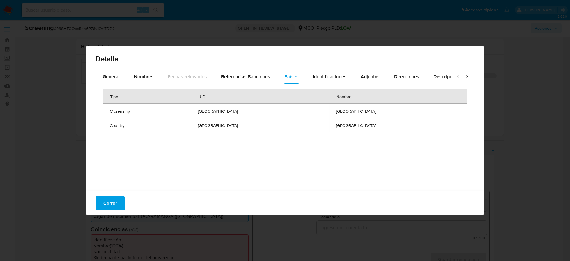
select select "10"
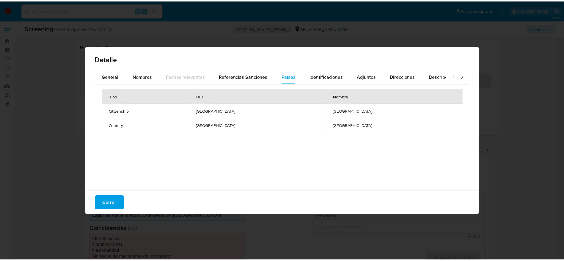
scroll to position [87, 0]
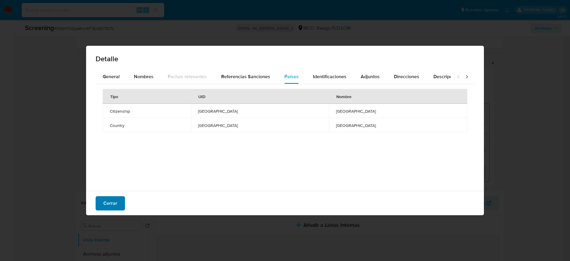
click at [112, 199] on span "Cerrar" at bounding box center [110, 203] width 14 height 13
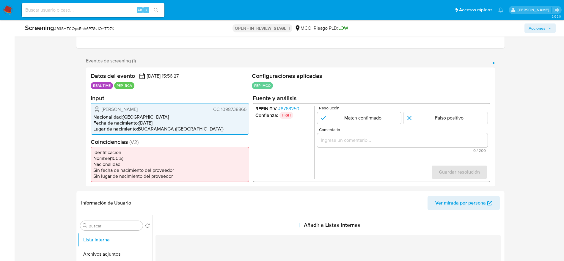
click at [138, 110] on span "[PERSON_NAME]" at bounding box center [120, 109] width 36 height 6
click at [294, 106] on span "# 8768250" at bounding box center [287, 108] width 21 height 6
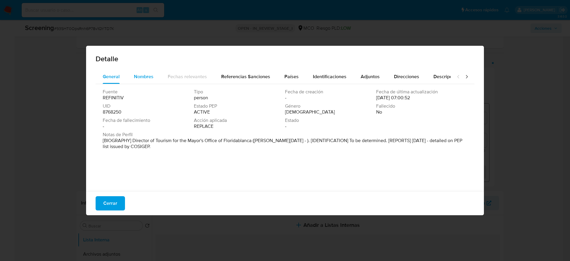
click at [142, 82] on div "Nombres" at bounding box center [144, 77] width 20 height 14
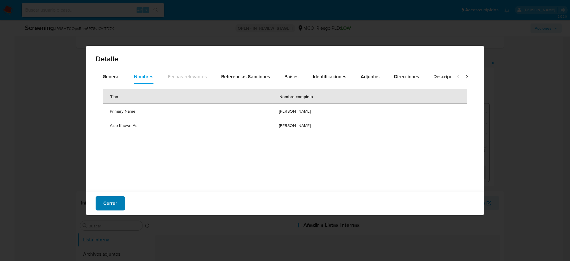
click at [117, 200] on button "Cerrar" at bounding box center [110, 203] width 29 height 14
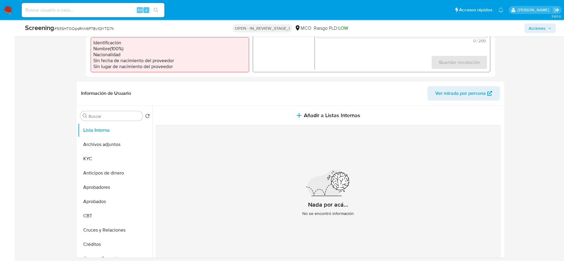
scroll to position [214, 0]
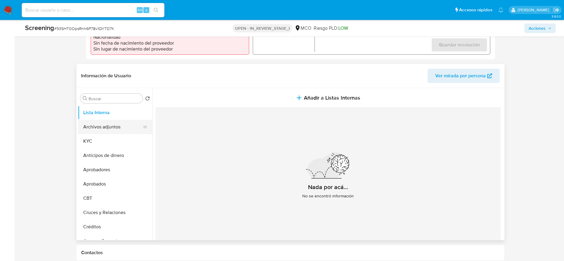
click at [88, 120] on button "Archivos adjuntos" at bounding box center [113, 127] width 70 height 14
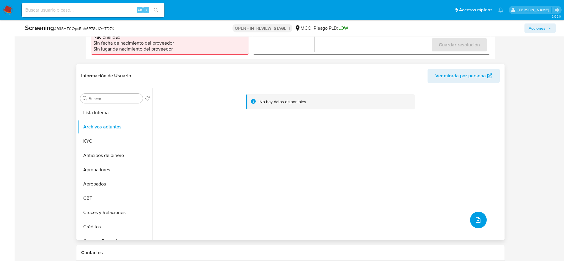
click at [474, 214] on button "upload-file" at bounding box center [478, 220] width 17 height 17
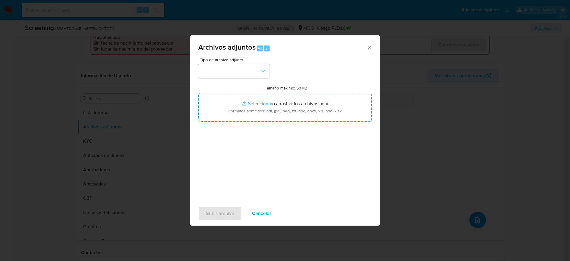
click at [229, 80] on div "Tipo de archivo adjunto Tamaño máximo: 50MB Seleccionar archivos Seleccionar o …" at bounding box center [284, 128] width 173 height 140
click at [232, 76] on button "button" at bounding box center [233, 71] width 71 height 14
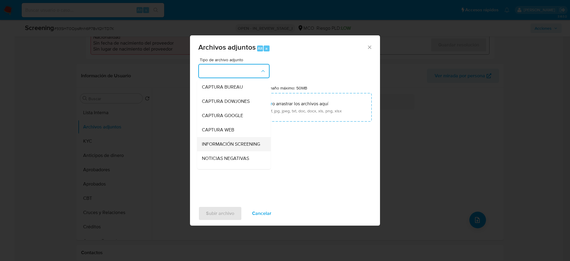
click at [230, 147] on span "INFORMACIÓN SCREENING" at bounding box center [231, 144] width 58 height 6
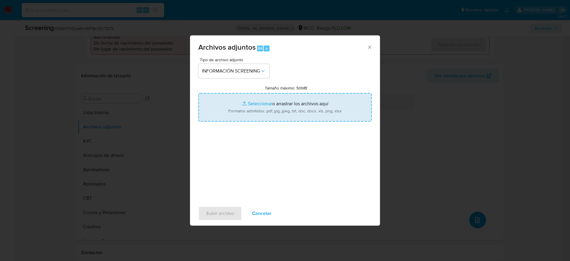
click at [286, 120] on input "Tamaño máximo: 50MB Seleccionar archivos" at bounding box center [284, 107] width 173 height 29
type input "C:\fakepath\_Laura Marcela Sepulveda Gomez_ - Buscar con Google.pdf"
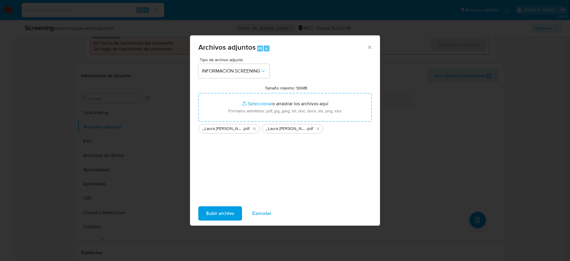
click at [228, 207] on span "Subir archivo" at bounding box center [220, 213] width 28 height 13
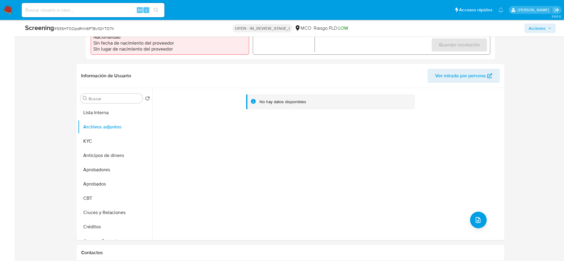
click at [95, 26] on span "# 93SHT0OpsRnh6P78v1QYTD7K" at bounding box center [84, 29] width 60 height 6
copy span "93SHT0OpsRnh6P78v1QYTD7K"
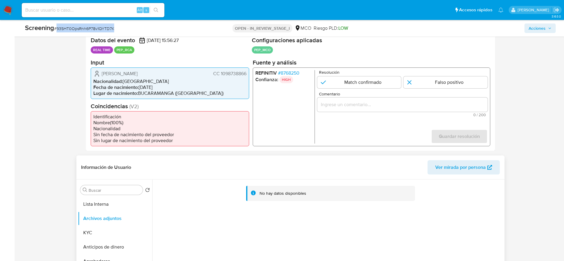
scroll to position [123, 0]
drag, startPoint x: 102, startPoint y: 73, endPoint x: 247, endPoint y: 72, distance: 144.7
click at [247, 72] on div "Laura Marcela Sepulveda Gomez CC 1098738866 Nacionalidad : Colombia Fecha de na…" at bounding box center [170, 82] width 158 height 31
click at [283, 72] on span "# 8768250" at bounding box center [287, 73] width 21 height 6
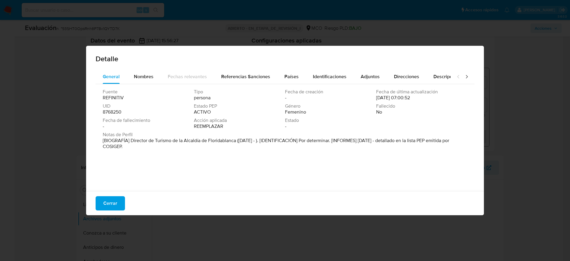
click at [133, 140] on font "[BIOGRAFÍA] Director de Turismo de la Alcaldía de Floridablanca (enero de 2024 …" at bounding box center [276, 143] width 347 height 13
drag, startPoint x: 131, startPoint y: 139, endPoint x: 236, endPoint y: 141, distance: 105.5
click at [236, 141] on font "[BIOGRAFÍA] Director de Turismo de la Alcaldía de Floridablanca (enero de 2024 …" at bounding box center [276, 143] width 347 height 13
click at [103, 198] on button "Cerrar" at bounding box center [110, 203] width 29 height 14
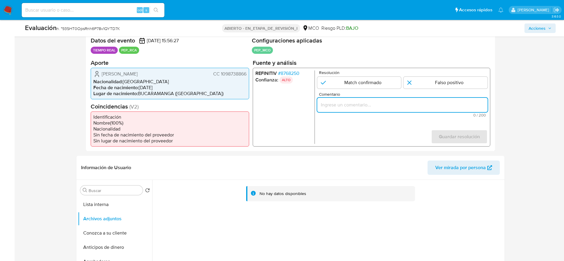
click at [353, 107] on input "Comentario" at bounding box center [402, 105] width 170 height 8
paste input "Caso generado sobre el usuario Laura Marcela Sepulveda Gomez. El titular de la …"
type input "Caso generado sobre el usuario Laura Marcela Sepulveda Gomez. El titular de la …"
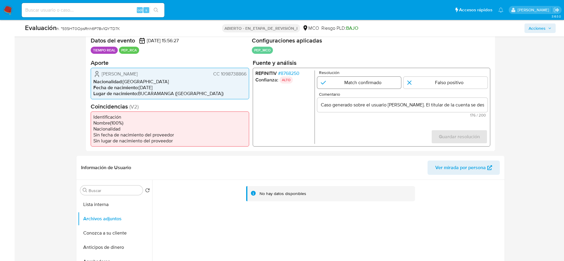
drag, startPoint x: 356, startPoint y: 75, endPoint x: 357, endPoint y: 81, distance: 5.5
click at [357, 81] on div "Resolución Match confirmado Falso positivo" at bounding box center [402, 79] width 170 height 18
click at [357, 81] on input "1 de 1" at bounding box center [359, 82] width 84 height 12
radio input "true"
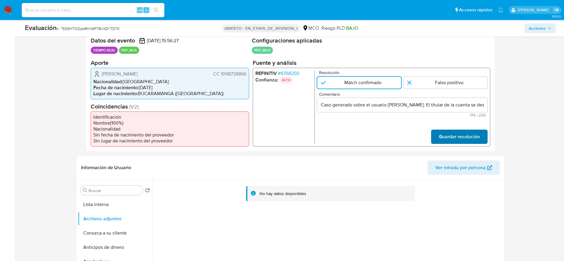
click at [461, 135] on span "Guardar resolución" at bounding box center [458, 136] width 41 height 13
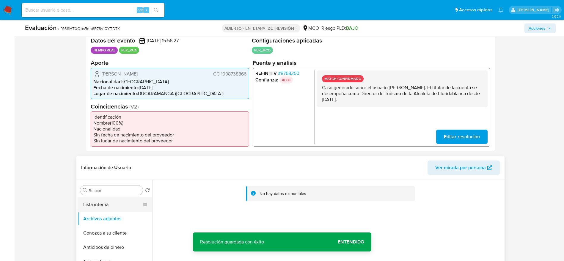
click at [112, 207] on button "Lista interna" at bounding box center [113, 204] width 70 height 14
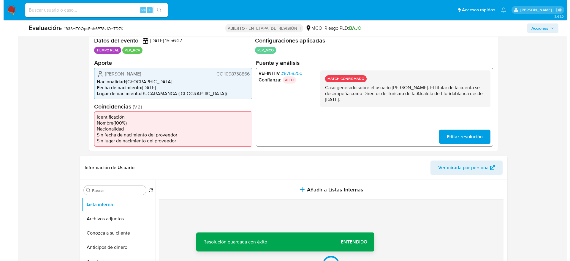
scroll to position [160, 0]
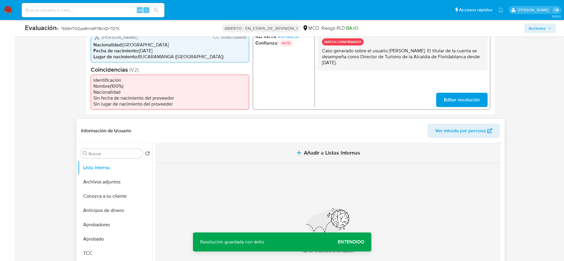
click at [268, 152] on button "Añadir a Listas Internas" at bounding box center [327, 153] width 345 height 20
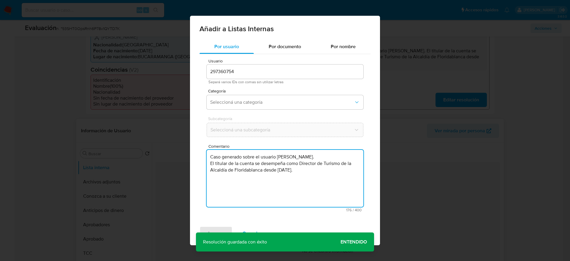
click at [252, 184] on textarea "Caso generado sobre el usuario Laura Marcela Sepulveda Gomez. El titular de la …" at bounding box center [285, 178] width 157 height 57
type textarea "Caso generado sobre el usuario Laura Marcela Sepulveda Gomez. El titular de la …"
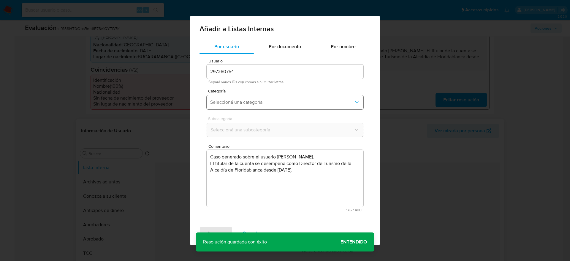
click at [260, 99] on span "Seleccioná una categoría" at bounding box center [282, 102] width 144 height 6
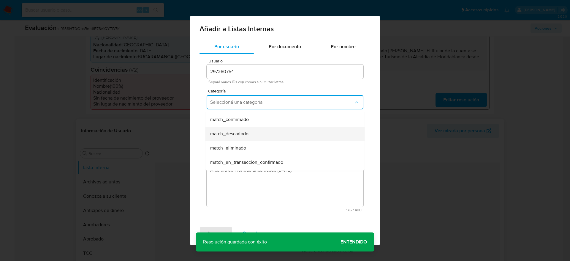
scroll to position [41, 0]
click at [249, 125] on div "match_confirmado" at bounding box center [283, 120] width 146 height 14
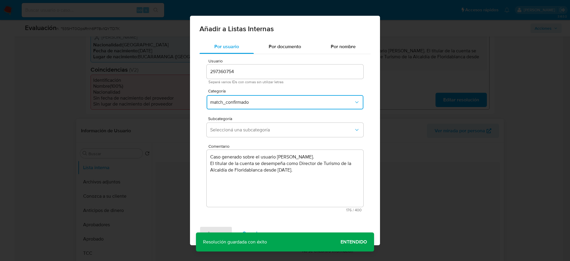
click at [249, 125] on button "Seleccioná una subcategoría" at bounding box center [285, 130] width 157 height 14
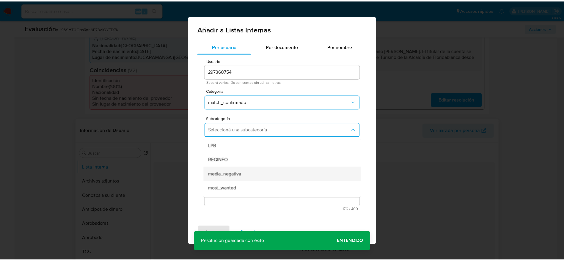
scroll to position [40, 0]
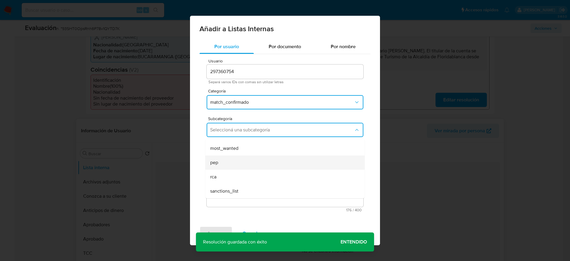
click at [222, 159] on div "pep" at bounding box center [283, 162] width 146 height 14
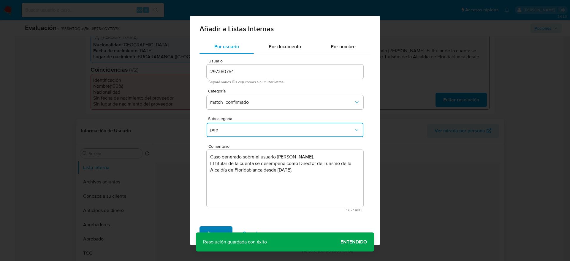
click at [217, 228] on span "Agregar" at bounding box center [216, 233] width 18 height 13
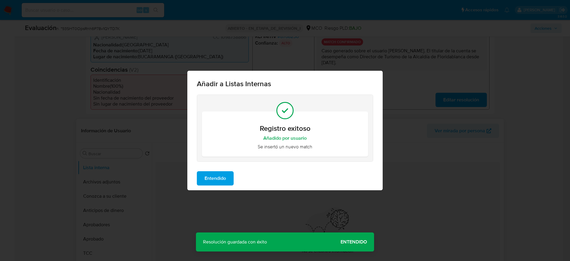
click at [227, 175] on button "Entendido" at bounding box center [215, 178] width 37 height 14
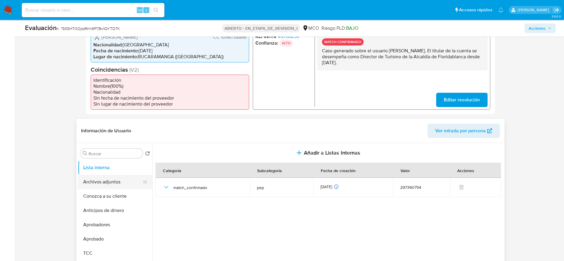
click at [117, 179] on button "Archivos adjuntos" at bounding box center [113, 182] width 70 height 14
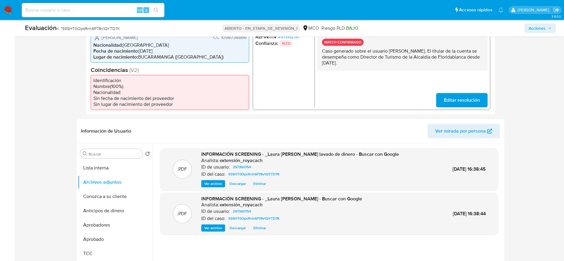
scroll to position [0, 0]
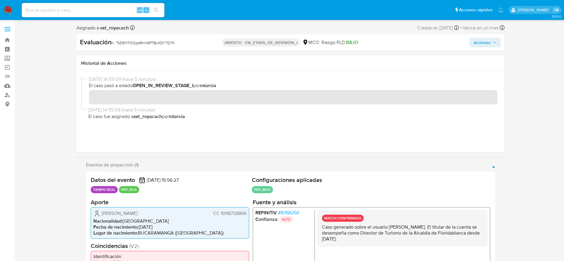
click at [483, 42] on span "Acciones" at bounding box center [481, 43] width 17 height 10
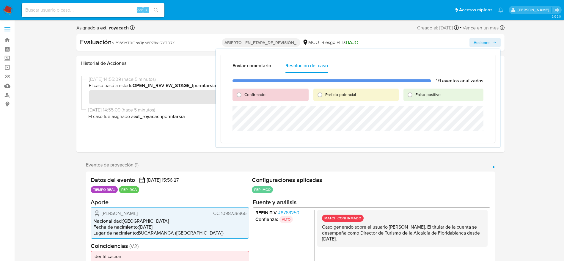
click at [249, 92] on span "Confirmado" at bounding box center [254, 94] width 21 height 6
click at [244, 92] on input "Confirmado" at bounding box center [239, 95] width 10 height 10
radio input "true"
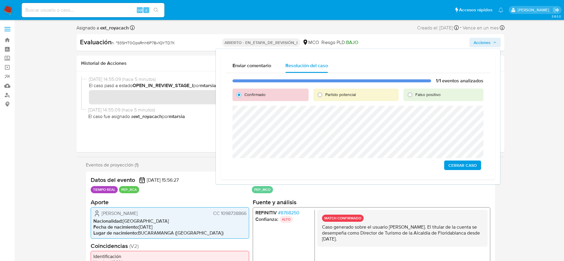
click at [462, 164] on span "Cerrar Caso" at bounding box center [462, 165] width 29 height 8
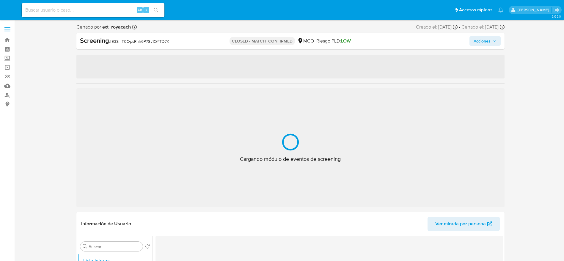
select select "10"
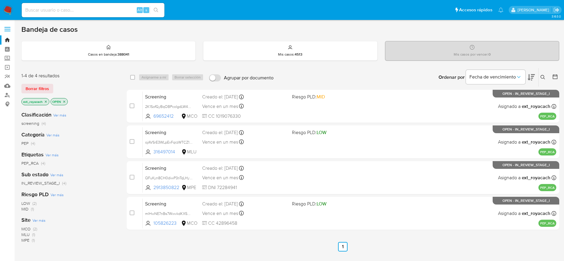
click at [46, 103] on p "ext_royacach" at bounding box center [35, 101] width 27 height 7
click at [44, 102] on icon "close-filter" at bounding box center [46, 102] width 4 height 4
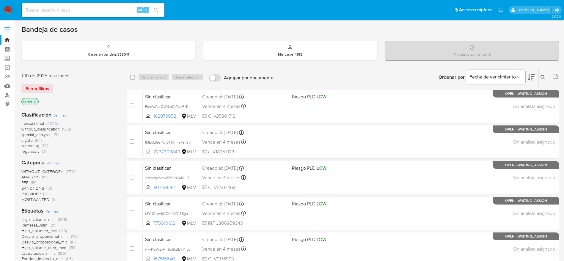
drag, startPoint x: 37, startPoint y: 146, endPoint x: 34, endPoint y: 151, distance: 5.8
click at [34, 151] on div "transactional (2075) without_classification (572) special_analysis (151) crypto…" at bounding box center [69, 138] width 96 height 34
click at [34, 151] on span "regulatory" at bounding box center [30, 151] width 18 height 6
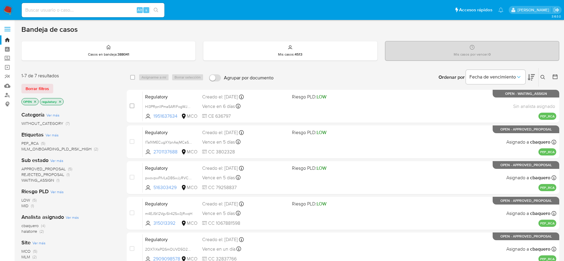
click at [39, 181] on span "WAITING_ASSIGN" at bounding box center [37, 180] width 33 height 6
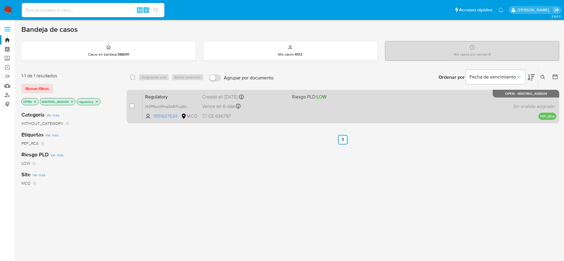
click at [136, 106] on div "case-item-checkbox No es posible asignar el caso" at bounding box center [136, 106] width 13 height 30
click at [132, 106] on input "checkbox" at bounding box center [132, 105] width 5 height 5
checkbox input "true"
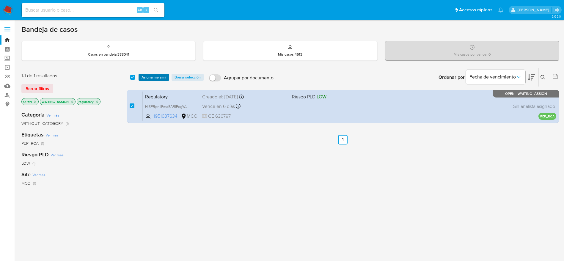
click at [158, 74] on span "Asignarme a mí" at bounding box center [153, 77] width 25 height 6
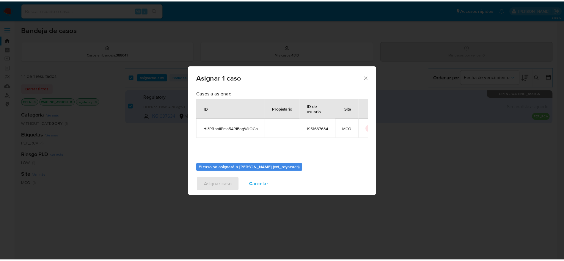
scroll to position [31, 0]
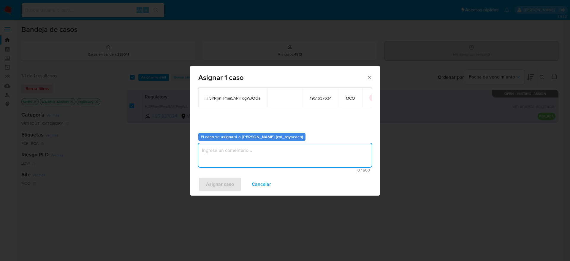
click at [252, 148] on textarea "assign-modal" at bounding box center [284, 155] width 173 height 24
type textarea "analisis"
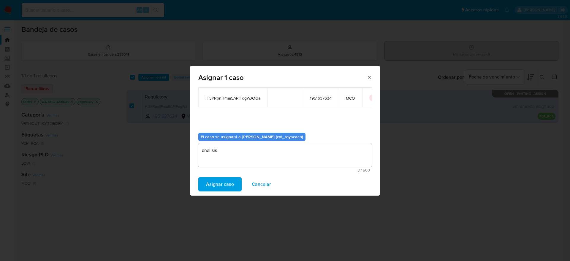
click at [198, 177] on button "Asignar caso" at bounding box center [219, 184] width 43 height 14
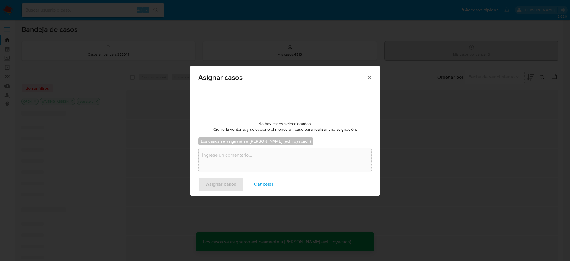
checkbox input "false"
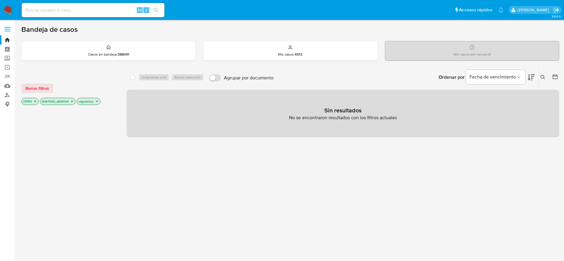
click at [10, 11] on img at bounding box center [8, 10] width 10 height 10
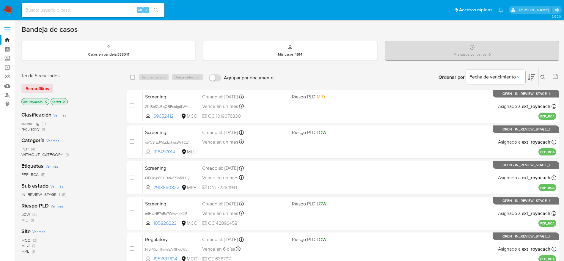
click at [25, 129] on span "regulatory" at bounding box center [30, 129] width 18 height 6
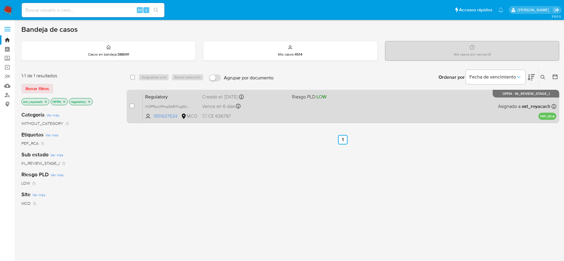
click at [366, 120] on div "Regulatory Hl3PRpnlIPma5ARlFogWJOGa 1951637634 MCO Riesgo PLD: LOW Creado el: […" at bounding box center [349, 106] width 413 height 30
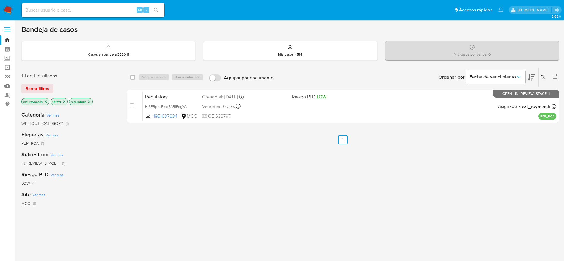
click at [5, 10] on img at bounding box center [8, 10] width 10 height 10
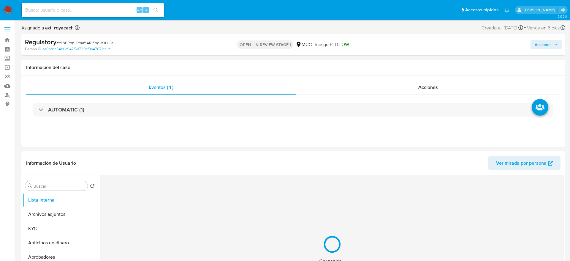
select select "10"
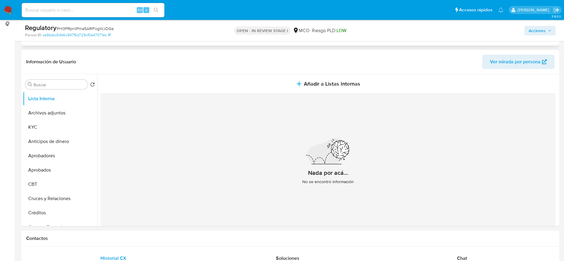
scroll to position [81, 0]
click at [40, 130] on button "KYC" at bounding box center [58, 126] width 70 height 14
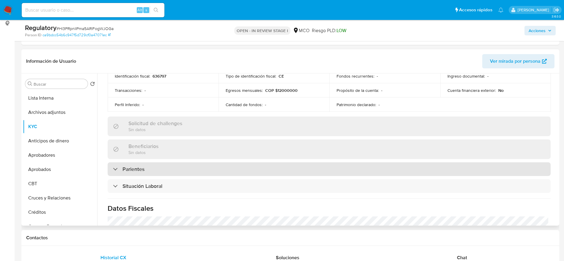
scroll to position [205, 0]
click at [152, 170] on div "Parientes" at bounding box center [329, 170] width 443 height 14
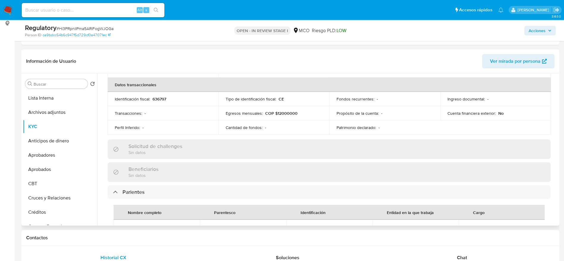
scroll to position [247, 0]
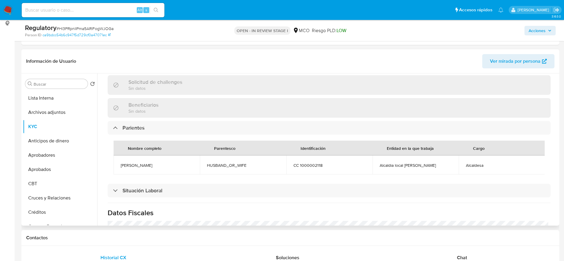
click at [144, 164] on span "[PERSON_NAME]" at bounding box center [157, 164] width 72 height 5
copy span "[PERSON_NAME]"
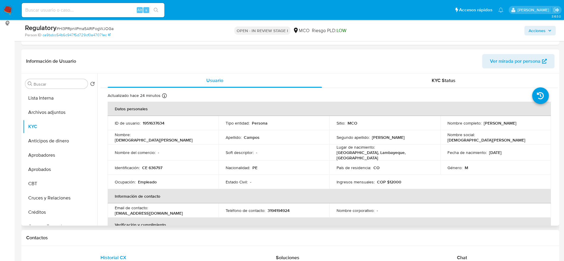
scroll to position [1, 0]
drag, startPoint x: 504, startPoint y: 126, endPoint x: 440, endPoint y: 127, distance: 64.8
click at [440, 127] on td "Nombre completo : [PERSON_NAME]" at bounding box center [495, 122] width 111 height 14
copy p "[PERSON_NAME]"
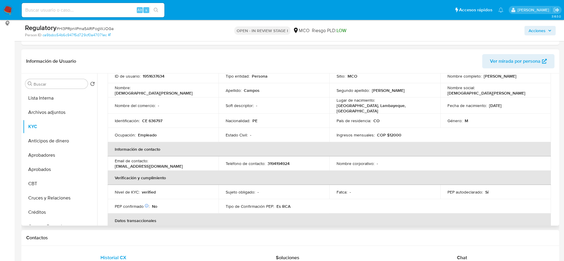
scroll to position [13, 0]
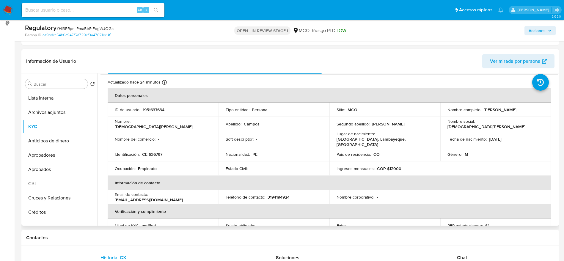
click at [156, 152] on p "CE 636797" at bounding box center [152, 154] width 20 height 5
copy p "636797"
click at [156, 152] on p "CE 636797" at bounding box center [152, 154] width 20 height 5
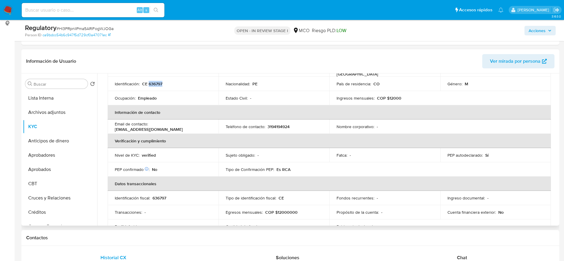
scroll to position [247, 0]
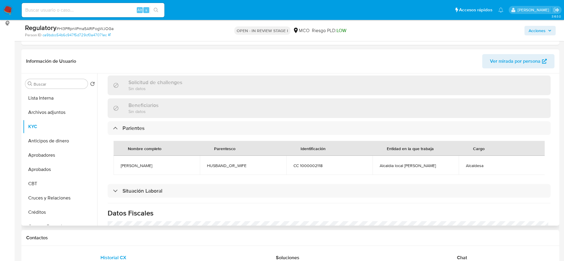
drag, startPoint x: 118, startPoint y: 162, endPoint x: 180, endPoint y: 163, distance: 62.1
click at [180, 163] on td "[PERSON_NAME]" at bounding box center [156, 165] width 86 height 19
copy span "[PERSON_NAME]"
click at [45, 83] on input "Buscar" at bounding box center [60, 83] width 52 height 5
click at [53, 154] on button "Documentación" at bounding box center [58, 155] width 70 height 14
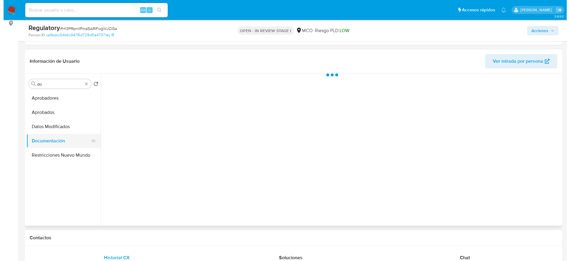
scroll to position [0, 0]
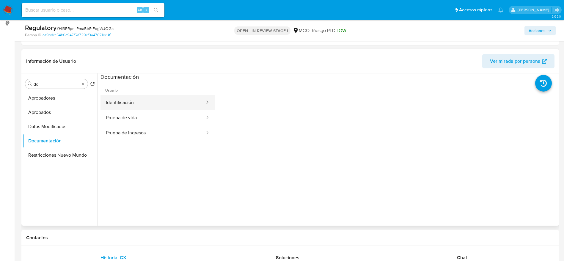
click at [129, 110] on button "Identificación" at bounding box center [152, 102] width 105 height 15
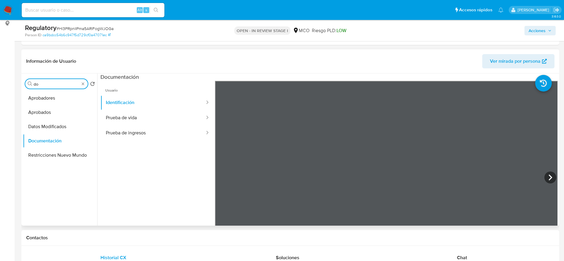
click at [56, 86] on input "do" at bounding box center [57, 83] width 46 height 5
type input "lis"
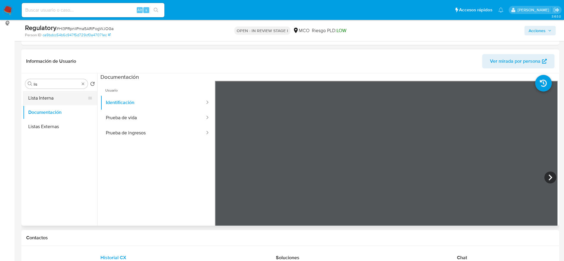
click at [56, 96] on button "Lista Interna" at bounding box center [58, 98] width 70 height 14
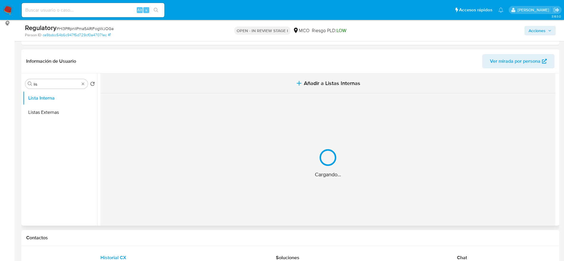
click at [212, 77] on button "Añadir a Listas Internas" at bounding box center [327, 83] width 455 height 20
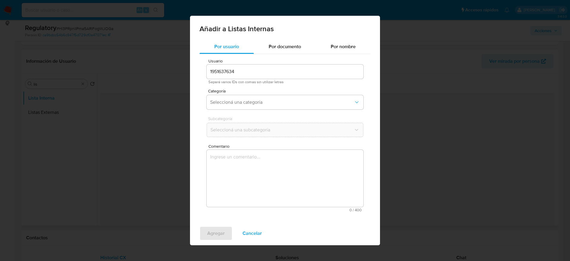
drag, startPoint x: 203, startPoint y: 163, endPoint x: 225, endPoint y: 161, distance: 21.5
click at [225, 161] on div "Usuario 1951637634 Separá varios IDs con comas sin utilizar letras Categoría Se…" at bounding box center [285, 135] width 171 height 162
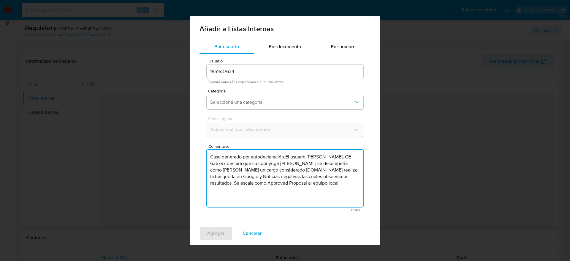
click at [225, 161] on textarea "Caso generado por autodeclaración.El usuario [PERSON_NAME], CE 636797 declara q…" at bounding box center [285, 178] width 157 height 57
click at [300, 164] on textarea "Caso generado por autodeclaración.El usuario [PERSON_NAME], CE 636797 declara q…" at bounding box center [285, 178] width 157 height 57
drag, startPoint x: 246, startPoint y: 176, endPoint x: 263, endPoint y: 218, distance: 45.2
click at [263, 218] on div "Por usuario Por documento Por nombre Usuario 1951637634 Separá varios IDs con c…" at bounding box center [285, 131] width 190 height 182
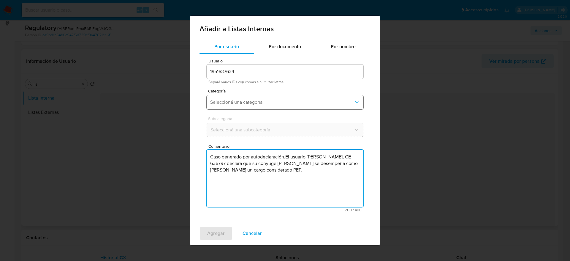
type textarea "Caso generado por autodeclaración.El usuario [PERSON_NAME], CE 636797 declara q…"
click at [255, 101] on span "Seleccioná una categoría" at bounding box center [282, 102] width 144 height 6
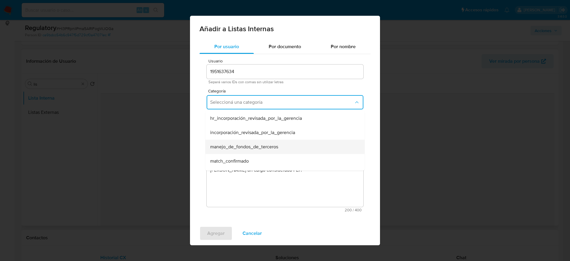
scroll to position [28, 0]
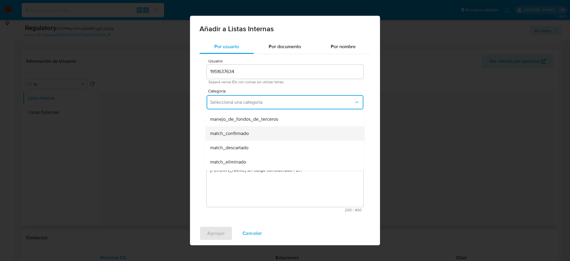
click at [250, 139] on div "match_confirmado" at bounding box center [283, 133] width 146 height 14
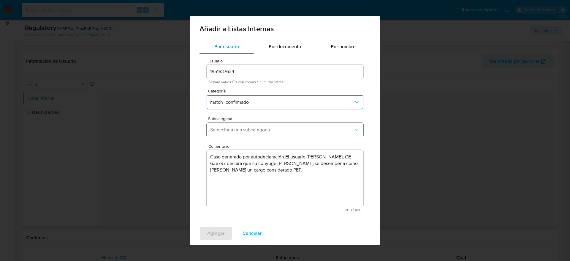
drag, startPoint x: 250, startPoint y: 139, endPoint x: 267, endPoint y: 127, distance: 21.3
click at [267, 127] on div "Subcategoría Seleccioná una subcategoría" at bounding box center [285, 127] width 157 height 23
click at [267, 127] on span "Seleccioná una subcategoría" at bounding box center [282, 130] width 144 height 6
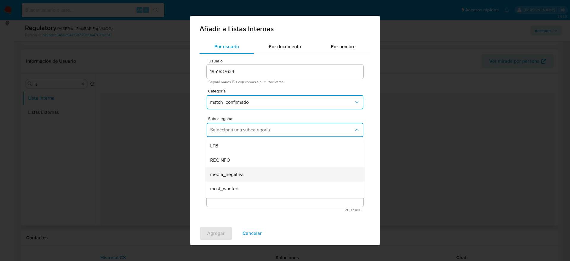
scroll to position [40, 0]
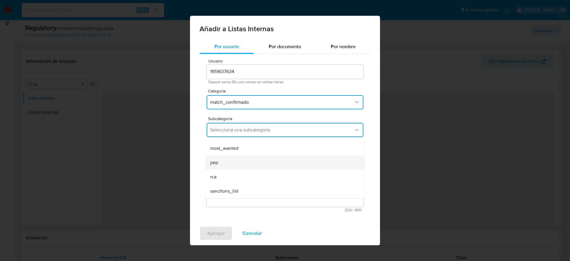
click at [239, 165] on div "pep" at bounding box center [283, 162] width 146 height 14
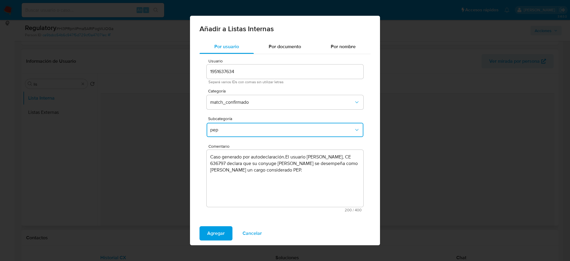
click at [265, 126] on button "pep" at bounding box center [285, 130] width 157 height 14
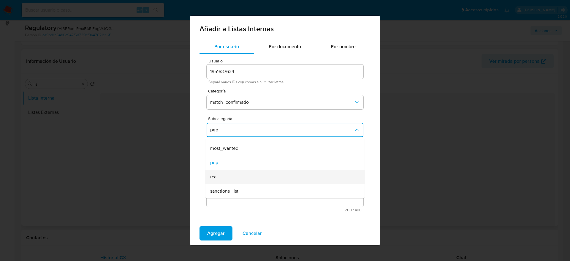
click at [227, 174] on div "rca" at bounding box center [283, 177] width 146 height 14
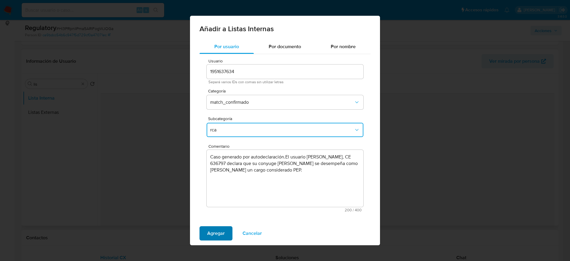
click at [210, 234] on span "Agregar" at bounding box center [216, 233] width 18 height 13
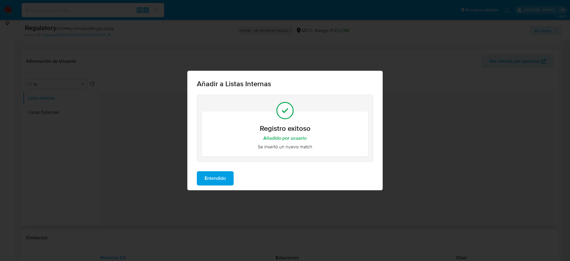
click at [212, 179] on span "Entendido" at bounding box center [215, 178] width 21 height 13
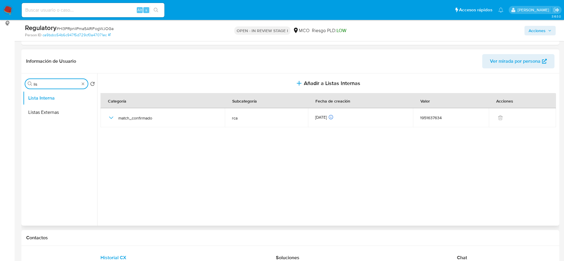
click at [68, 83] on input "lis" at bounding box center [57, 83] width 46 height 5
type input "arc"
click at [57, 113] on button "Archivos adjuntos" at bounding box center [58, 112] width 70 height 14
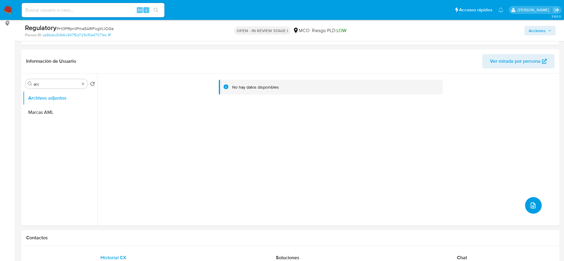
click at [529, 211] on button "upload-file" at bounding box center [533, 205] width 17 height 17
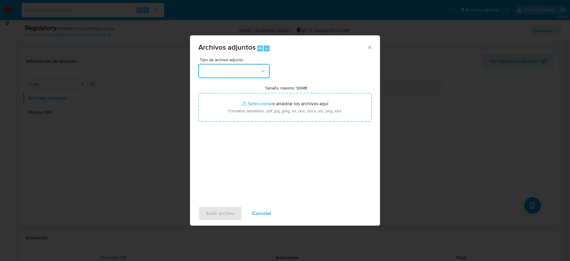
click at [263, 77] on button "button" at bounding box center [233, 71] width 71 height 14
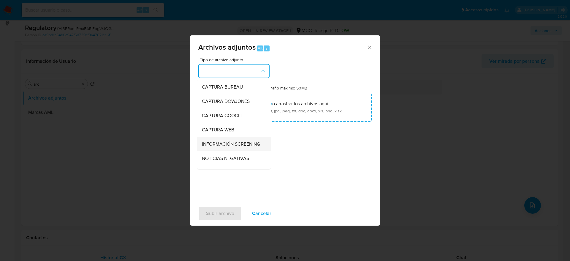
click at [212, 145] on span "INFORMACIÓN SCREENING" at bounding box center [231, 144] width 58 height 6
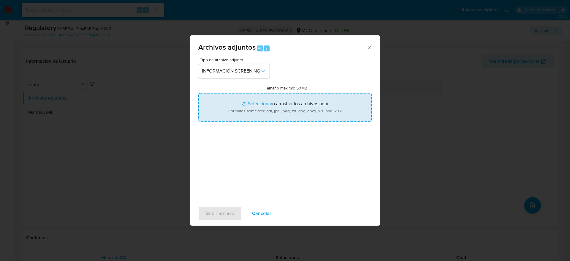
click at [317, 97] on input "Tamaño máximo: 50MB Seleccionar archivos" at bounding box center [284, 107] width 173 height 29
click at [250, 99] on input "Tamaño máximo: 50MB Seleccionar archivos" at bounding box center [284, 107] width 173 height 29
click at [234, 101] on input "Tamaño máximo: 50MB Seleccionar archivos" at bounding box center [284, 107] width 173 height 29
type input "C:\fakepath\_Cristhiam [PERSON_NAME] Julca_ - Buscar con Google.pdf"
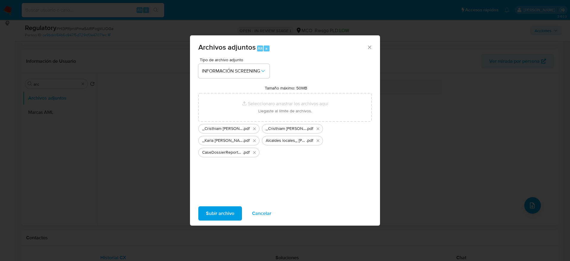
click at [227, 214] on span "Subir archivo" at bounding box center [220, 213] width 28 height 13
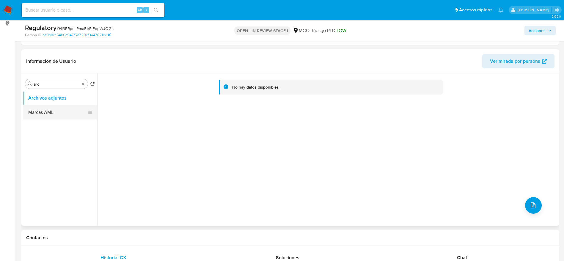
click at [46, 106] on button "Marcas AML" at bounding box center [58, 112] width 70 height 14
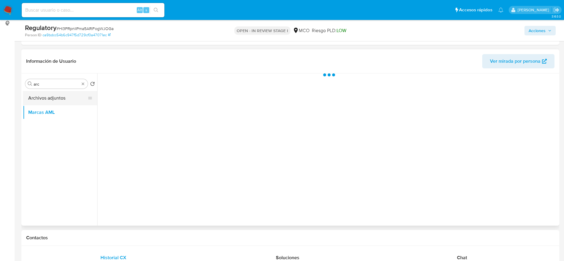
click at [59, 96] on button "Archivos adjuntos" at bounding box center [58, 98] width 70 height 14
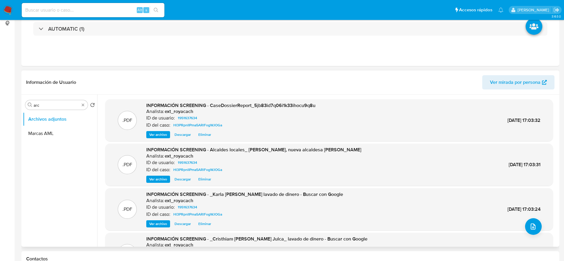
scroll to position [0, 0]
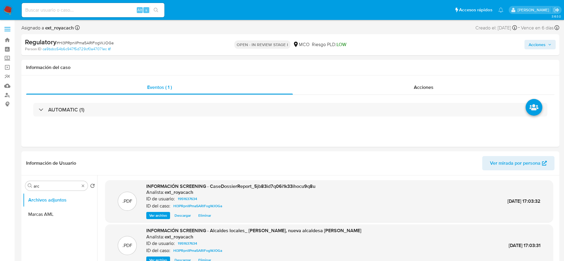
click at [547, 47] on span "Acciones" at bounding box center [539, 44] width 23 height 8
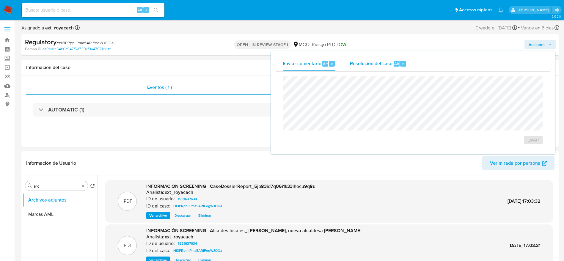
click at [376, 64] on span "Resolución del caso" at bounding box center [371, 63] width 42 height 7
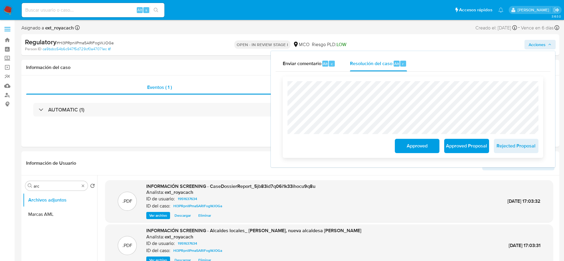
click at [454, 150] on span "Approved Proposal" at bounding box center [466, 145] width 29 height 13
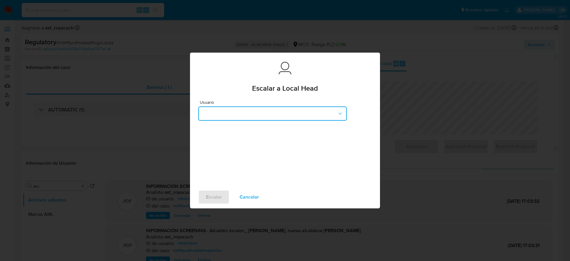
click at [263, 118] on button "button" at bounding box center [272, 113] width 149 height 14
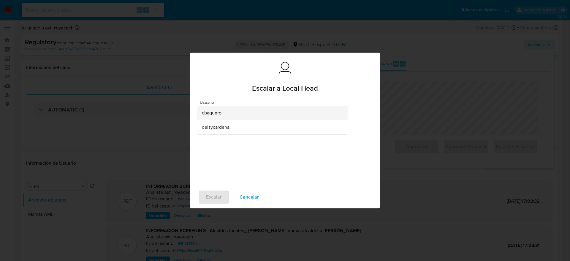
click at [224, 114] on div "cbaquero" at bounding box center [271, 113] width 138 height 14
click at [217, 198] on span "Escalar" at bounding box center [214, 196] width 16 height 13
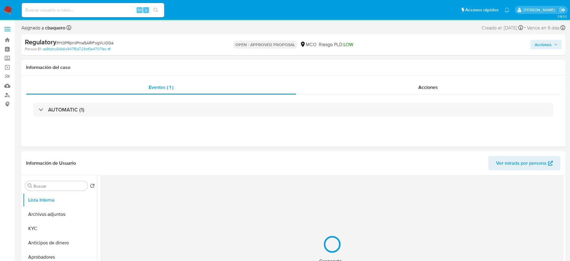
select select "10"
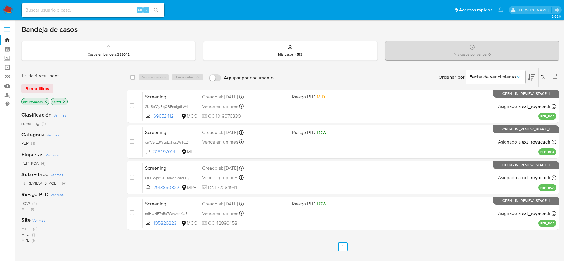
click at [45, 101] on icon "close-filter" at bounding box center [46, 102] width 4 height 4
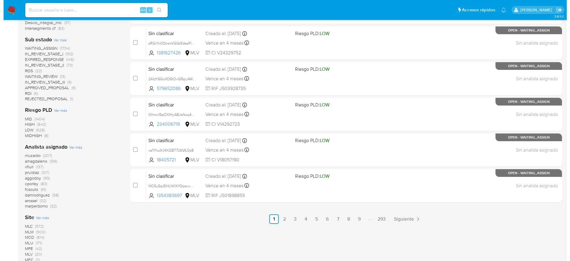
scroll to position [242, 0]
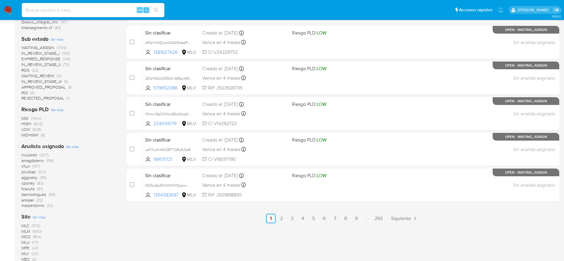
click at [69, 148] on span "Ver más" at bounding box center [72, 146] width 13 height 5
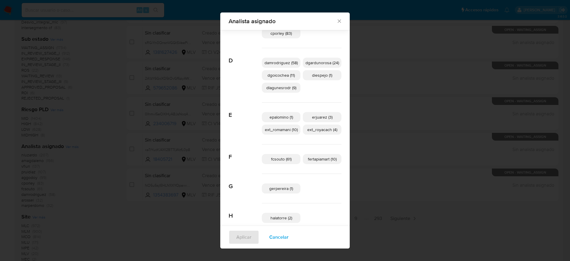
scroll to position [118, 0]
click at [288, 127] on span "ext_romamani (10)" at bounding box center [281, 129] width 33 height 6
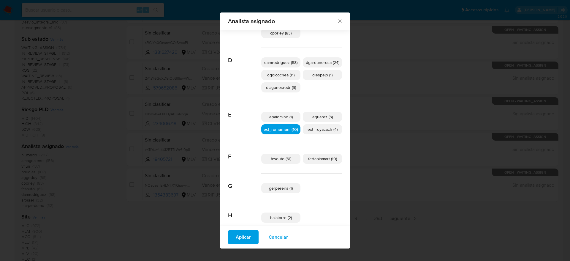
click at [246, 237] on span "Aplicar" at bounding box center [243, 237] width 15 height 13
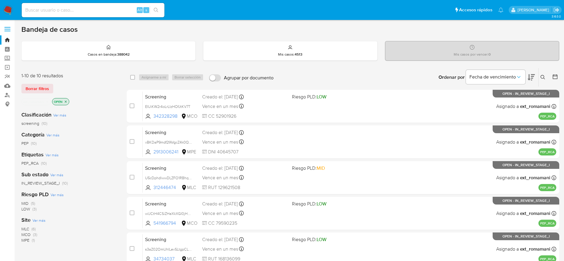
click at [66, 102] on icon "close-filter" at bounding box center [66, 102] width 4 height 4
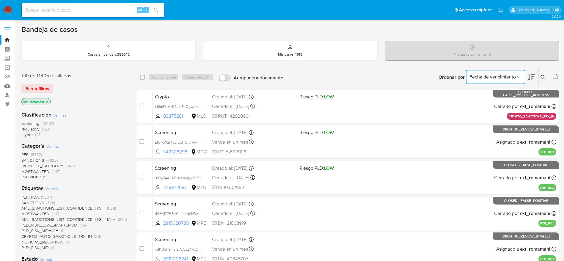
click at [507, 71] on button "Fecha de vencimiento" at bounding box center [495, 77] width 59 height 14
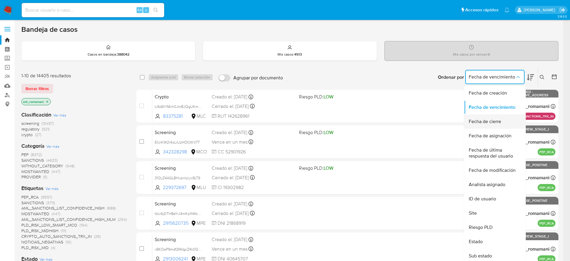
click at [499, 119] on span "Fecha de cierre" at bounding box center [485, 122] width 32 height 6
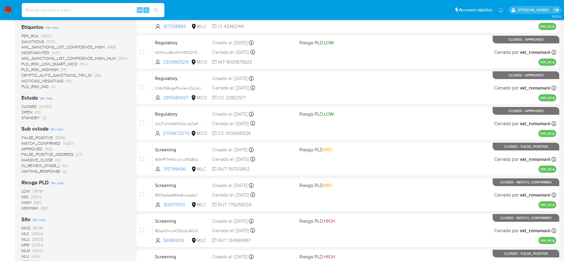
scroll to position [235, 0]
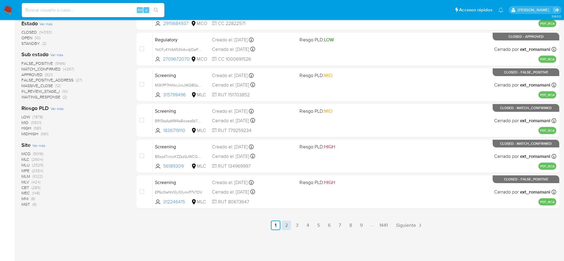
click at [288, 224] on link "2" at bounding box center [286, 225] width 10 height 10
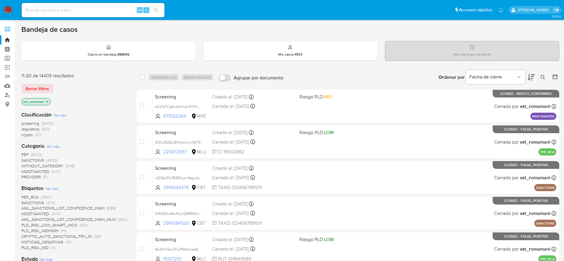
scroll to position [235, 0]
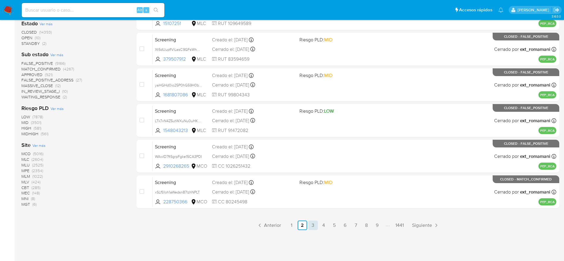
click at [310, 224] on link "3" at bounding box center [313, 225] width 10 height 10
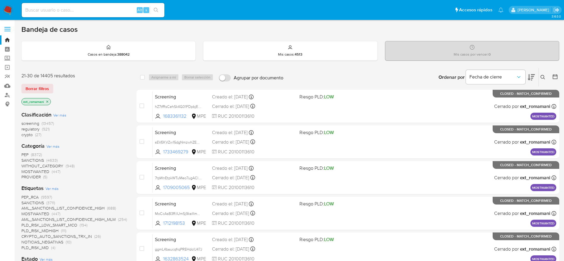
scroll to position [235, 0]
